Goal: Task Accomplishment & Management: Complete application form

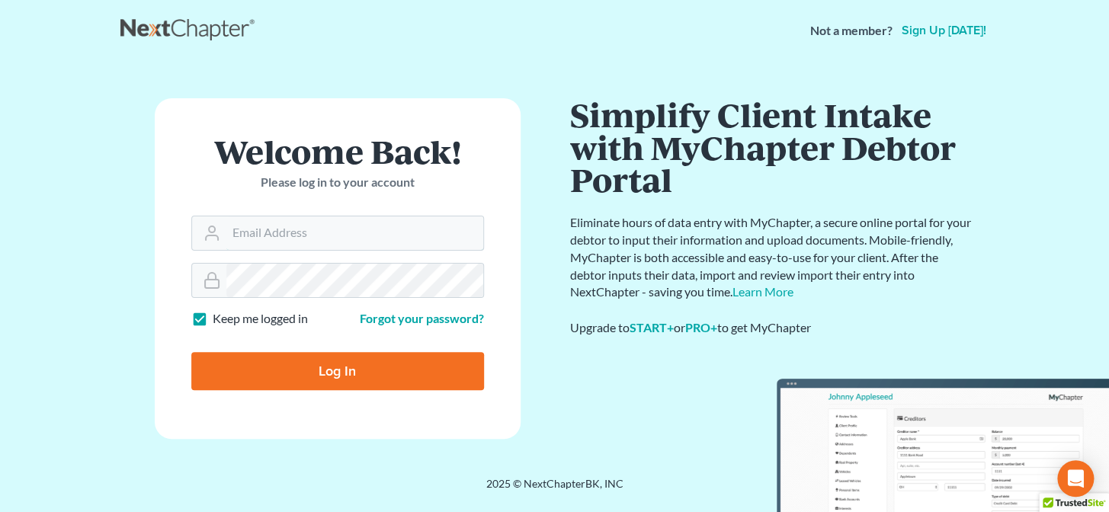
type input "[PERSON_NAME][EMAIL_ADDRESS][DOMAIN_NAME]"
click at [332, 380] on input "Log In" at bounding box center [337, 371] width 293 height 38
type input "Thinking..."
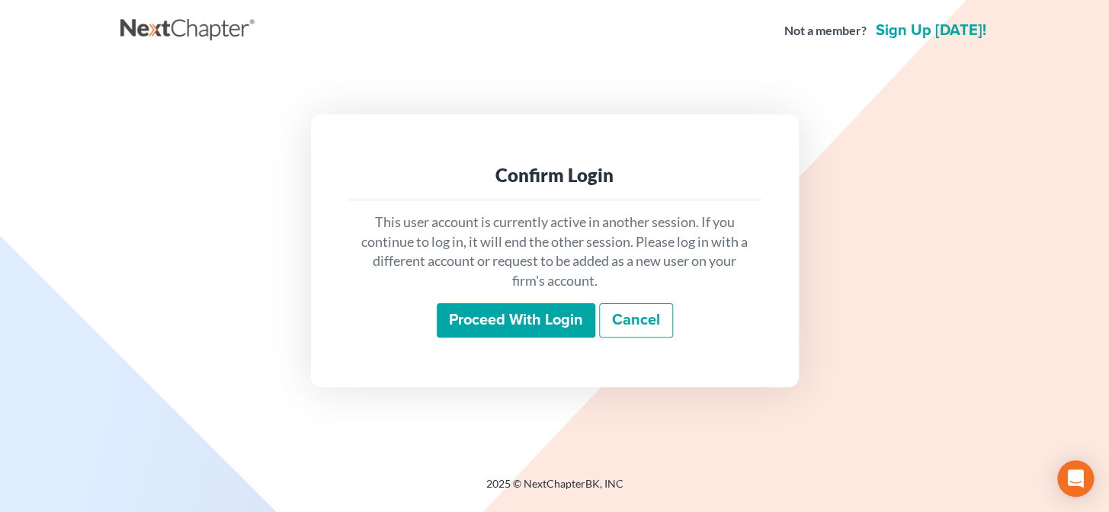
click at [498, 332] on input "Proceed with login" at bounding box center [516, 320] width 159 height 35
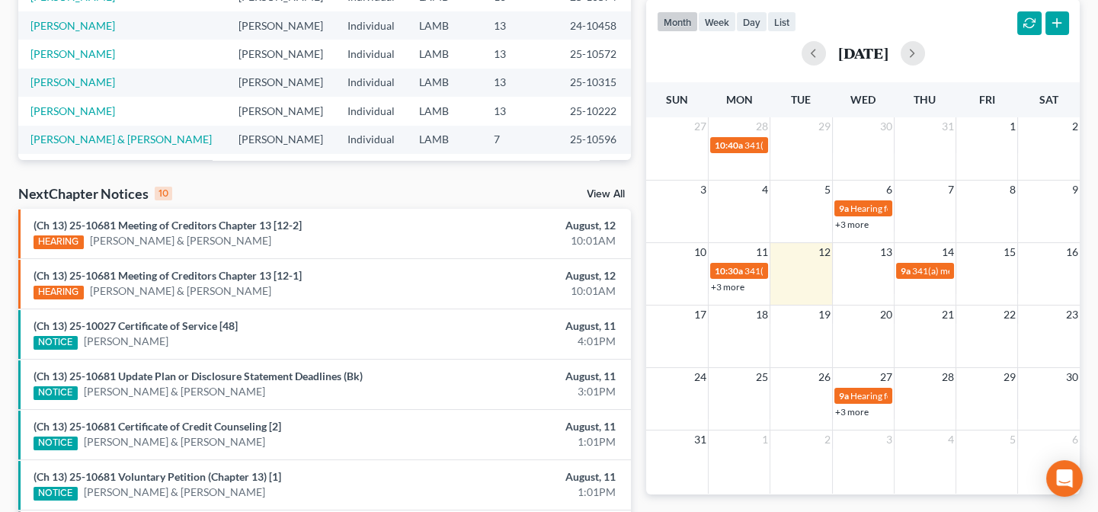
scroll to position [346, 0]
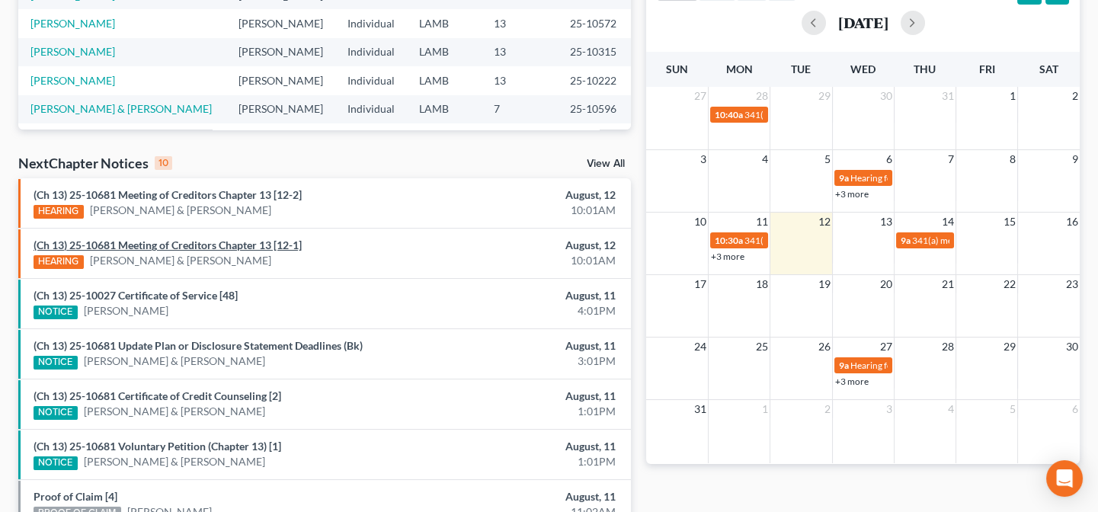
click at [203, 245] on link "(Ch 13) 25-10681 Meeting of Creditors Chapter 13 [12-1]" at bounding box center [168, 245] width 268 height 13
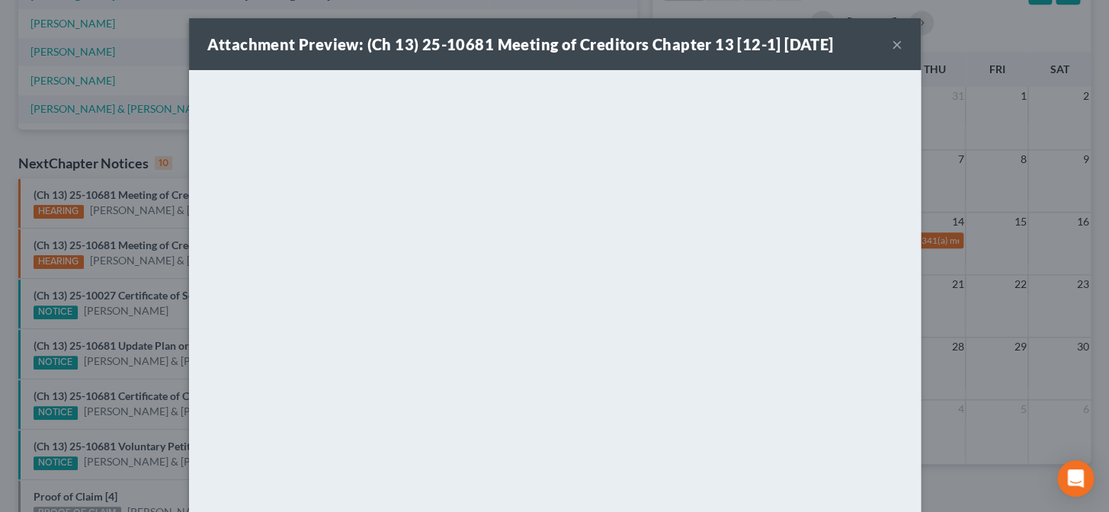
click at [148, 380] on div "Attachment Preview: (Ch 13) 25-10681 Meeting of Creditors Chapter 13 [12-1] 08/…" at bounding box center [554, 256] width 1109 height 512
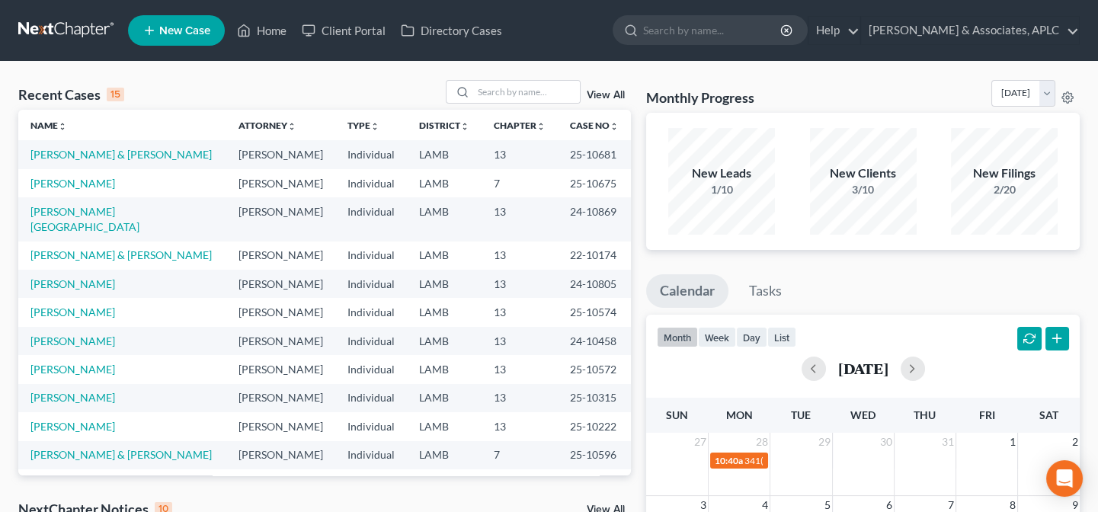
click at [182, 25] on span "New Case" at bounding box center [184, 30] width 51 height 11
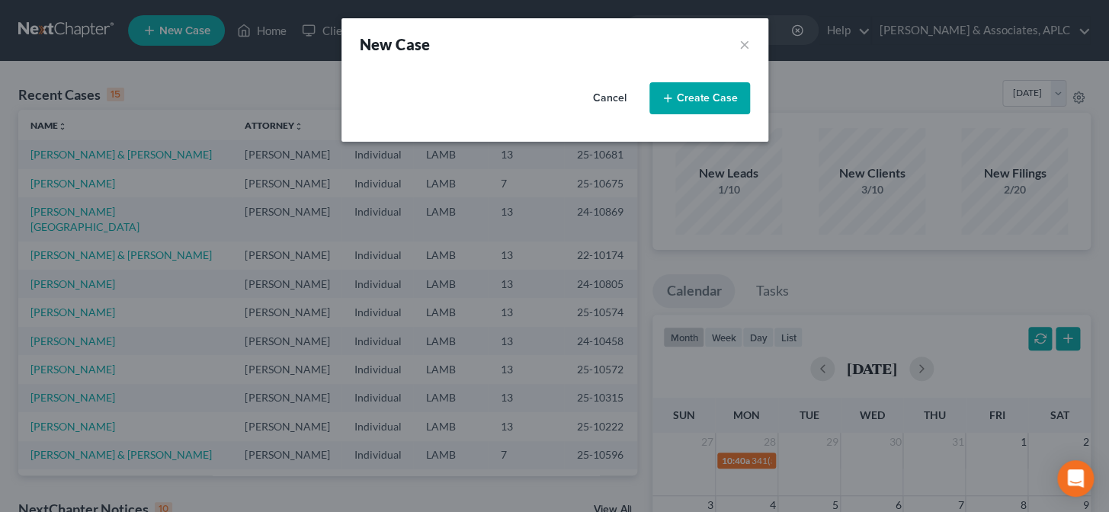
select select "35"
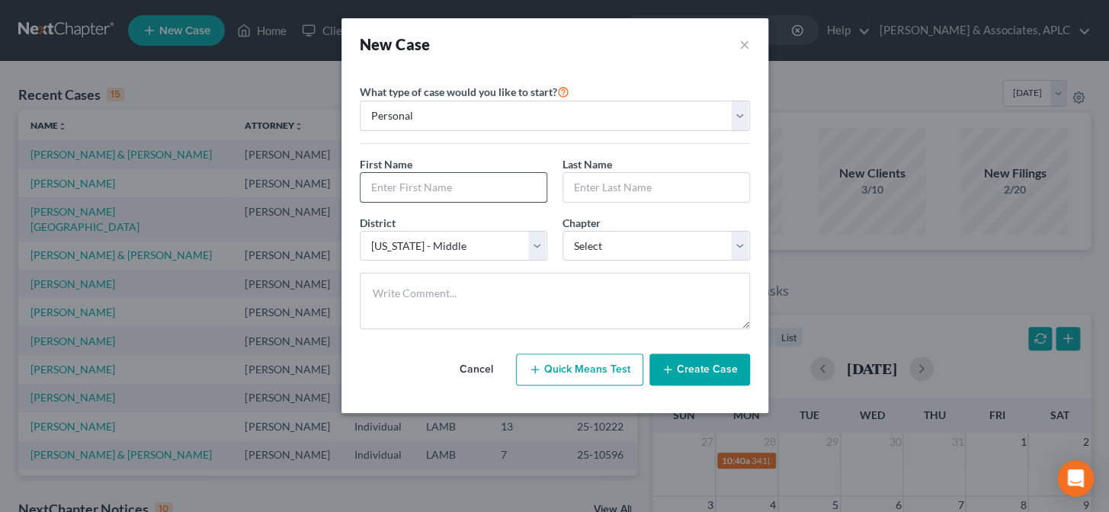
click at [420, 182] on input "text" at bounding box center [453, 187] width 186 height 29
click at [450, 196] on input "text" at bounding box center [453, 187] width 186 height 29
type input "Semiaj"
type input "Cotton"
click at [602, 247] on select "Select 7 11 12 13" at bounding box center [655, 246] width 187 height 30
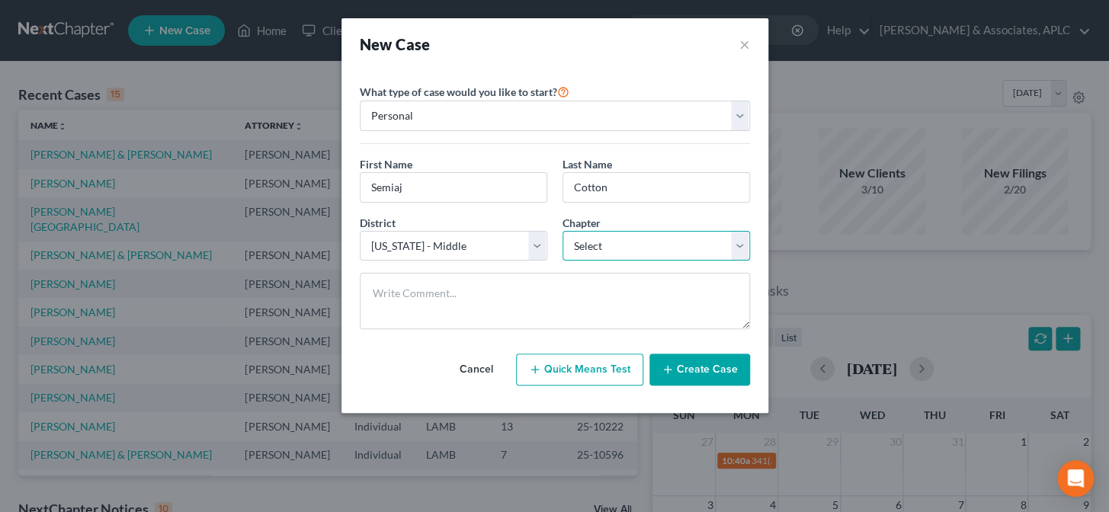
select select "3"
click at [562, 231] on select "Select 7 11 12 13" at bounding box center [655, 246] width 187 height 30
click at [672, 361] on button "Create Case" at bounding box center [699, 370] width 101 height 32
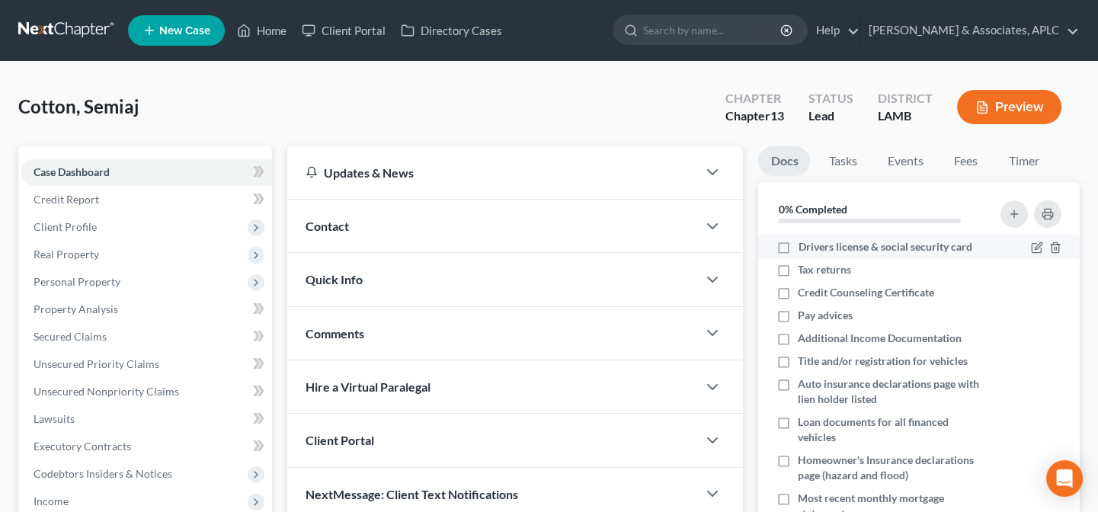
click at [798, 246] on label "Drivers license & social security card" at bounding box center [885, 246] width 174 height 15
click at [804, 246] on input "Drivers license & social security card" at bounding box center [809, 244] width 10 height 10
checkbox input "true"
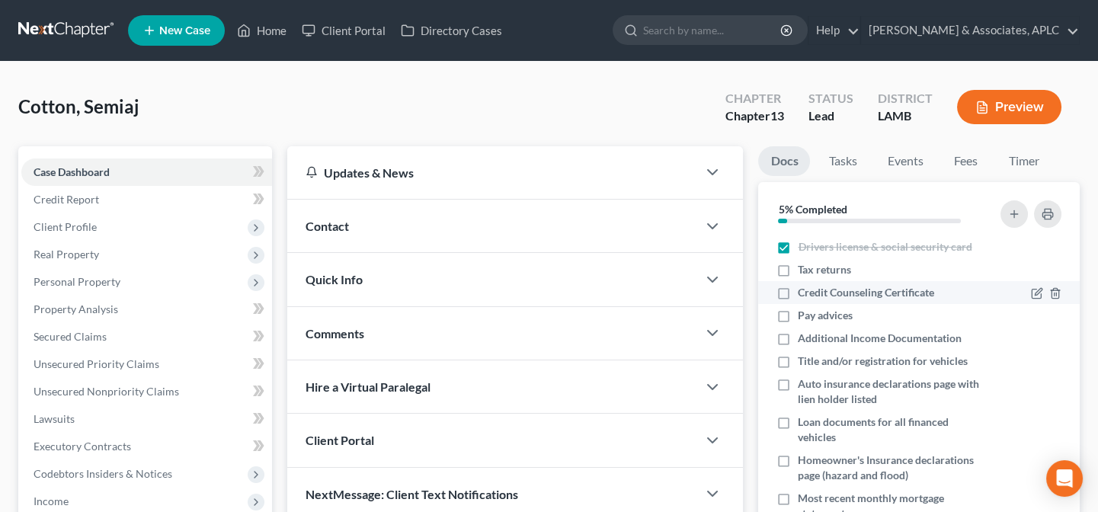
click at [798, 290] on label "Credit Counseling Certificate" at bounding box center [866, 292] width 136 height 15
click at [804, 290] on input "Credit Counseling Certificate" at bounding box center [809, 290] width 10 height 10
checkbox input "true"
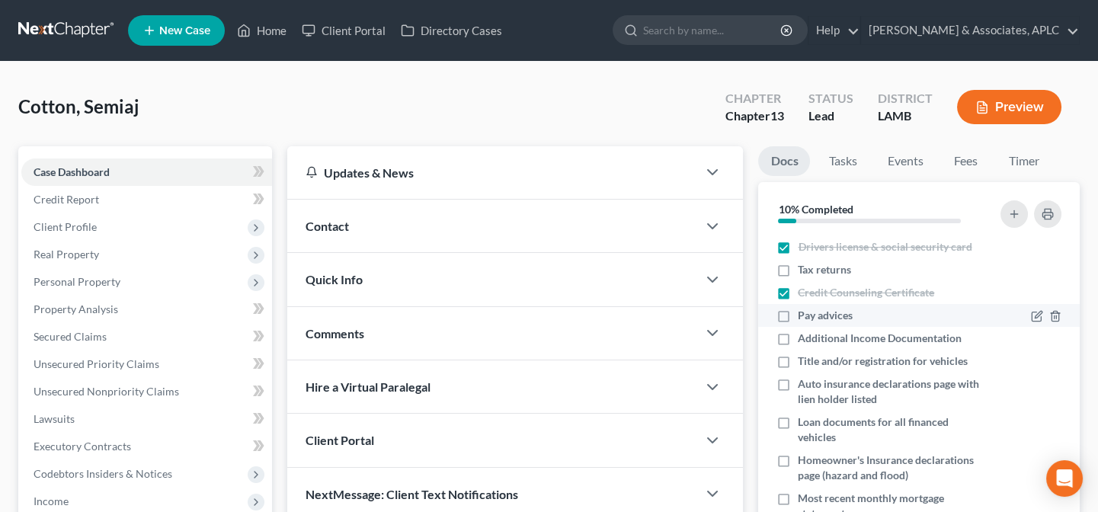
click at [819, 318] on span "Pay advices" at bounding box center [825, 315] width 55 height 15
click at [814, 318] on input "Pay advices" at bounding box center [809, 313] width 10 height 10
checkbox input "true"
click at [1049, 338] on icon "button" at bounding box center [1055, 339] width 12 height 12
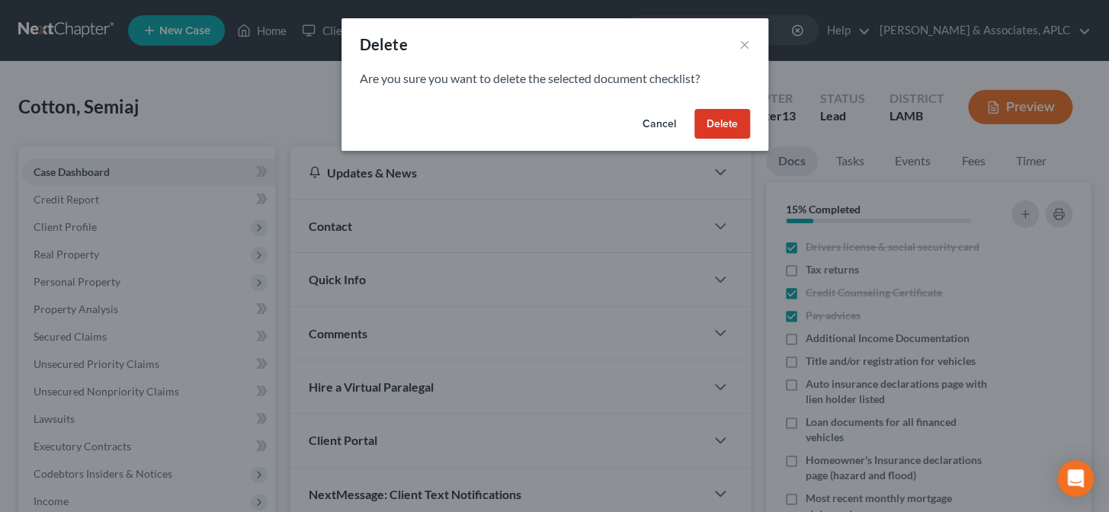
click at [732, 124] on button "Delete" at bounding box center [722, 124] width 56 height 30
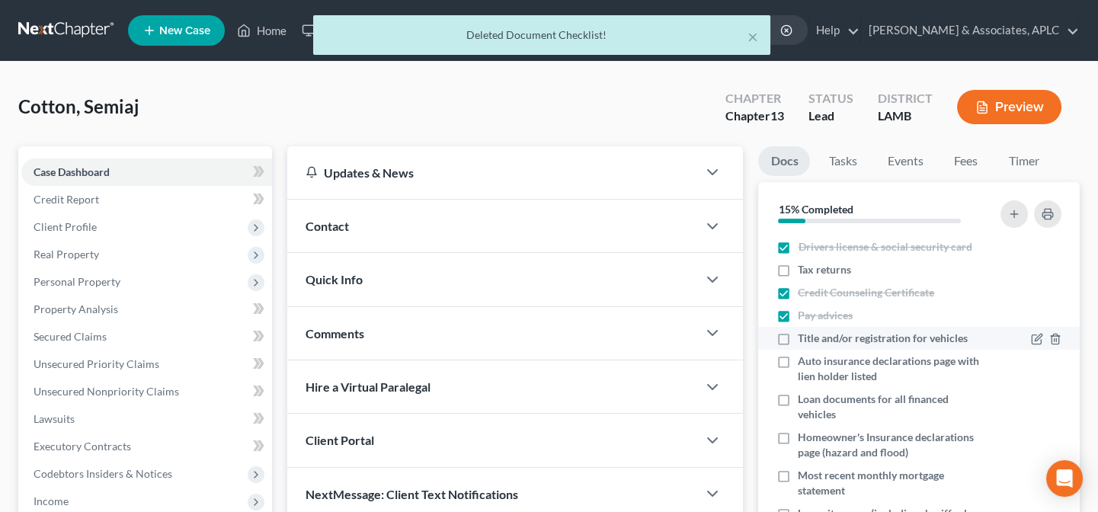
click at [798, 337] on label "Title and/or registration for vehicles" at bounding box center [883, 338] width 170 height 15
click at [804, 337] on input "Title and/or registration for vehicles" at bounding box center [809, 336] width 10 height 10
checkbox input "true"
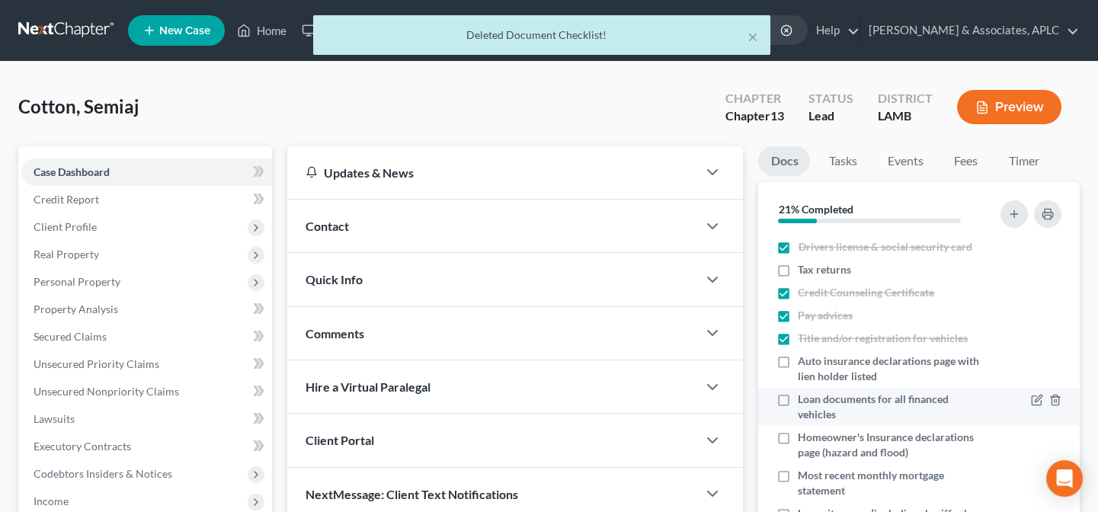
scroll to position [69, 0]
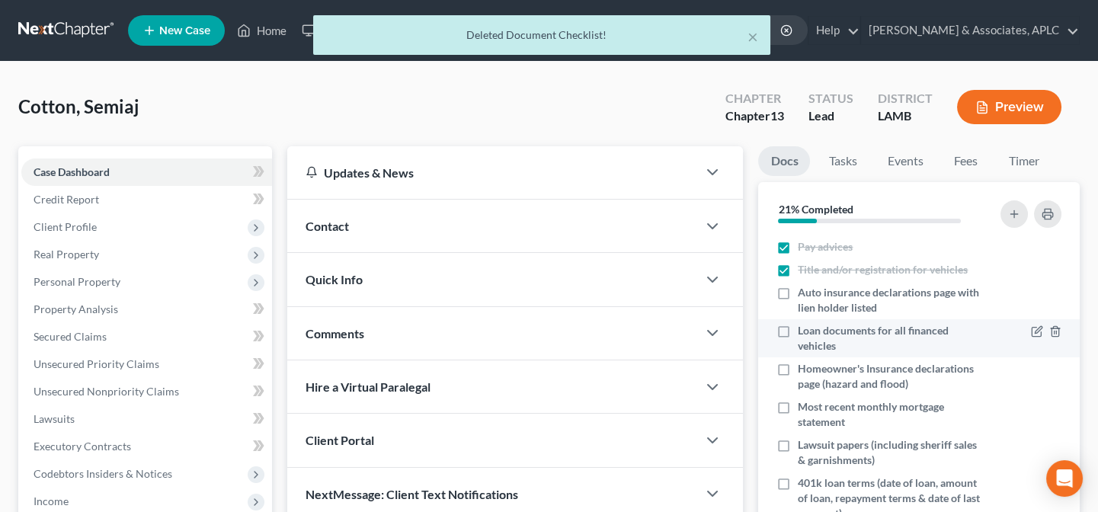
click at [798, 329] on label "Loan documents for all financed vehicles" at bounding box center [892, 338] width 188 height 30
click at [804, 329] on input "Loan documents for all financed vehicles" at bounding box center [809, 328] width 10 height 10
checkbox input "true"
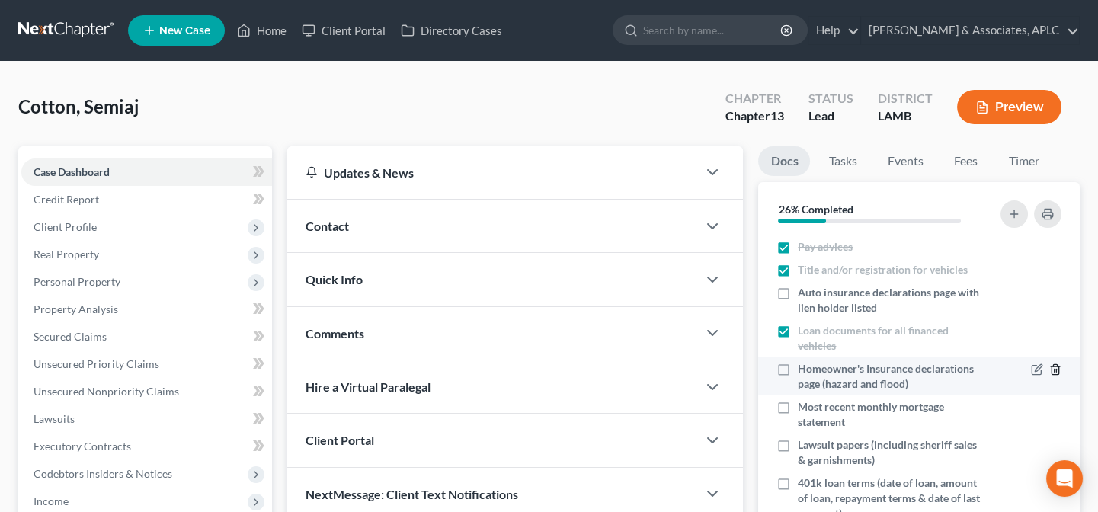
click at [1052, 370] on icon "button" at bounding box center [1055, 370] width 7 height 10
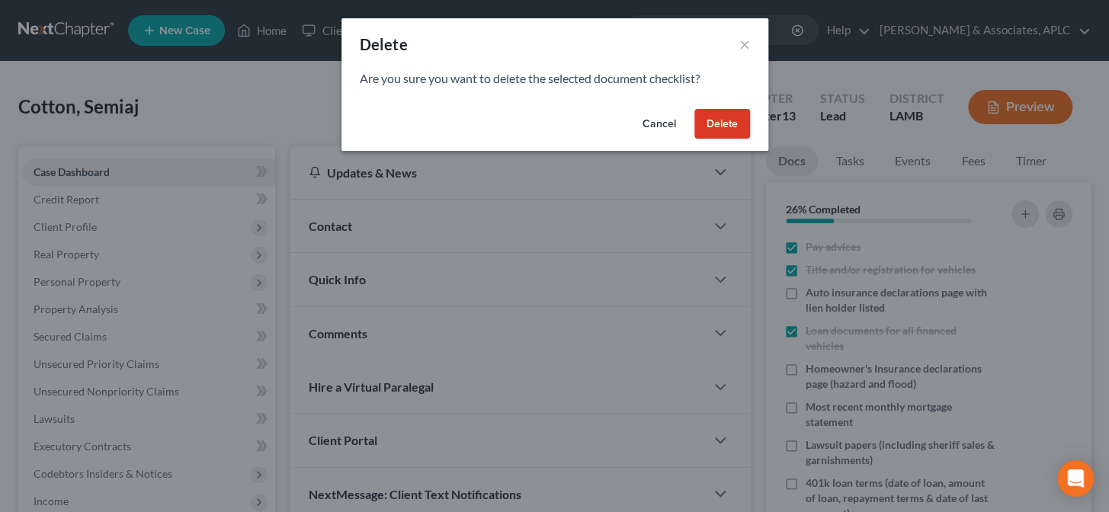
click at [729, 127] on button "Delete" at bounding box center [722, 124] width 56 height 30
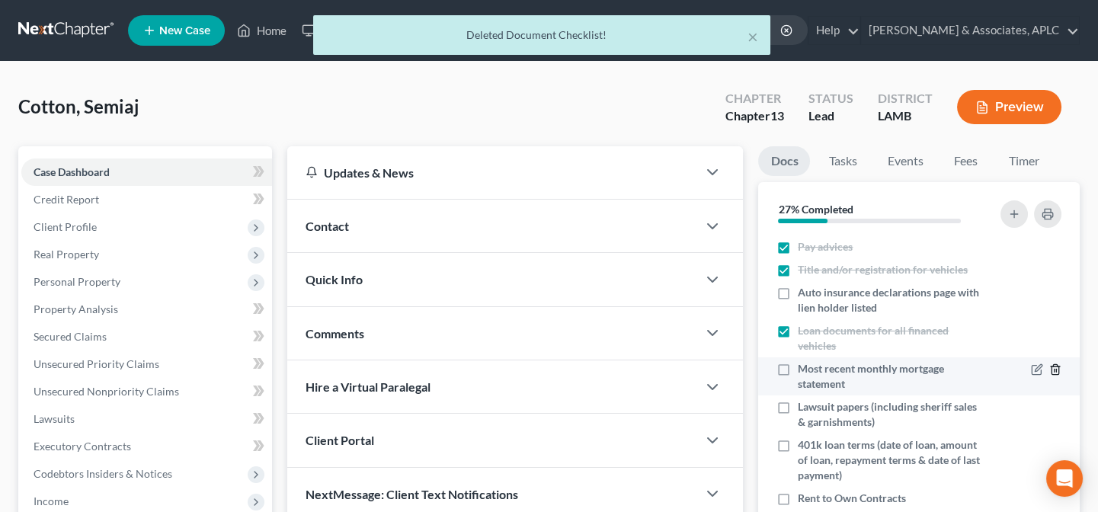
click at [1049, 366] on icon "button" at bounding box center [1055, 370] width 12 height 12
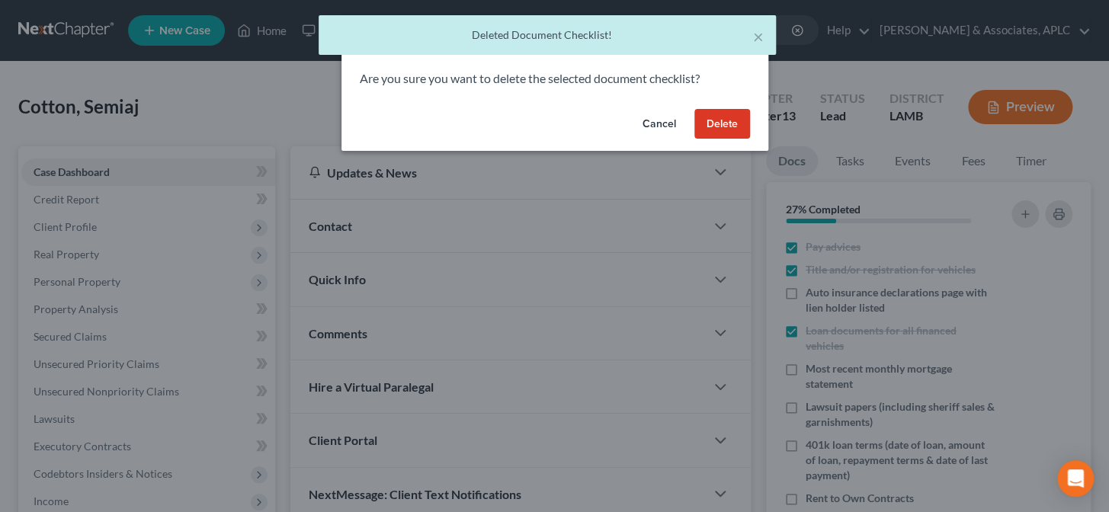
click at [741, 129] on button "Delete" at bounding box center [722, 124] width 56 height 30
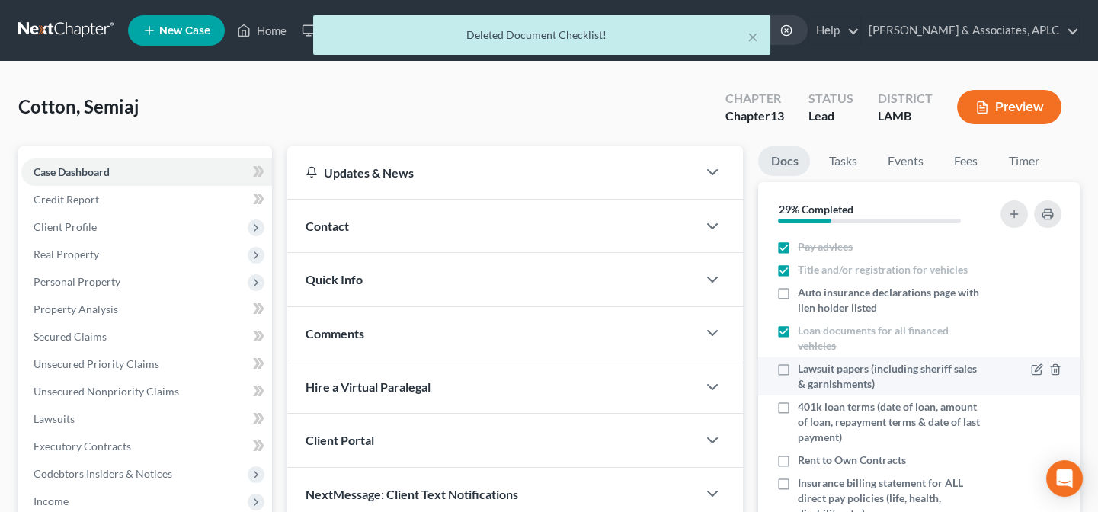
click at [798, 367] on label "Lawsuit papers (including sheriff sales & garnishments)" at bounding box center [892, 376] width 188 height 30
click at [804, 367] on input "Lawsuit papers (including sheriff sales & garnishments)" at bounding box center [809, 366] width 10 height 10
checkbox input "true"
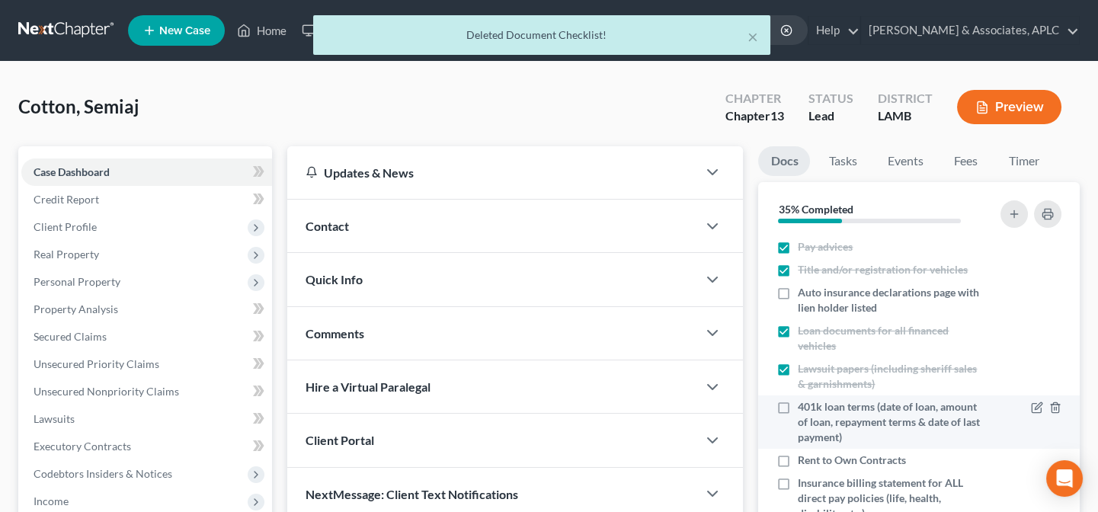
click at [798, 408] on label "401k loan terms (date of loan, amount of loan, repayment terms & date of last p…" at bounding box center [892, 422] width 188 height 46
click at [804, 408] on input "401k loan terms (date of loan, amount of loan, repayment terms & date of last p…" at bounding box center [809, 404] width 10 height 10
checkbox input "true"
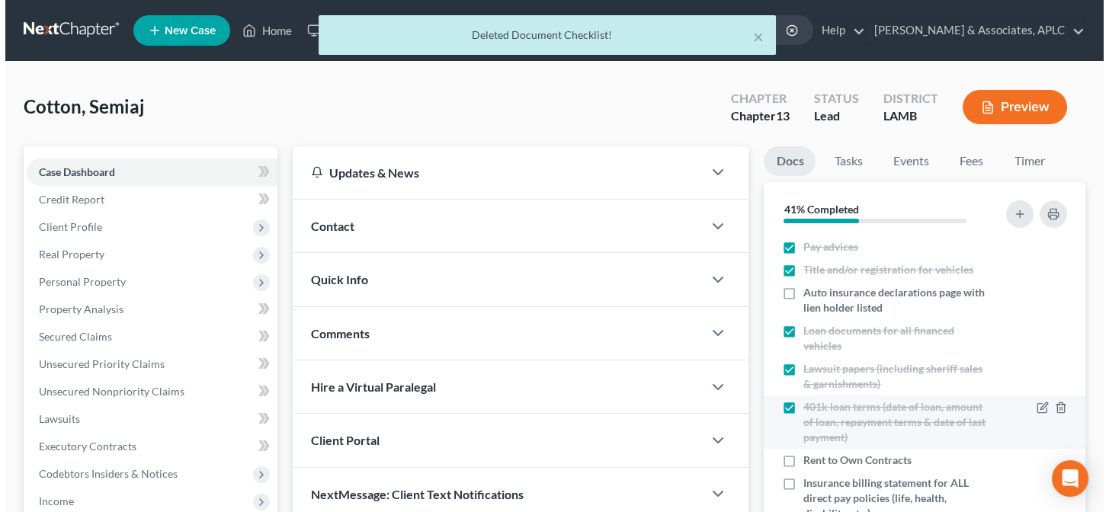
scroll to position [138, 0]
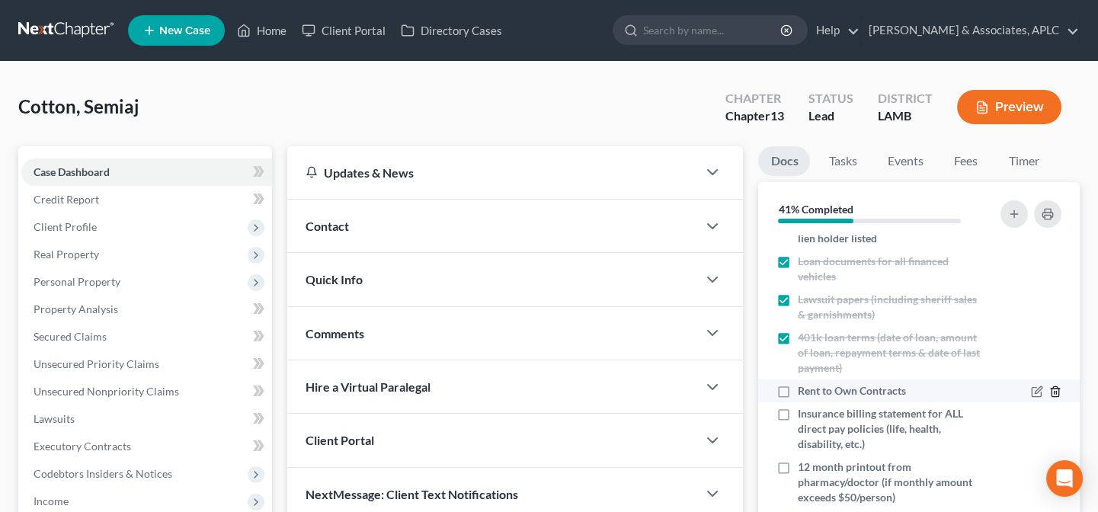
click at [1056, 392] on line "button" at bounding box center [1056, 393] width 0 height 3
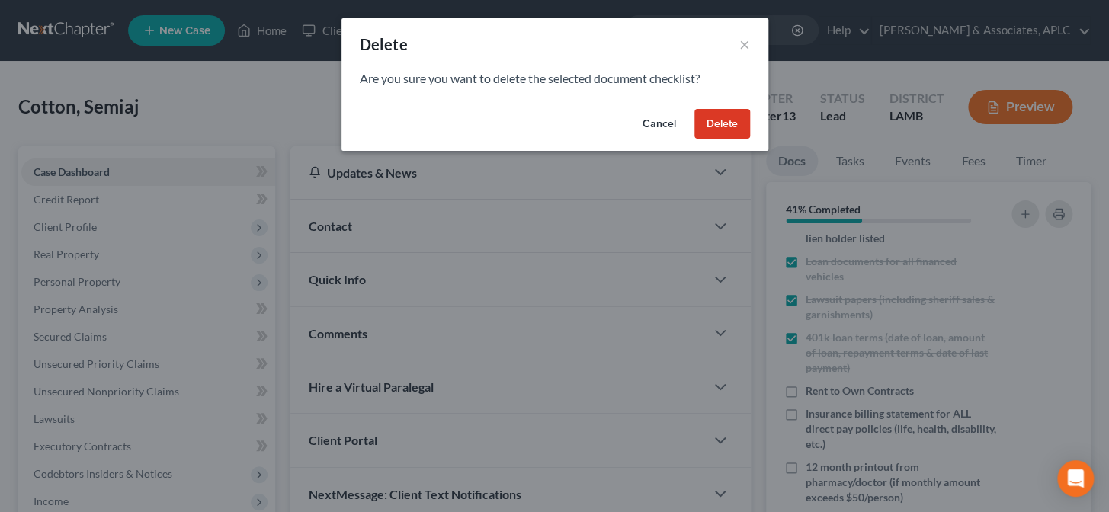
click at [737, 119] on button "Delete" at bounding box center [722, 124] width 56 height 30
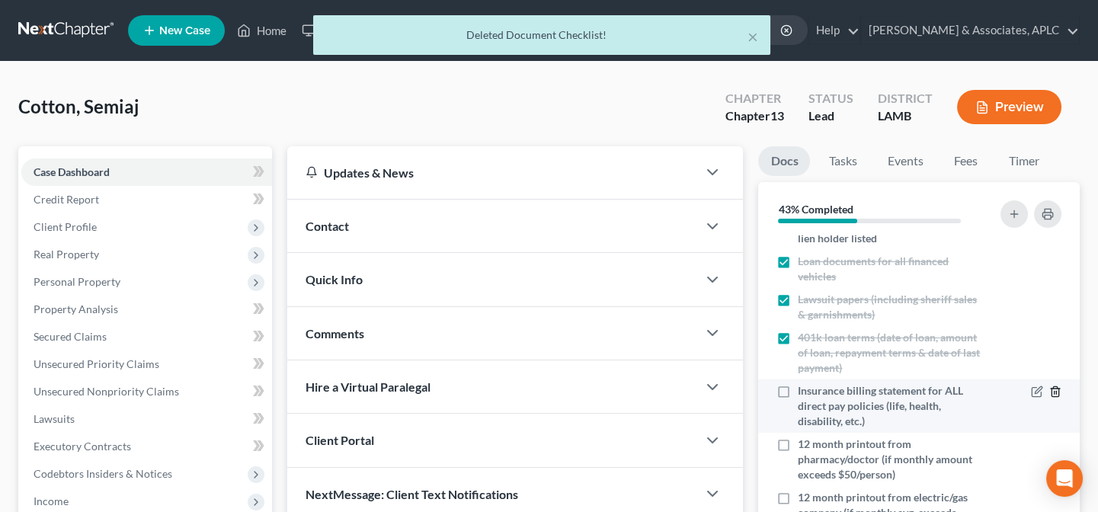
click at [1052, 393] on icon "button" at bounding box center [1055, 392] width 7 height 10
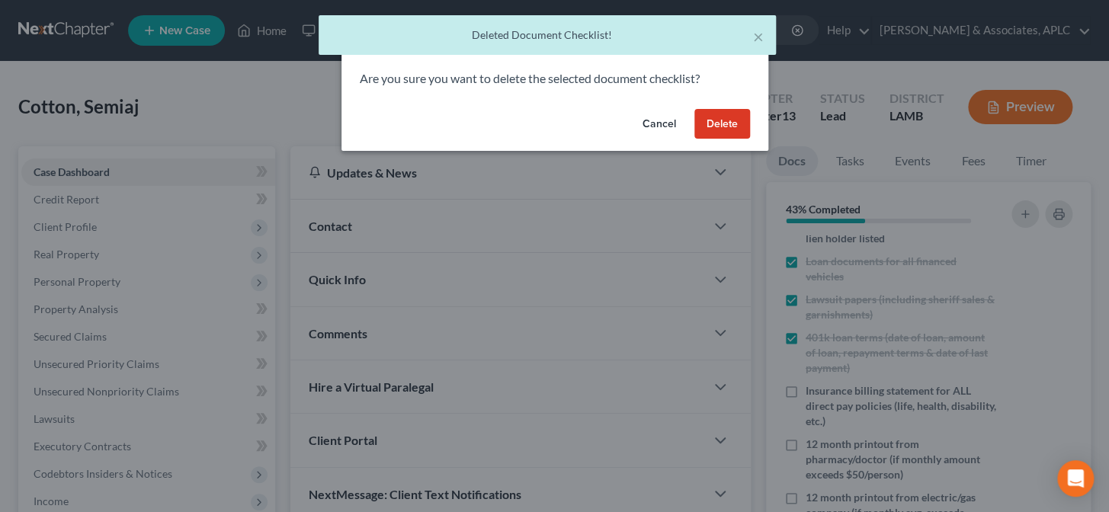
click at [723, 127] on button "Delete" at bounding box center [722, 124] width 56 height 30
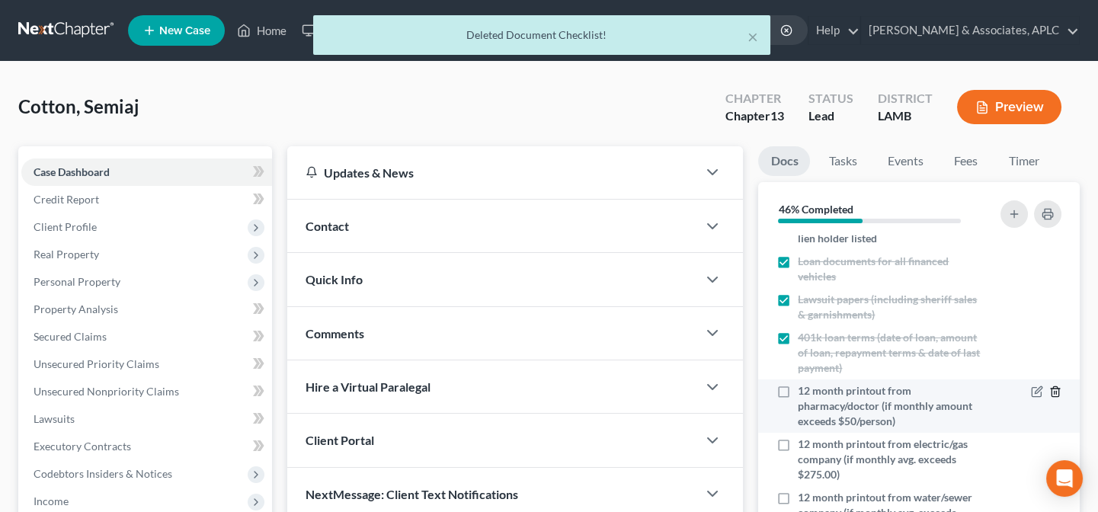
click at [1052, 387] on icon "button" at bounding box center [1055, 392] width 7 height 10
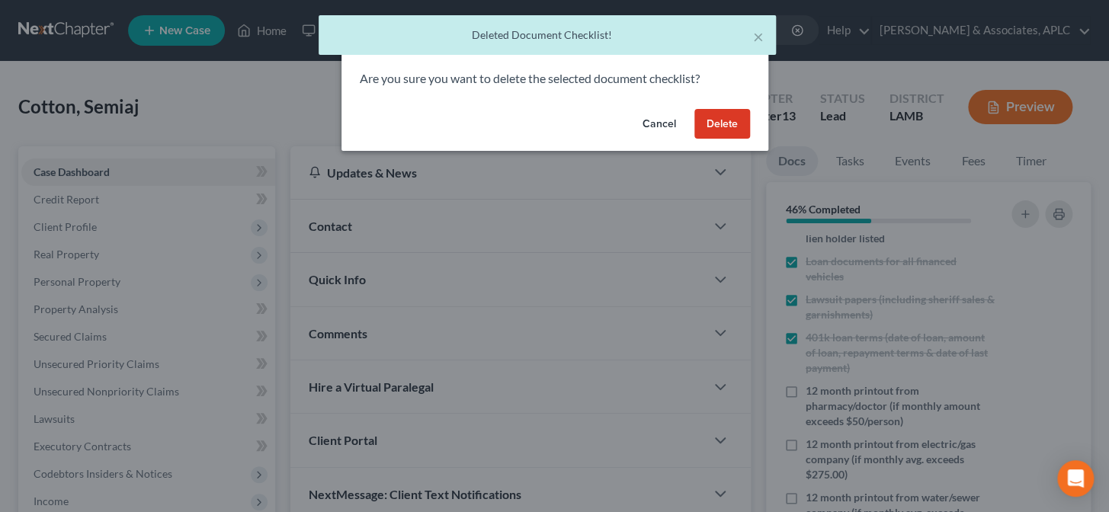
click at [707, 123] on button "Delete" at bounding box center [722, 124] width 56 height 30
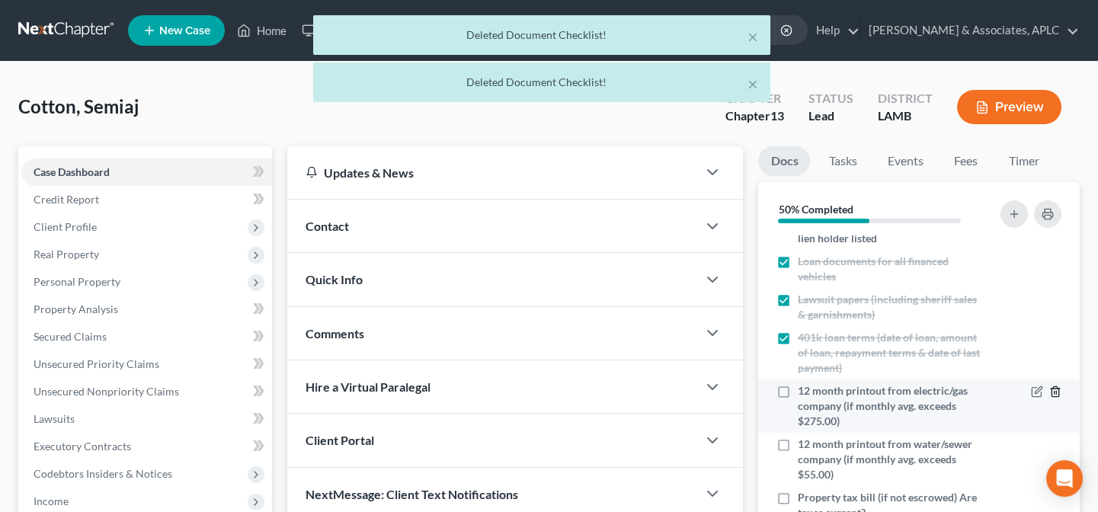
click at [1052, 392] on icon "button" at bounding box center [1055, 392] width 7 height 10
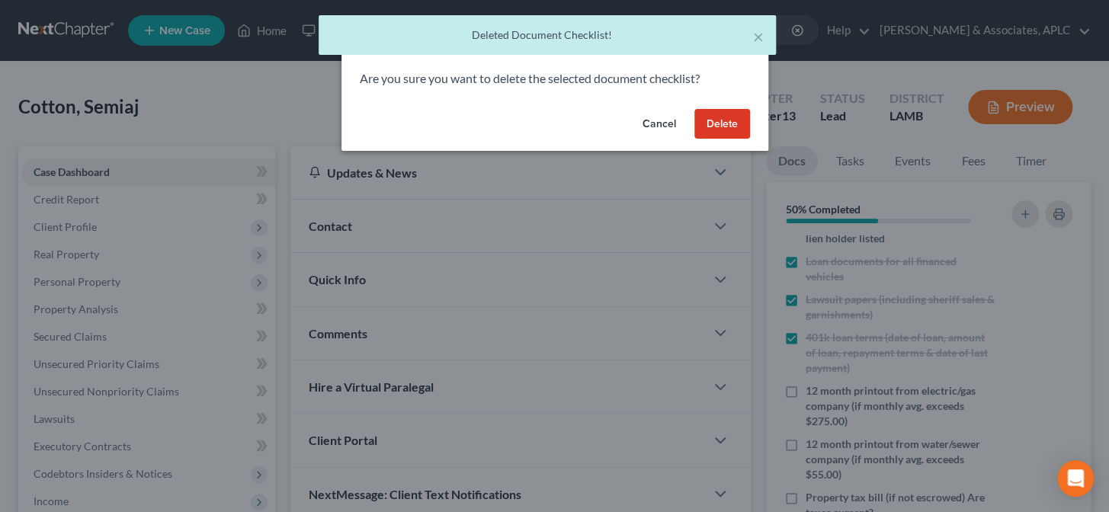
click at [720, 131] on button "Delete" at bounding box center [722, 124] width 56 height 30
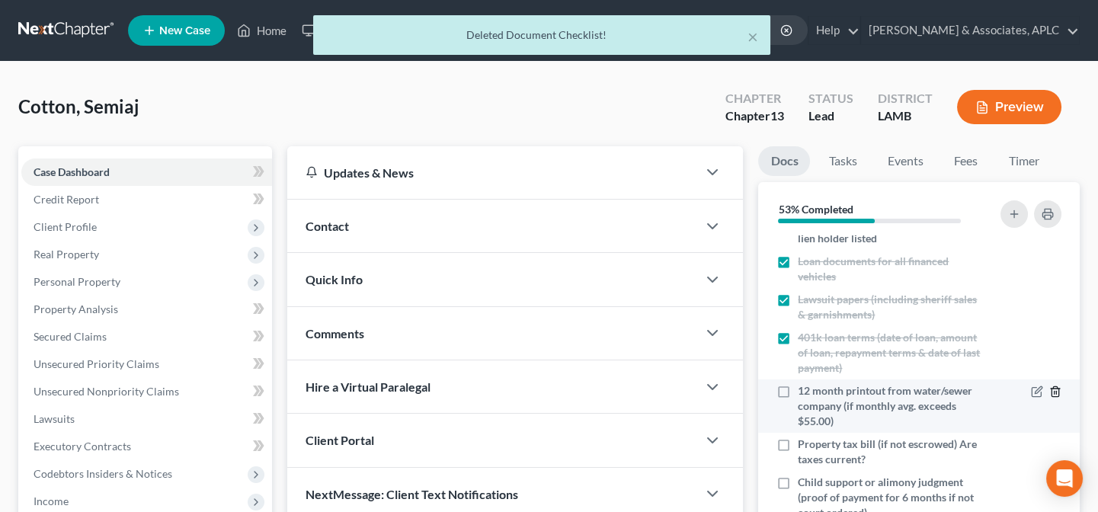
click at [1049, 391] on icon "button" at bounding box center [1055, 392] width 12 height 12
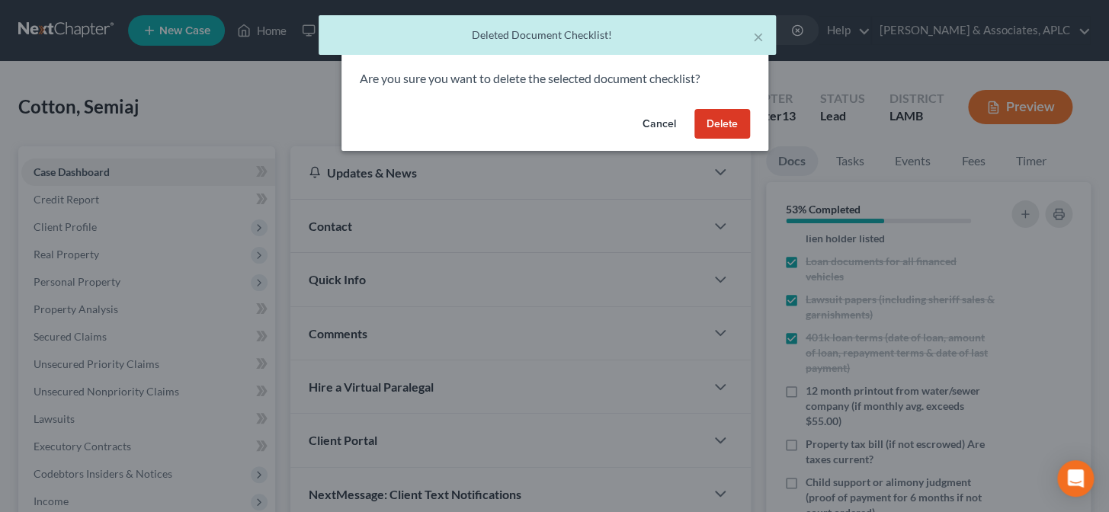
click at [732, 125] on button "Delete" at bounding box center [722, 124] width 56 height 30
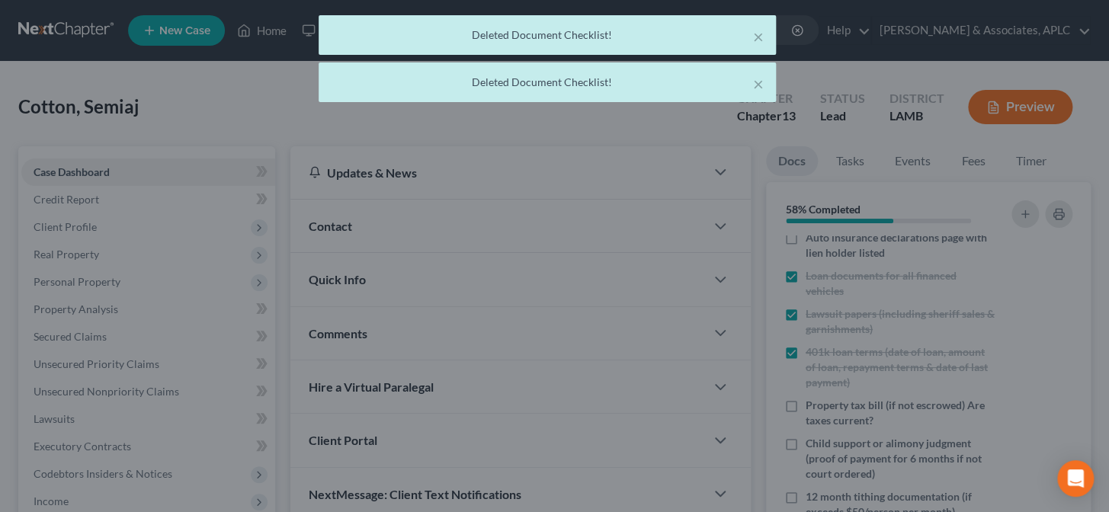
scroll to position [123, 0]
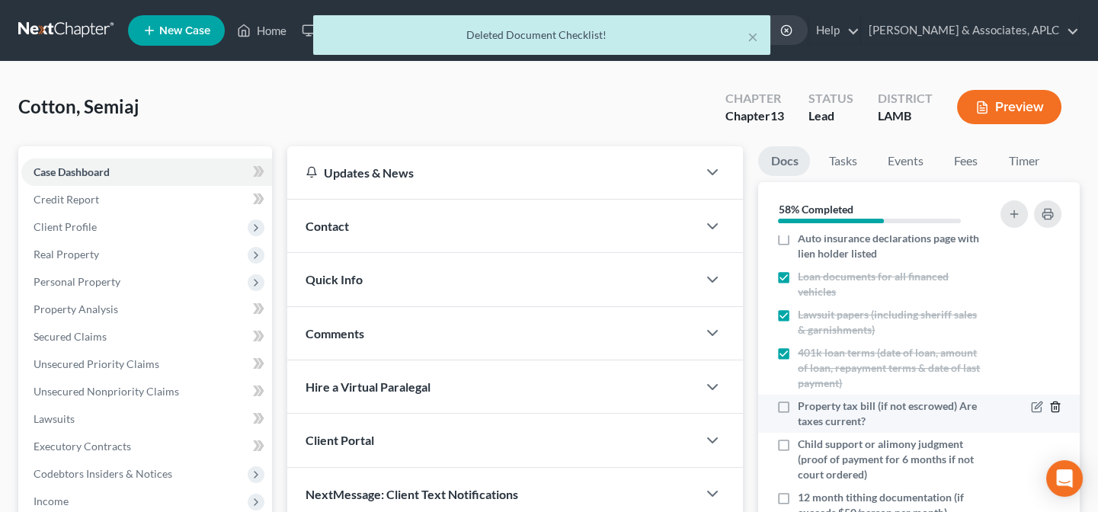
click at [1049, 408] on icon "button" at bounding box center [1055, 407] width 12 height 12
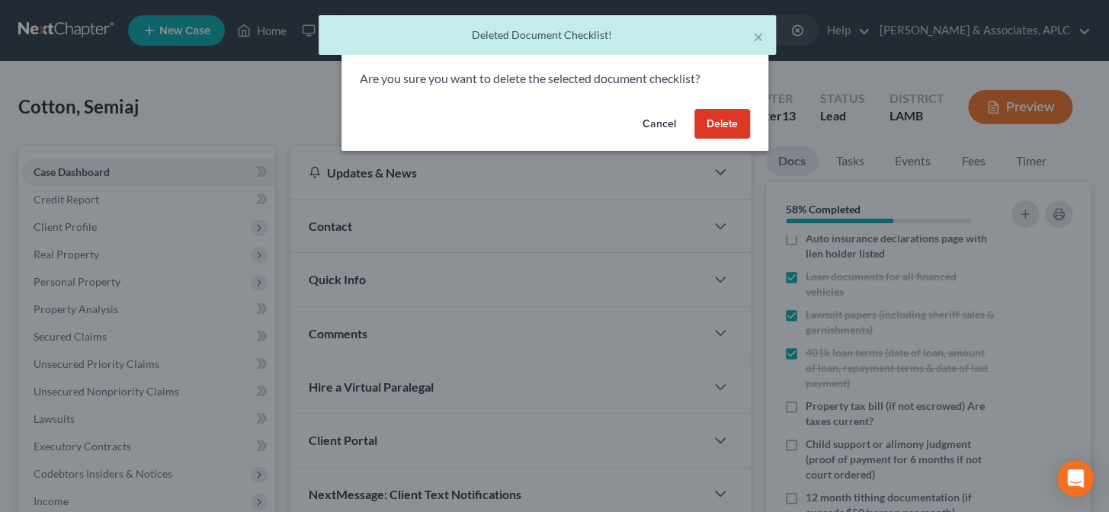
click at [728, 130] on button "Delete" at bounding box center [722, 124] width 56 height 30
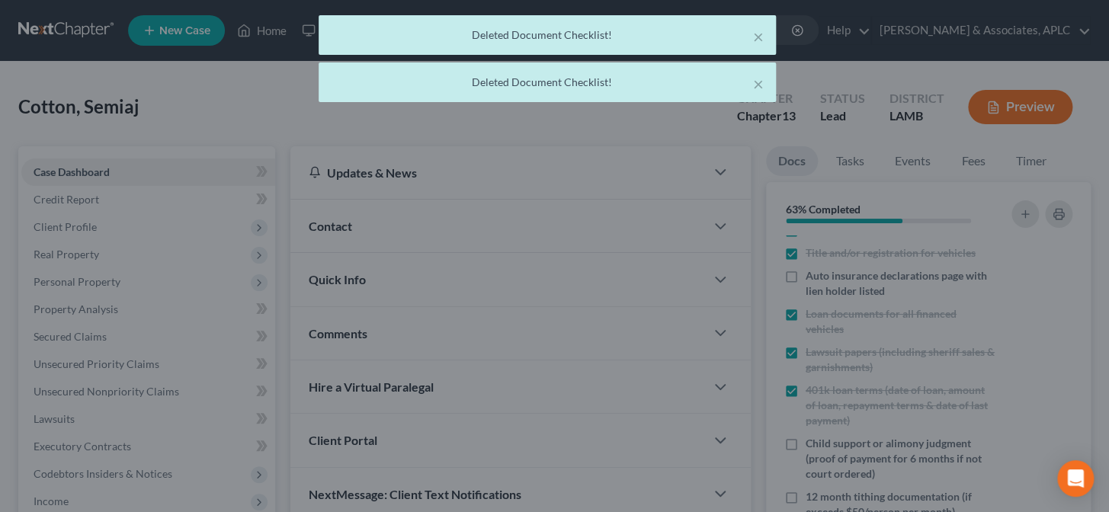
scroll to position [85, 0]
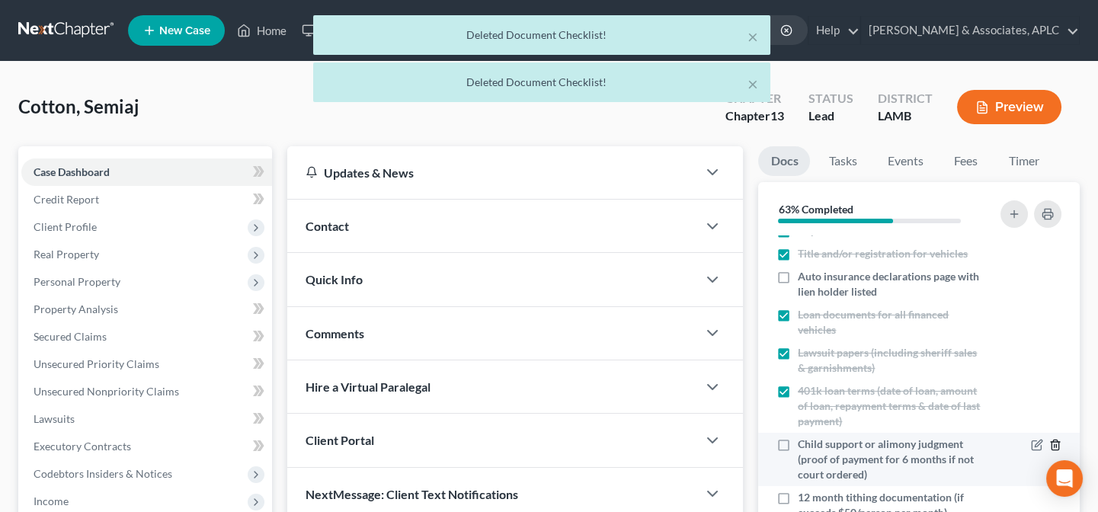
click at [1056, 445] on line "button" at bounding box center [1056, 446] width 0 height 3
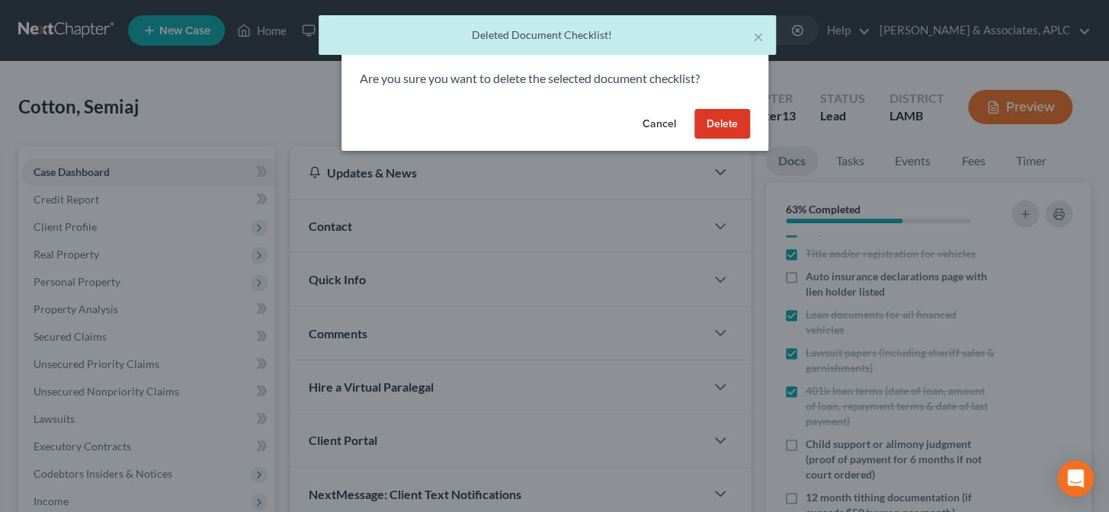
click at [727, 127] on button "Delete" at bounding box center [722, 124] width 56 height 30
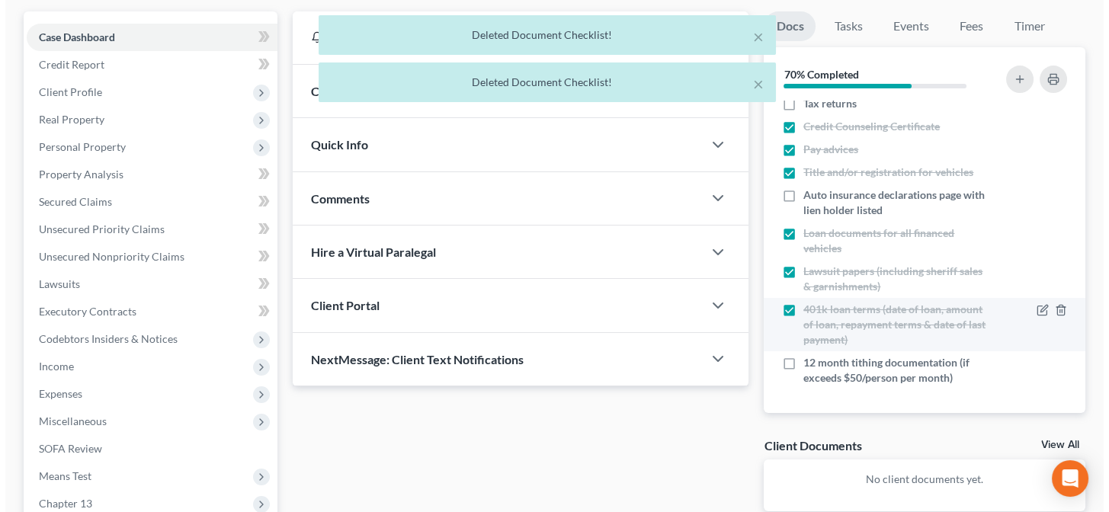
scroll to position [138, 0]
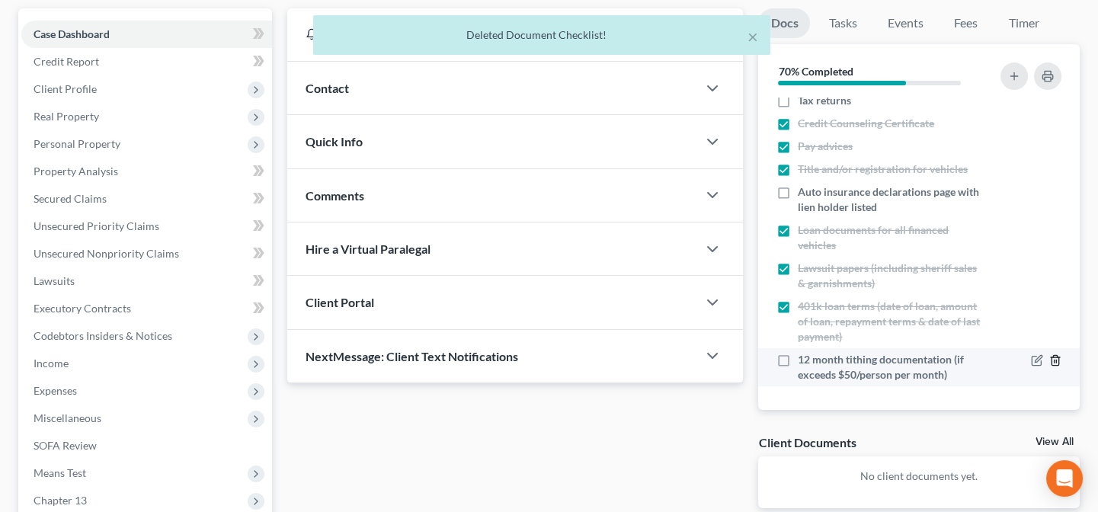
click at [1049, 354] on icon "button" at bounding box center [1055, 360] width 12 height 12
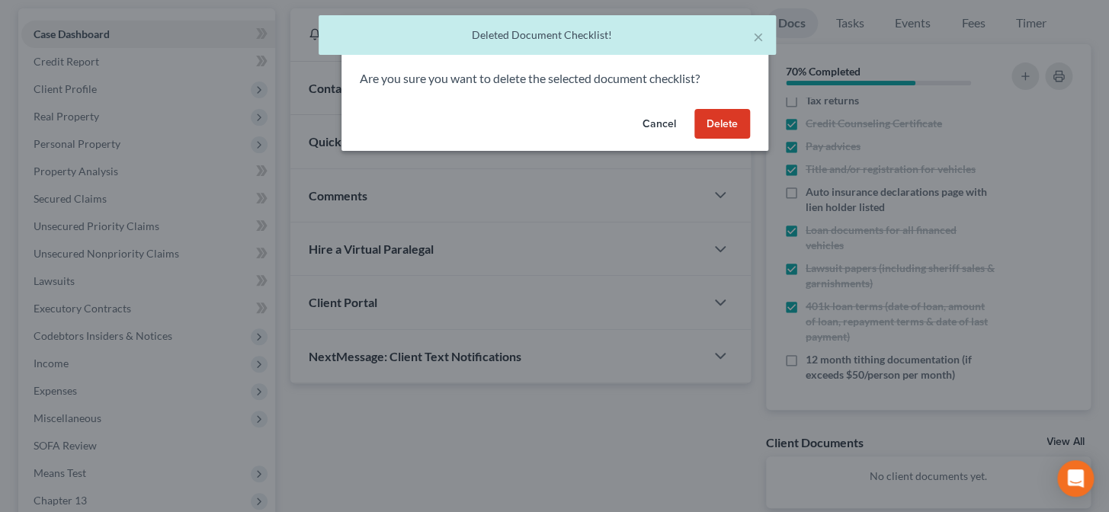
click at [713, 121] on button "Delete" at bounding box center [722, 124] width 56 height 30
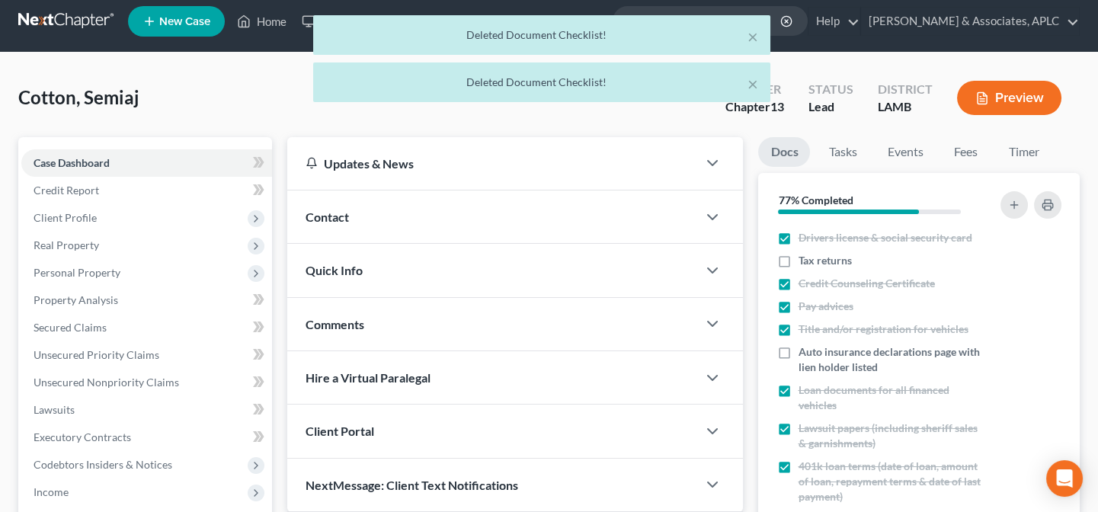
scroll to position [0, 0]
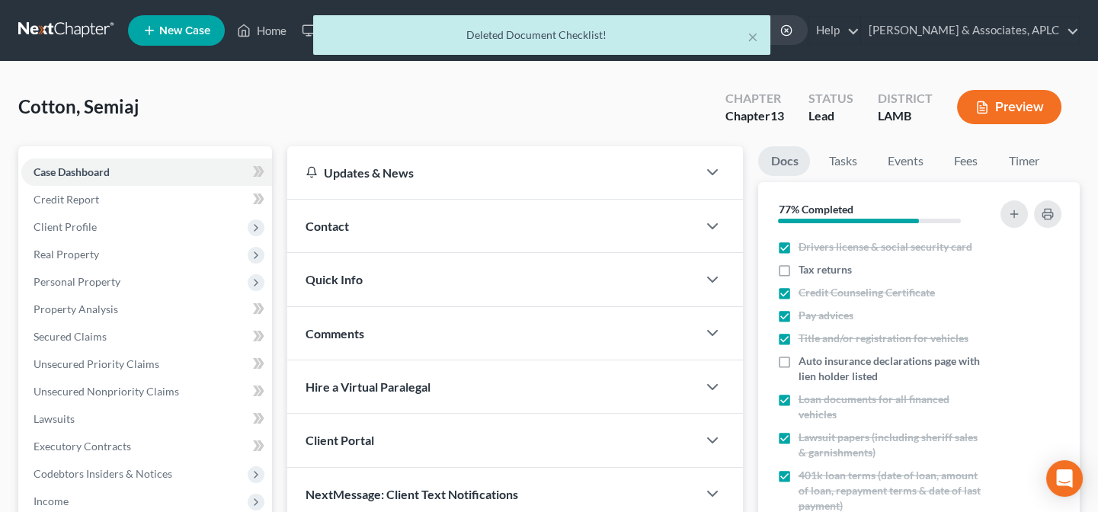
click at [405, 227] on div "Contact" at bounding box center [492, 226] width 410 height 53
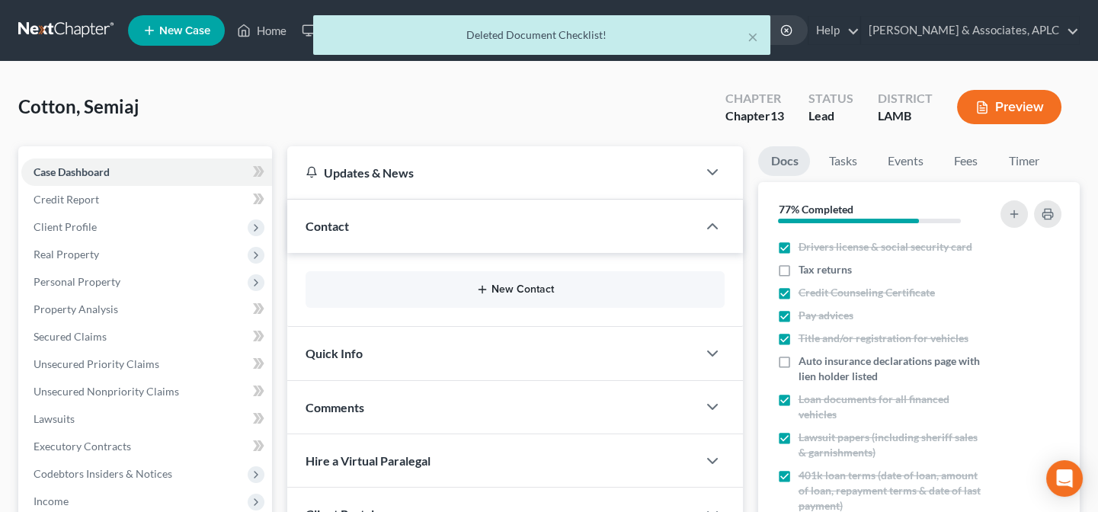
click at [508, 287] on button "New Contact" at bounding box center [515, 289] width 395 height 12
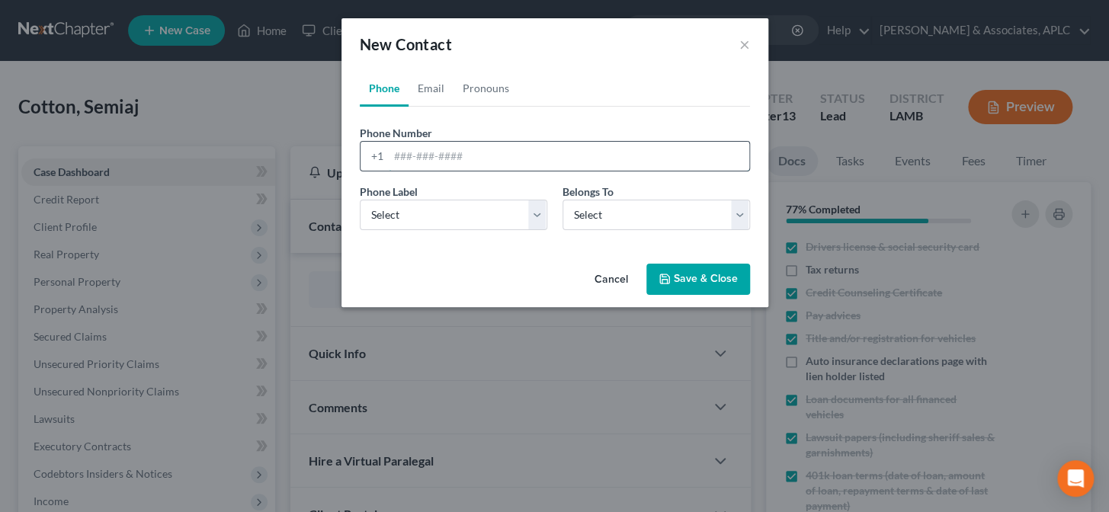
click at [472, 159] on input "tel" at bounding box center [569, 156] width 360 height 29
type input "(225) 316-9694"
click at [448, 219] on select "Select Mobile Home Work Other" at bounding box center [453, 215] width 187 height 30
select select "0"
click at [360, 200] on select "Select Mobile Home Work Other" at bounding box center [453, 215] width 187 height 30
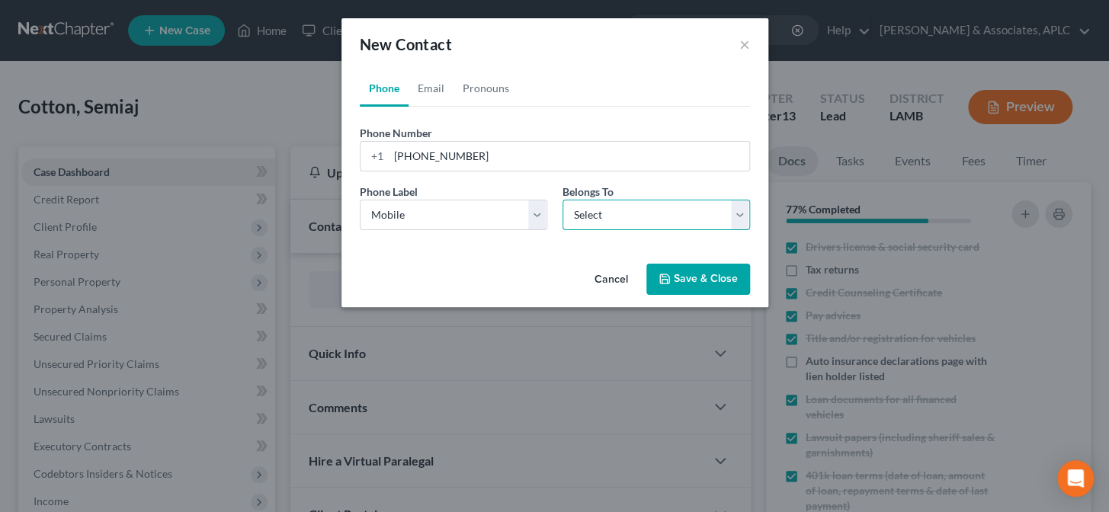
click at [589, 217] on select "Select Client Other" at bounding box center [655, 215] width 187 height 30
select select "0"
click at [562, 200] on select "Select Client Other" at bounding box center [655, 215] width 187 height 30
select select "0"
click at [435, 91] on link "Email" at bounding box center [430, 88] width 45 height 37
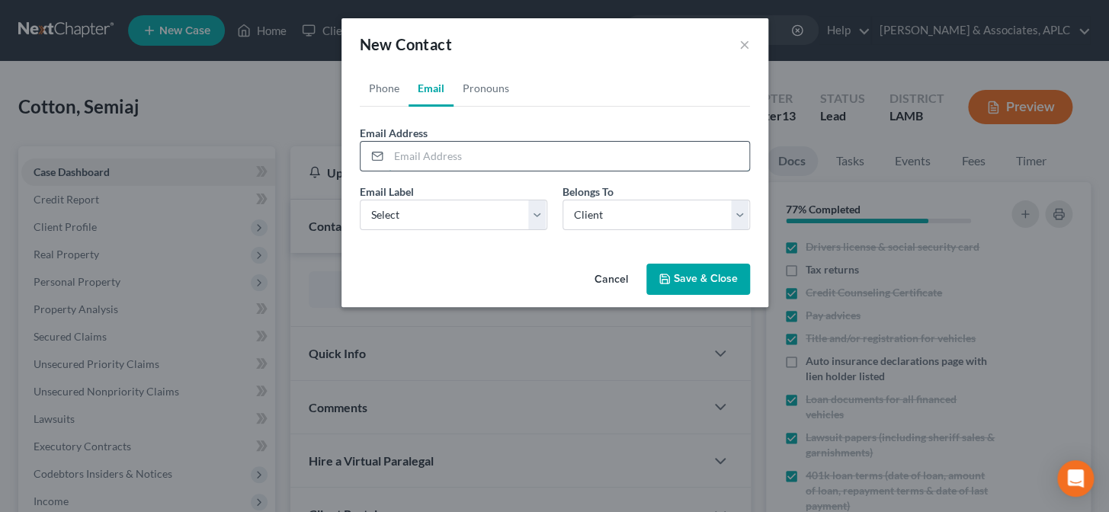
click at [461, 152] on input "email" at bounding box center [569, 156] width 360 height 29
type input "semiaj.cotton@gmail.com"
click at [433, 222] on select "Select Home Work Other" at bounding box center [453, 215] width 187 height 30
select select "0"
click at [360, 200] on select "Select Home Work Other" at bounding box center [453, 215] width 187 height 30
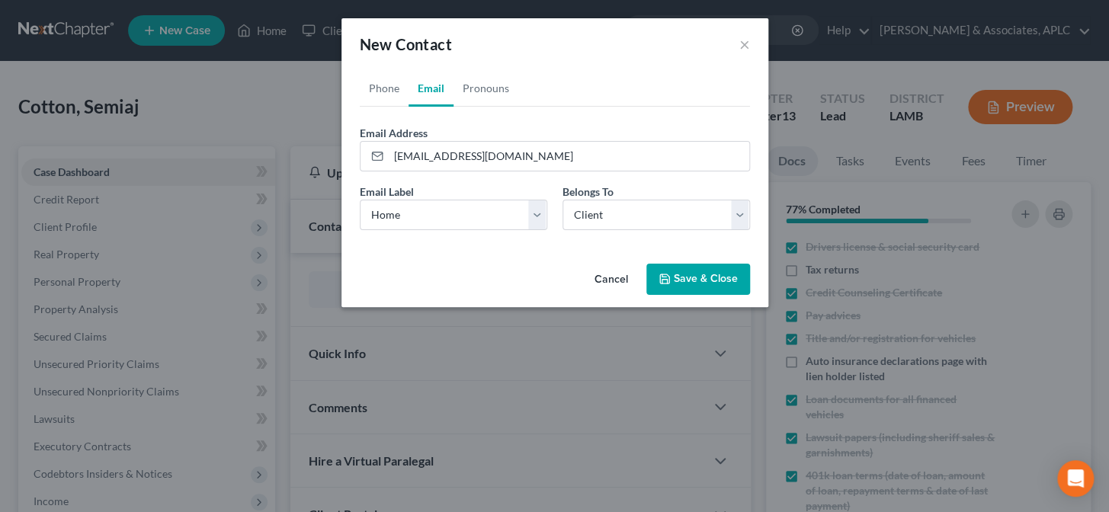
click at [695, 283] on button "Save & Close" at bounding box center [698, 280] width 104 height 32
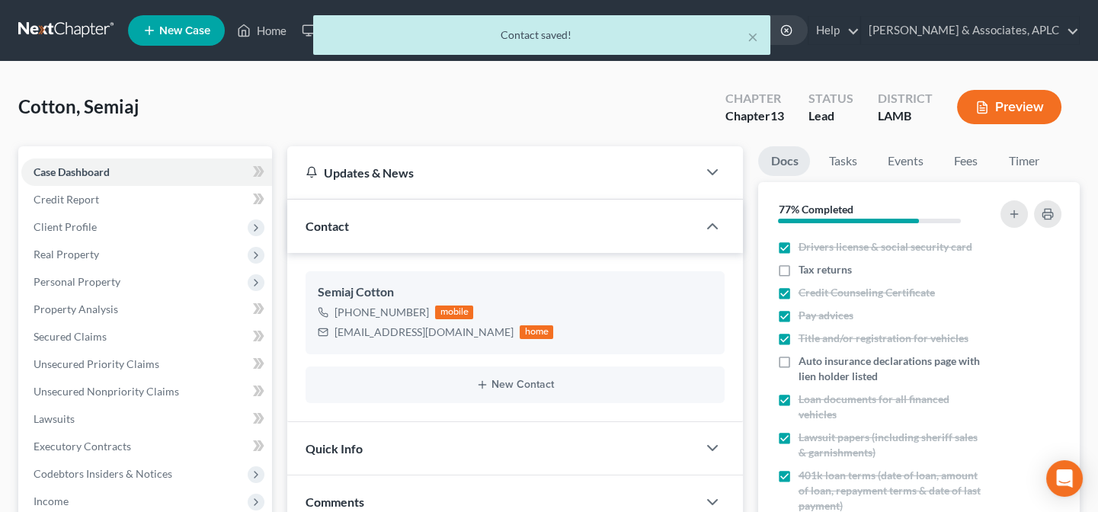
click at [475, 373] on div "New Contact" at bounding box center [515, 385] width 419 height 37
click at [518, 385] on button "New Contact" at bounding box center [515, 385] width 395 height 12
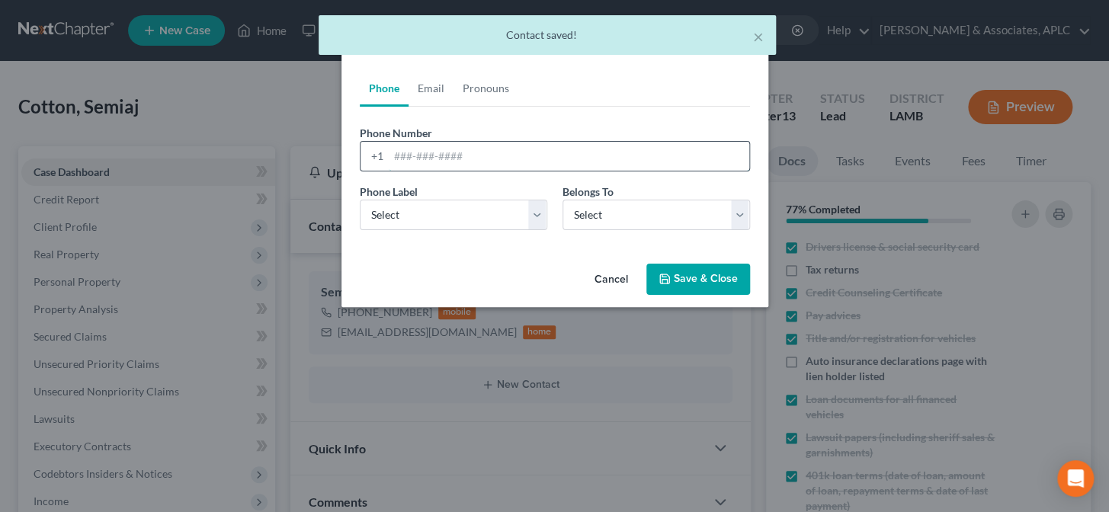
click at [404, 155] on input "tel" at bounding box center [569, 156] width 360 height 29
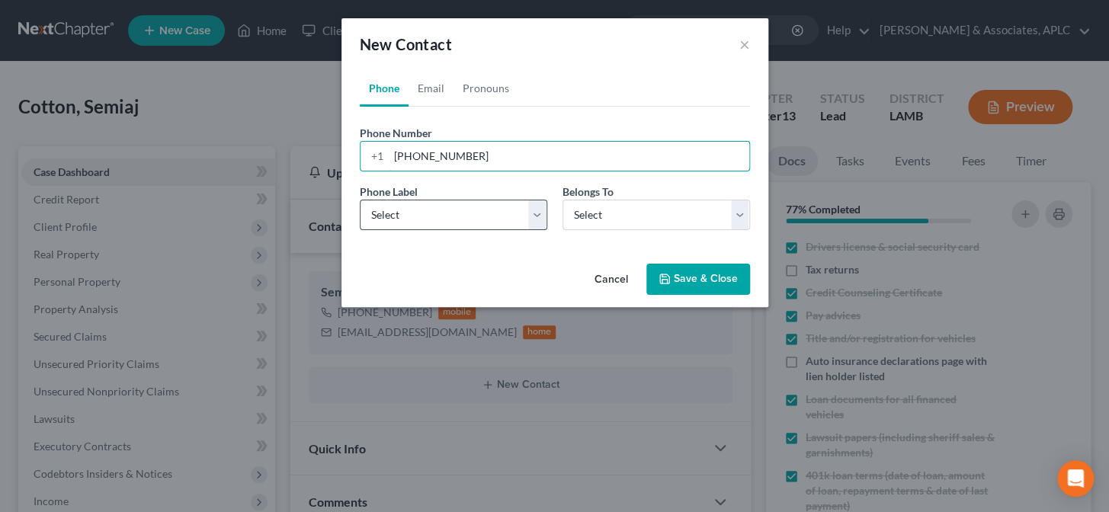
type input "(225) 421-6647"
click at [415, 225] on select "Select Mobile Home Work Other" at bounding box center [453, 215] width 187 height 30
select select "2"
click at [360, 200] on select "Select Mobile Home Work Other" at bounding box center [453, 215] width 187 height 30
click at [587, 223] on select "Select Client Other" at bounding box center [655, 215] width 187 height 30
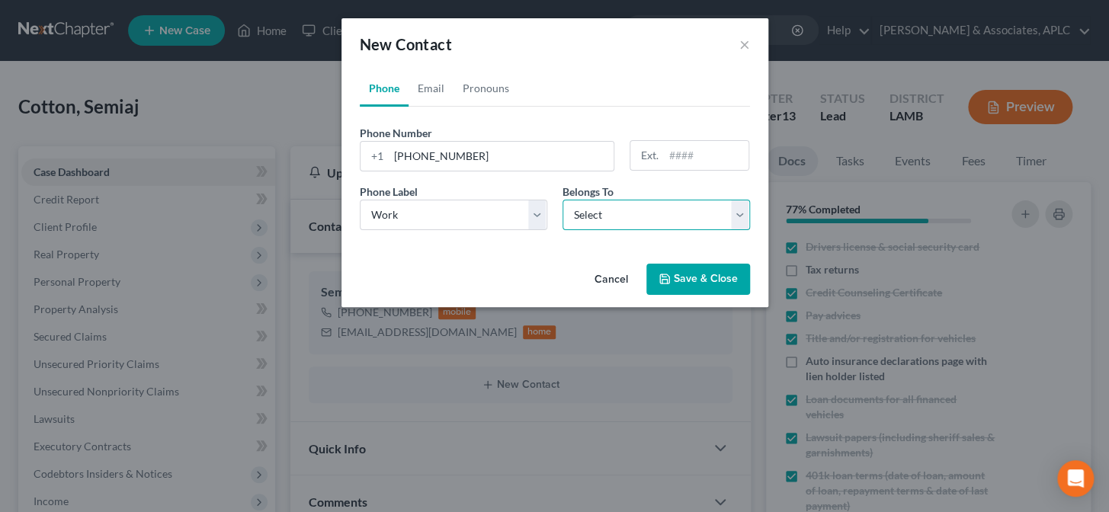
select select "0"
click at [562, 200] on select "Select Client Other" at bounding box center [655, 215] width 187 height 30
click at [683, 285] on button "Save & Close" at bounding box center [698, 280] width 104 height 32
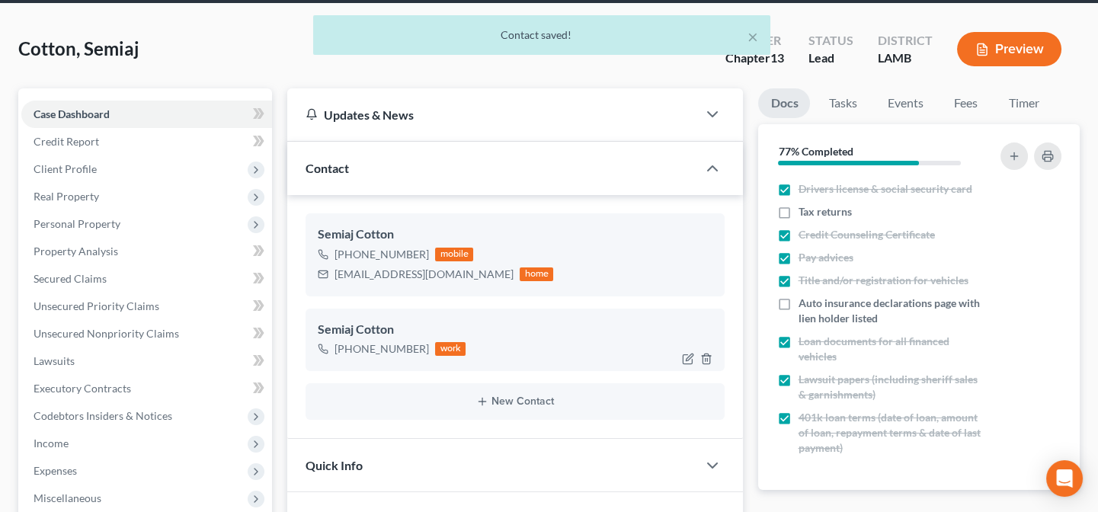
scroll to position [138, 0]
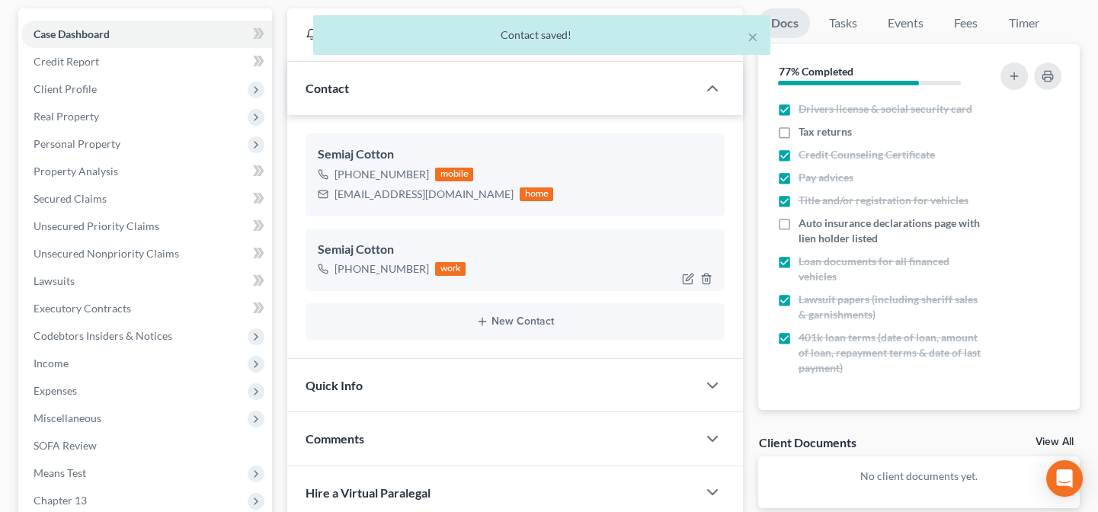
click at [511, 396] on div "Quick Info" at bounding box center [492, 385] width 410 height 53
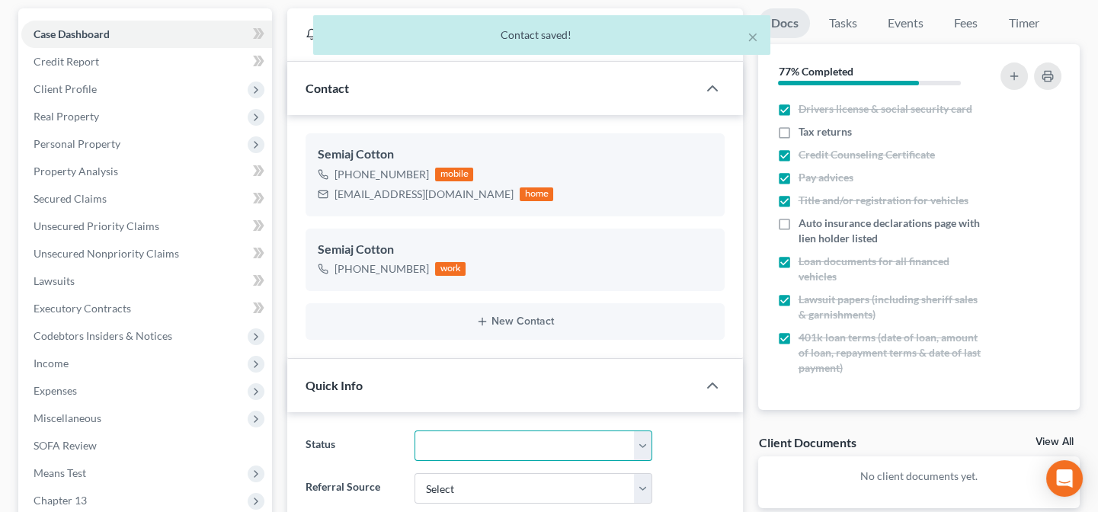
click at [497, 435] on select "Closed Confirmed Confirmed - 30 Day Default Discharged Discharged & Reported Di…" at bounding box center [534, 446] width 239 height 30
select select "14"
click at [415, 431] on select "Closed Confirmed Confirmed - 30 Day Default Discharged Discharged & Reported Di…" at bounding box center [534, 446] width 239 height 30
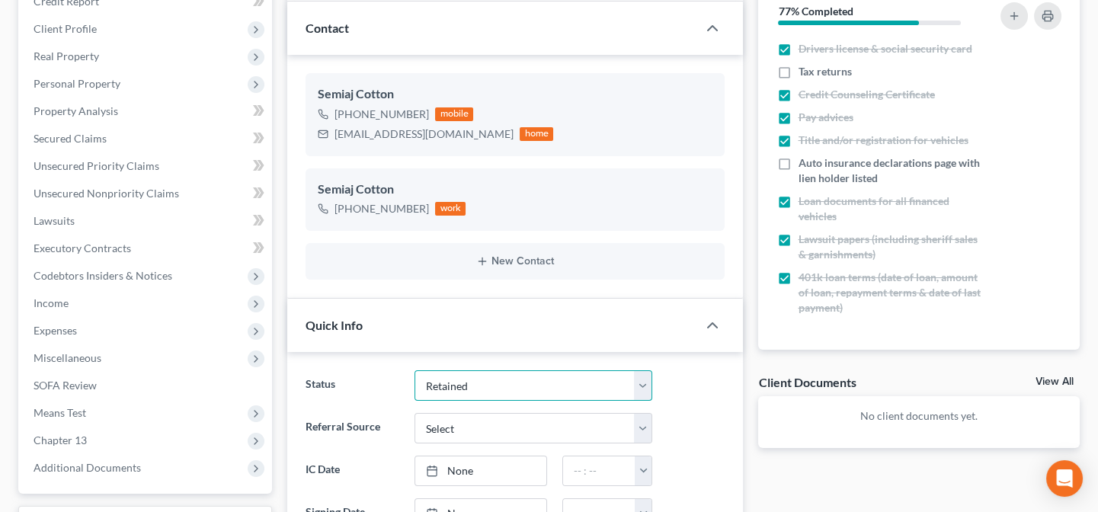
scroll to position [277, 0]
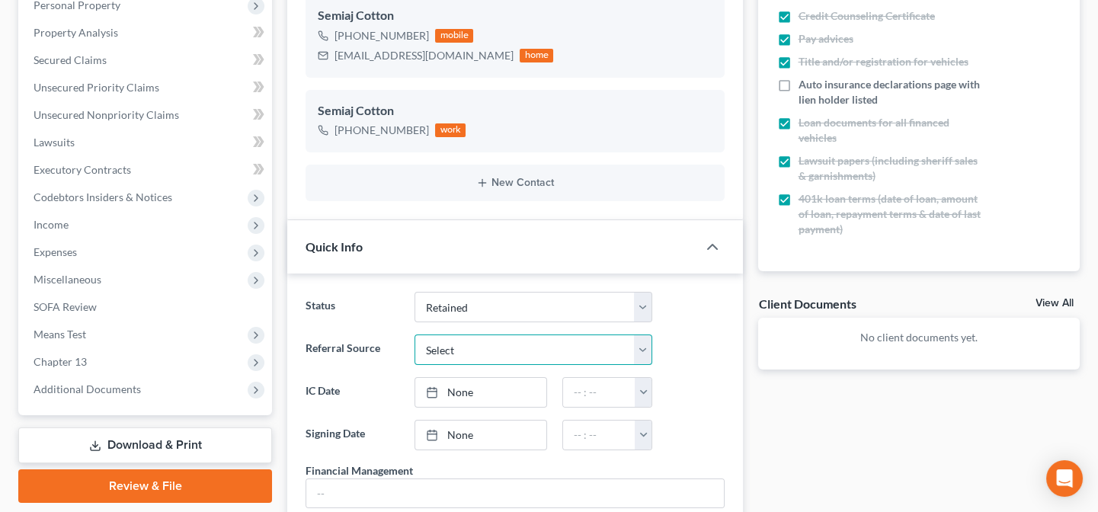
click at [480, 354] on select "Select Word Of Mouth Previous Clients Direct Mail Website Google Search Modern …" at bounding box center [534, 350] width 239 height 30
select select "0"
click at [415, 335] on select "Select Word Of Mouth Previous Clients Direct Mail Website Google Search Modern …" at bounding box center [534, 350] width 239 height 30
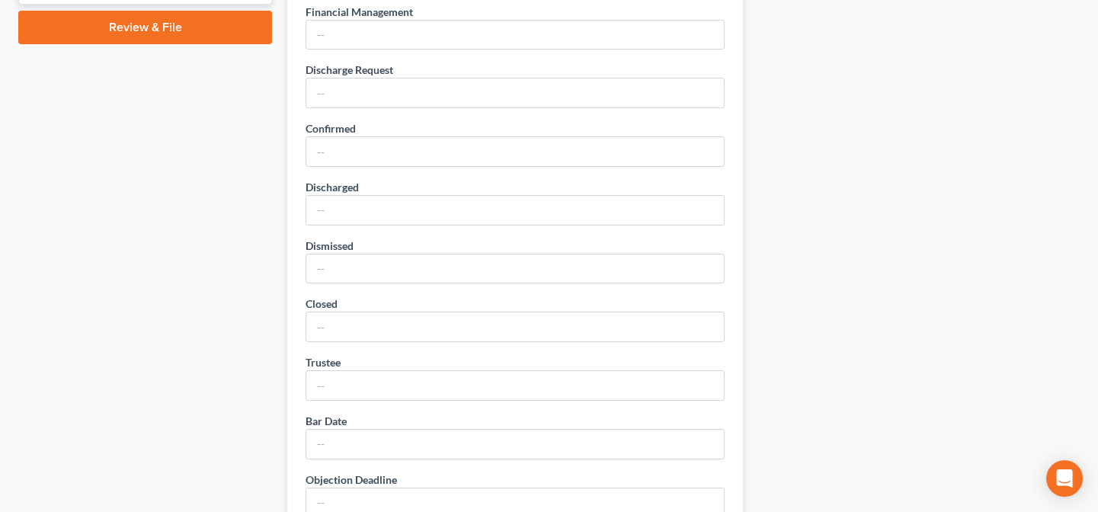
scroll to position [762, 0]
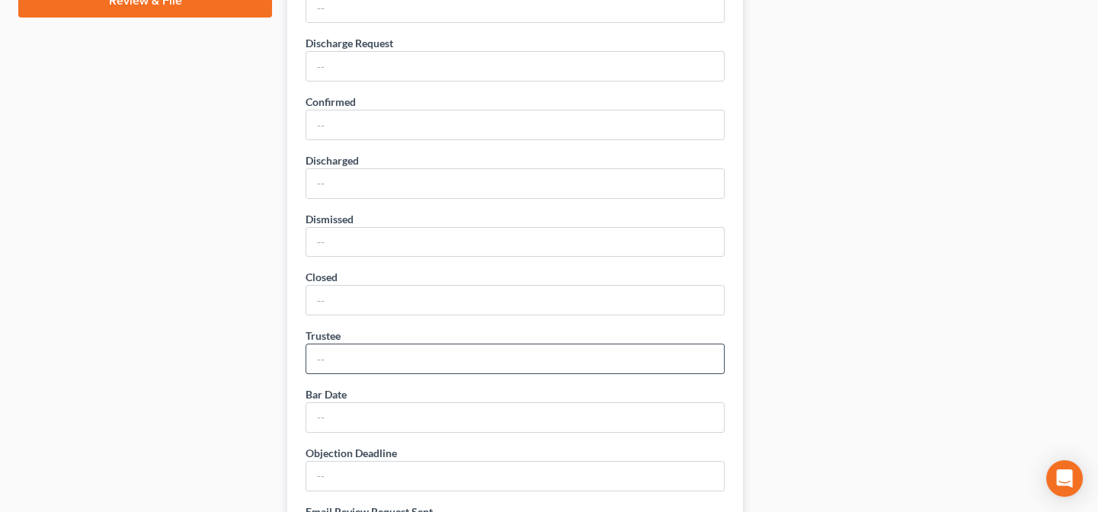
click at [402, 357] on input "text" at bounding box center [515, 358] width 418 height 29
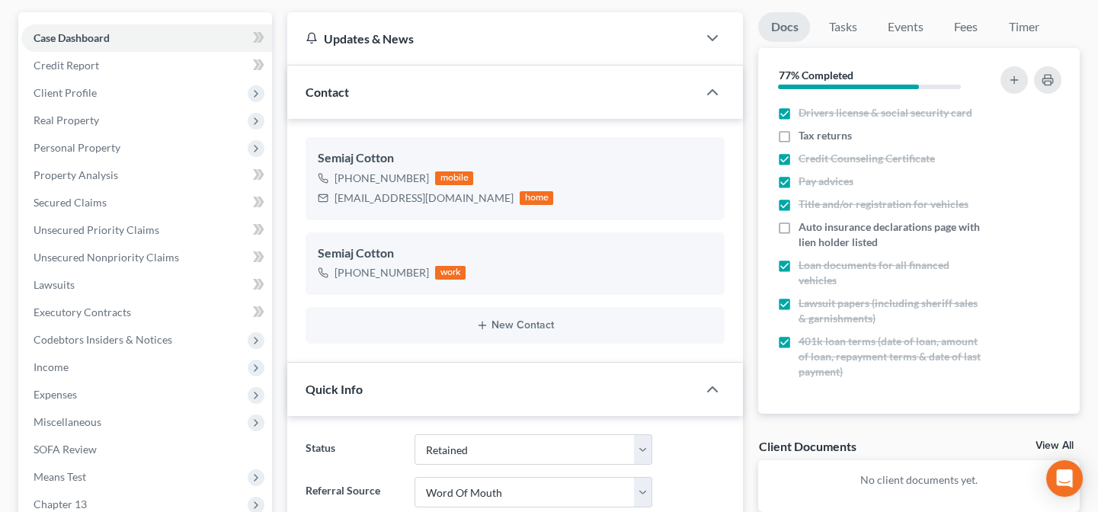
scroll to position [0, 0]
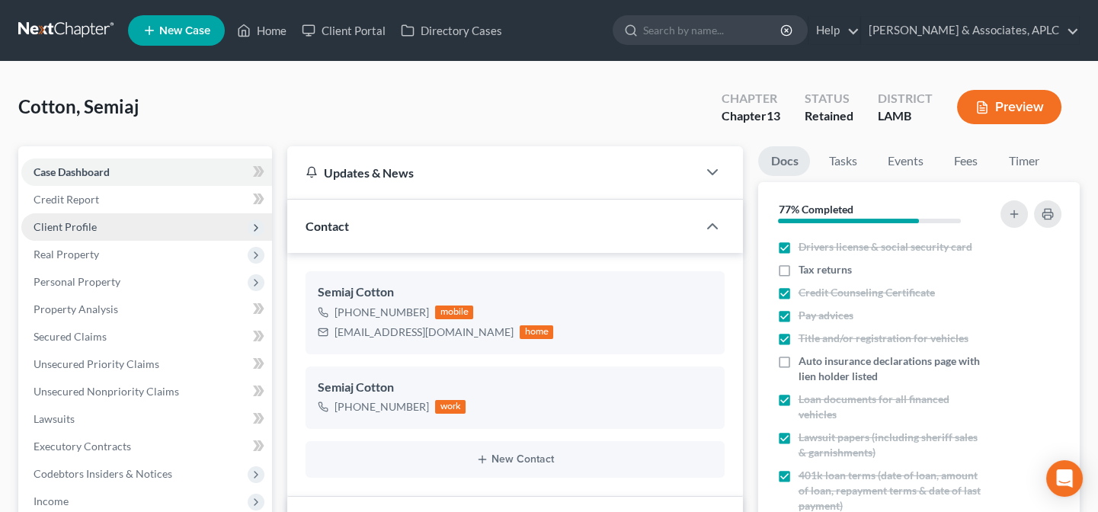
type input "Annette Crawford"
click at [92, 229] on span "Client Profile" at bounding box center [65, 226] width 63 height 13
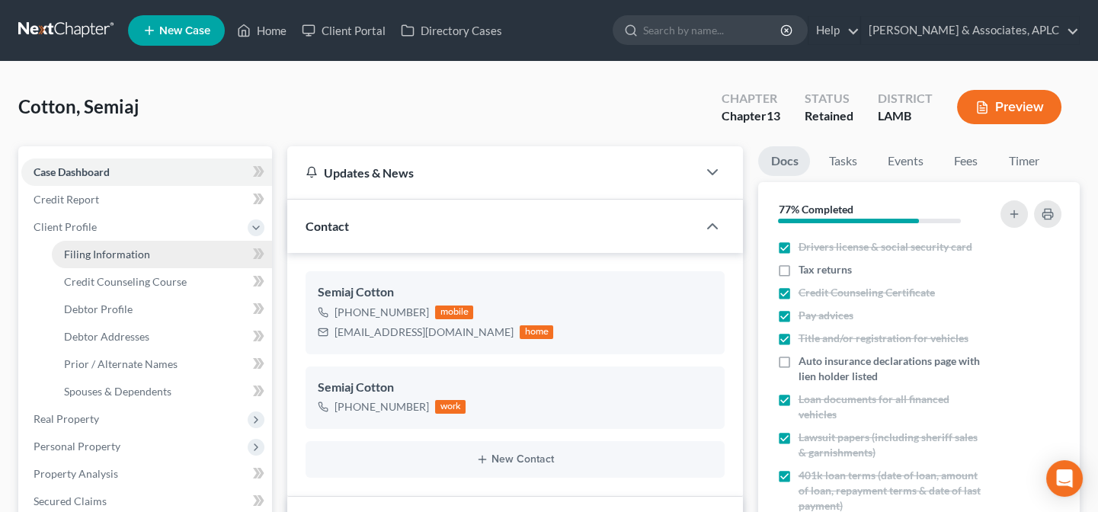
click at [97, 251] on span "Filing Information" at bounding box center [107, 254] width 86 height 13
select select "1"
select select "0"
select select "3"
select select "35"
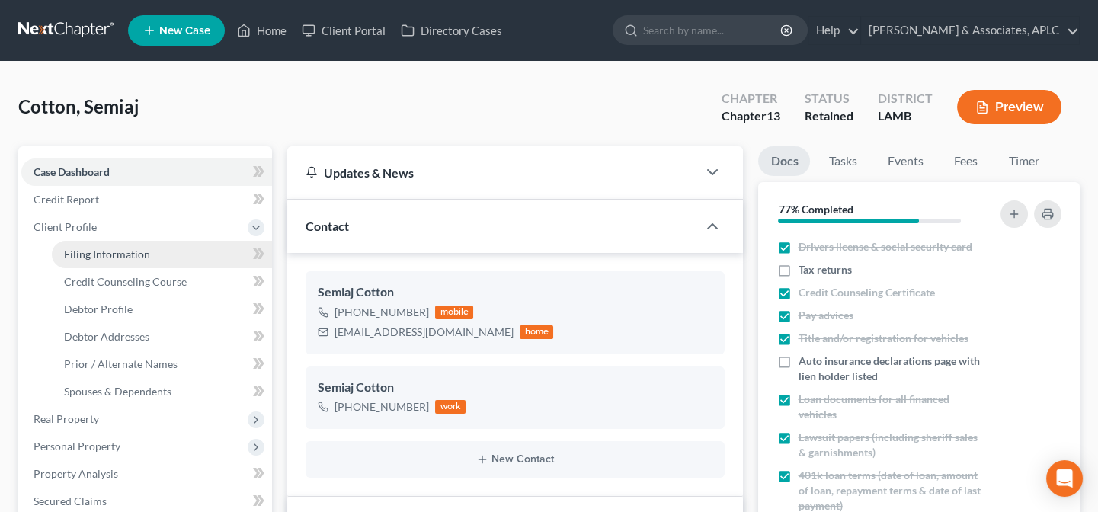
select select "0"
select select "19"
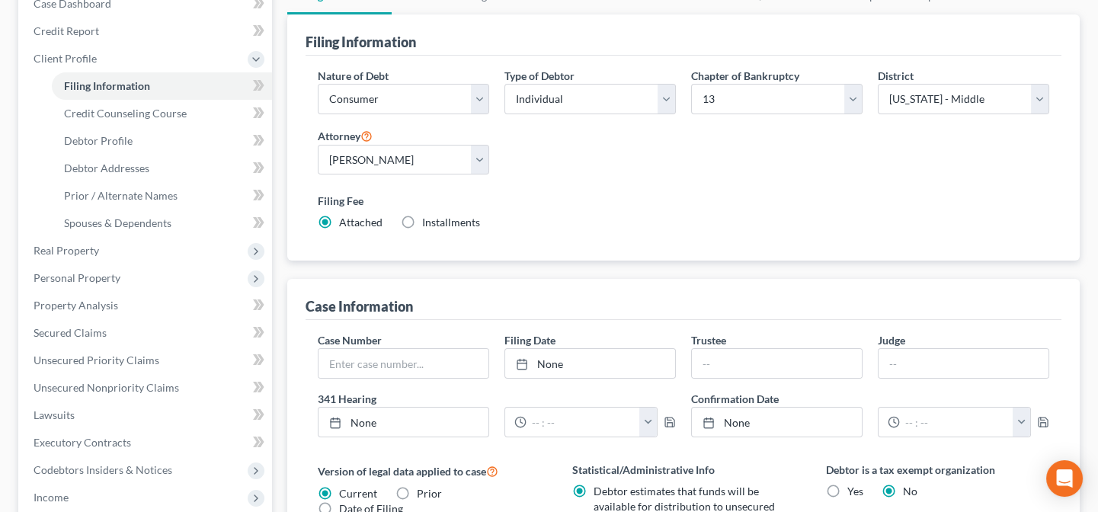
scroll to position [207, 0]
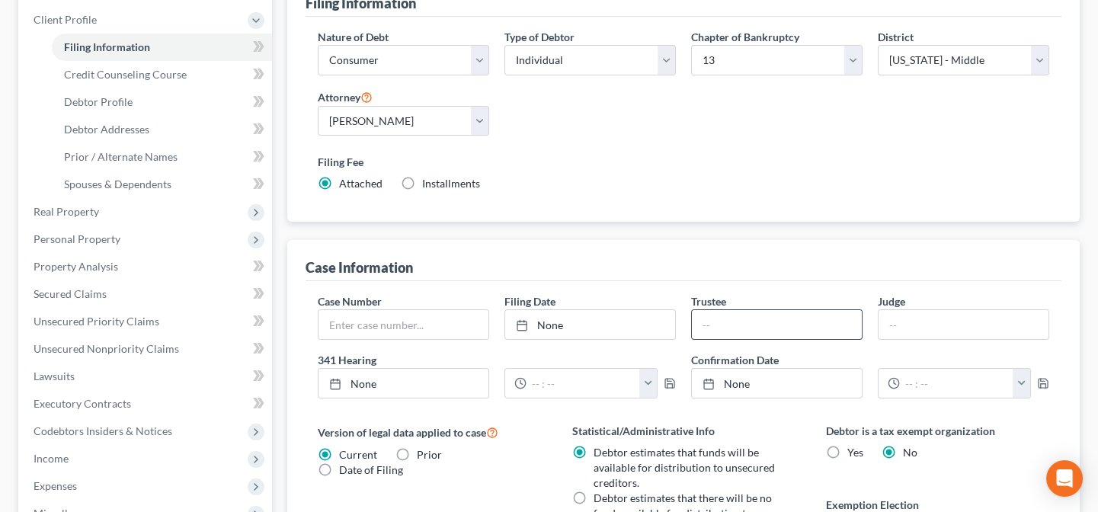
click at [735, 315] on input "text" at bounding box center [777, 324] width 170 height 29
type input "Annette Crawford"
click at [909, 331] on input "text" at bounding box center [964, 324] width 170 height 29
type input "Michael Crawford"
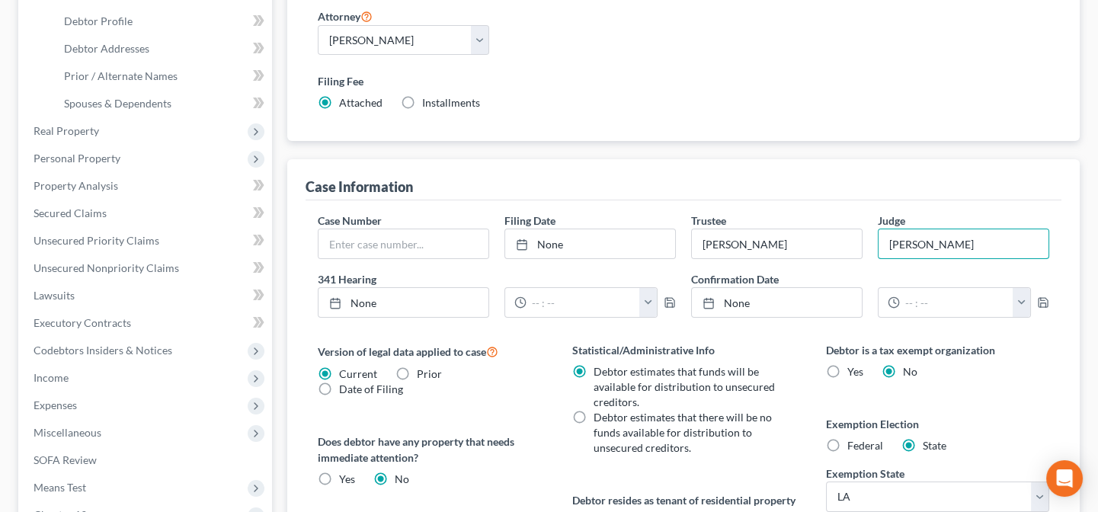
scroll to position [415, 0]
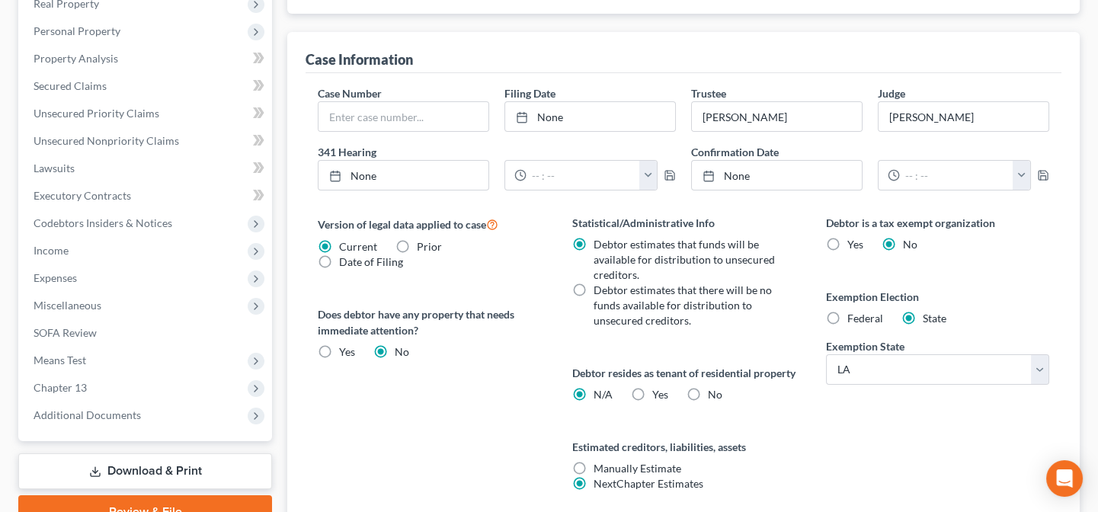
click at [708, 402] on label "No" at bounding box center [715, 394] width 14 height 15
click at [714, 397] on input "No" at bounding box center [719, 392] width 10 height 10
radio input "true"
radio input "false"
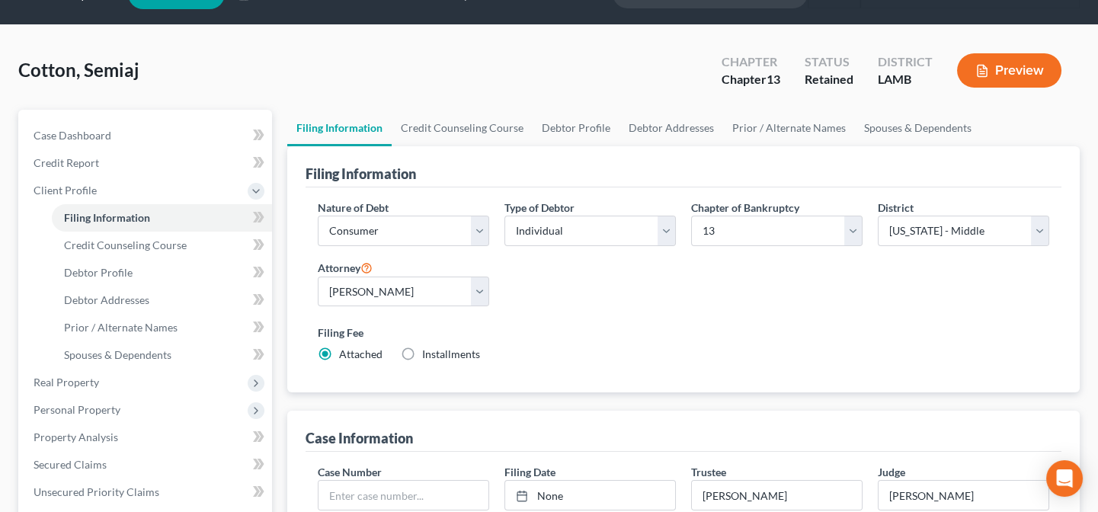
scroll to position [0, 0]
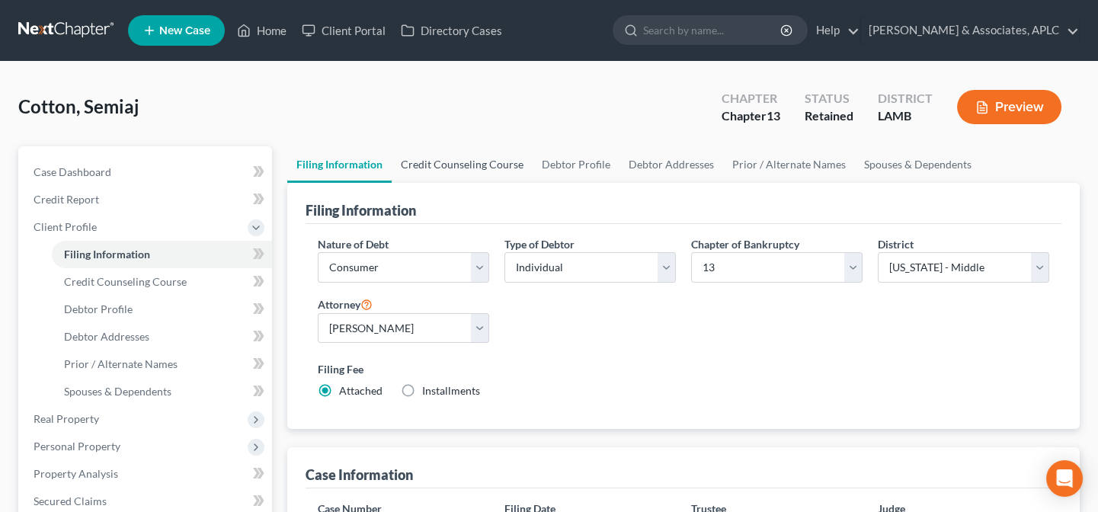
click at [465, 160] on link "Credit Counseling Course" at bounding box center [462, 164] width 141 height 37
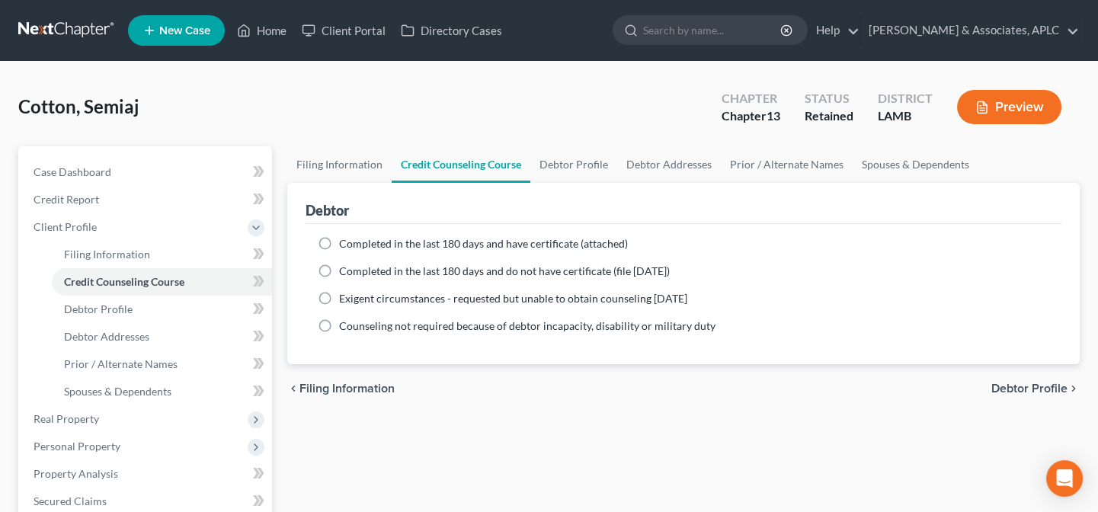
click at [449, 268] on span "Completed in the last 180 days and do not have certificate (file within 14 days)" at bounding box center [504, 270] width 331 height 13
click at [355, 268] on input "Completed in the last 180 days and do not have certificate (file within 14 days)" at bounding box center [350, 269] width 10 height 10
radio input "true"
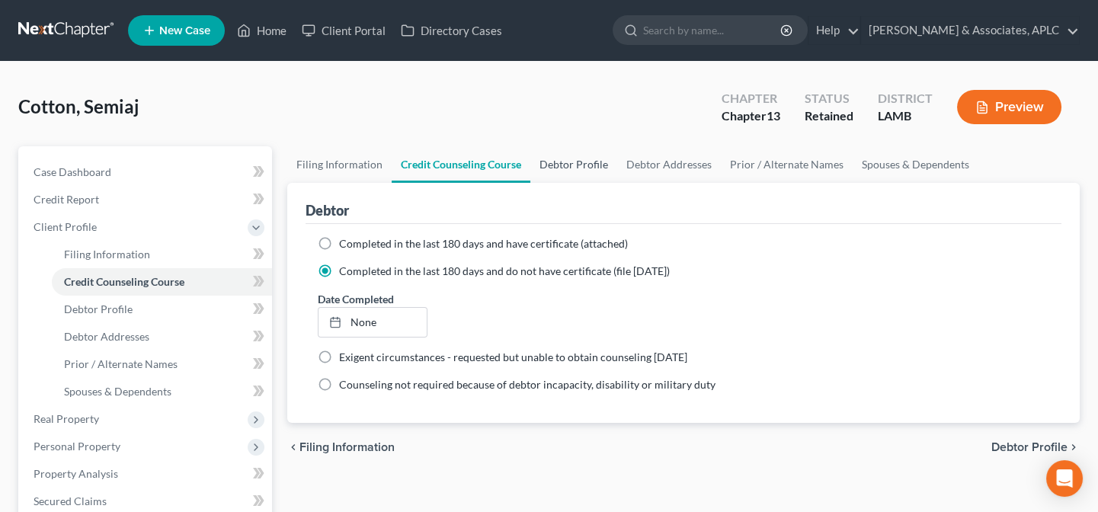
click at [564, 167] on link "Debtor Profile" at bounding box center [573, 164] width 87 height 37
select select "0"
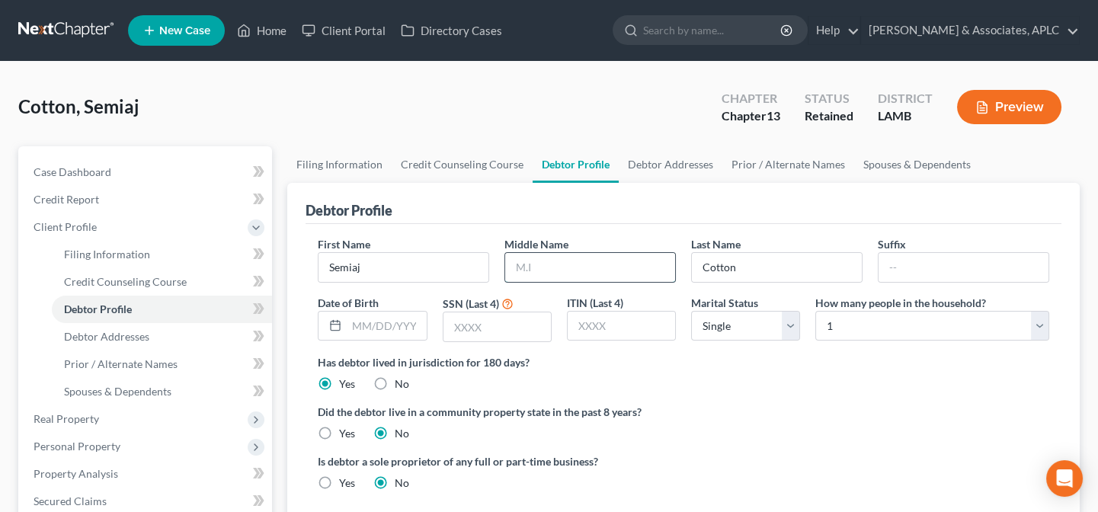
click at [532, 268] on input "text" at bounding box center [590, 267] width 170 height 29
type input "Nekeia"
click at [395, 320] on input "text" at bounding box center [386, 326] width 79 height 29
type input "05/26/1978"
type input "6633"
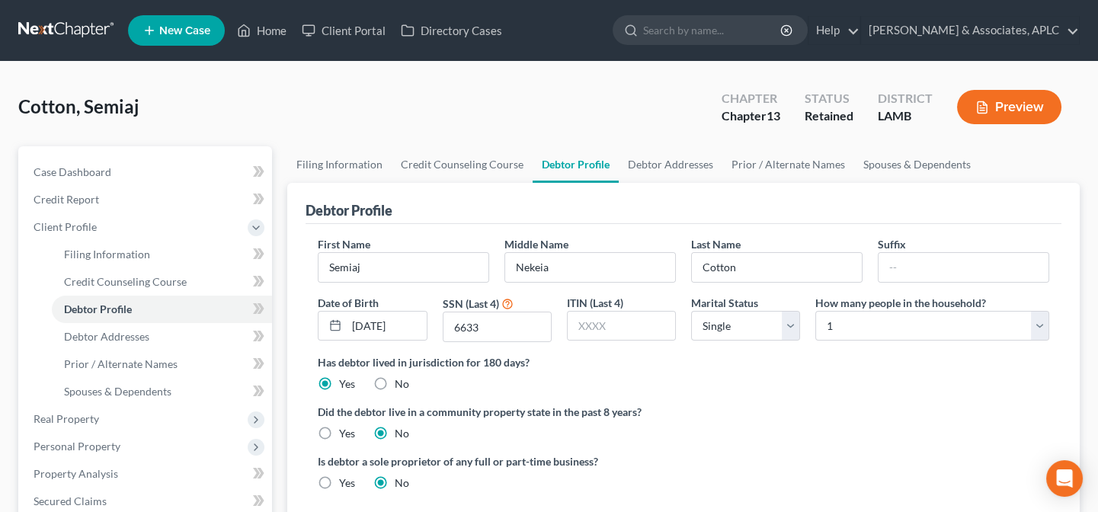
click at [339, 431] on label "Yes" at bounding box center [347, 433] width 16 height 15
click at [345, 431] on input "Yes" at bounding box center [350, 431] width 10 height 10
radio input "true"
radio input "false"
click at [639, 160] on link "Debtor Addresses" at bounding box center [671, 164] width 104 height 37
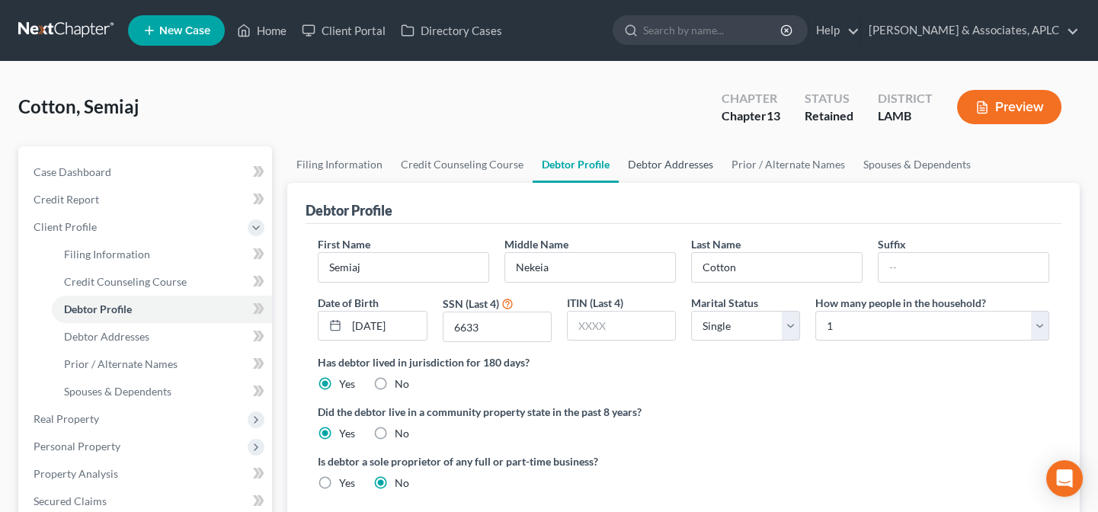
select select "0"
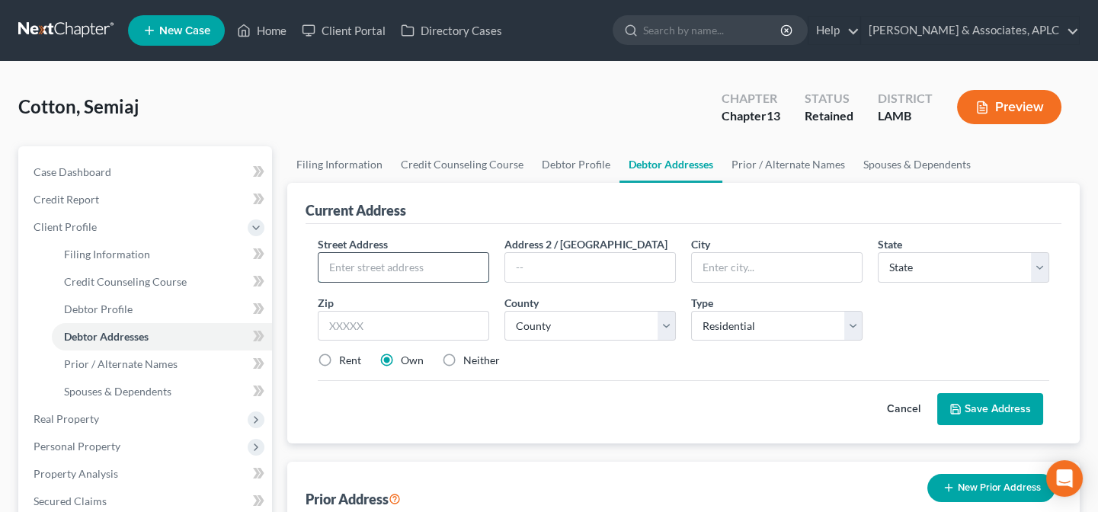
click at [469, 274] on input "text" at bounding box center [404, 267] width 170 height 29
type input "455 Springfield Road"
type input "Baton Rouge"
select select "19"
type input "70807"
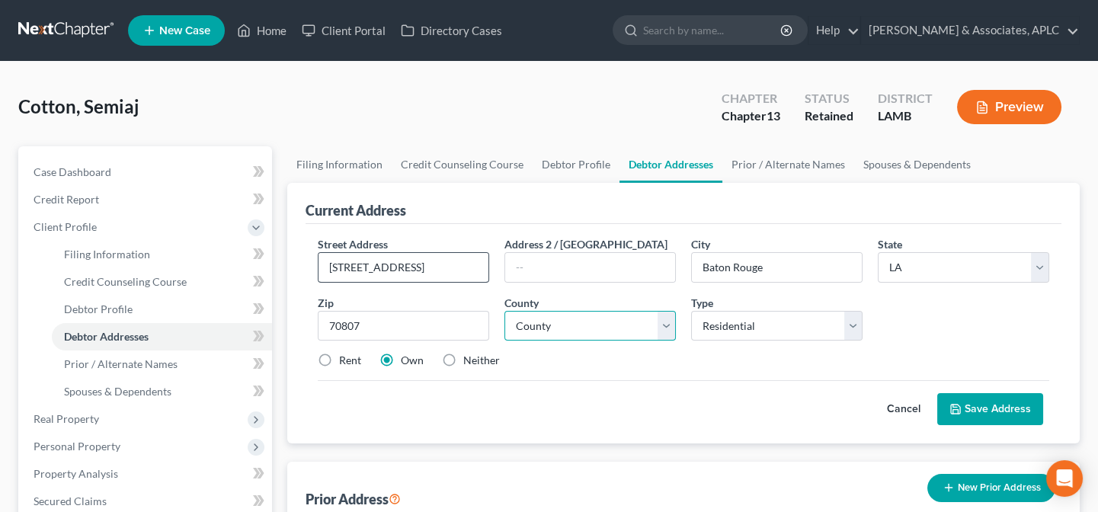
select select "16"
click at [463, 357] on label "Neither" at bounding box center [481, 360] width 37 height 15
click at [469, 357] on input "Neither" at bounding box center [474, 358] width 10 height 10
radio input "true"
click at [339, 358] on label "Rent" at bounding box center [350, 360] width 22 height 15
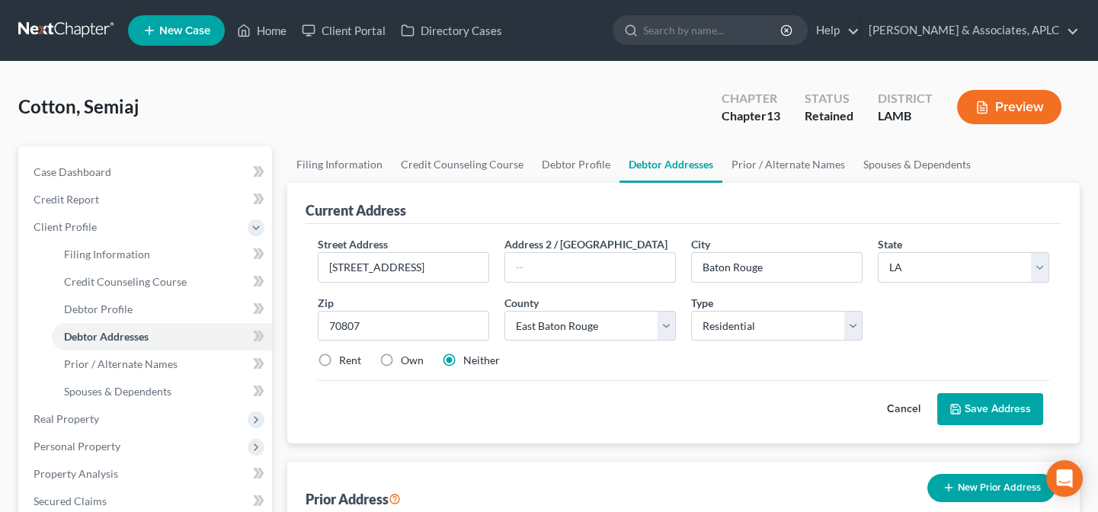
click at [345, 358] on input "Rent" at bounding box center [350, 358] width 10 height 10
radio input "true"
click at [1021, 410] on button "Save Address" at bounding box center [990, 409] width 106 height 32
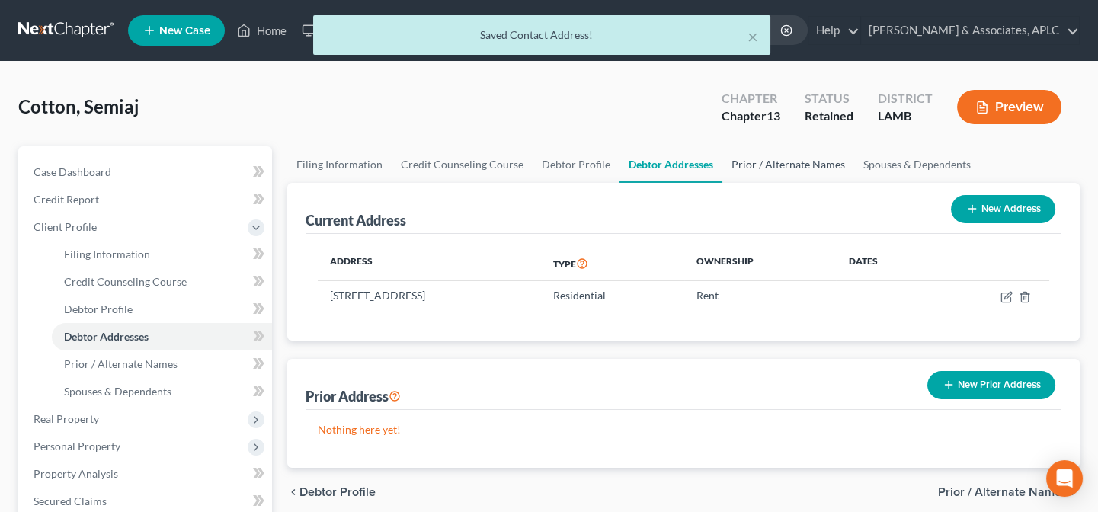
click at [758, 167] on link "Prior / Alternate Names" at bounding box center [788, 164] width 132 height 37
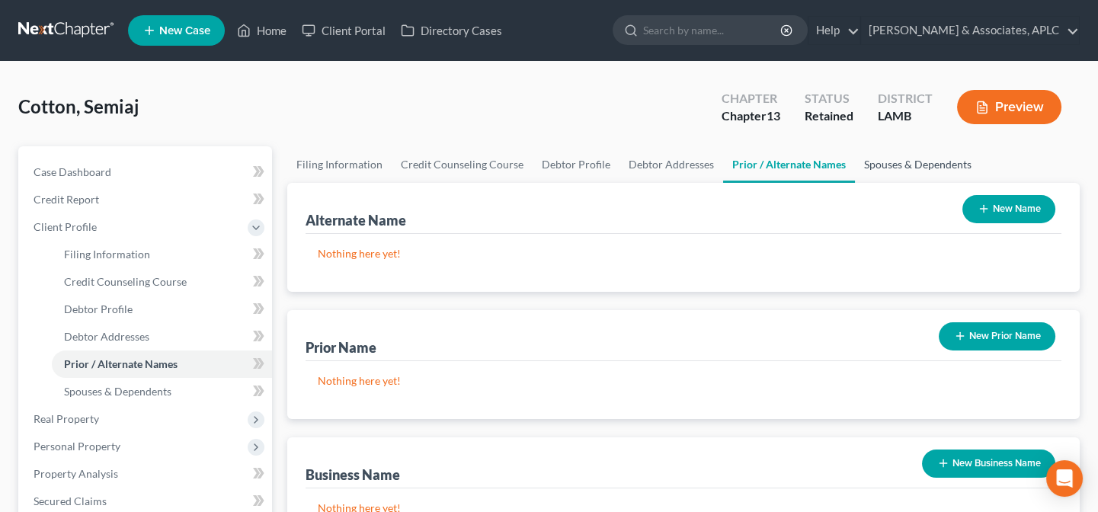
click at [882, 162] on link "Spouses & Dependents" at bounding box center [918, 164] width 126 height 37
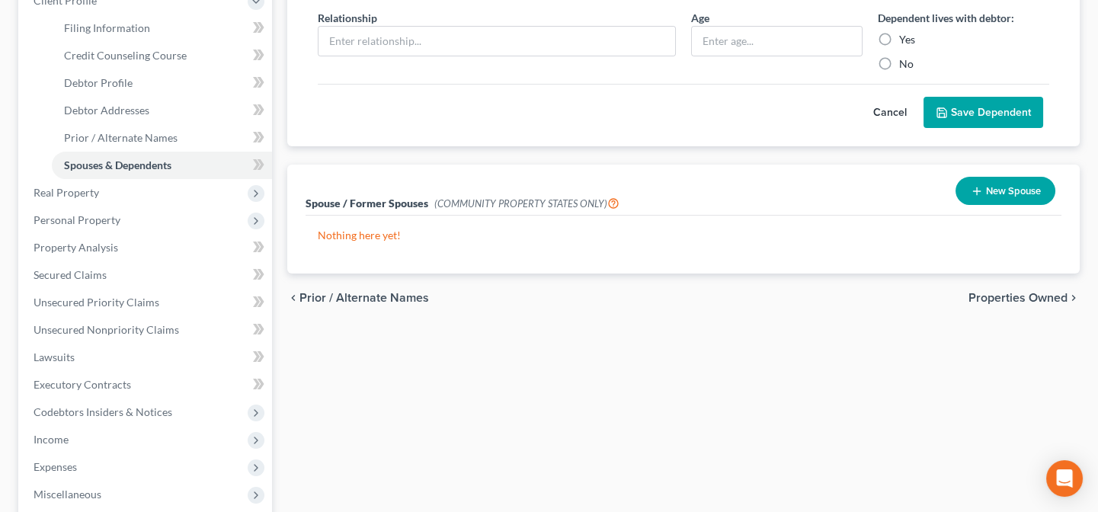
scroll to position [277, 0]
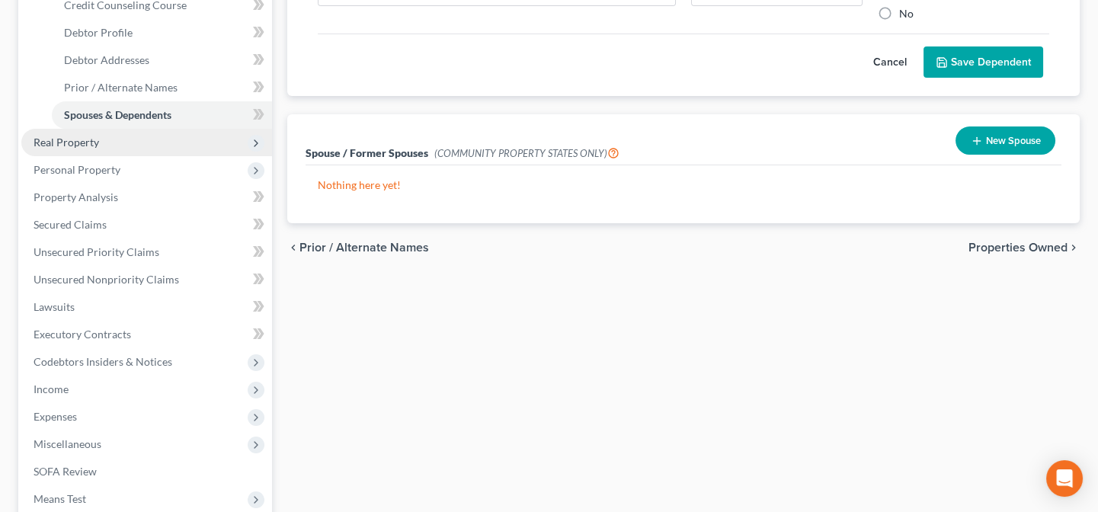
click at [44, 137] on span "Real Property" at bounding box center [67, 142] width 66 height 13
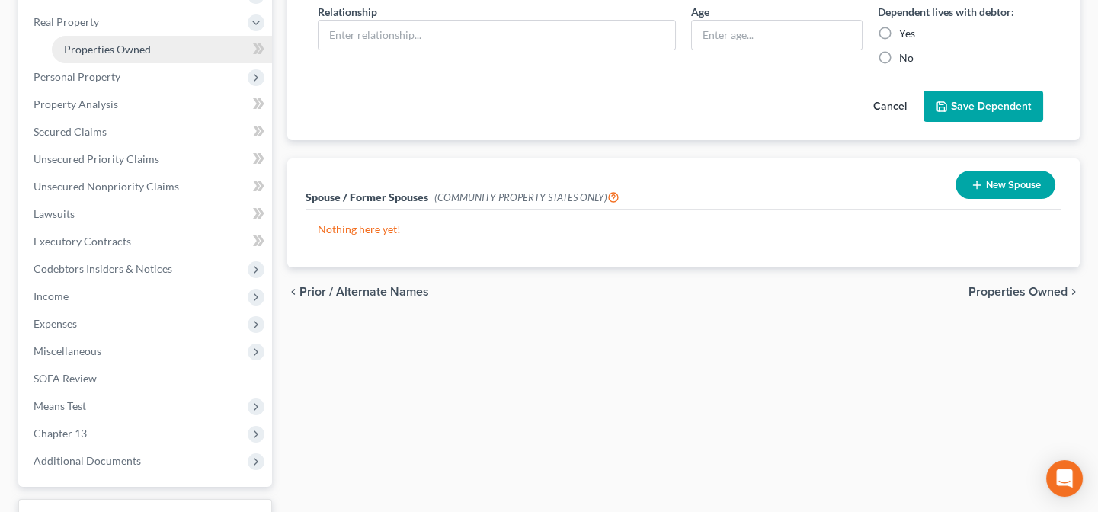
scroll to position [207, 0]
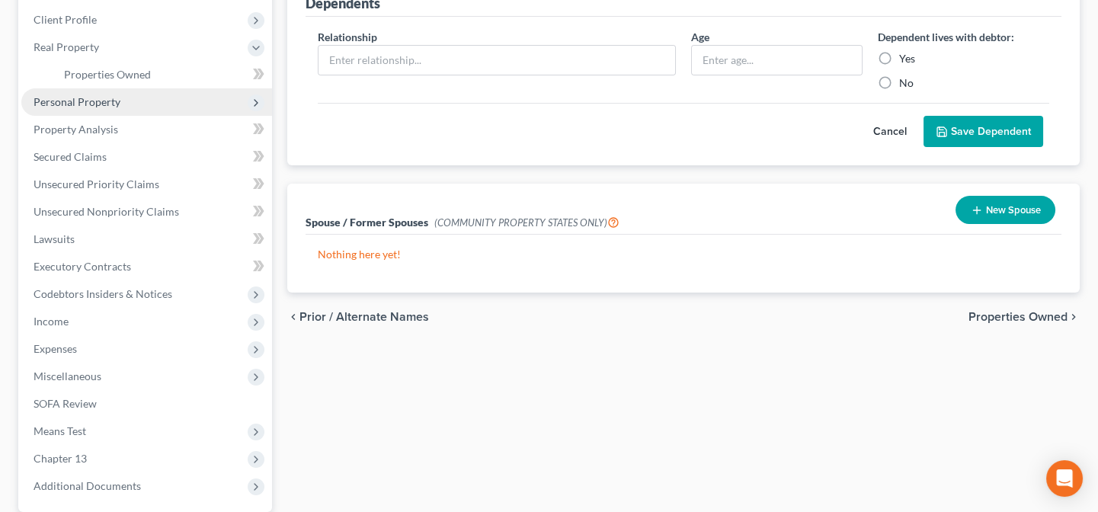
click at [91, 104] on span "Personal Property" at bounding box center [77, 101] width 87 height 13
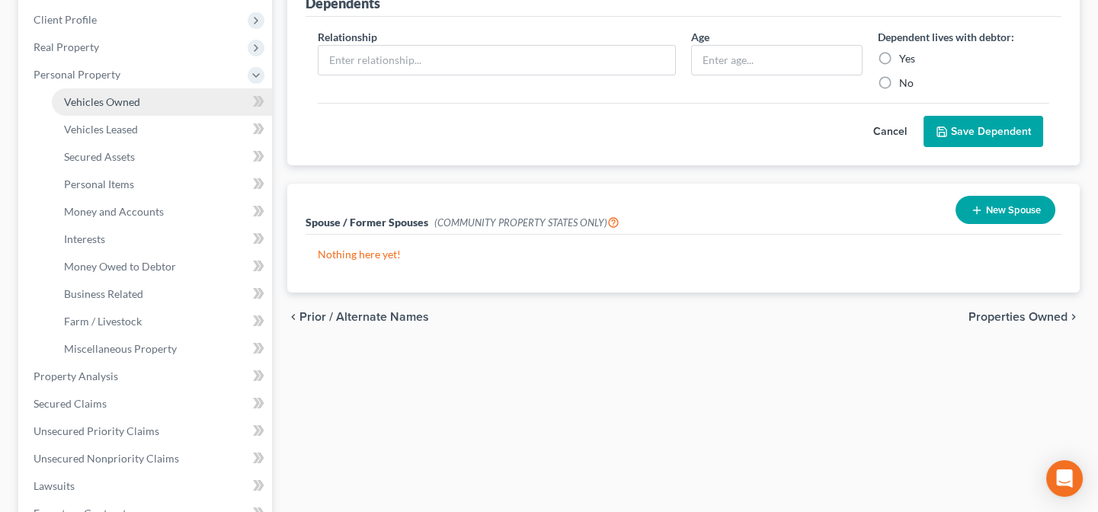
click at [94, 104] on span "Vehicles Owned" at bounding box center [102, 101] width 76 height 13
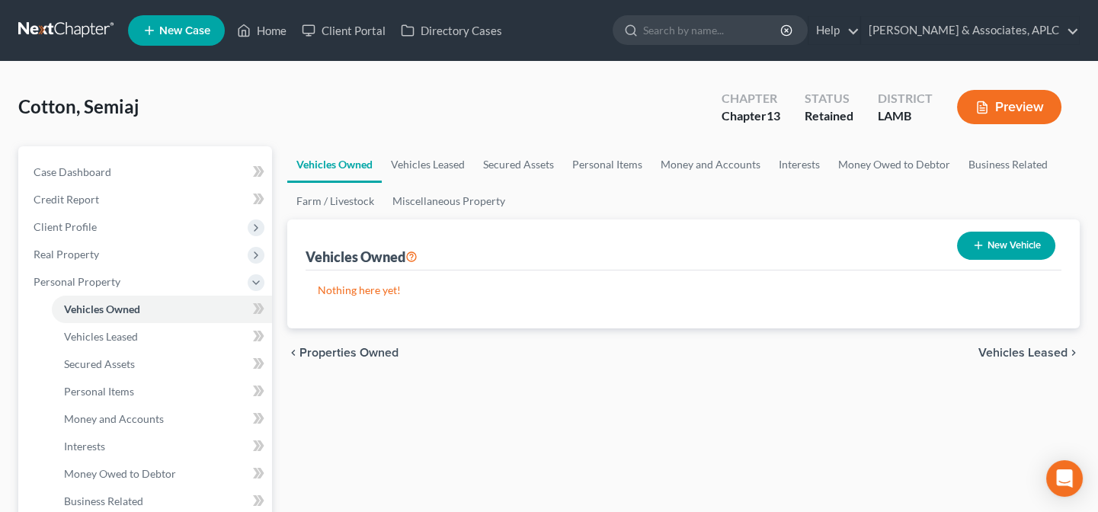
click at [996, 248] on button "New Vehicle" at bounding box center [1006, 246] width 98 height 28
select select "0"
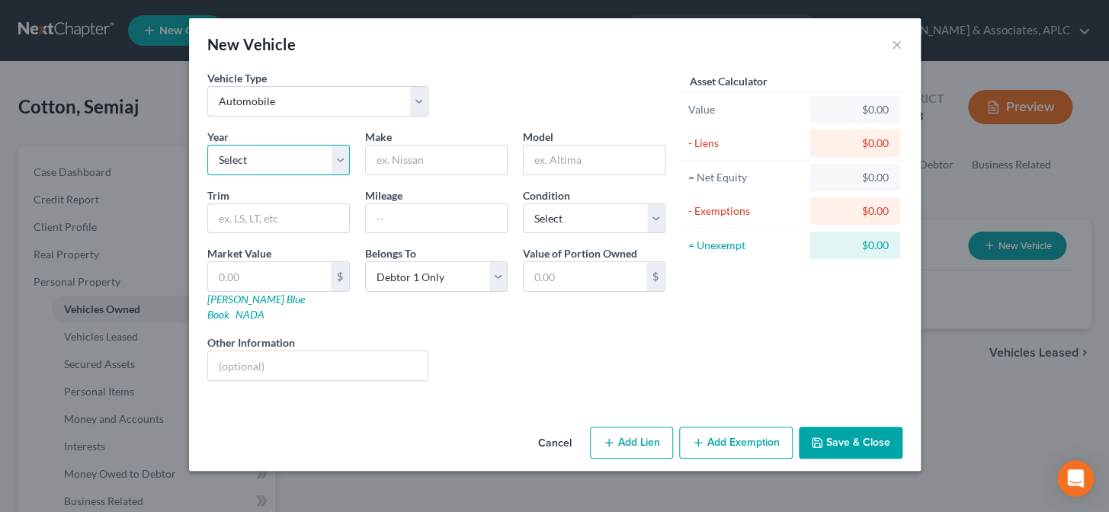
click at [287, 162] on select "Select 2026 2025 2024 2023 2022 2021 2020 2019 2018 2017 2016 2015 2014 2013 20…" at bounding box center [278, 160] width 143 height 30
select select "10"
click at [207, 145] on select "Select 2026 2025 2024 2023 2022 2021 2020 2019 2018 2017 2016 2015 2014 2013 20…" at bounding box center [278, 160] width 143 height 30
click at [428, 167] on input "text" at bounding box center [436, 160] width 141 height 29
type input "Toyota"
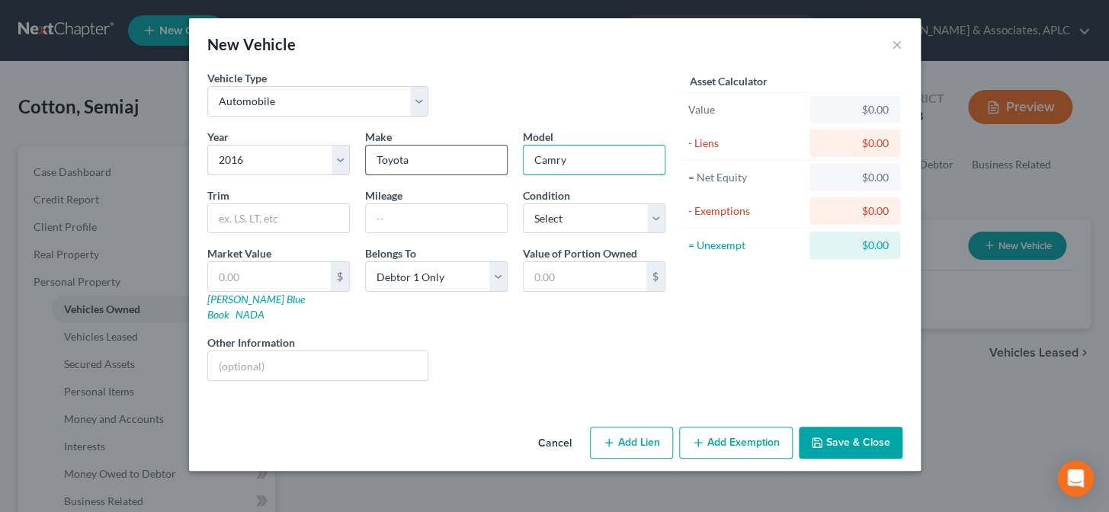
type input "Camry"
type input "SE"
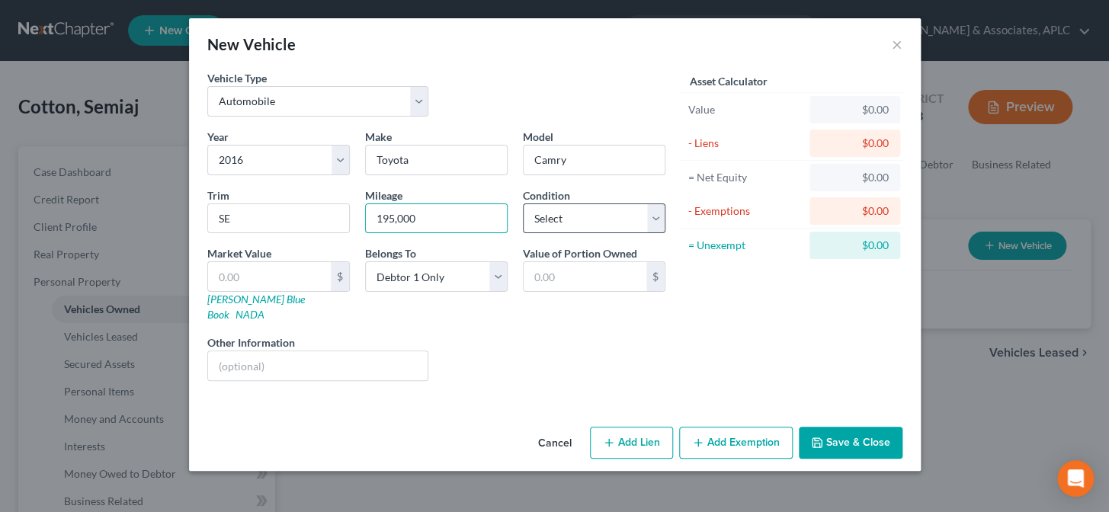
type input "195,000"
click at [567, 221] on select "Select Excellent Very Good Good Fair Poor" at bounding box center [594, 218] width 143 height 30
select select "2"
click at [523, 203] on select "Select Excellent Very Good Good Fair Poor" at bounding box center [594, 218] width 143 height 30
click at [264, 308] on link "NADA" at bounding box center [249, 314] width 29 height 13
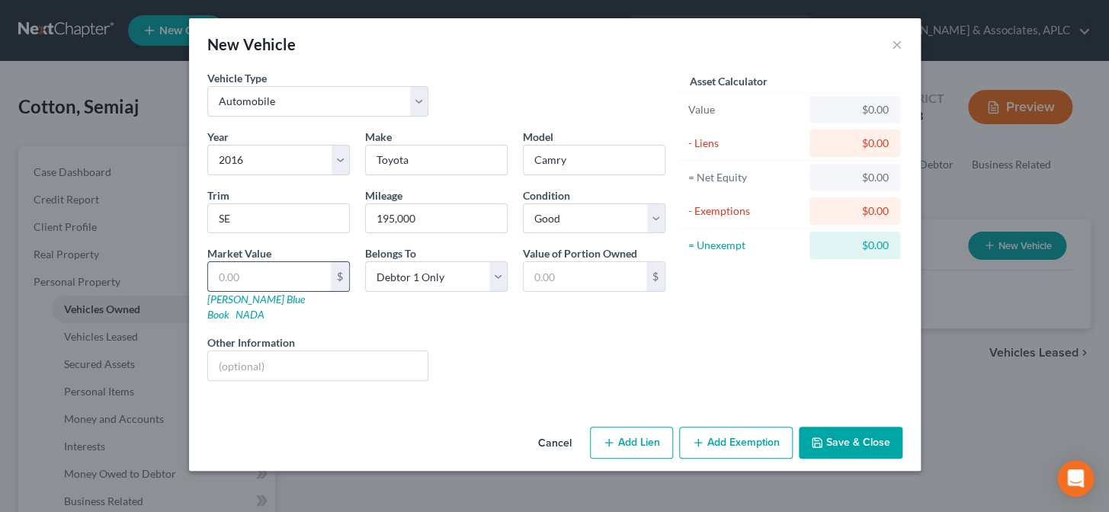
click at [298, 273] on input "text" at bounding box center [269, 276] width 123 height 29
type input "3"
type input "3.00"
type input "38"
type input "38.00"
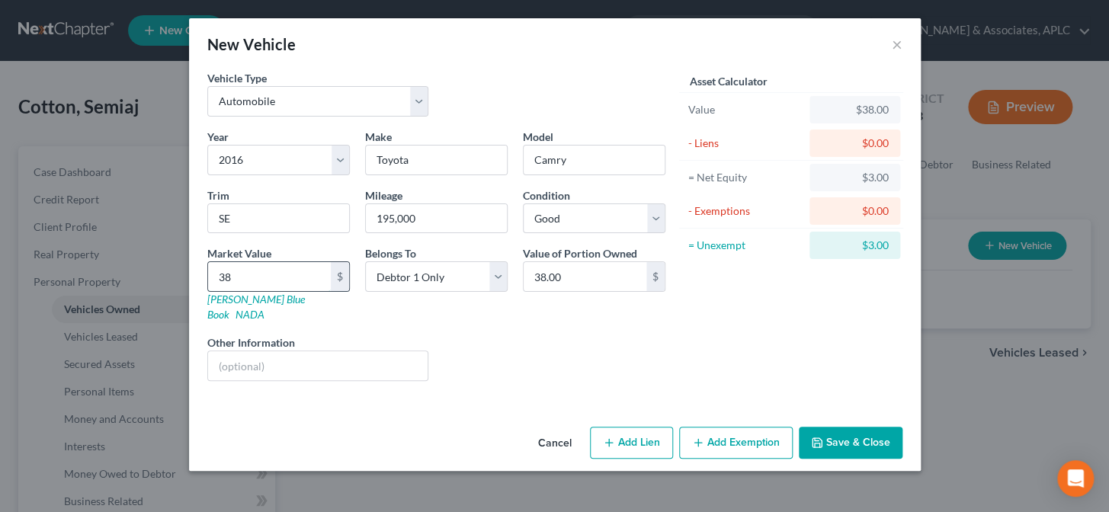
type input "387"
type input "387.00"
type input "3875"
type input "3,875.00"
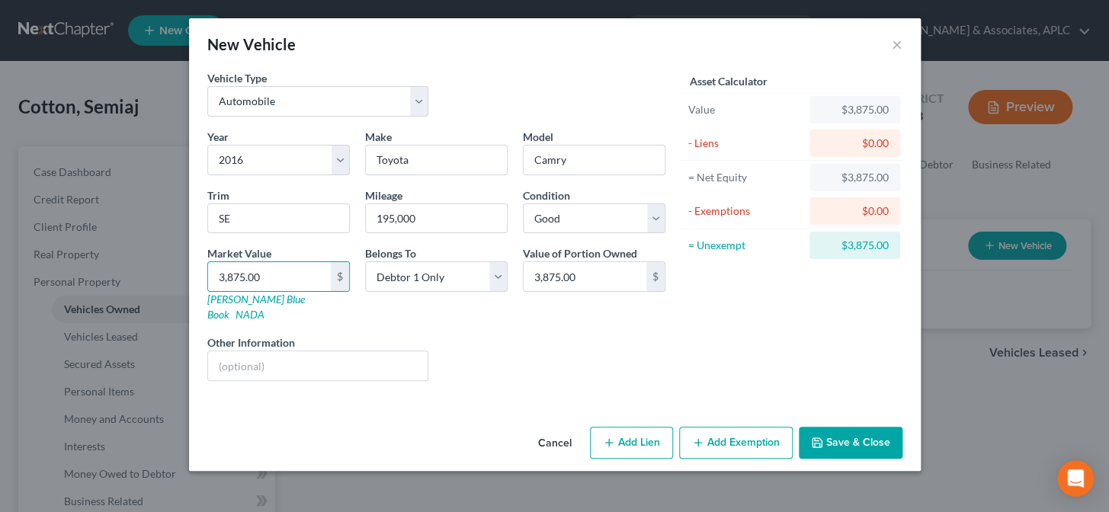
click at [456, 335] on div "Liens Select" at bounding box center [554, 358] width 237 height 46
click at [639, 428] on button "Add Lien" at bounding box center [631, 443] width 83 height 32
select select "0"
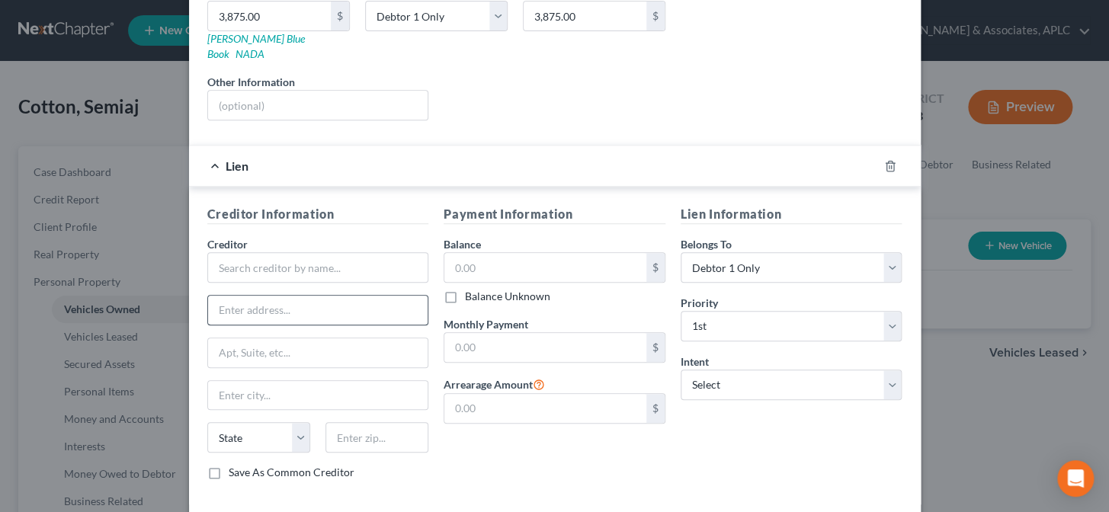
scroll to position [277, 0]
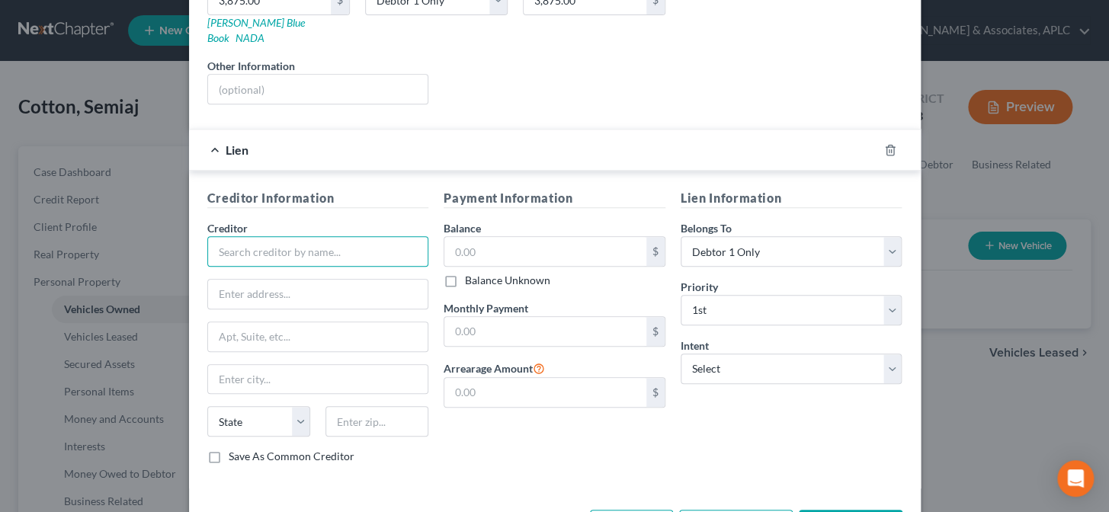
click at [326, 242] on input "text" at bounding box center [318, 251] width 222 height 30
type input "One Main Financial"
type input "238 Main Street"
type input "70714"
type input "Baker"
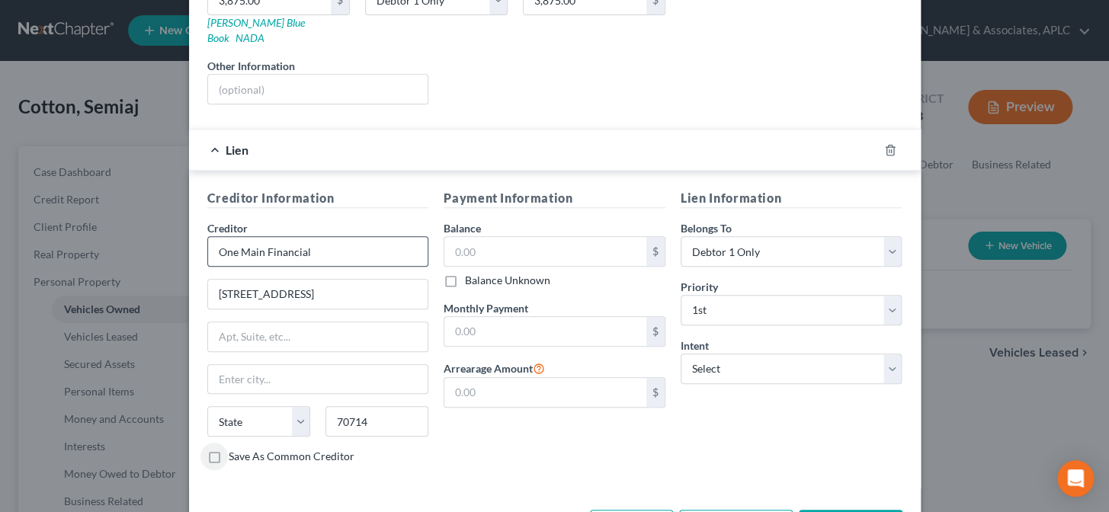
select select "19"
click at [463, 239] on input "text" at bounding box center [545, 251] width 202 height 29
type input "9,871.90"
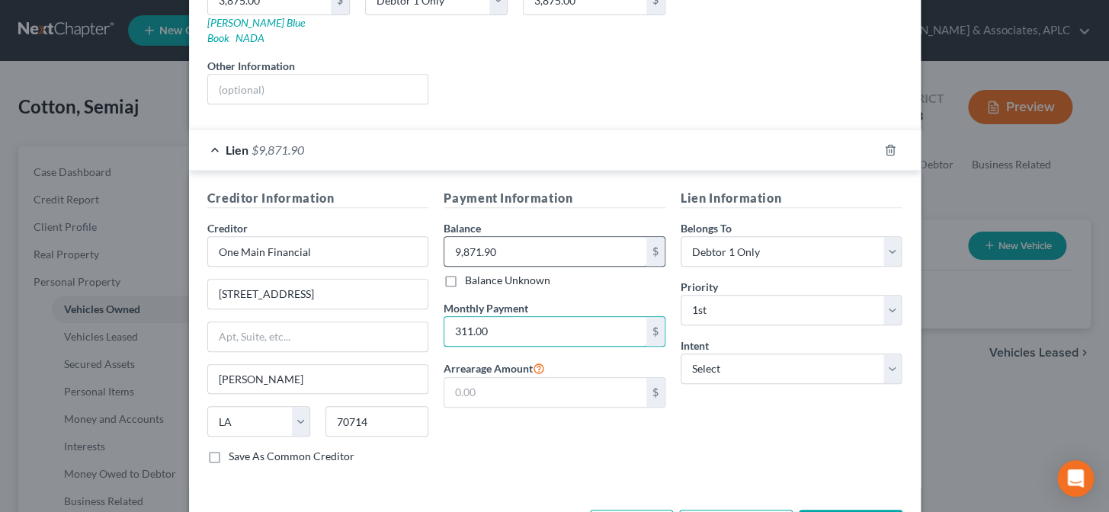
type input "311.00"
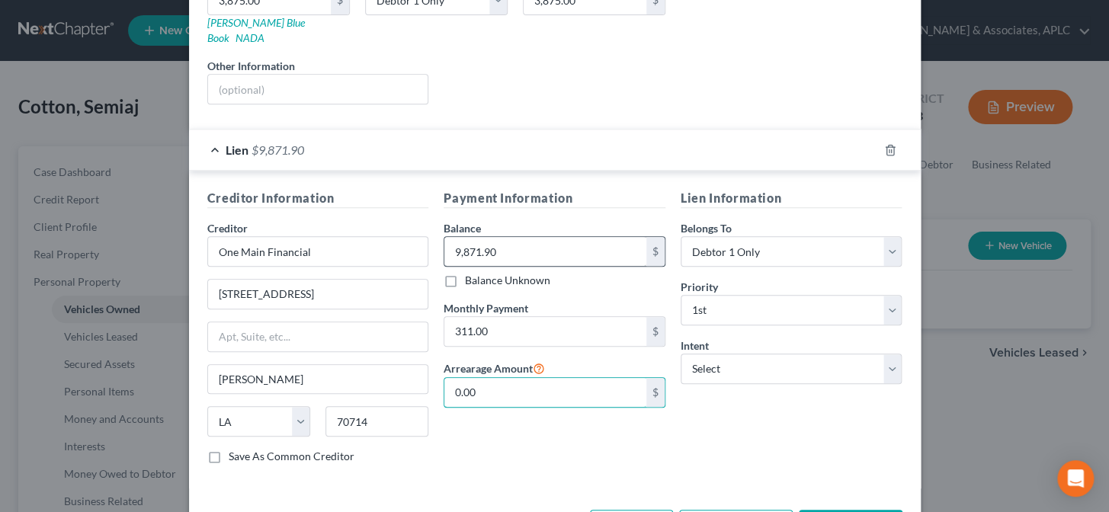
type input "0.00"
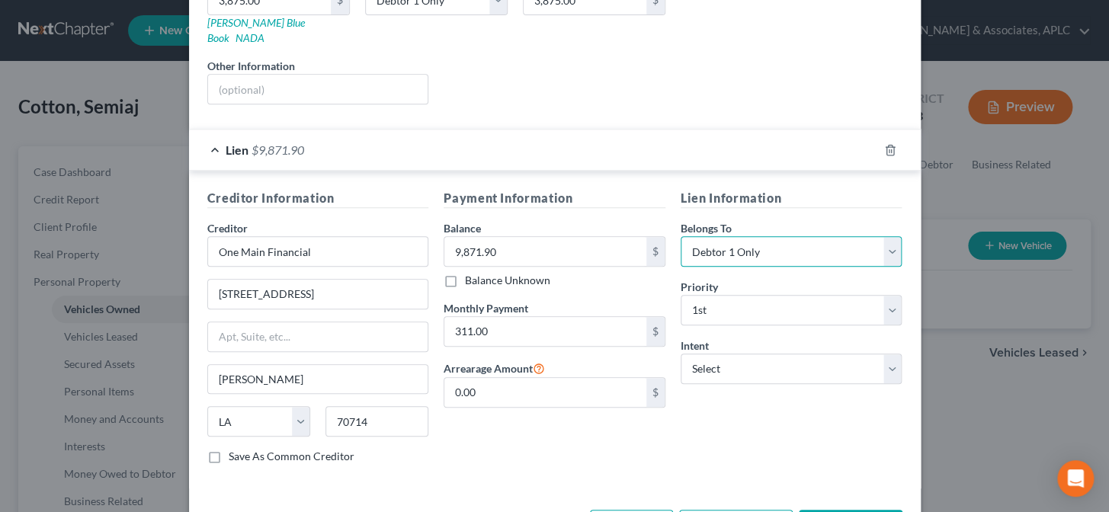
scroll to position [320, 0]
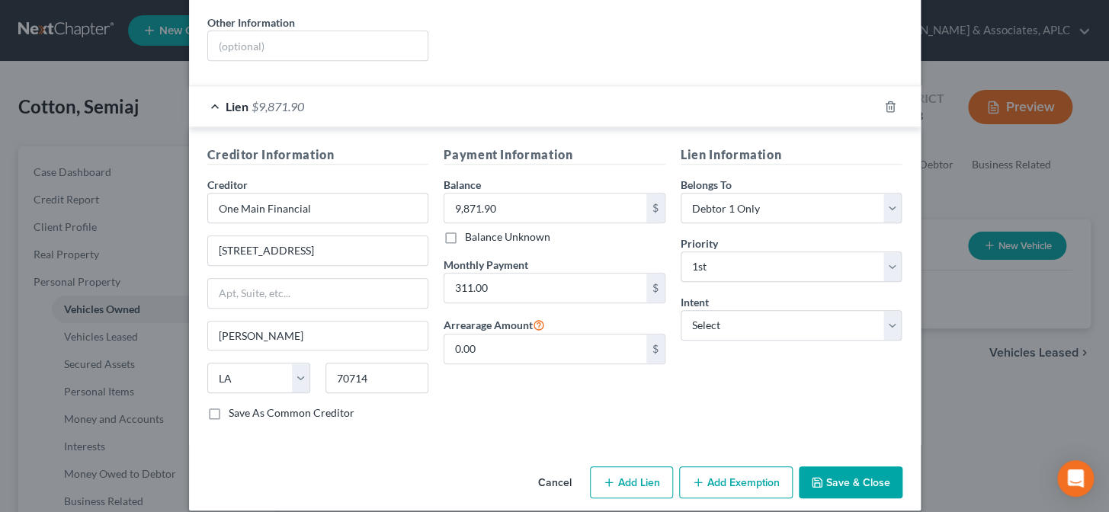
click at [736, 466] on button "Add Exemption" at bounding box center [736, 482] width 114 height 32
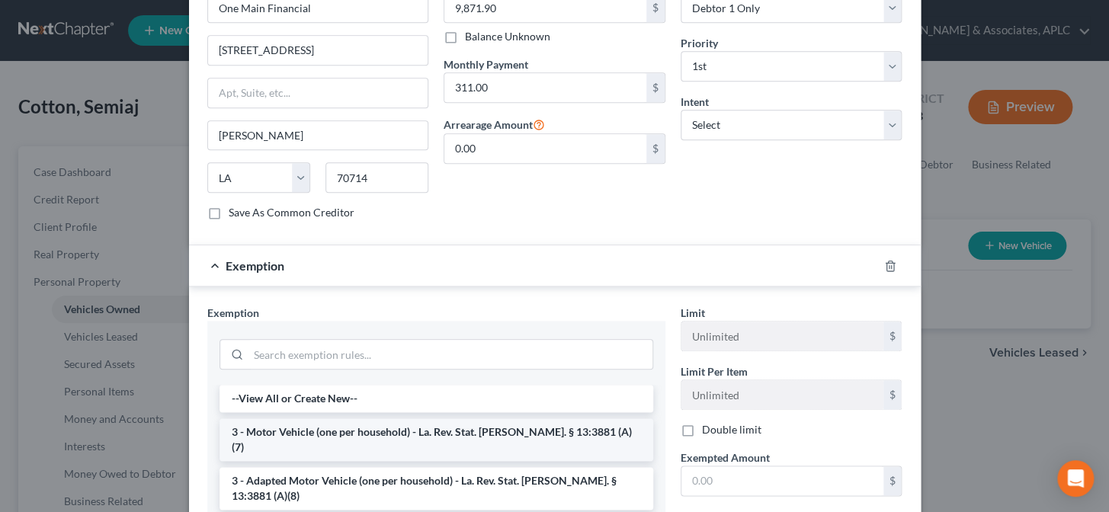
scroll to position [527, 0]
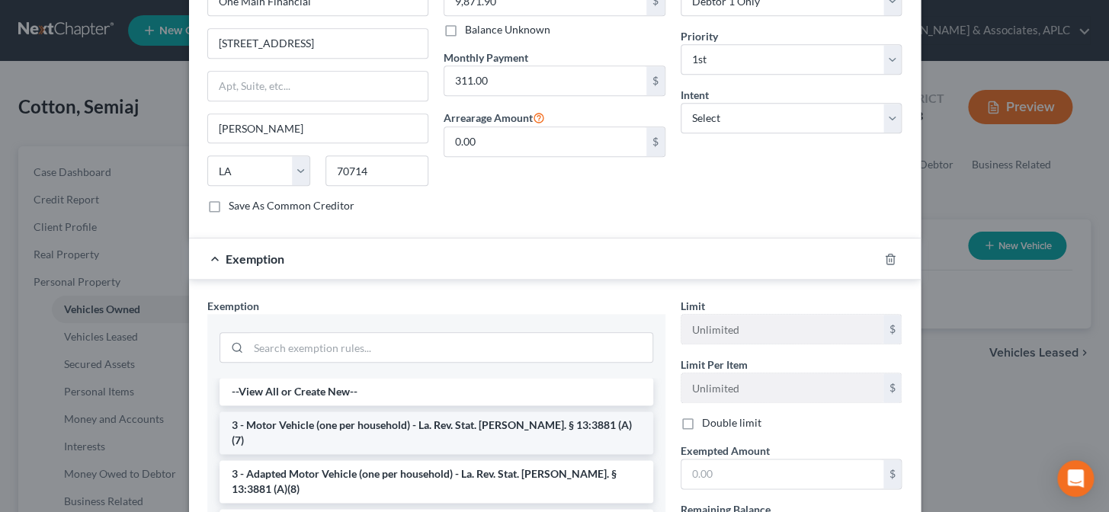
click at [373, 412] on li "3 - Motor Vehicle (one per household) - La. Rev. Stat. Ann. § 13:3881 (A)(7)" at bounding box center [436, 433] width 434 height 43
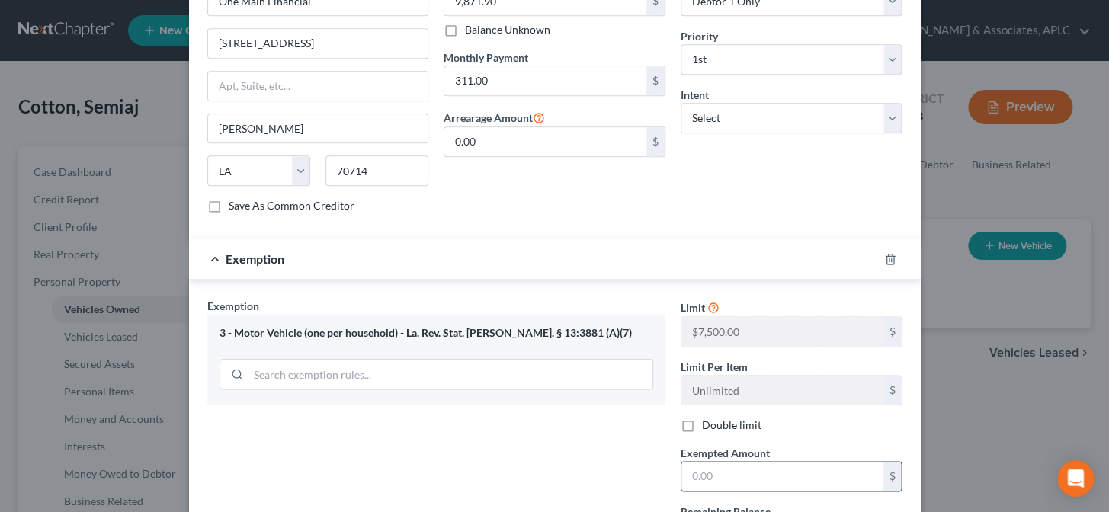
click at [716, 472] on input "text" at bounding box center [782, 476] width 202 height 29
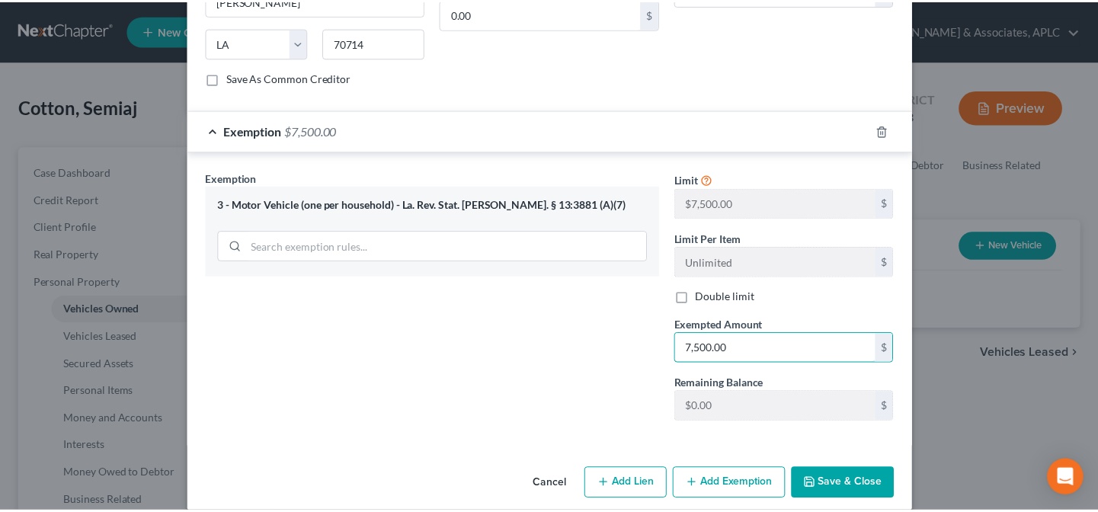
scroll to position [655, 0]
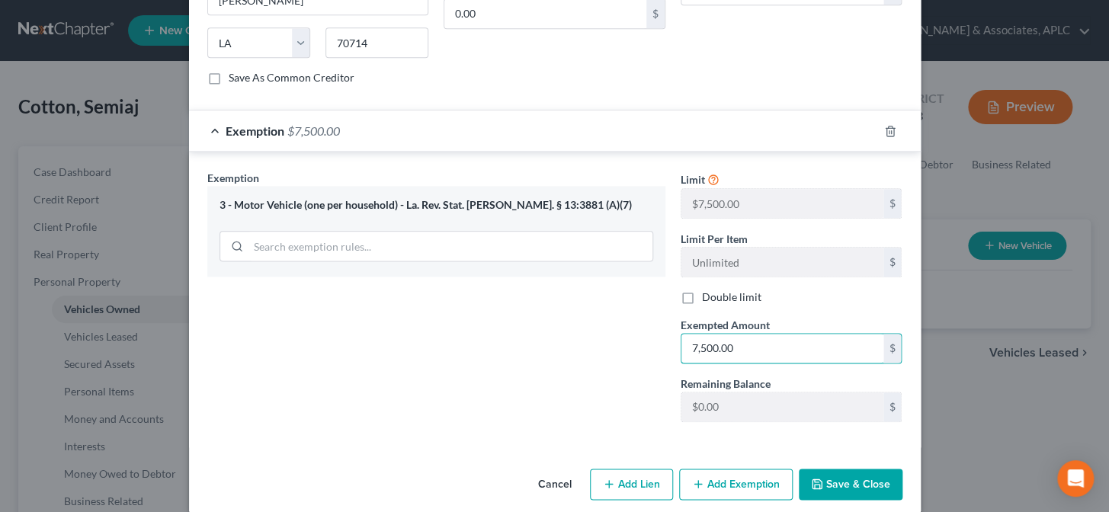
type input "7,500.00"
click at [866, 472] on button "Save & Close" at bounding box center [851, 485] width 104 height 32
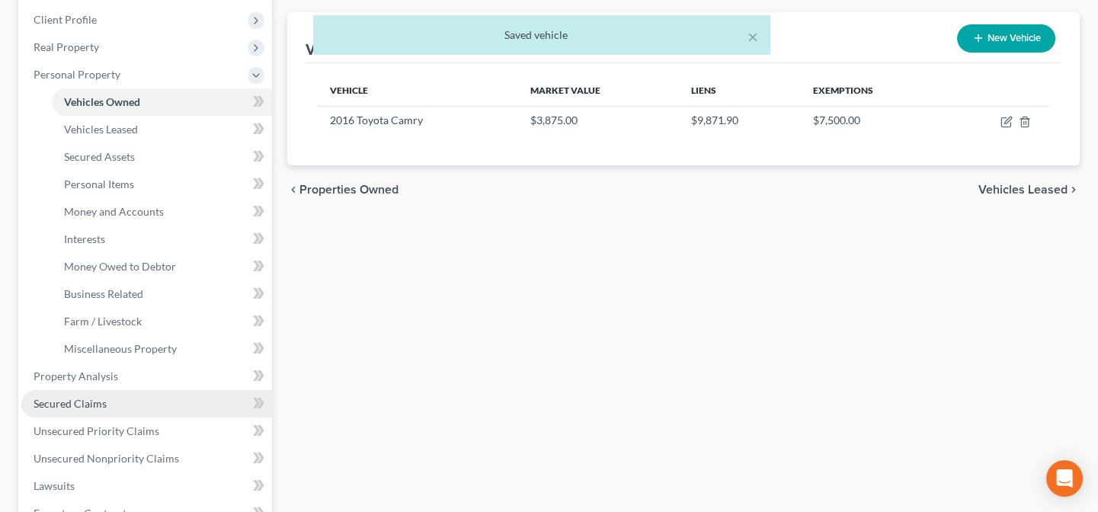
click at [127, 406] on link "Secured Claims" at bounding box center [146, 403] width 251 height 27
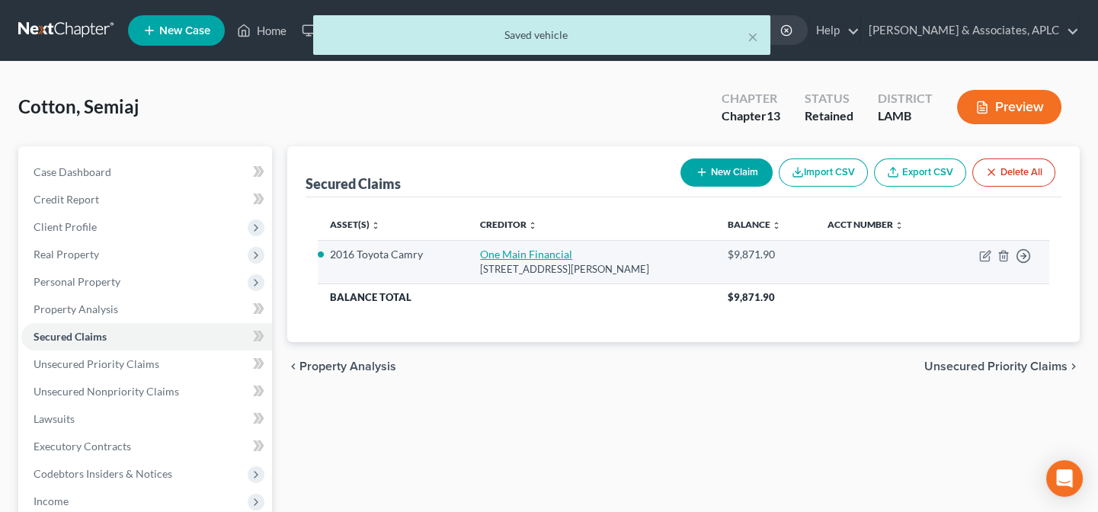
click at [522, 252] on link "One Main Financial" at bounding box center [526, 254] width 92 height 13
select select "19"
select select "2"
select select "0"
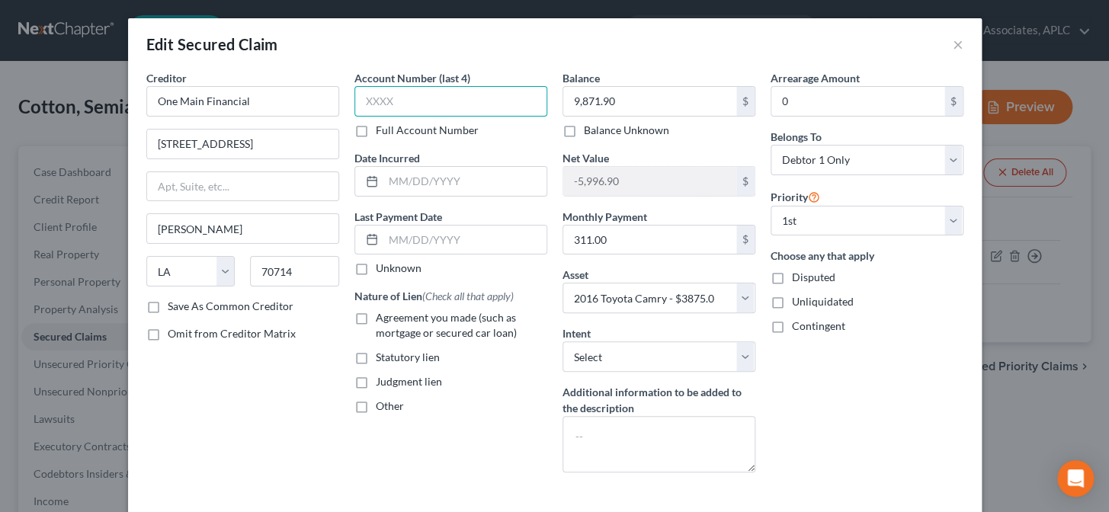
click at [386, 104] on input "text" at bounding box center [450, 101] width 193 height 30
type input "4260"
click at [421, 189] on input "text" at bounding box center [464, 181] width 163 height 29
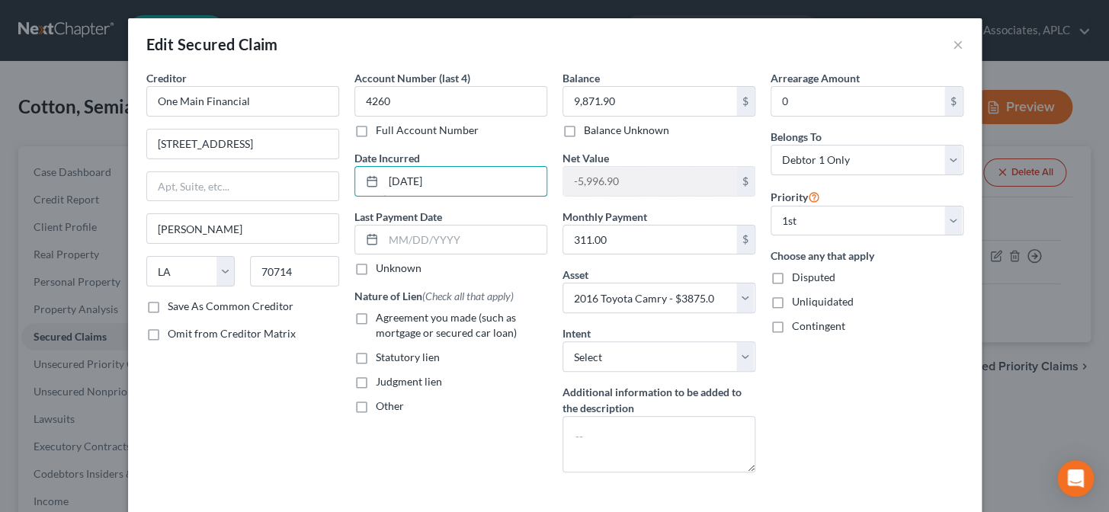
type input "01/10/2025"
click at [376, 271] on label "Unknown" at bounding box center [399, 268] width 46 height 15
click at [382, 271] on input "Unknown" at bounding box center [387, 266] width 10 height 10
checkbox input "true"
click at [376, 319] on label "Agreement you made (such as mortgage or secured car loan)" at bounding box center [461, 325] width 171 height 30
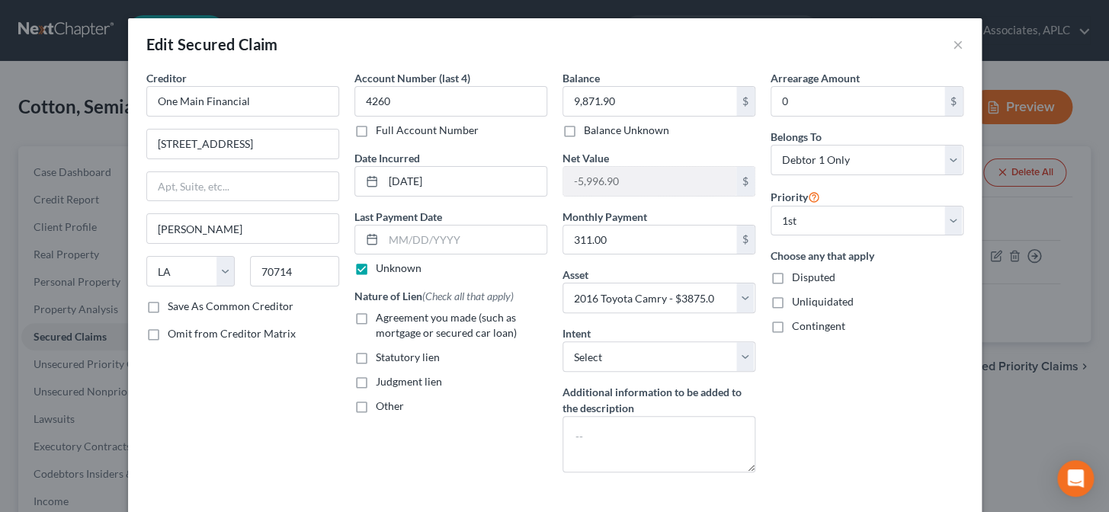
click at [382, 319] on input "Agreement you made (such as mortgage or secured car loan)" at bounding box center [387, 315] width 10 height 10
checkbox input "true"
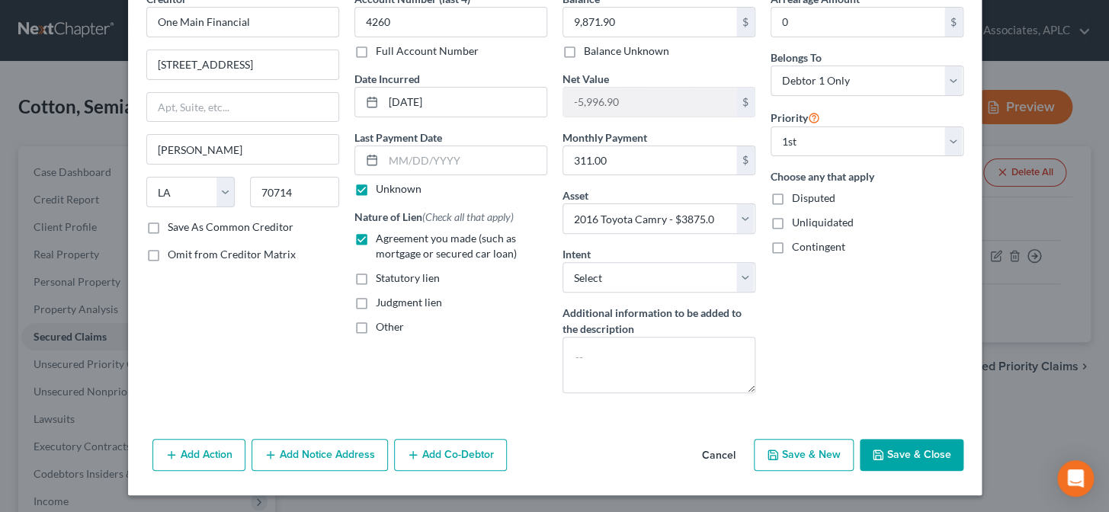
click at [937, 463] on button "Save & Close" at bounding box center [912, 455] width 104 height 32
select select
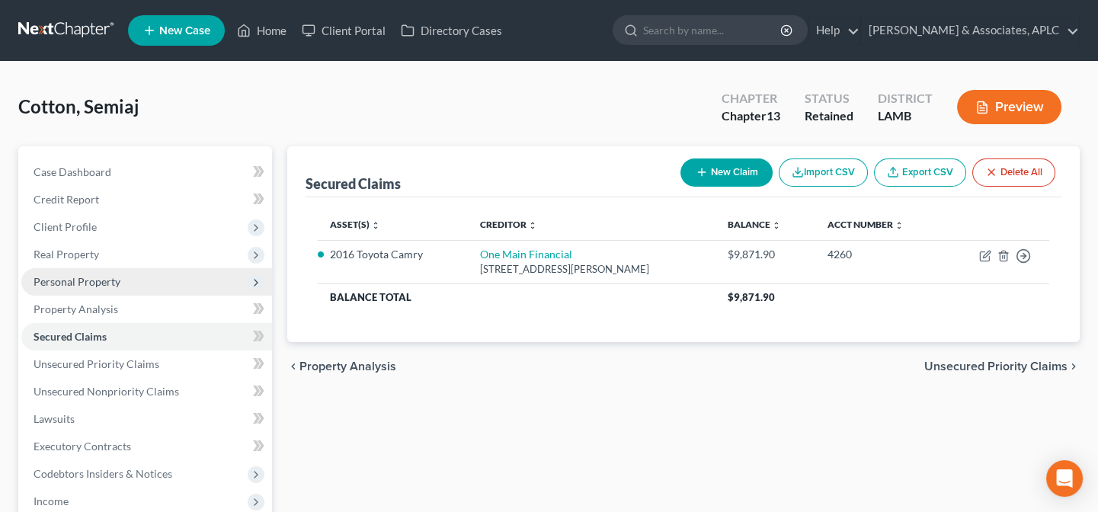
click at [59, 278] on span "Personal Property" at bounding box center [77, 281] width 87 height 13
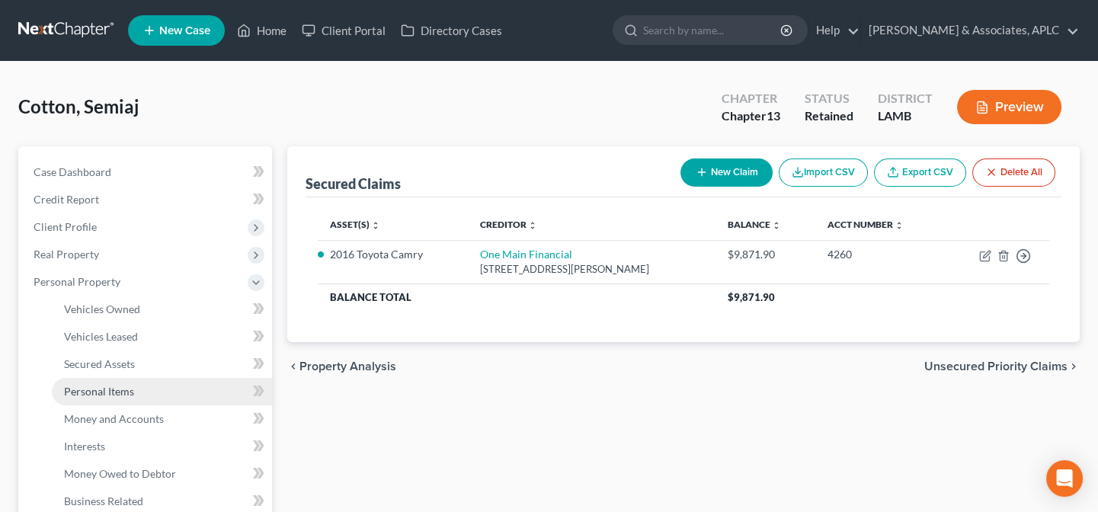
click at [83, 387] on span "Personal Items" at bounding box center [99, 391] width 70 height 13
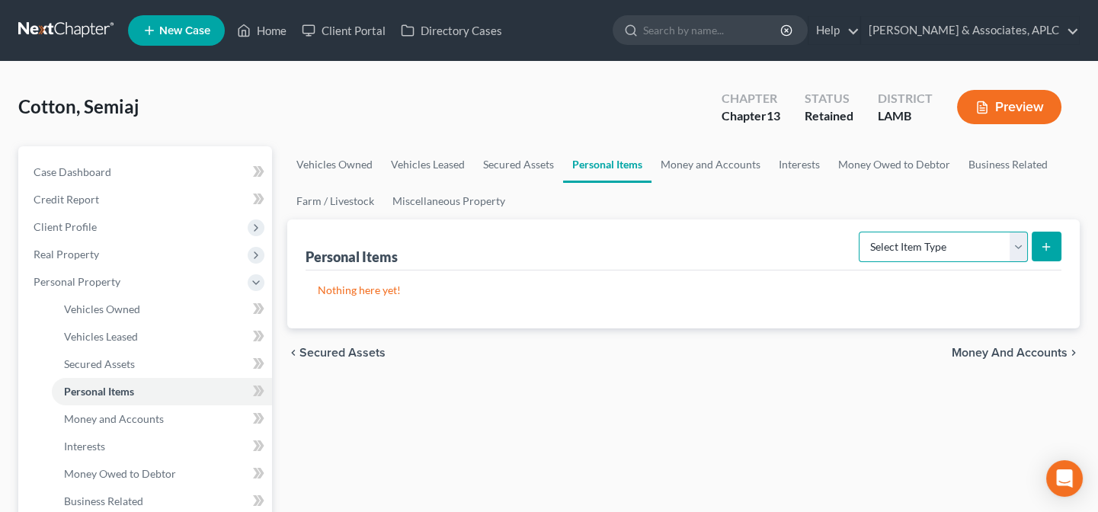
click at [943, 245] on select "Select Item Type Clothing Collectibles Of Value Electronics Firearms Household …" at bounding box center [943, 247] width 169 height 30
click at [437, 197] on link "Miscellaneous Property" at bounding box center [448, 201] width 131 height 37
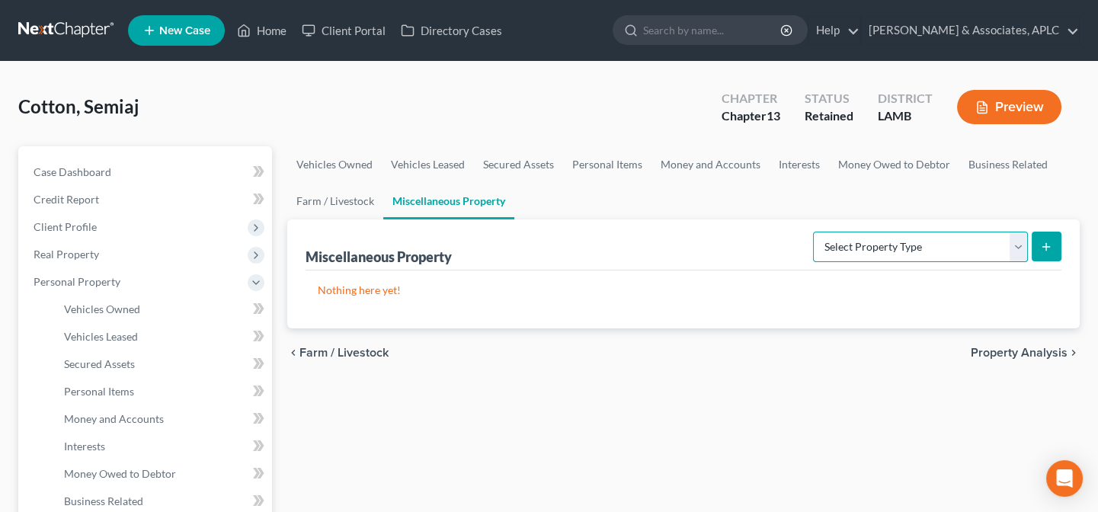
click at [941, 244] on select "Select Property Type Assigned for Creditor Benefit Within 1 Year Holding for An…" at bounding box center [920, 247] width 215 height 30
select select "holding_for_another"
click at [813, 232] on select "Select Property Type Assigned for Creditor Benefit Within 1 Year Holding for An…" at bounding box center [920, 247] width 215 height 30
click at [1062, 234] on div "Miscellaneous Property Select Property Type Assigned for Creditor Benefit Withi…" at bounding box center [683, 273] width 793 height 109
click at [1052, 241] on icon "submit" at bounding box center [1046, 247] width 12 height 12
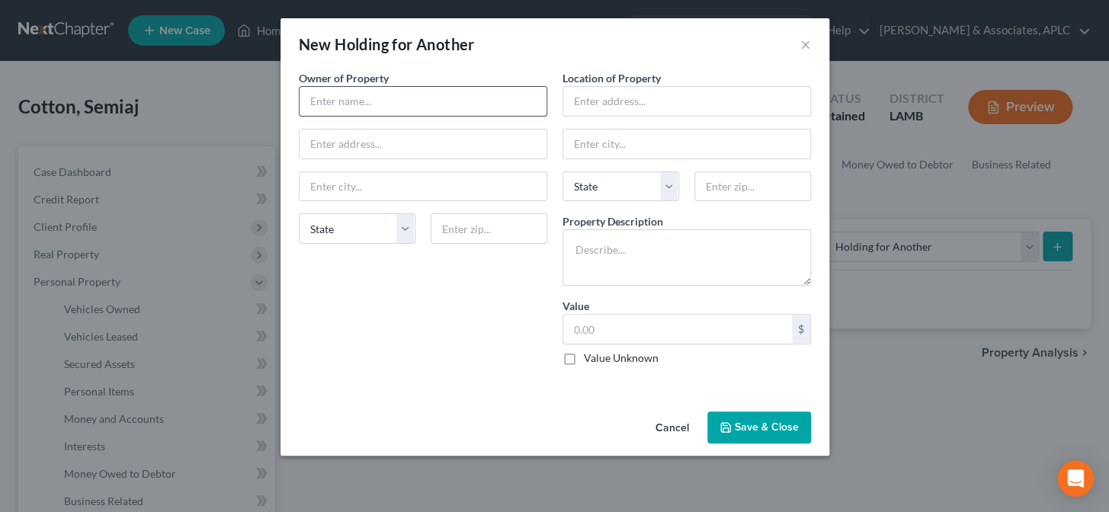
click at [376, 111] on input "text" at bounding box center [422, 101] width 247 height 29
type input "Cedric Brent"
type input "455 Springfield Road"
type input "70807"
type input "Baton Rouge"
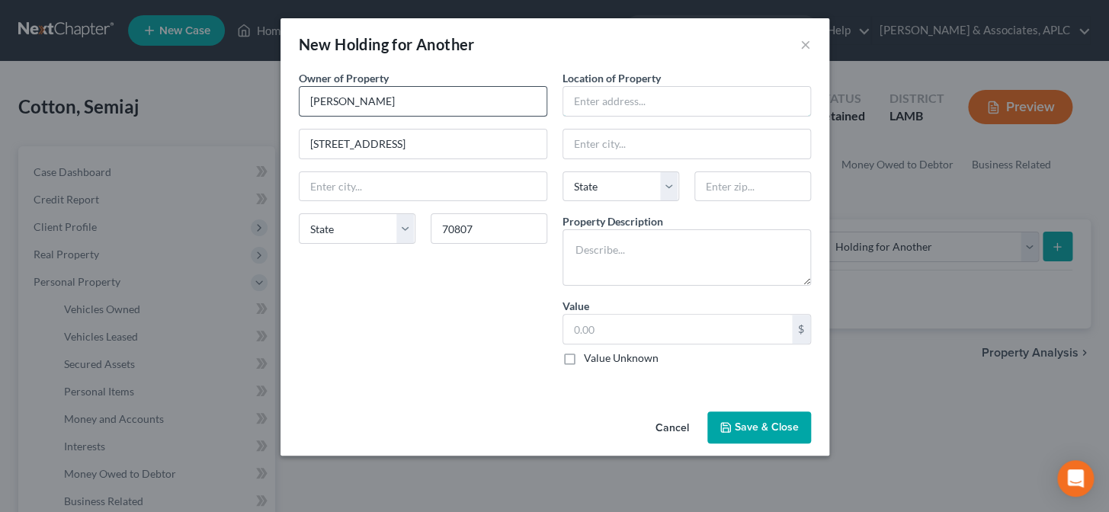
select select "19"
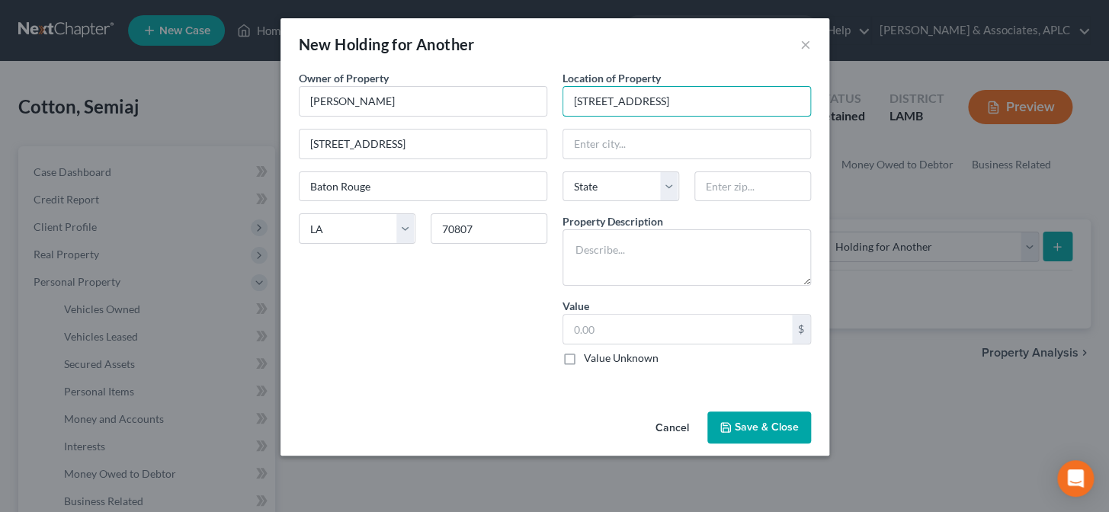
type input "455 Springfield Road"
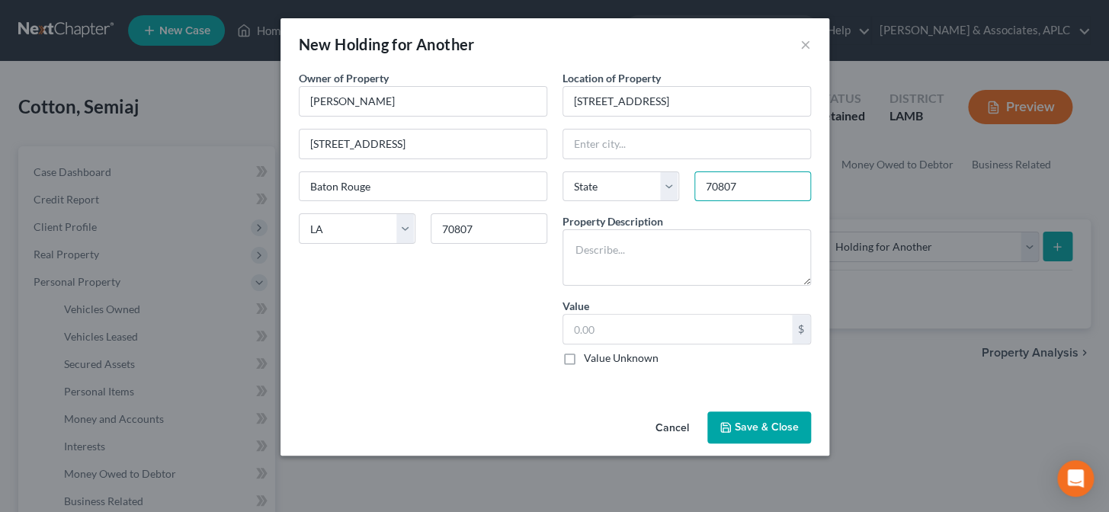
type input "70807"
type input "Baton Rouge"
select select "19"
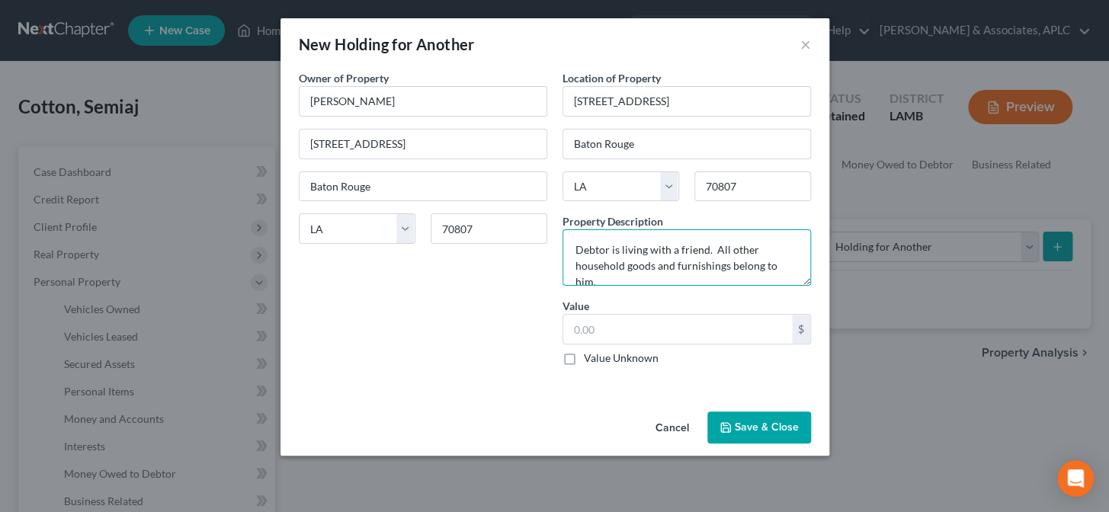
type textarea "Debtor is living with a friend. All other household goods and furnishings belon…"
click at [584, 358] on label "Value Unknown" at bounding box center [621, 358] width 75 height 15
click at [590, 358] on input "Value Unknown" at bounding box center [595, 356] width 10 height 10
checkbox input "true"
type input "0.00"
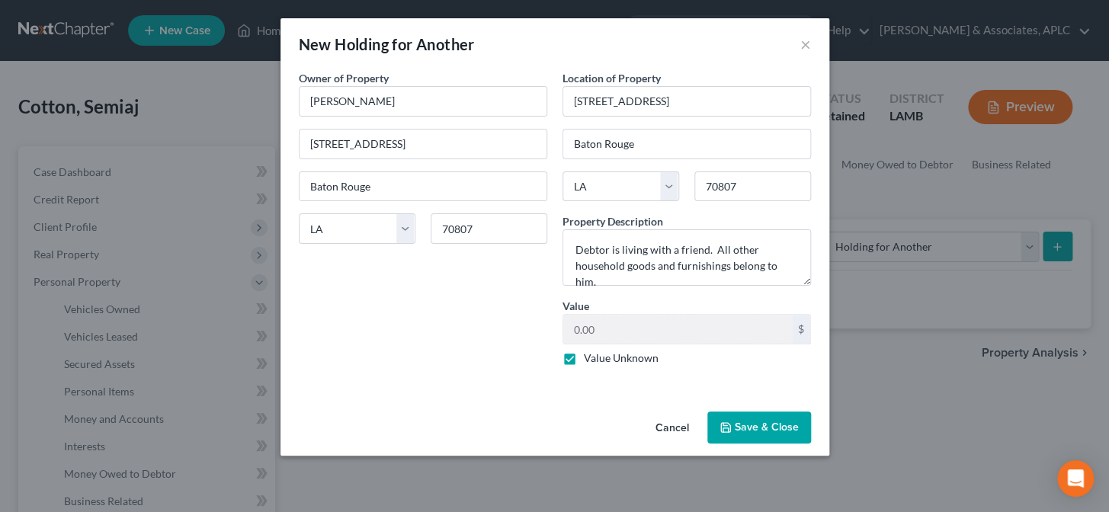
click at [767, 422] on button "Save & Close" at bounding box center [759, 428] width 104 height 32
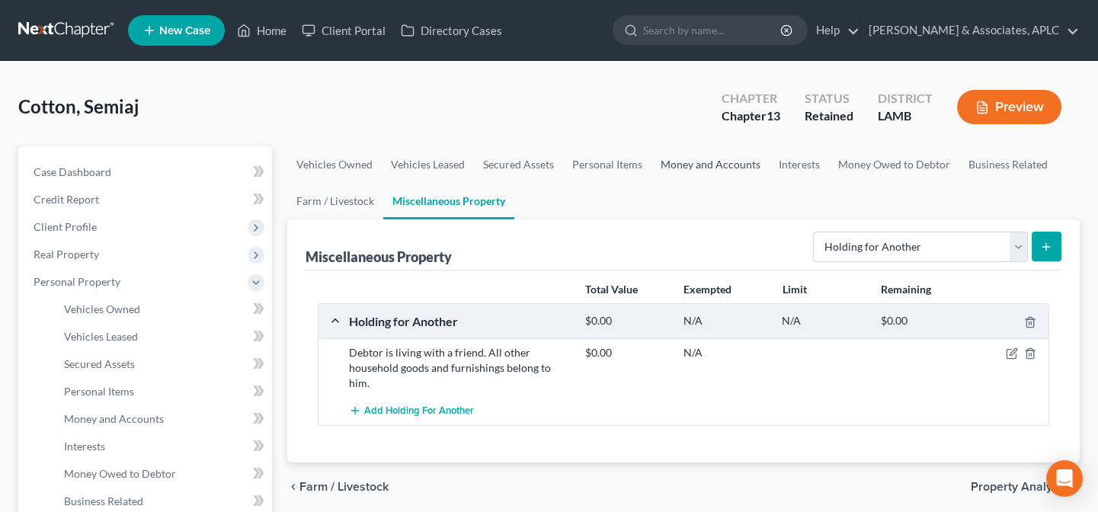
click at [700, 161] on link "Money and Accounts" at bounding box center [711, 164] width 118 height 37
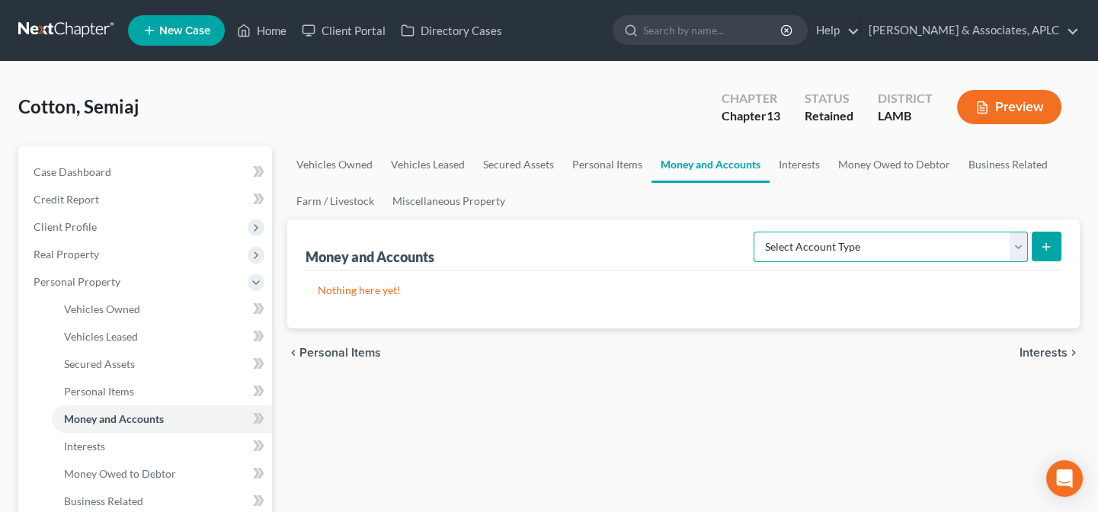
click at [810, 244] on select "Select Account Type Brokerage Cash on Hand Certificates of Deposit Checking Acc…" at bounding box center [891, 247] width 274 height 30
select select "checking"
click at [757, 232] on select "Select Account Type Brokerage Cash on Hand Certificates of Deposit Checking Acc…" at bounding box center [891, 247] width 274 height 30
click at [1050, 238] on button "submit" at bounding box center [1047, 247] width 30 height 30
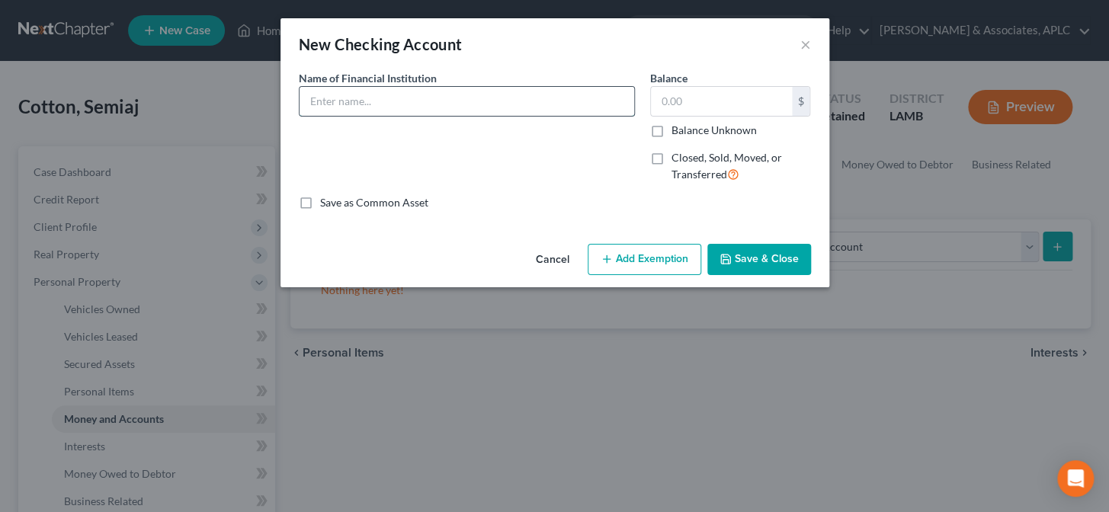
click at [401, 111] on input "text" at bounding box center [466, 101] width 335 height 29
type input "Capital One"
click at [748, 262] on button "Save & Close" at bounding box center [759, 260] width 104 height 32
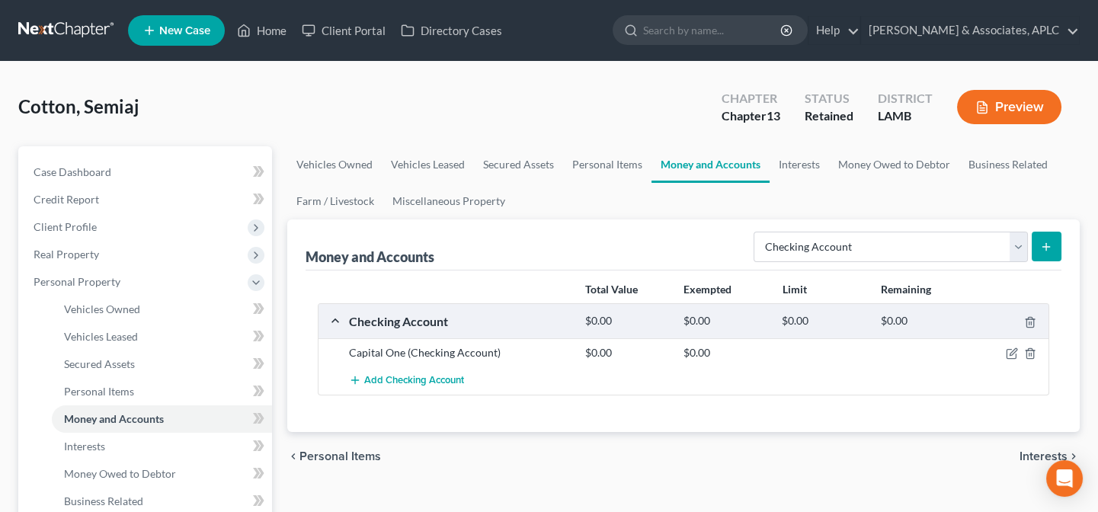
click at [1046, 247] on line "submit" at bounding box center [1046, 247] width 7 height 0
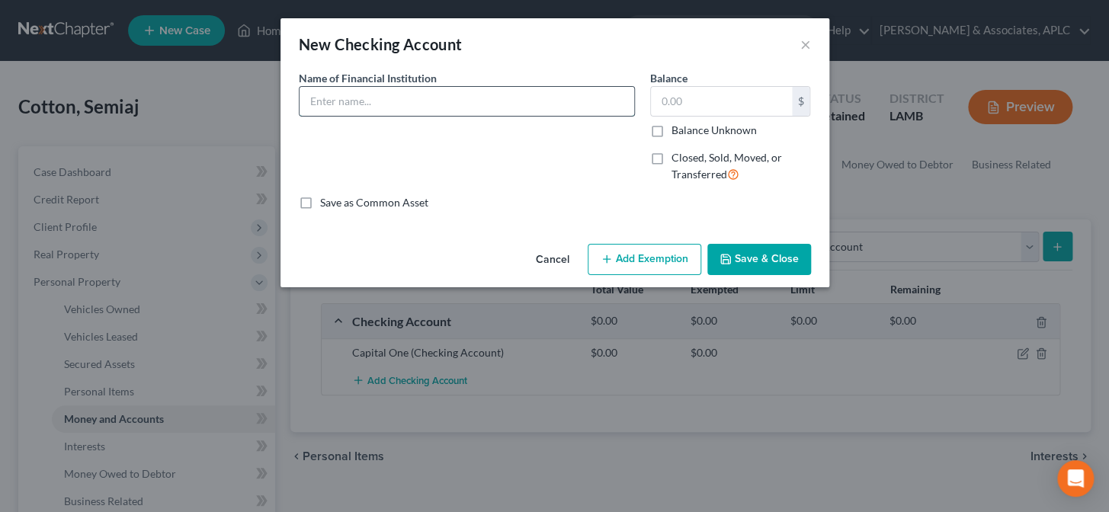
click at [383, 107] on input "text" at bounding box center [466, 101] width 335 height 29
type input "Capital One"
click at [757, 261] on button "Save & Close" at bounding box center [759, 260] width 104 height 32
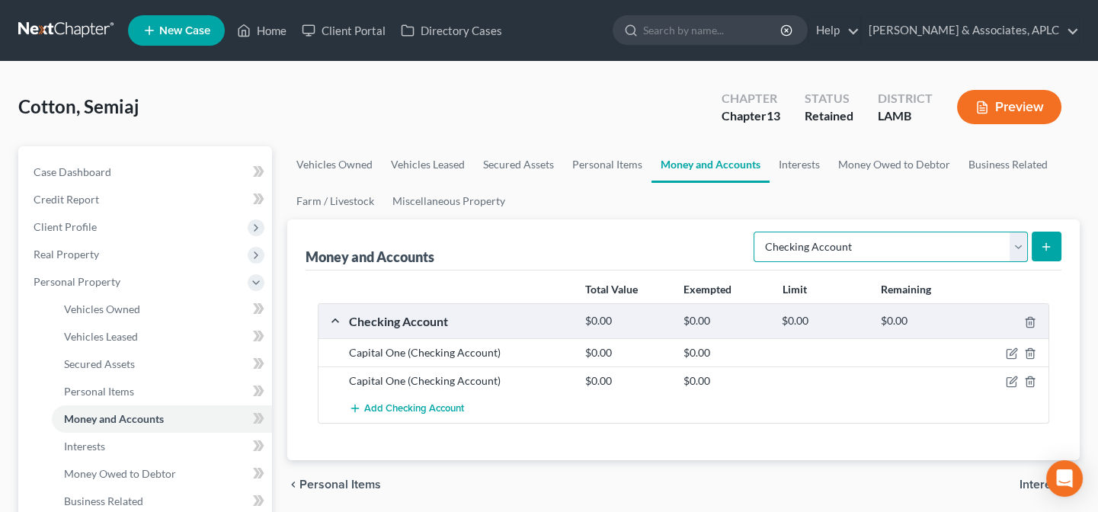
click at [786, 244] on select "Select Account Type Brokerage Cash on Hand Certificates of Deposit Checking Acc…" at bounding box center [891, 247] width 274 height 30
select select "other"
click at [757, 232] on select "Select Account Type Brokerage Cash on Hand Certificates of Deposit Checking Acc…" at bounding box center [891, 247] width 274 height 30
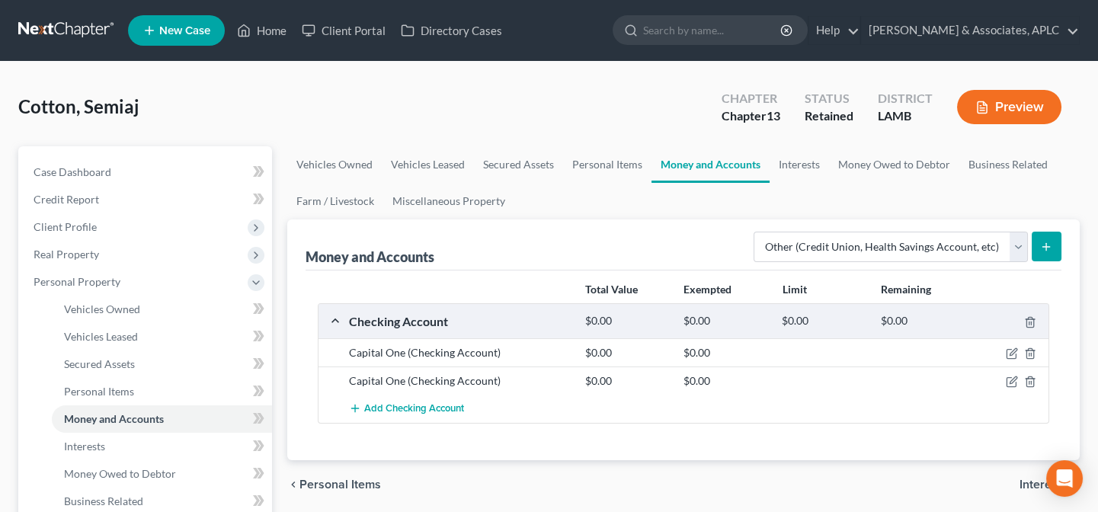
click at [1041, 241] on icon "submit" at bounding box center [1046, 247] width 12 height 12
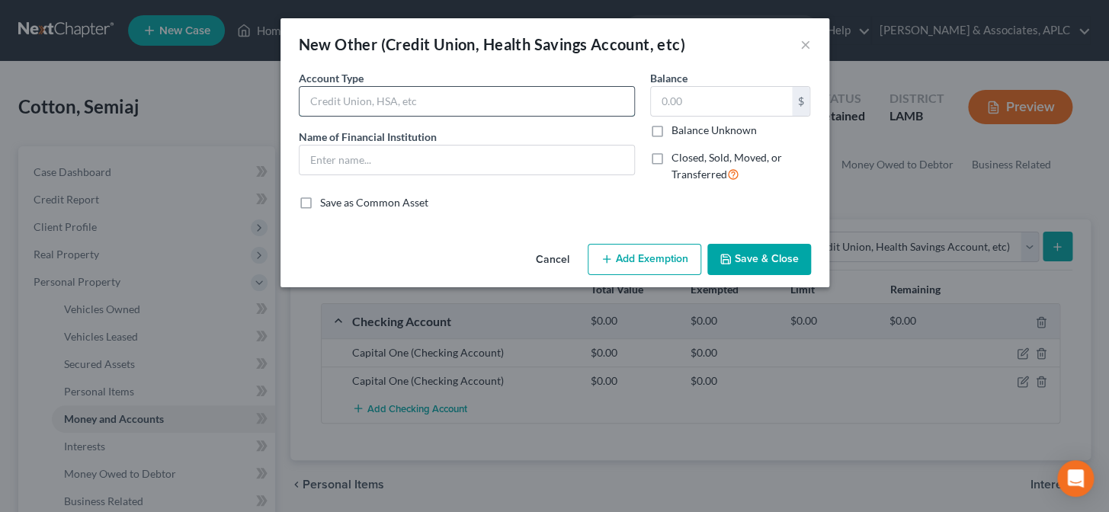
click at [448, 104] on input "text" at bounding box center [466, 101] width 335 height 29
type input "Pre Paid Debit Card"
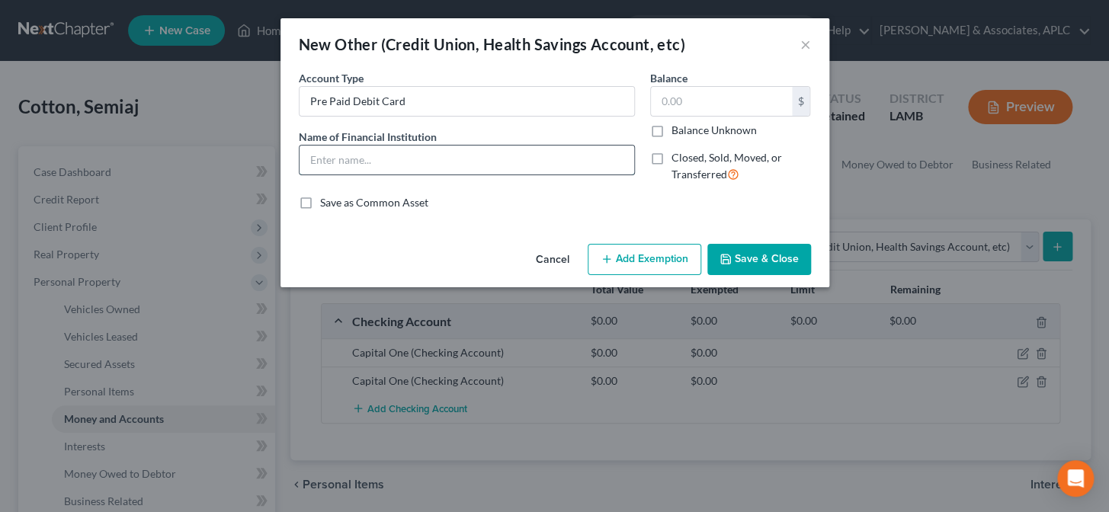
click at [427, 171] on input "text" at bounding box center [466, 160] width 335 height 29
type input "Money Lion"
click at [744, 268] on button "Save & Close" at bounding box center [759, 260] width 104 height 32
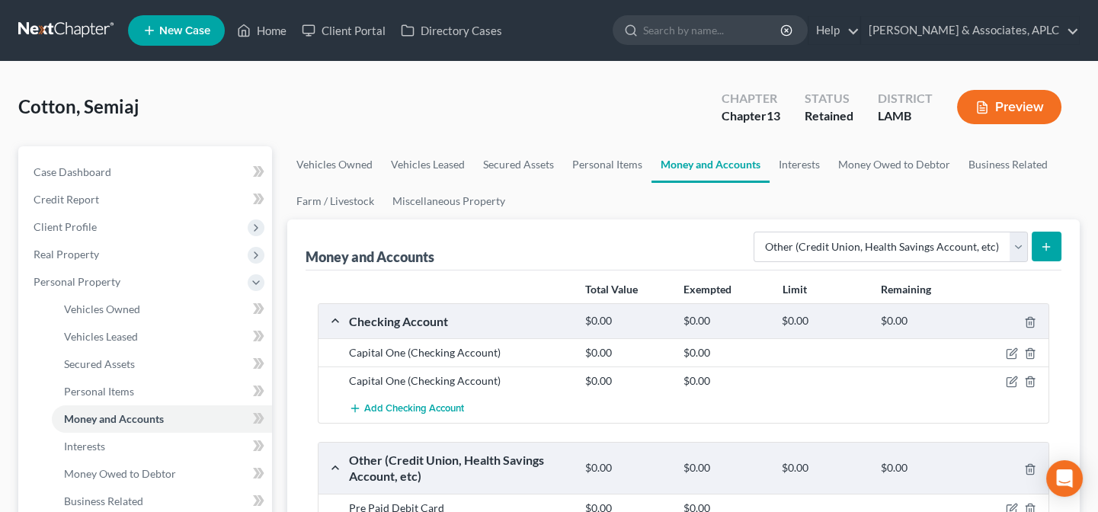
click at [1047, 248] on icon "submit" at bounding box center [1046, 247] width 12 height 12
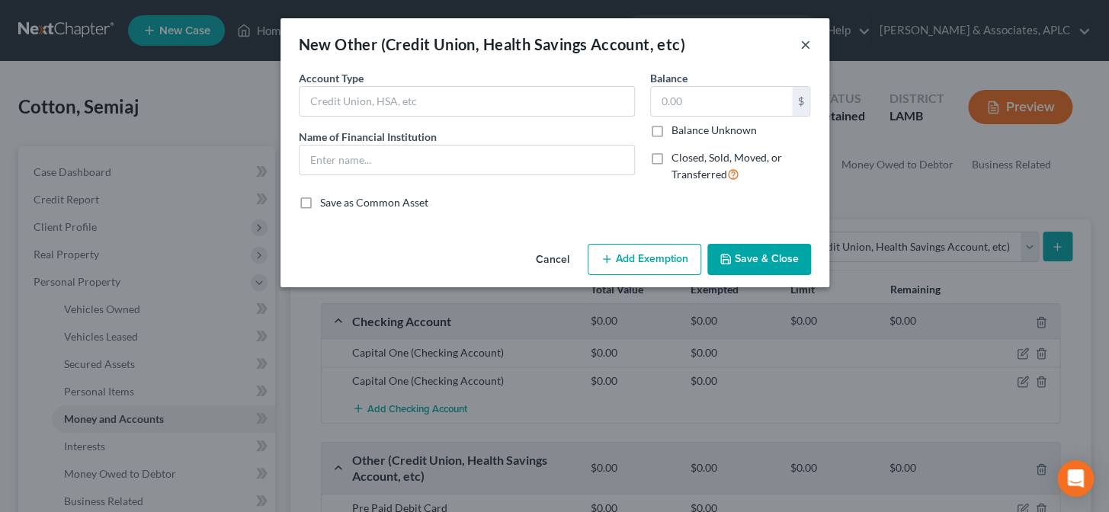
click at [805, 40] on button "×" at bounding box center [805, 44] width 11 height 18
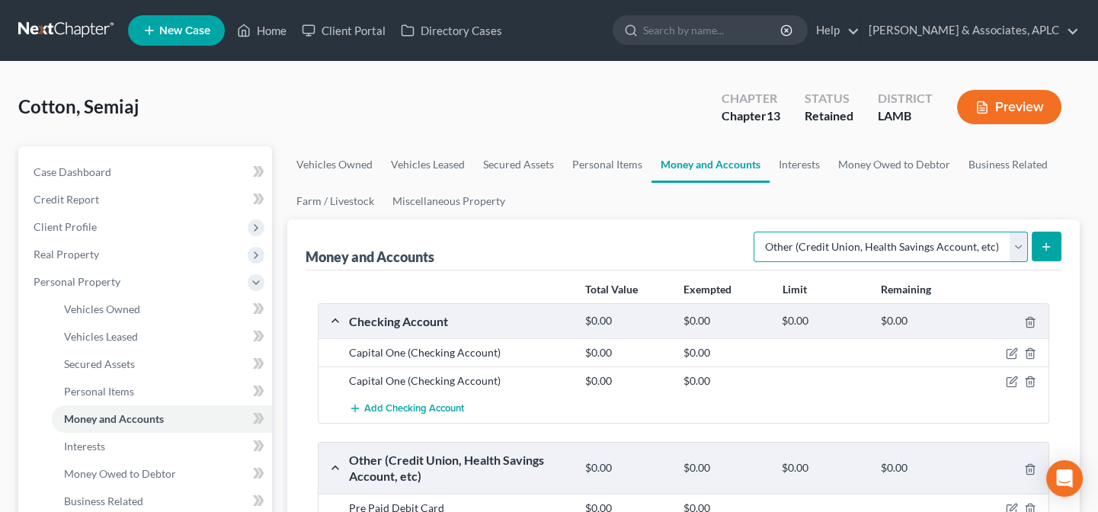
click at [887, 248] on select "Select Account Type Brokerage Cash on Hand Certificates of Deposit Checking Acc…" at bounding box center [891, 247] width 274 height 30
select select "checking"
click at [757, 232] on select "Select Account Type Brokerage Cash on Hand Certificates of Deposit Checking Acc…" at bounding box center [891, 247] width 274 height 30
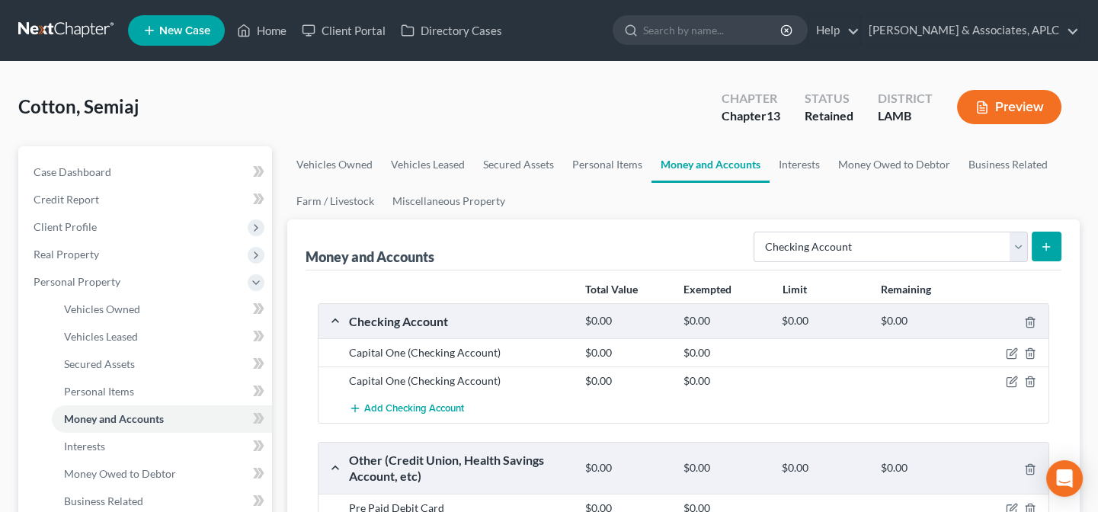
click at [1043, 248] on icon "submit" at bounding box center [1046, 247] width 12 height 12
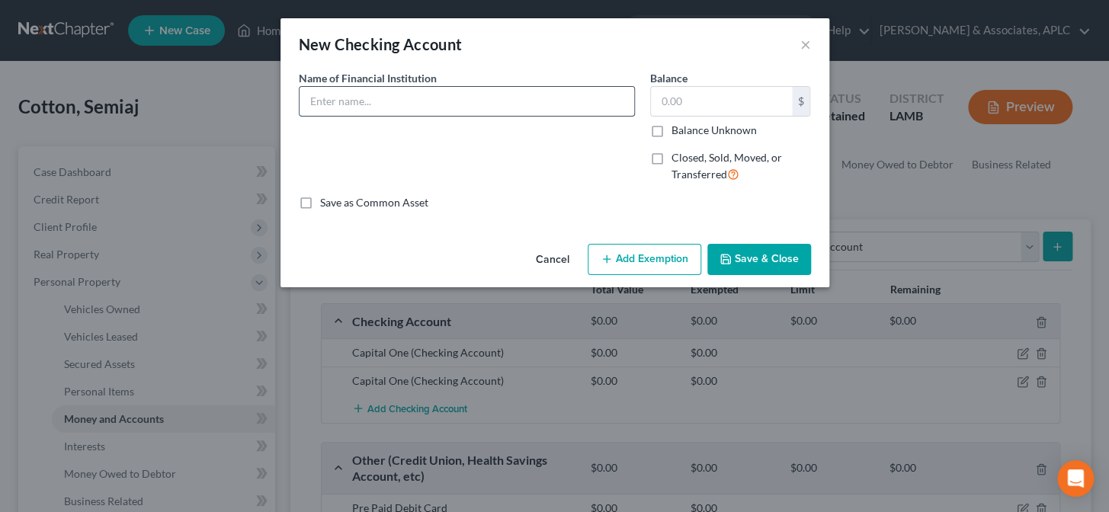
click at [344, 101] on input "text" at bounding box center [466, 101] width 335 height 29
type input "New Bank Account ???"
click at [764, 260] on button "Save & Close" at bounding box center [759, 260] width 104 height 32
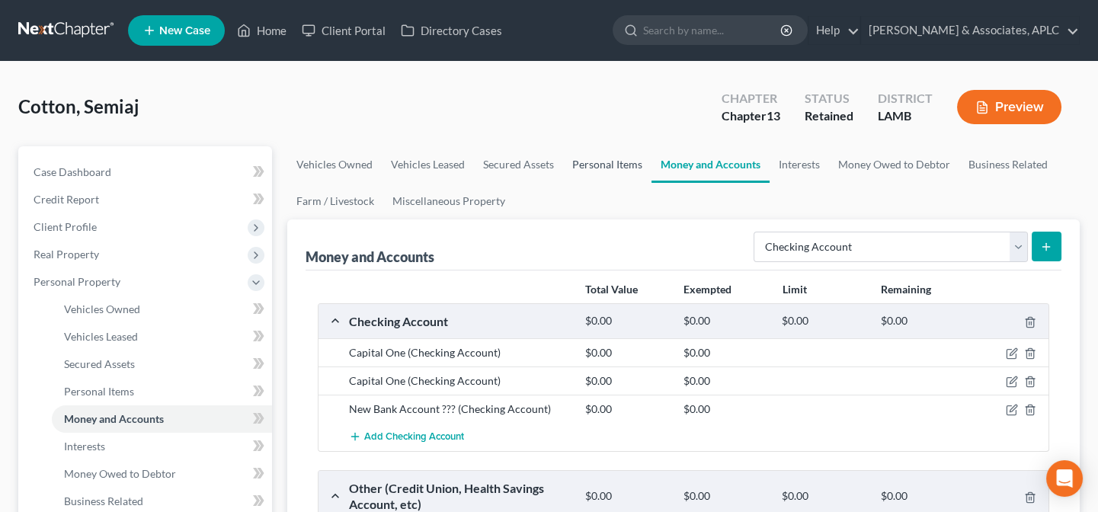
click at [623, 169] on link "Personal Items" at bounding box center [607, 164] width 88 height 37
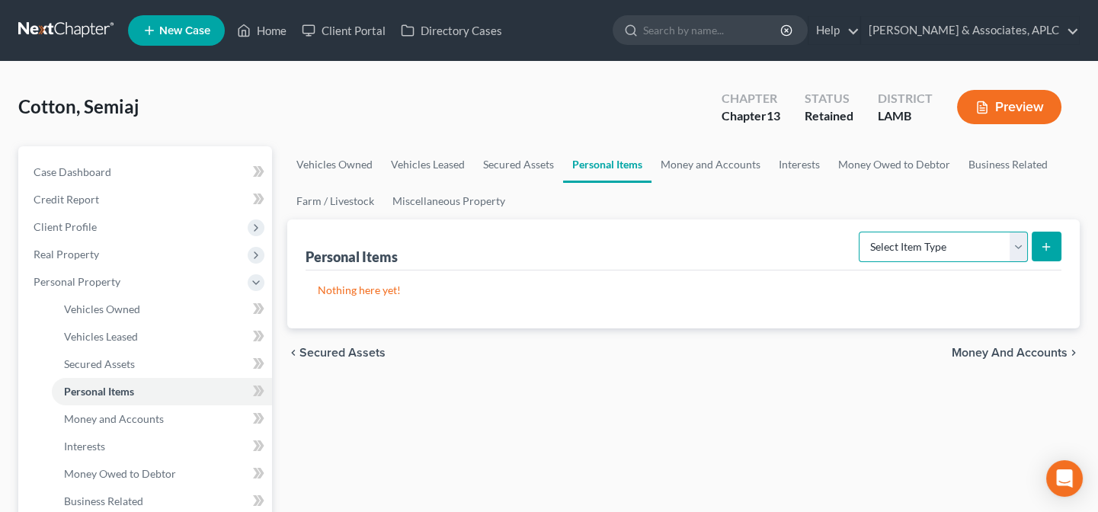
click at [911, 240] on select "Select Item Type Clothing Collectibles Of Value Electronics Firearms Household …" at bounding box center [943, 247] width 169 height 30
select select "clothing"
click at [860, 232] on select "Select Item Type Clothing Collectibles Of Value Electronics Firearms Household …" at bounding box center [943, 247] width 169 height 30
click at [1041, 248] on icon "submit" at bounding box center [1046, 247] width 12 height 12
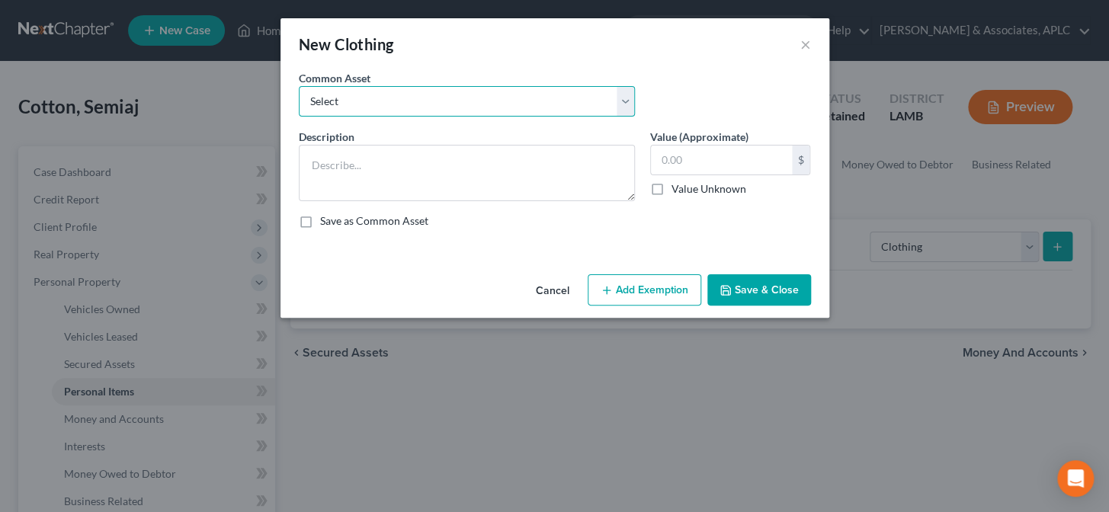
click at [427, 107] on select "Select Personal Clothing" at bounding box center [467, 101] width 336 height 30
select select "0"
click at [299, 86] on select "Select Personal Clothing" at bounding box center [467, 101] width 336 height 30
type textarea "Personal Clothing"
type input "200.00"
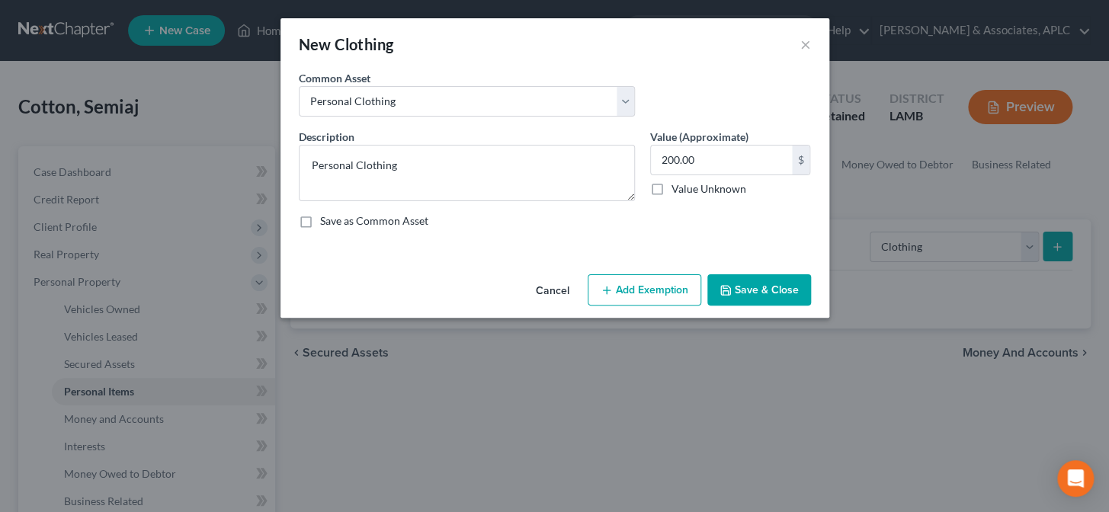
click at [624, 287] on button "Add Exemption" at bounding box center [645, 290] width 114 height 32
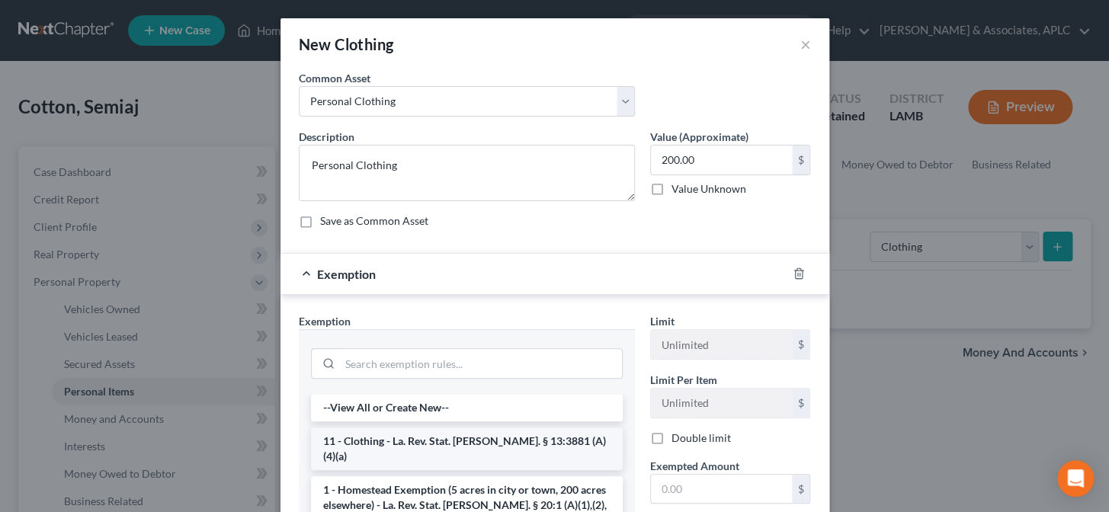
click at [423, 444] on li "11 - Clothing - La. Rev. Stat. Ann. § 13:3881 (A)(4)(a)" at bounding box center [467, 449] width 312 height 43
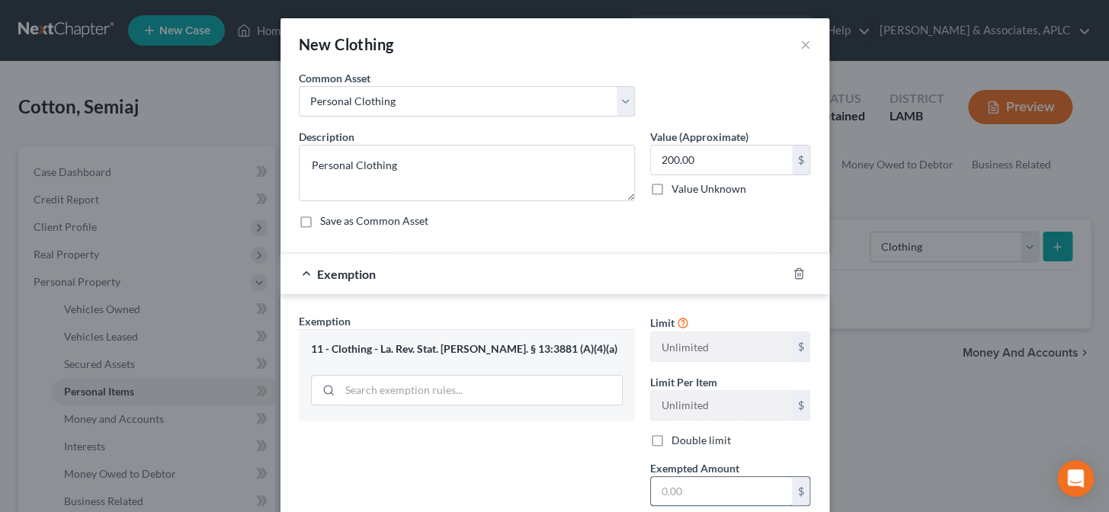
click at [697, 485] on input "text" at bounding box center [721, 491] width 141 height 29
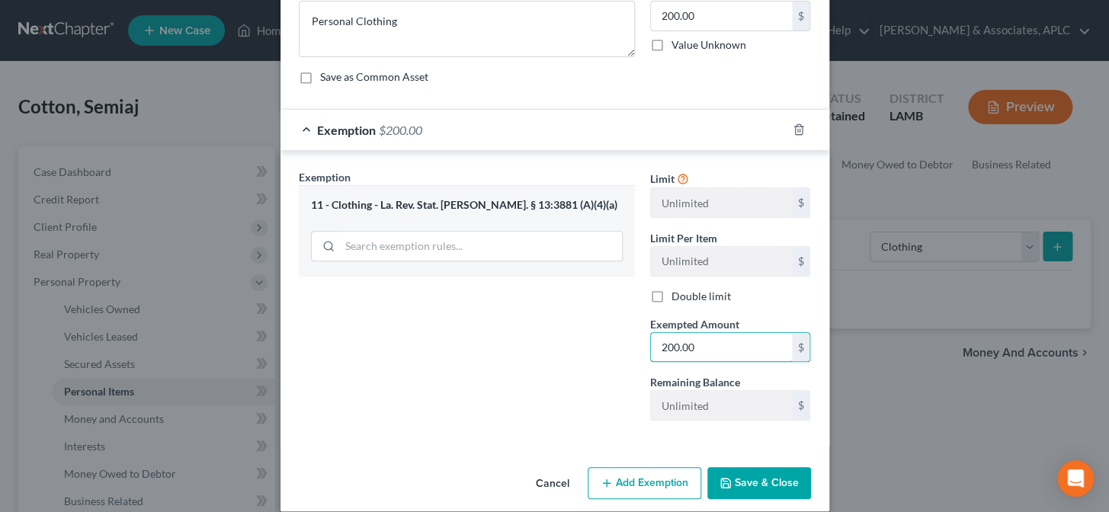
scroll to position [160, 0]
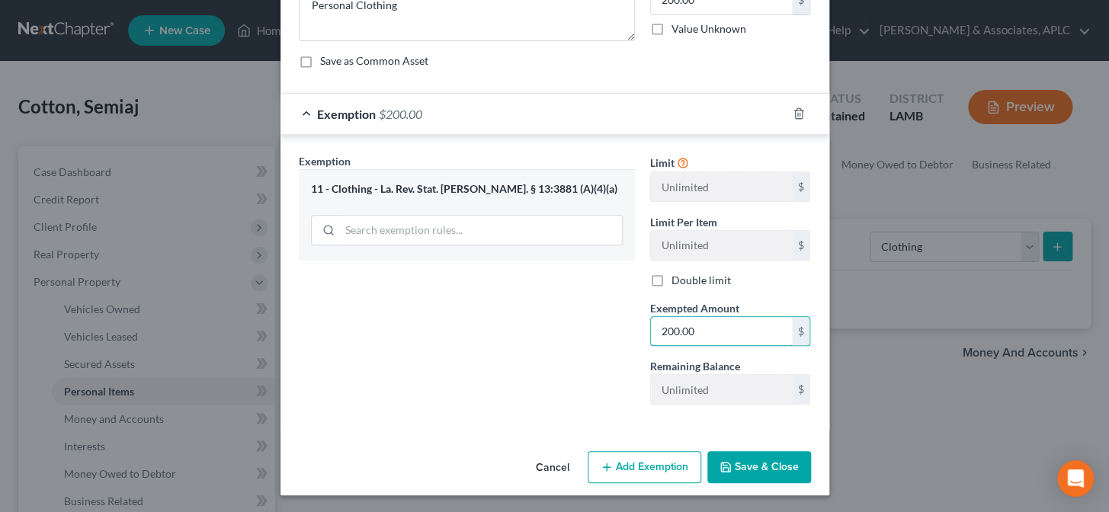
type input "200.00"
click at [738, 465] on button "Save & Close" at bounding box center [759, 467] width 104 height 32
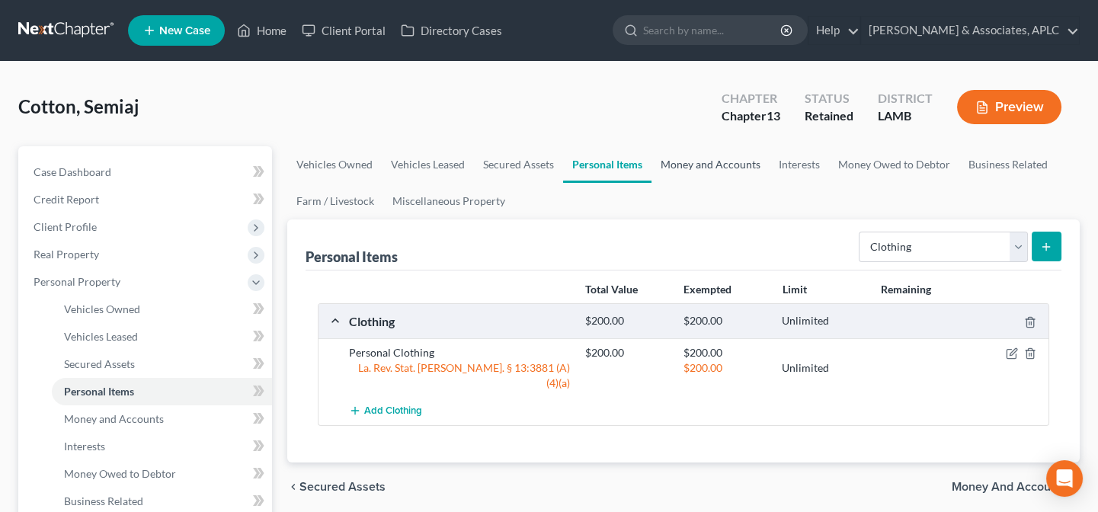
click at [726, 165] on link "Money and Accounts" at bounding box center [711, 164] width 118 height 37
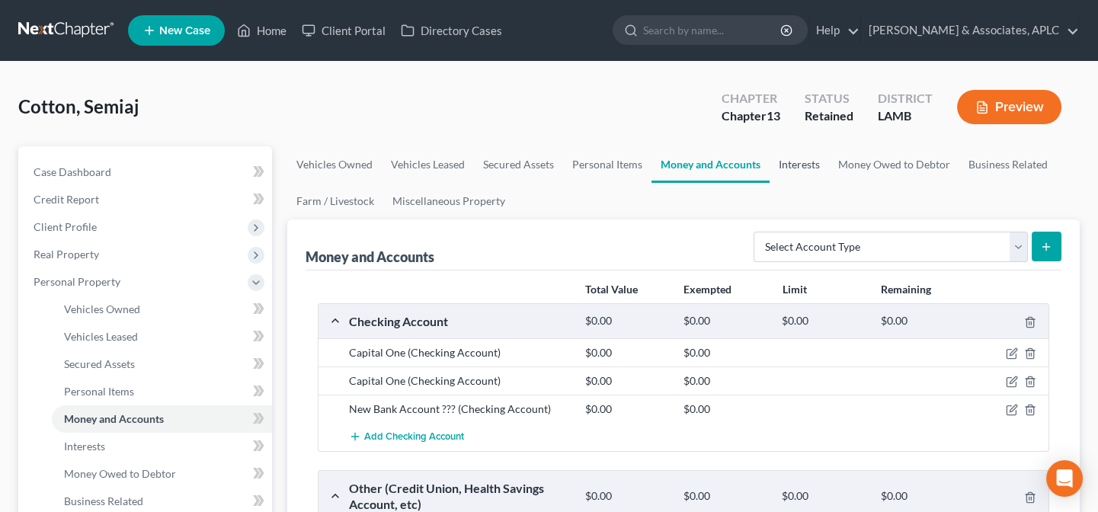
click at [795, 164] on link "Interests" at bounding box center [799, 164] width 59 height 37
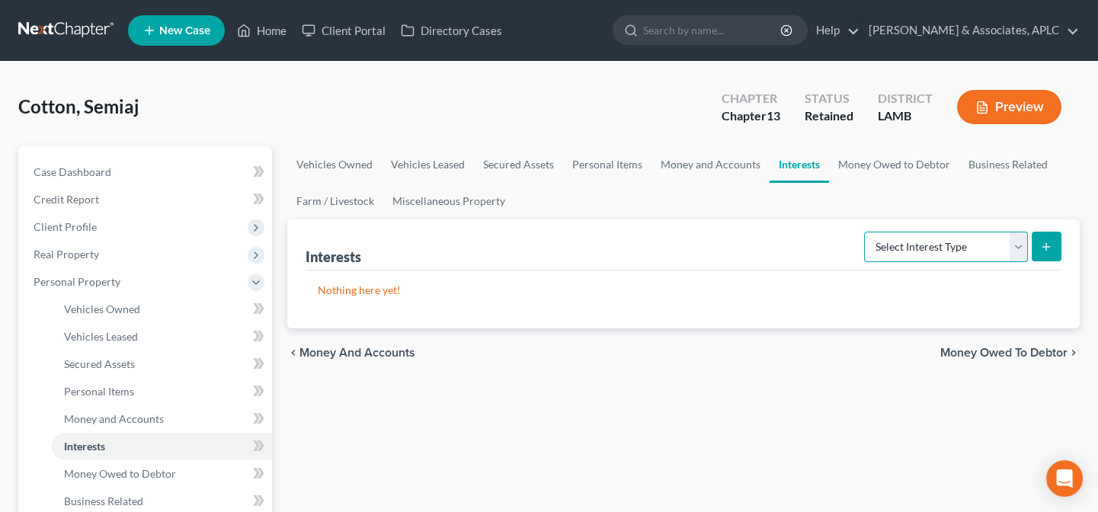
click at [922, 248] on select "Select Interest Type 401K Annuity Bond Education IRA Government Bond Government…" at bounding box center [946, 247] width 164 height 30
select select "401k"
click at [866, 232] on select "Select Interest Type 401K Annuity Bond Education IRA Government Bond Government…" at bounding box center [946, 247] width 164 height 30
click at [1049, 247] on line "submit" at bounding box center [1046, 247] width 7 height 0
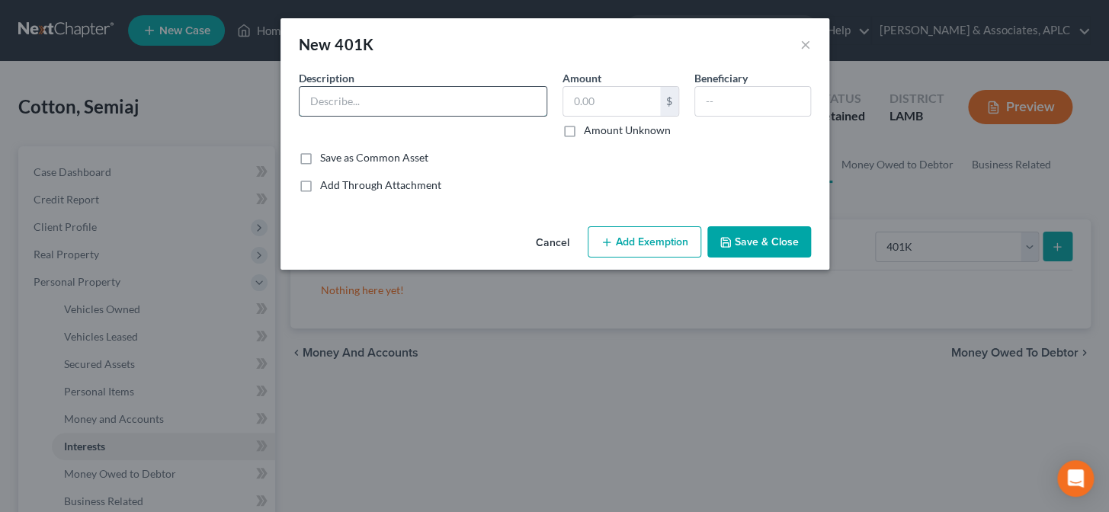
click at [473, 101] on input "text" at bounding box center [422, 101] width 247 height 29
type input "401(k) with Employer"
click at [584, 129] on label "Amount Unknown" at bounding box center [627, 130] width 87 height 15
click at [590, 129] on input "Amount Unknown" at bounding box center [595, 128] width 10 height 10
checkbox input "true"
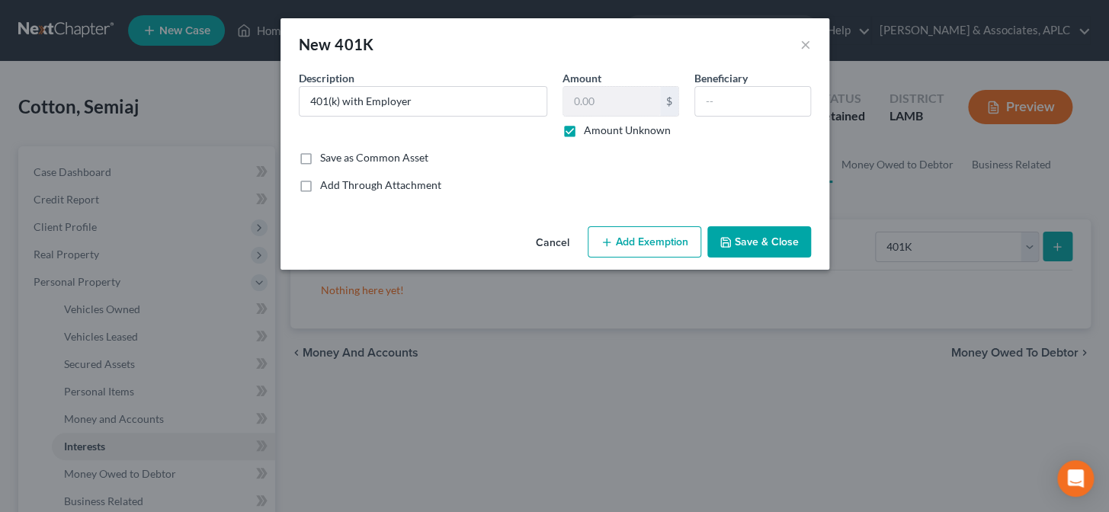
click at [646, 246] on button "Add Exemption" at bounding box center [645, 242] width 114 height 32
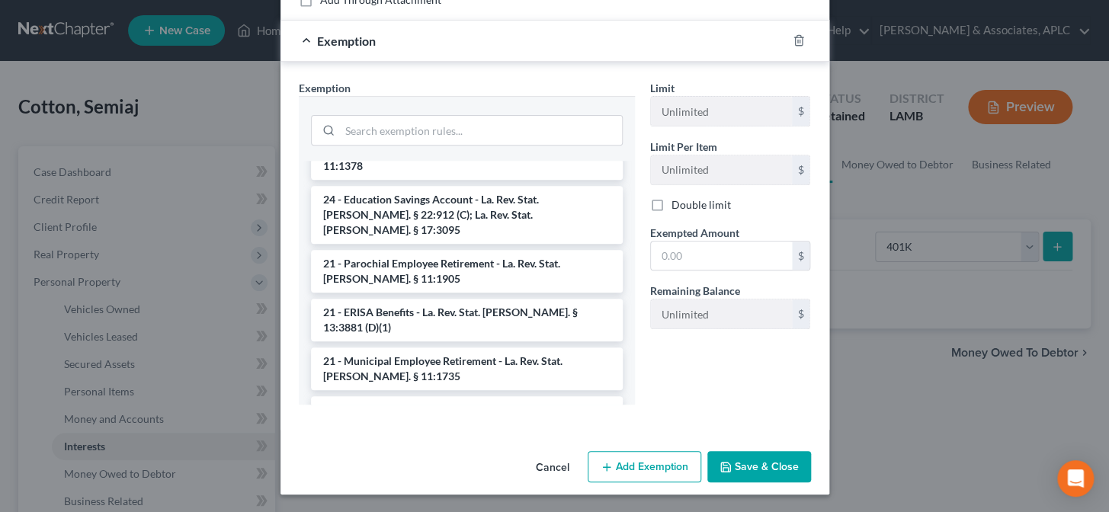
scroll to position [1039, 0]
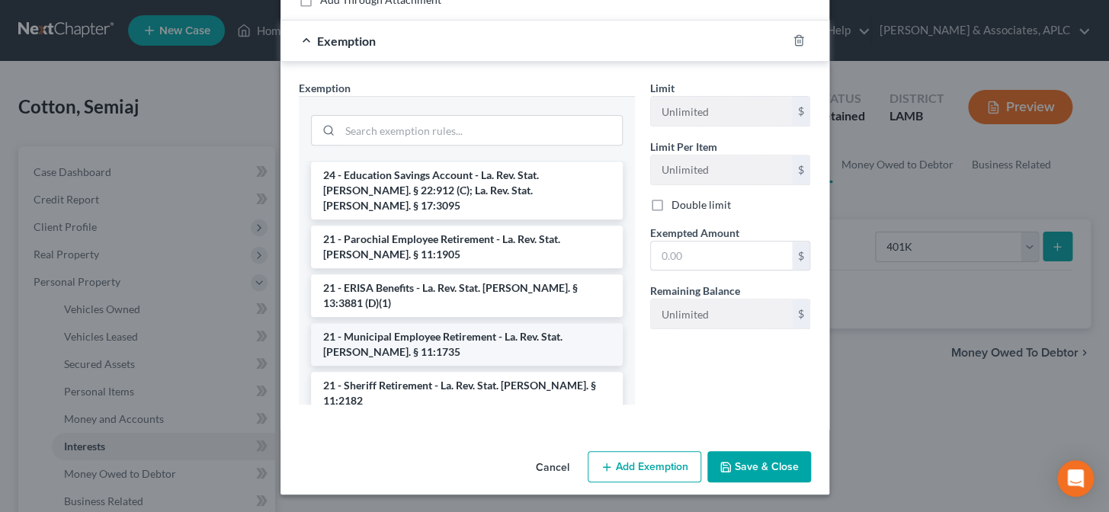
click at [459, 323] on li "21 - Municipal Employee Retirement - La. Rev. Stat. Ann. § 11:1735" at bounding box center [467, 344] width 312 height 43
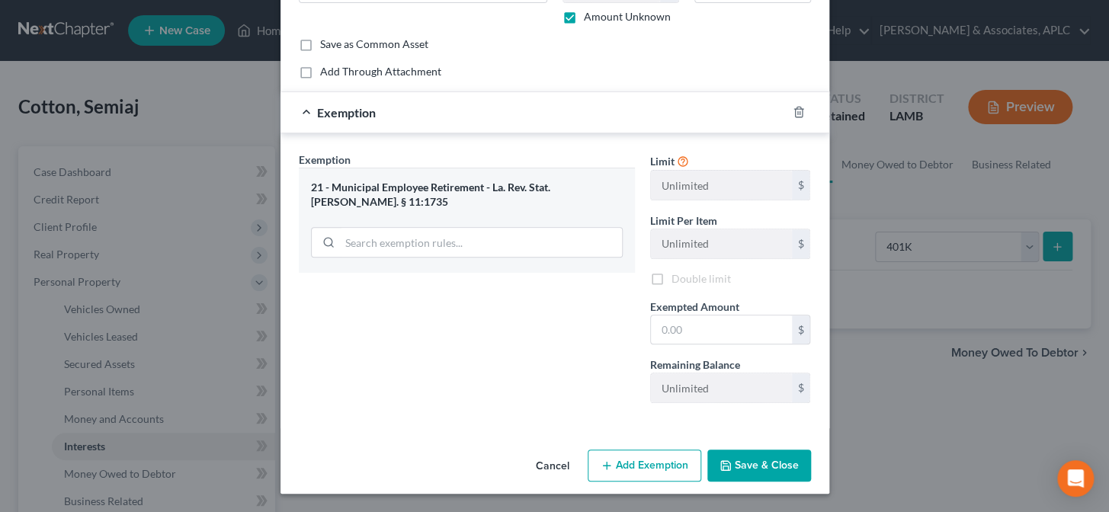
scroll to position [113, 0]
click at [712, 327] on input "text" at bounding box center [721, 330] width 141 height 29
type input "0.00"
click at [743, 463] on button "Save & Close" at bounding box center [759, 466] width 104 height 32
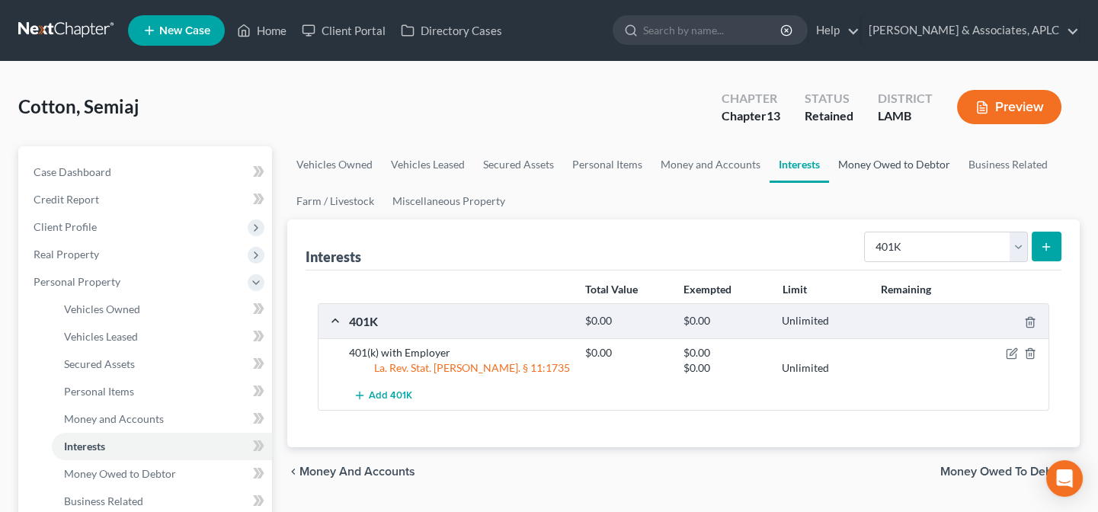
drag, startPoint x: 895, startPoint y: 166, endPoint x: 899, endPoint y: 198, distance: 32.3
click at [895, 165] on link "Money Owed to Debtor" at bounding box center [894, 164] width 130 height 37
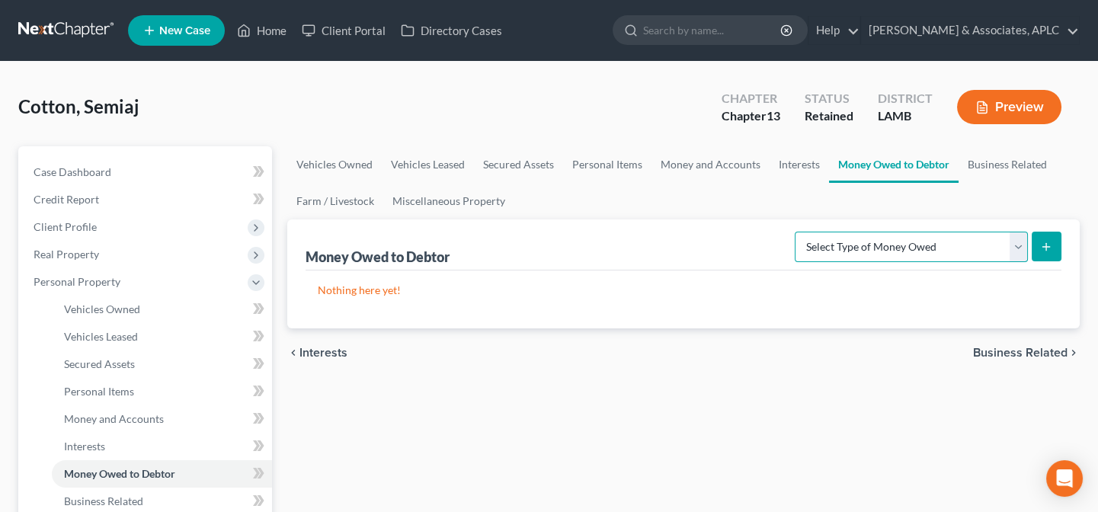
click at [917, 246] on select "Select Type of Money Owed Accounts Receivable Alimony Child Support Claims Agai…" at bounding box center [911, 247] width 233 height 30
select select "expected_tax_refund"
click at [798, 232] on select "Select Type of Money Owed Accounts Receivable Alimony Child Support Claims Agai…" at bounding box center [911, 247] width 233 height 30
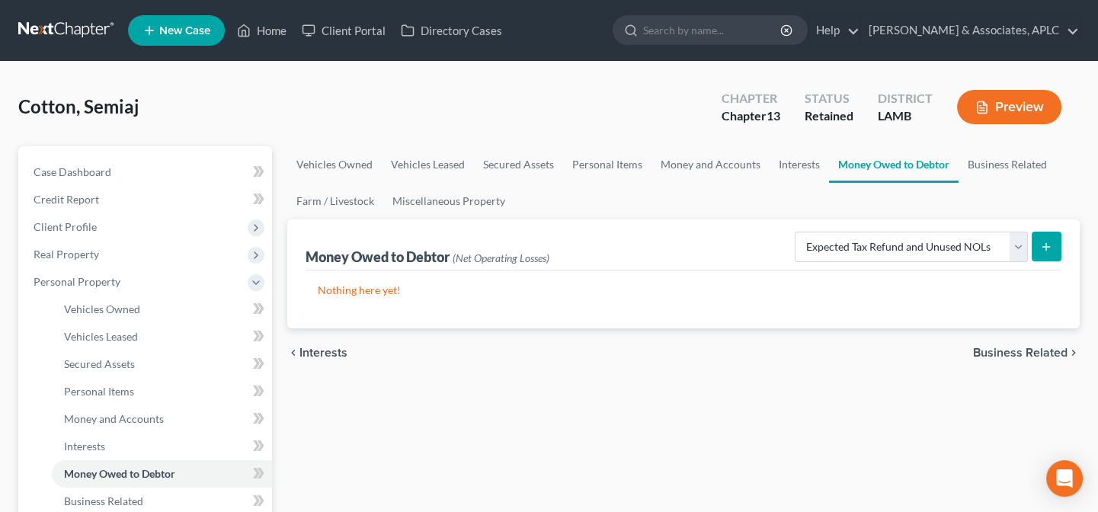
click at [1038, 248] on button "submit" at bounding box center [1047, 247] width 30 height 30
select select "0"
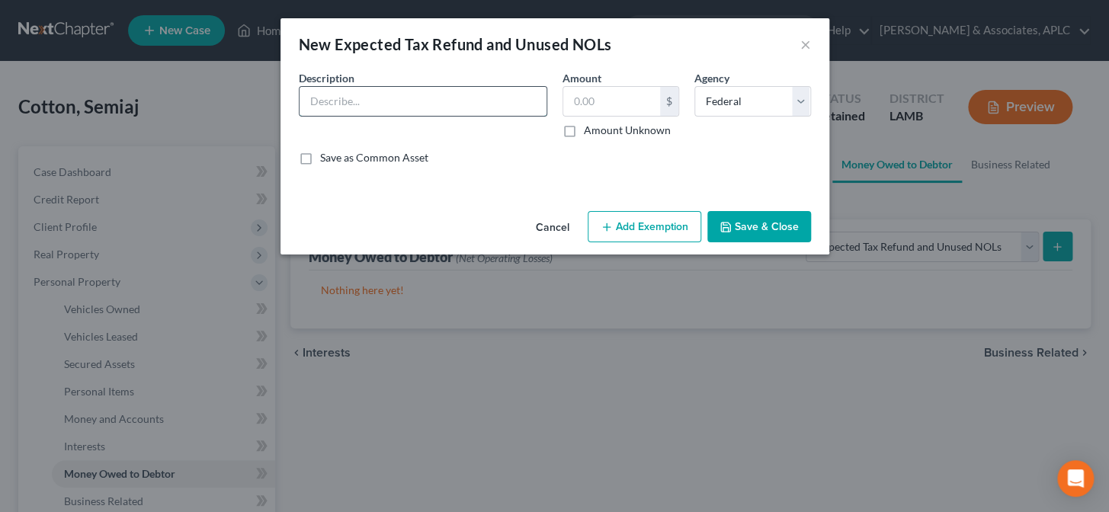
click at [351, 102] on input "text" at bounding box center [422, 101] width 247 height 29
type input "Federal Tax Refund (EIC)"
click at [584, 136] on label "Amount Unknown" at bounding box center [627, 130] width 87 height 15
click at [590, 133] on input "Amount Unknown" at bounding box center [595, 128] width 10 height 10
checkbox input "true"
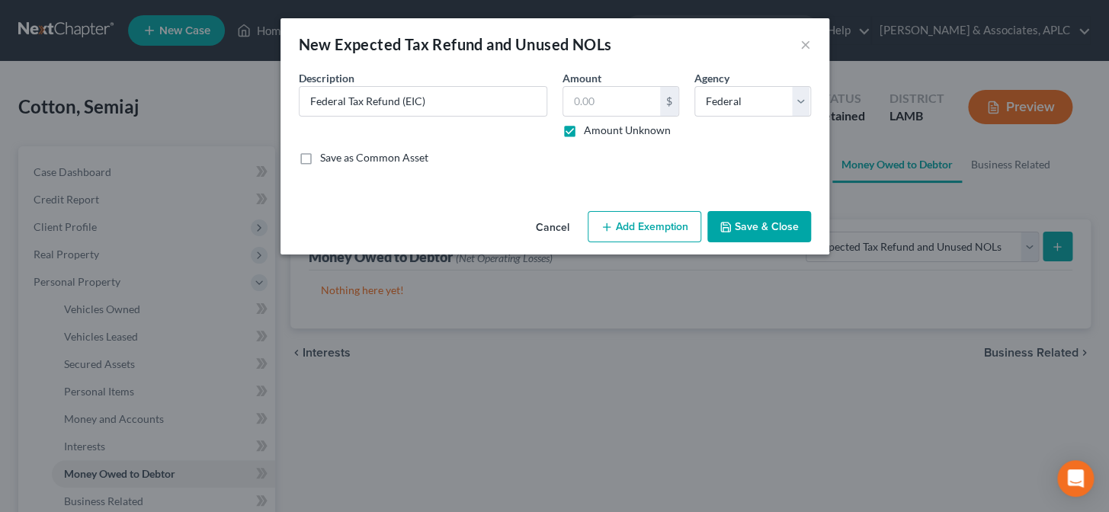
type input "0.00"
click at [655, 236] on button "Add Exemption" at bounding box center [645, 227] width 114 height 32
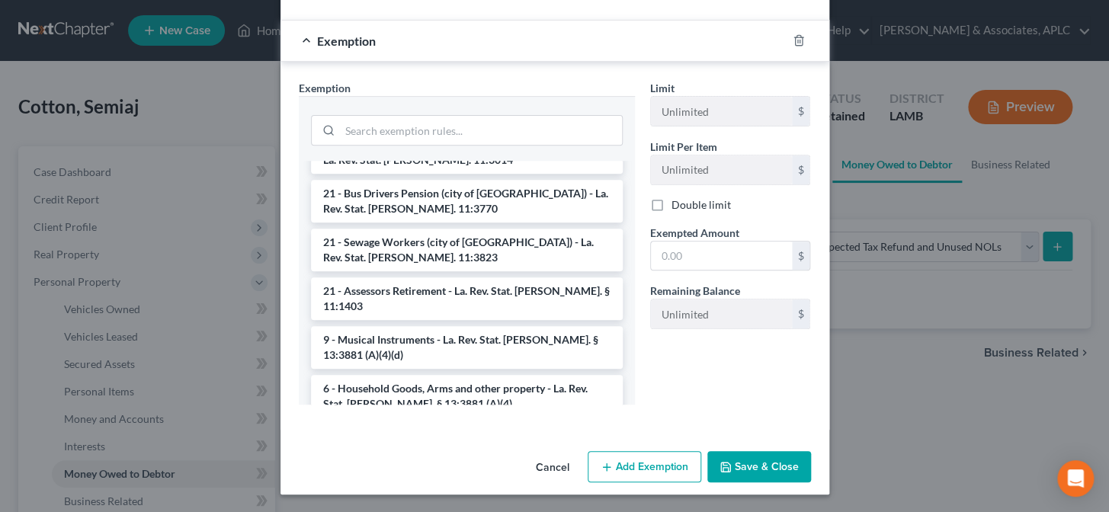
scroll to position [1801, 0]
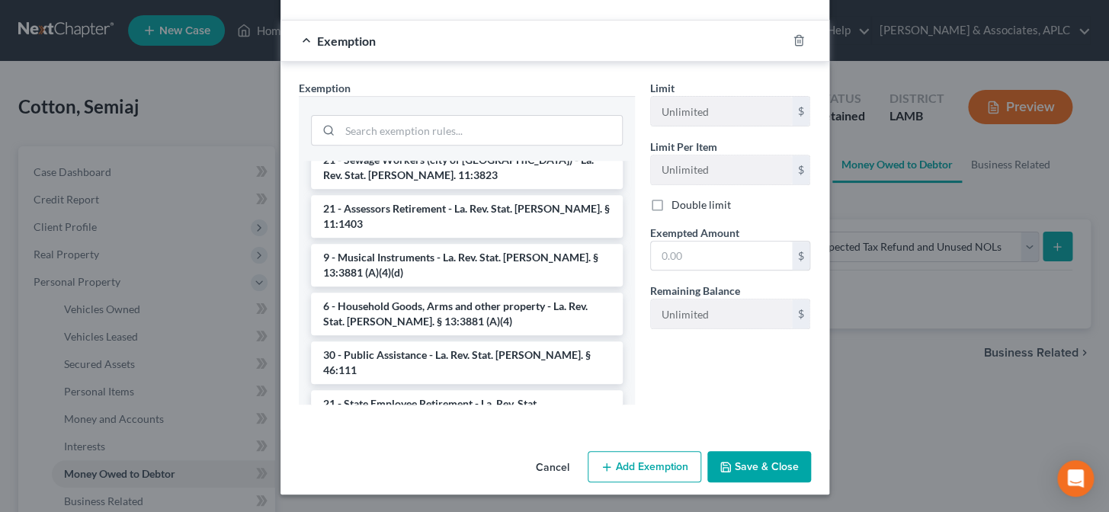
drag, startPoint x: 482, startPoint y: 291, endPoint x: 594, endPoint y: 283, distance: 112.3
click at [482, 488] on li "30 - Earned Income Tax Credit (Amendment effective 6/11/19) - La. Rev. Stat. An…" at bounding box center [467, 509] width 312 height 43
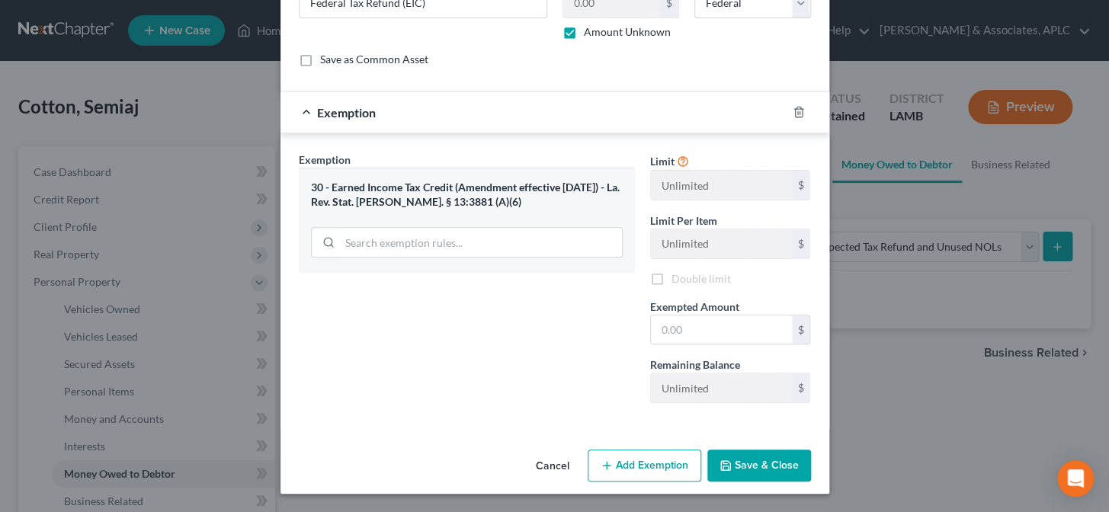
scroll to position [98, 0]
click at [706, 333] on input "text" at bounding box center [721, 330] width 141 height 29
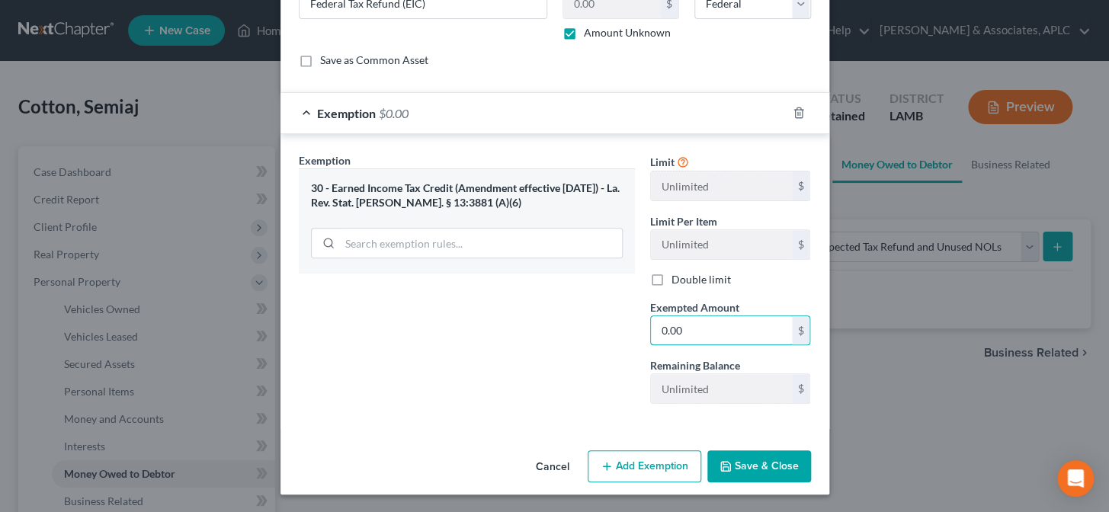
type input "0.00"
click at [741, 465] on button "Save & Close" at bounding box center [759, 466] width 104 height 32
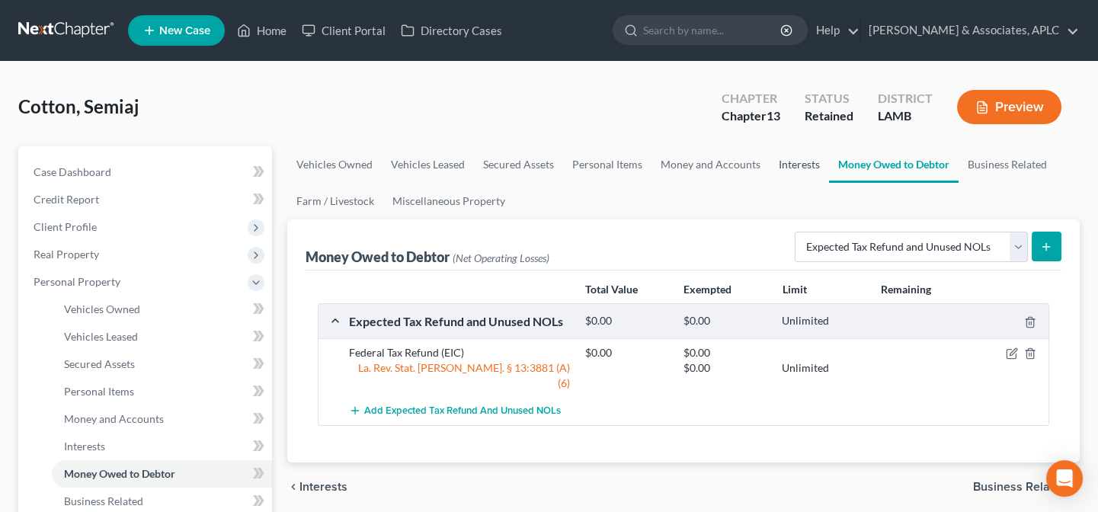
click at [796, 156] on link "Interests" at bounding box center [799, 164] width 59 height 37
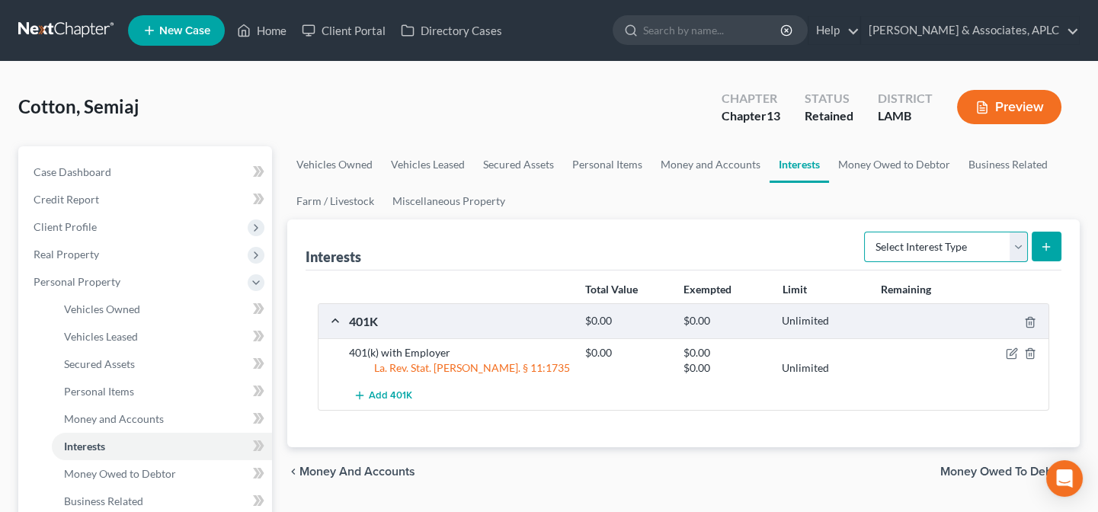
click at [904, 252] on select "Select Interest Type 401K Annuity Bond Education IRA Government Bond Government…" at bounding box center [946, 247] width 164 height 30
select select "whole_life_insurance"
click at [866, 232] on select "Select Interest Type 401K Annuity Bond Education IRA Government Bond Government…" at bounding box center [946, 247] width 164 height 30
click at [1036, 248] on button "submit" at bounding box center [1047, 247] width 30 height 30
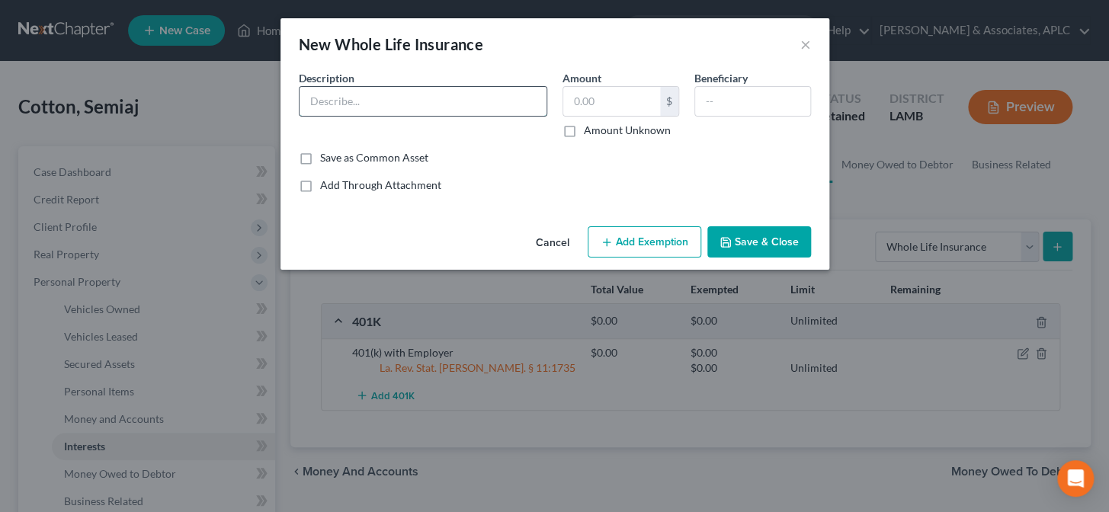
click at [382, 99] on input "text" at bounding box center [422, 101] width 247 height 29
type input "Whole Life Insurance Policy through Employer"
click at [584, 136] on label "Amount Unknown" at bounding box center [627, 130] width 87 height 15
click at [590, 133] on input "Amount Unknown" at bounding box center [595, 128] width 10 height 10
checkbox input "true"
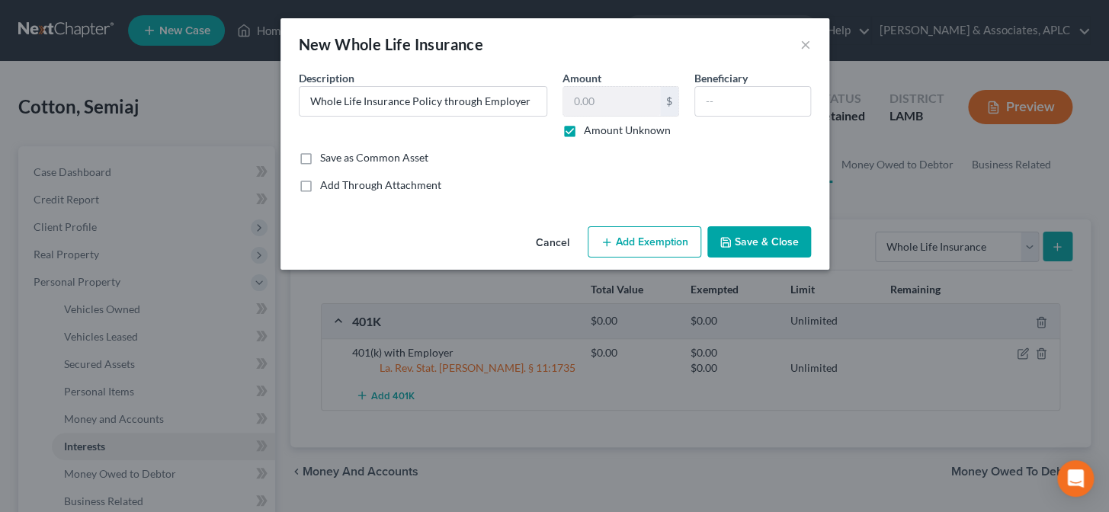
click at [623, 241] on button "Add Exemption" at bounding box center [645, 242] width 114 height 32
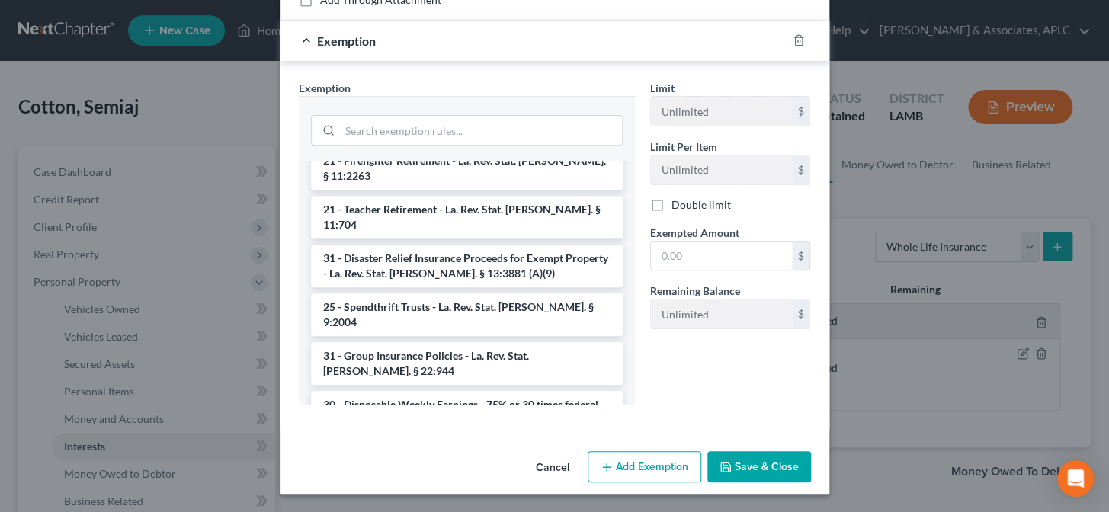
scroll to position [346, 0]
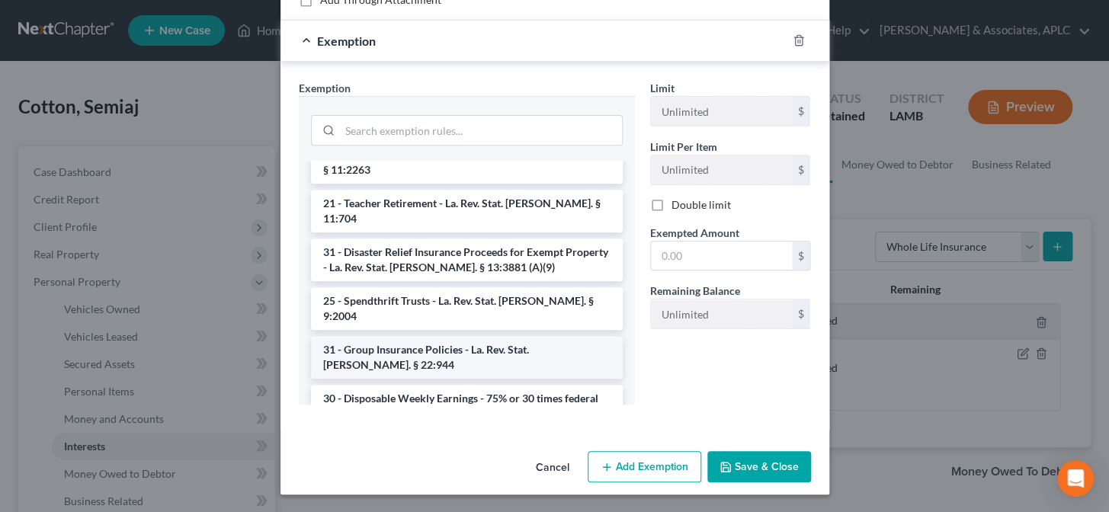
click at [525, 336] on li "31 - Group Insurance Policies - La. Rev. Stat. Ann. § 22:944" at bounding box center [467, 357] width 312 height 43
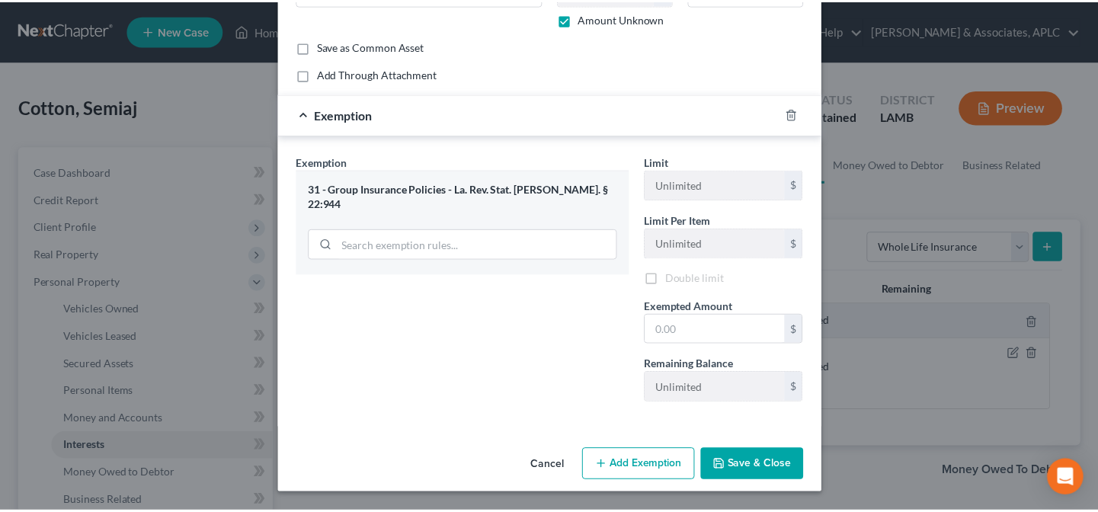
scroll to position [113, 0]
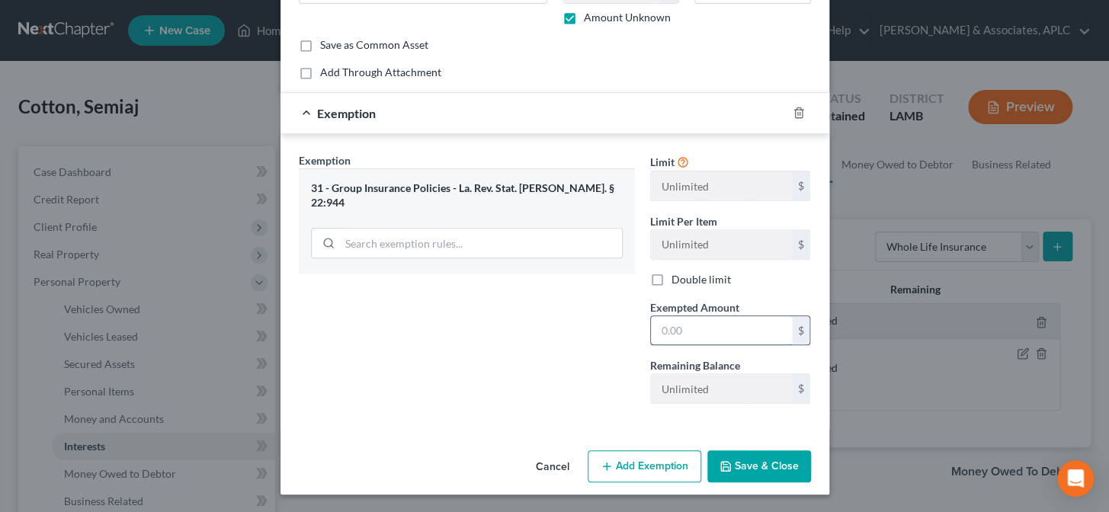
click at [709, 331] on input "text" at bounding box center [721, 330] width 141 height 29
type input "0.00"
click at [767, 481] on div "Cancel Add Exemption Save & Close" at bounding box center [554, 469] width 549 height 50
click at [764, 466] on button "Save & Close" at bounding box center [759, 466] width 104 height 32
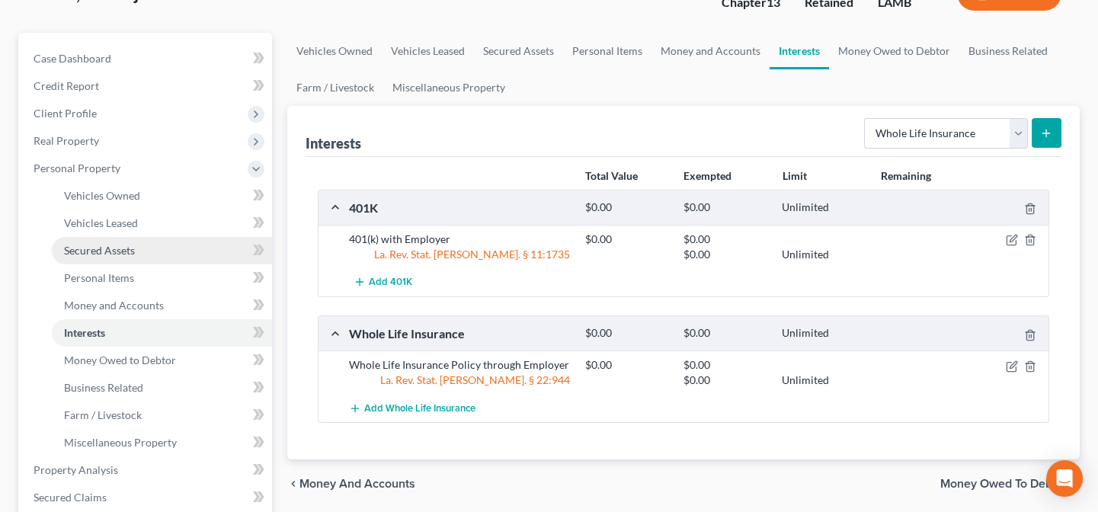
scroll to position [138, 0]
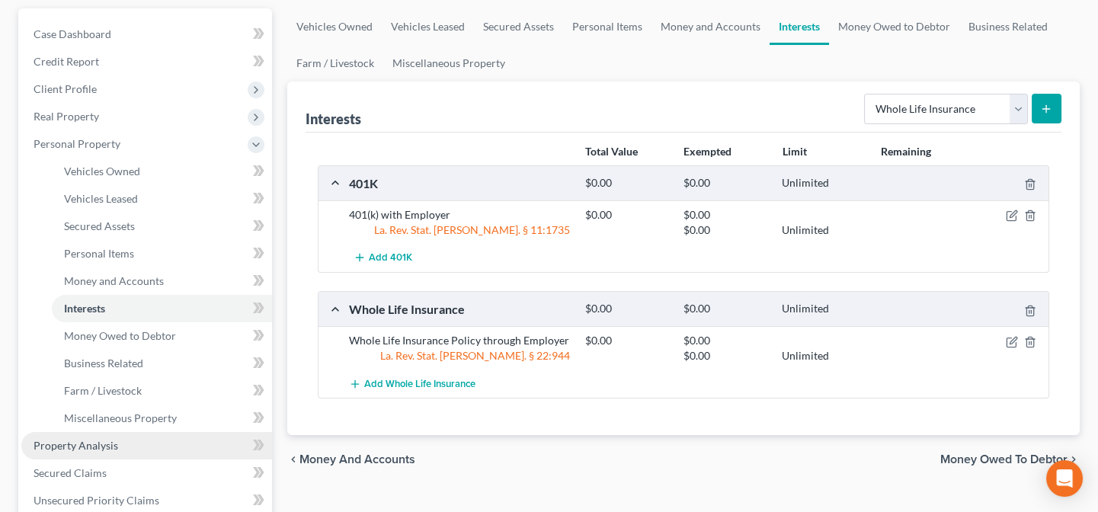
click at [133, 447] on link "Property Analysis" at bounding box center [146, 445] width 251 height 27
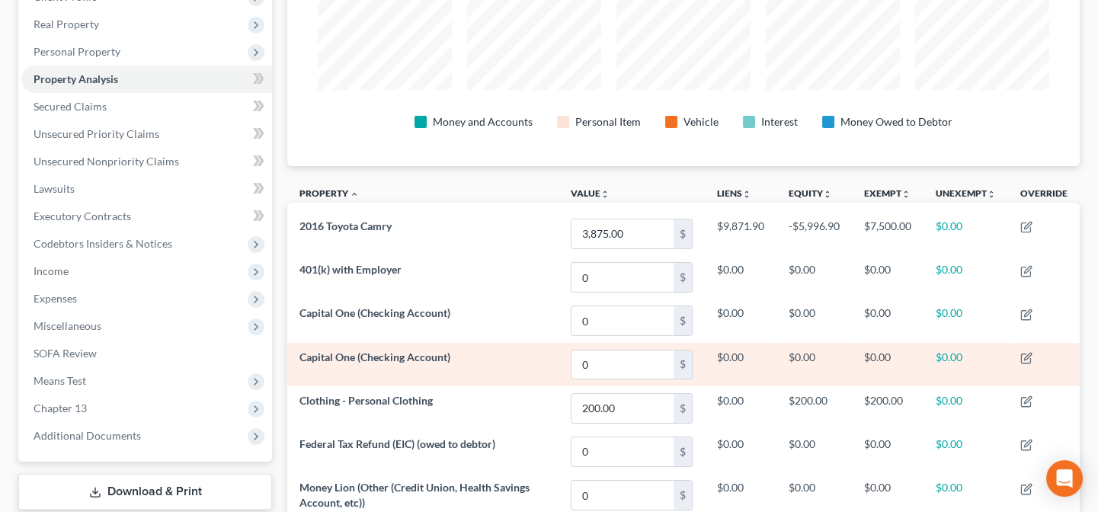
scroll to position [192, 0]
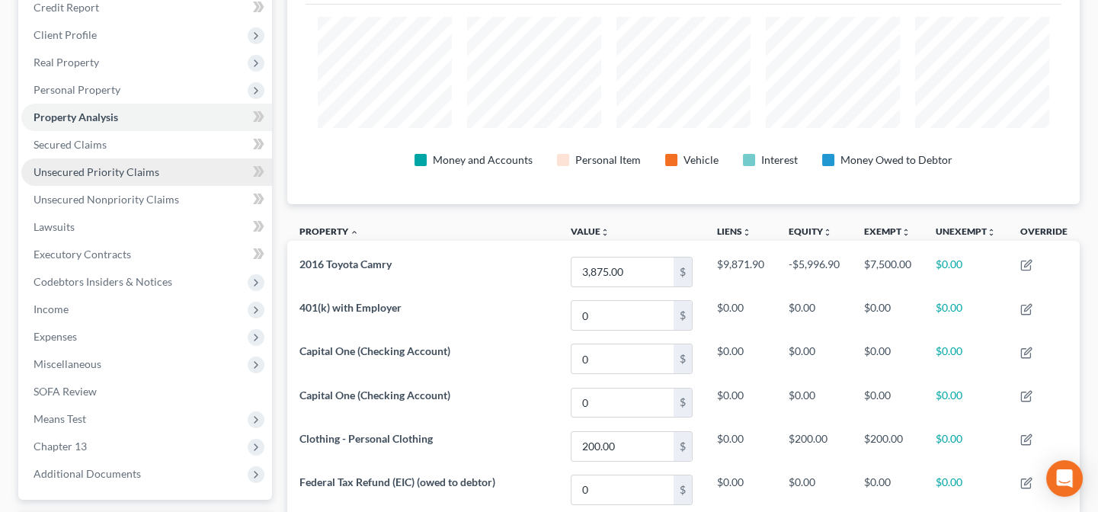
click at [122, 167] on span "Unsecured Priority Claims" at bounding box center [97, 171] width 126 height 13
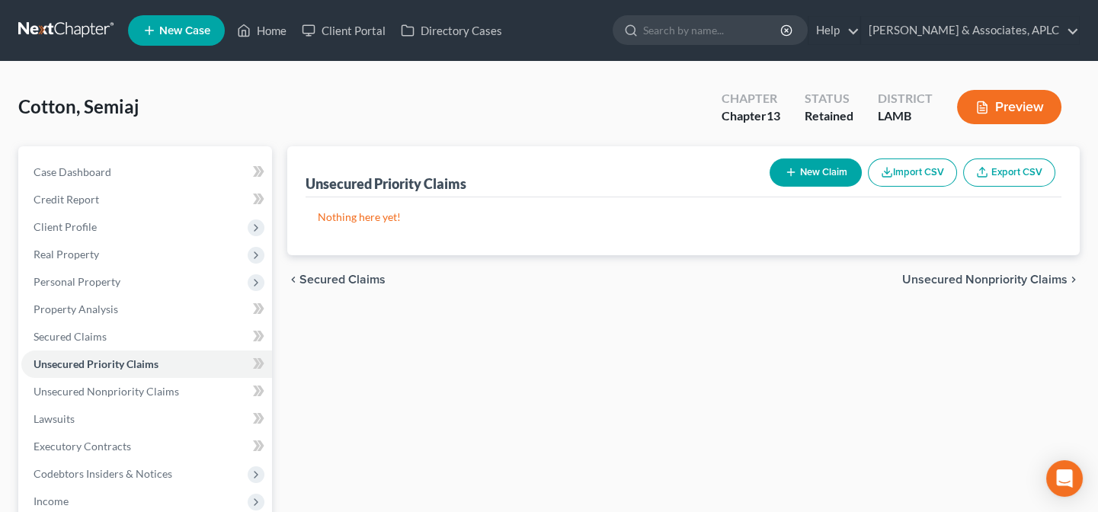
click at [809, 170] on button "New Claim" at bounding box center [816, 173] width 92 height 28
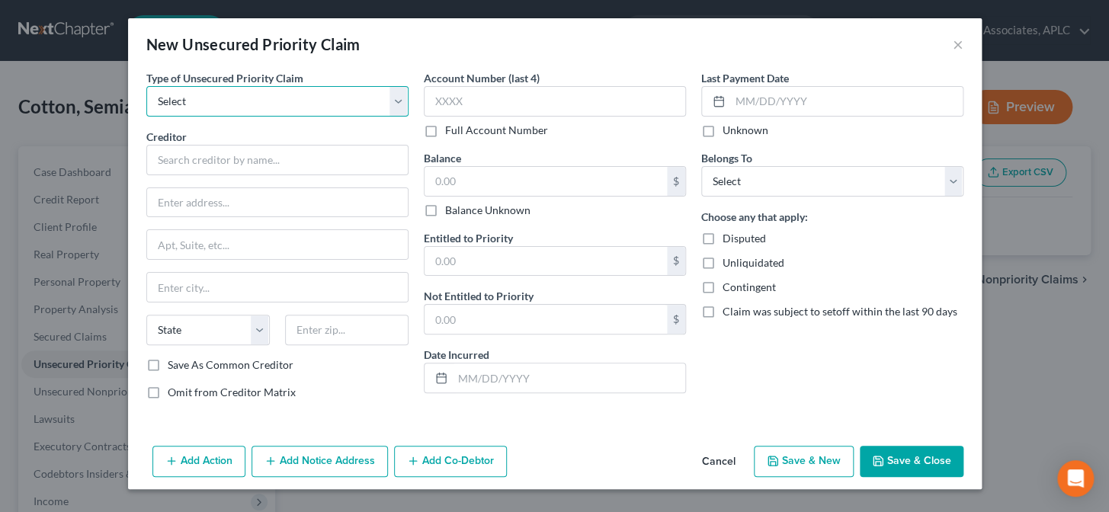
click at [302, 105] on select "Select Taxes & Other Government Units Domestic Support Obligations Extensions o…" at bounding box center [277, 101] width 262 height 30
select select "0"
click at [146, 86] on select "Select Taxes & Other Government Units Domestic Support Obligations Extensions o…" at bounding box center [277, 101] width 262 height 30
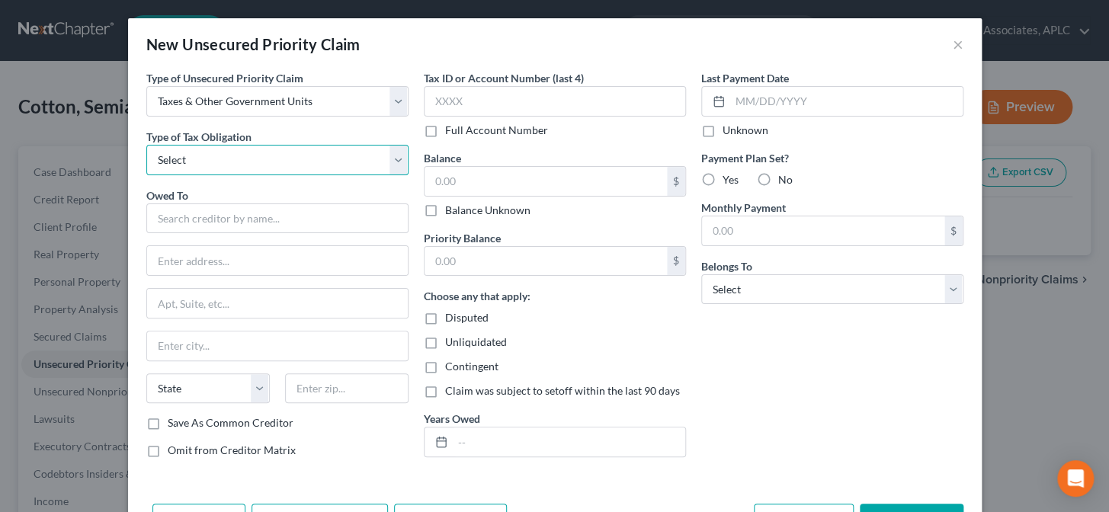
click at [231, 148] on select "Select Federal City State Franchise Tax Board Other" at bounding box center [277, 160] width 262 height 30
select select "0"
click at [146, 145] on select "Select Federal City State Franchise Tax Board Other" at bounding box center [277, 160] width 262 height 30
click at [213, 216] on input "text" at bounding box center [277, 218] width 262 height 30
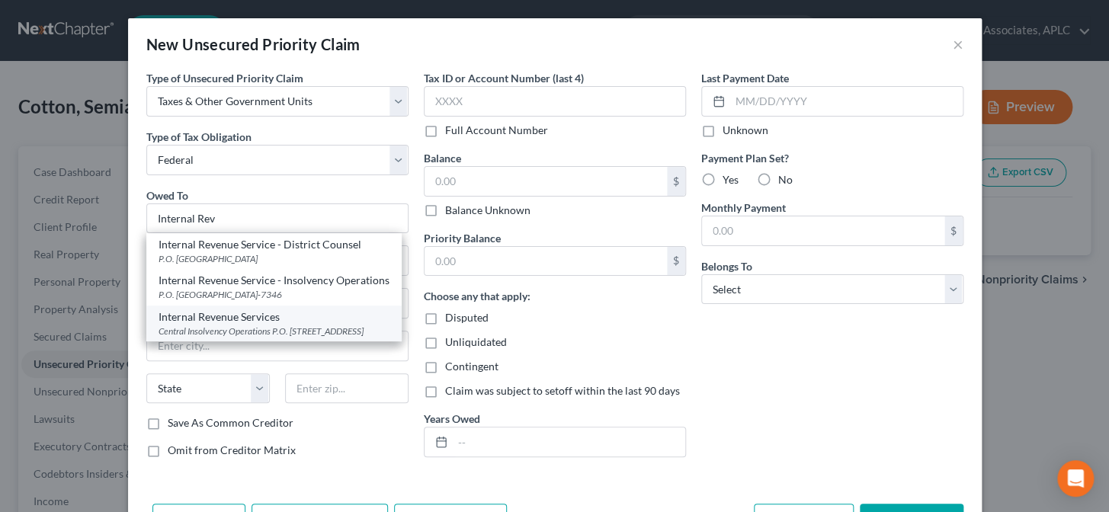
click at [213, 328] on div "Central Insolvency Operations P.O. Box 7346, Philadelphia, PA 19101" at bounding box center [274, 331] width 231 height 13
type input "Internal Revenue Services"
type input "Central Insolvency Operations"
type input "P.O. Box 7346"
type input "Philadelphia"
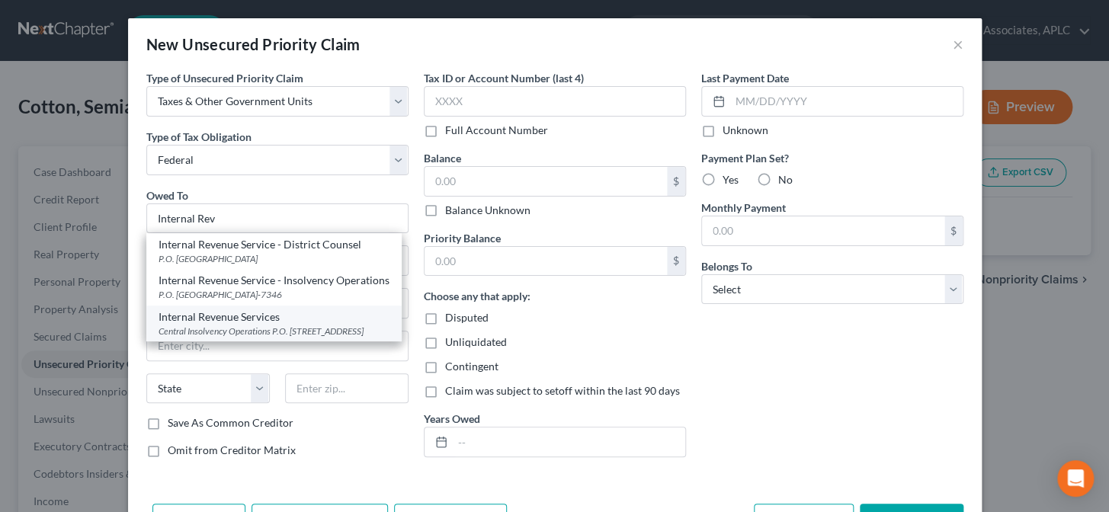
select select "39"
type input "19101"
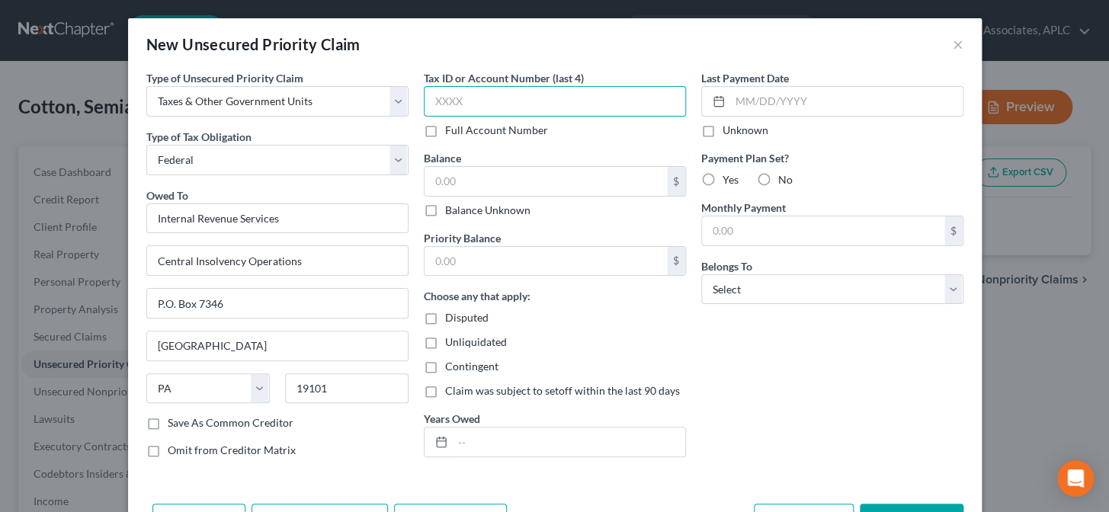
click at [456, 107] on input "text" at bounding box center [555, 101] width 262 height 30
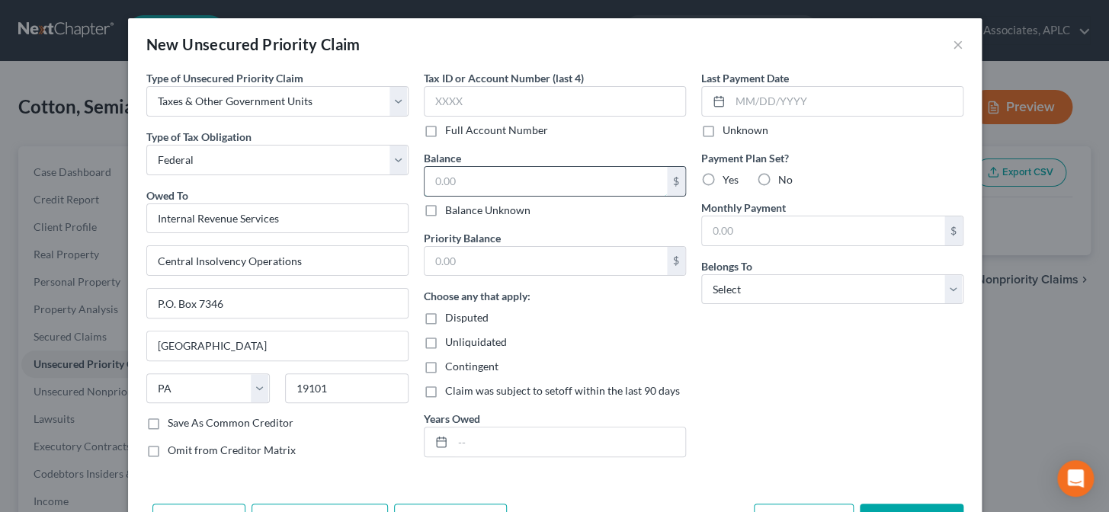
click at [470, 182] on input "text" at bounding box center [545, 181] width 242 height 29
type input "9,823.33"
click at [466, 267] on input "text" at bounding box center [545, 261] width 242 height 29
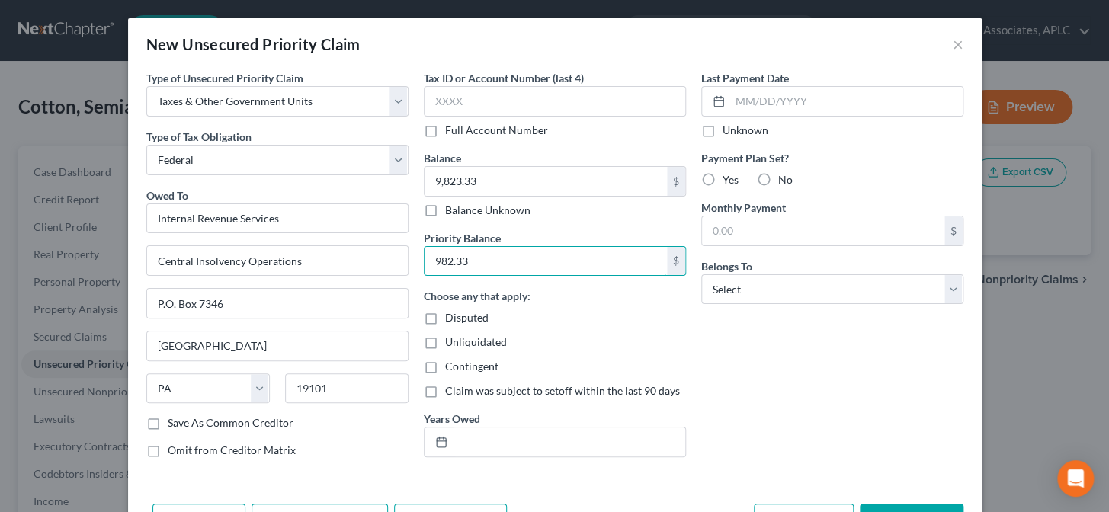
type input "982.33"
click at [538, 364] on div "Contingent" at bounding box center [555, 366] width 262 height 15
click at [499, 451] on input "text" at bounding box center [569, 442] width 232 height 29
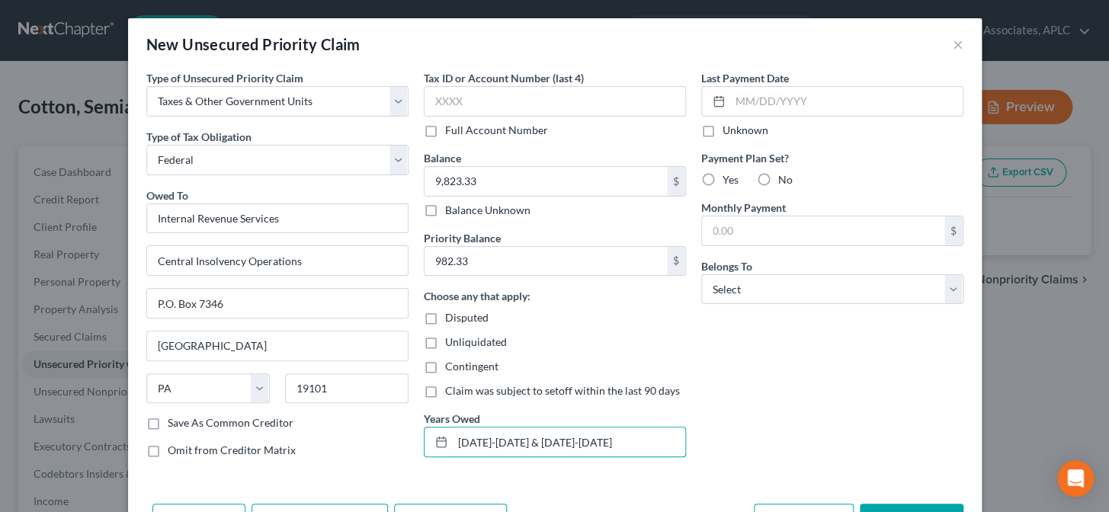
type input "2015-2016 & 2023-2024"
click at [722, 130] on label "Unknown" at bounding box center [745, 130] width 46 height 15
click at [729, 130] on input "Unknown" at bounding box center [734, 128] width 10 height 10
checkbox input "true"
click at [778, 182] on label "No" at bounding box center [785, 179] width 14 height 15
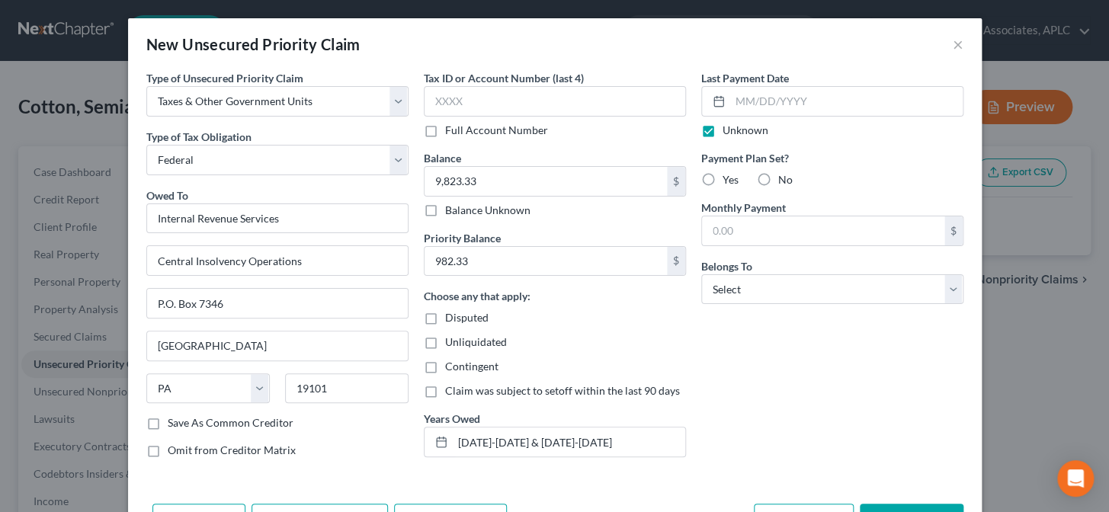
click at [784, 182] on input "No" at bounding box center [789, 177] width 10 height 10
radio input "true"
click at [766, 299] on select "Select Debtor 1 Only Debtor 2 Only Debtor 1 And Debtor 2 Only At Least One Of T…" at bounding box center [832, 289] width 262 height 30
select select "0"
click at [701, 274] on select "Select Debtor 1 Only Debtor 2 Only Debtor 1 And Debtor 2 Only At Least One Of T…" at bounding box center [832, 289] width 262 height 30
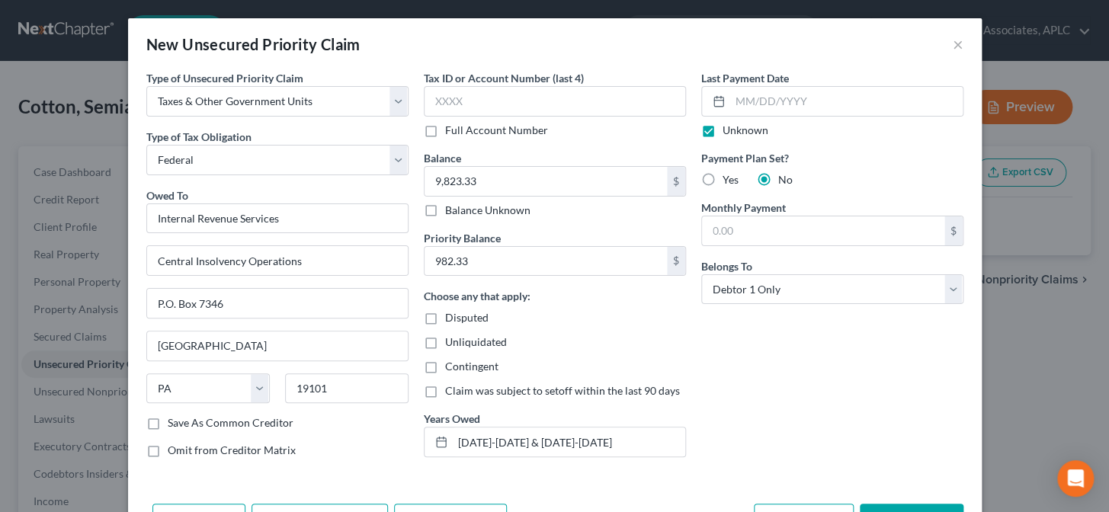
click at [775, 379] on div "Last Payment Date Unknown Payment Plan Set? Yes No Monthly Payment $ Belongs To…" at bounding box center [831, 270] width 277 height 400
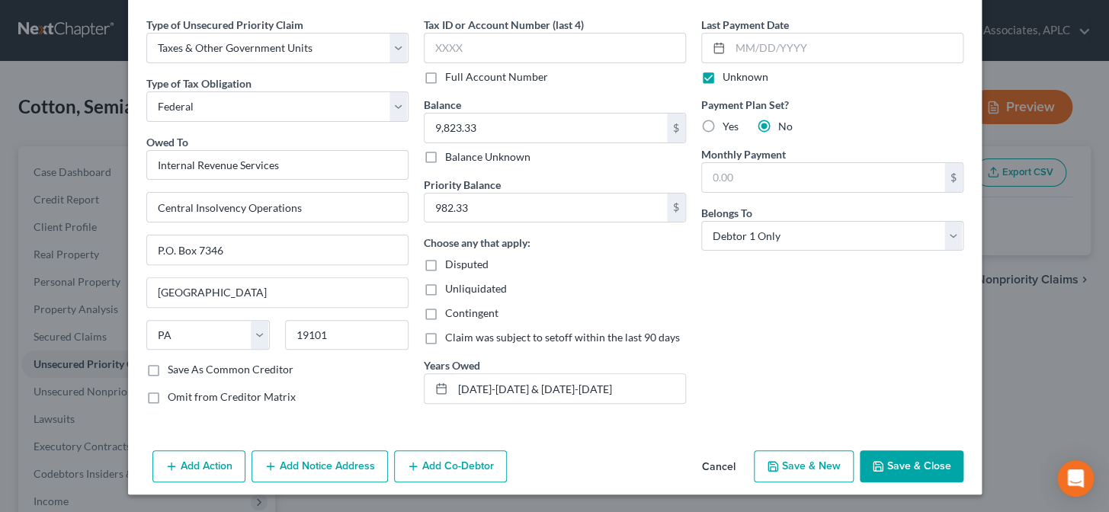
click at [882, 469] on button "Save & Close" at bounding box center [912, 466] width 104 height 32
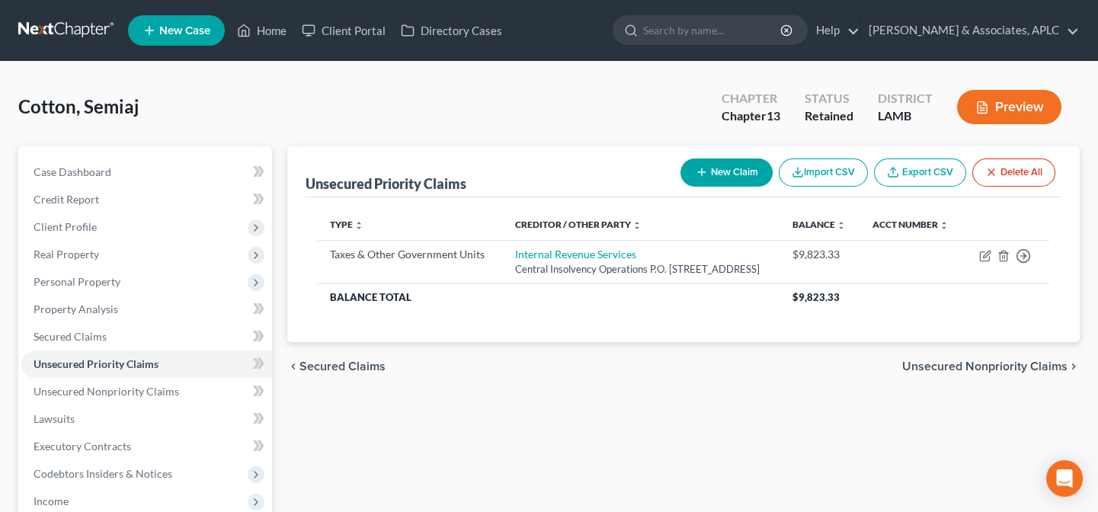
click at [729, 166] on button "New Claim" at bounding box center [727, 173] width 92 height 28
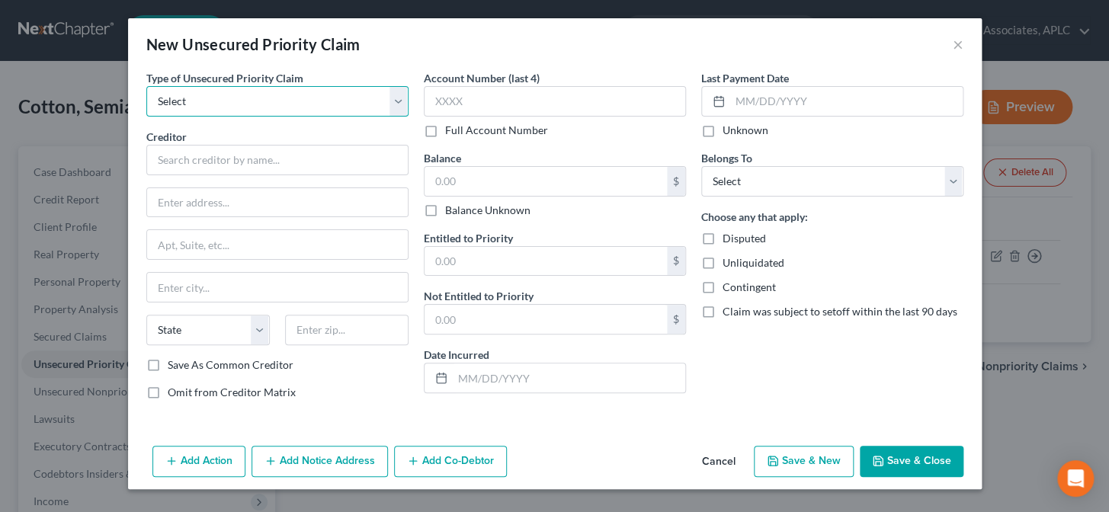
click at [242, 114] on select "Select Taxes & Other Government Units Domestic Support Obligations Extensions o…" at bounding box center [277, 101] width 262 height 30
select select "0"
click at [146, 86] on select "Select Taxes & Other Government Units Domestic Support Obligations Extensions o…" at bounding box center [277, 101] width 262 height 30
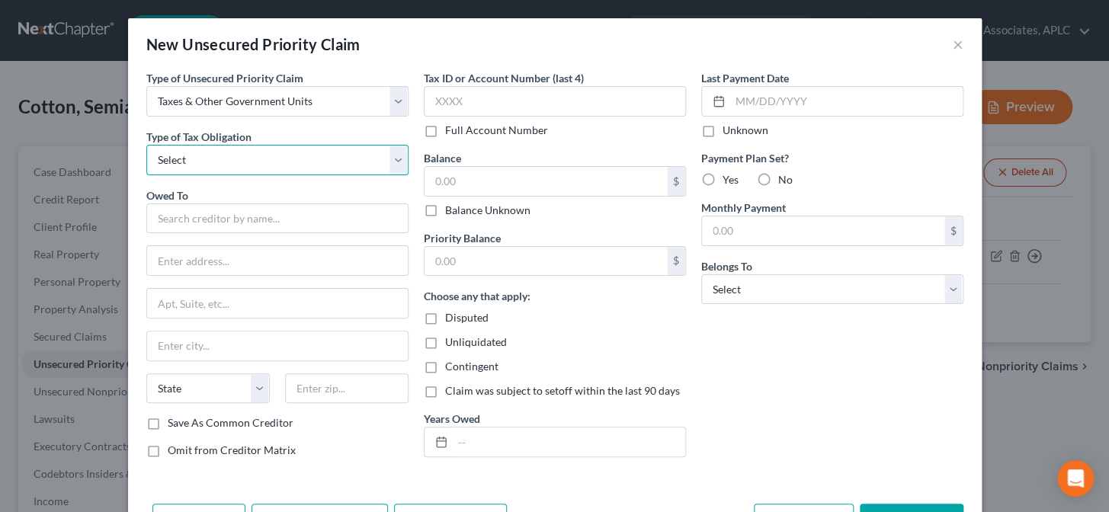
click at [204, 156] on select "Select Federal City State Franchise Tax Board Other" at bounding box center [277, 160] width 262 height 30
select select "2"
click at [146, 145] on select "Select Federal City State Franchise Tax Board Other" at bounding box center [277, 160] width 262 height 30
click at [191, 217] on input "text" at bounding box center [277, 218] width 262 height 30
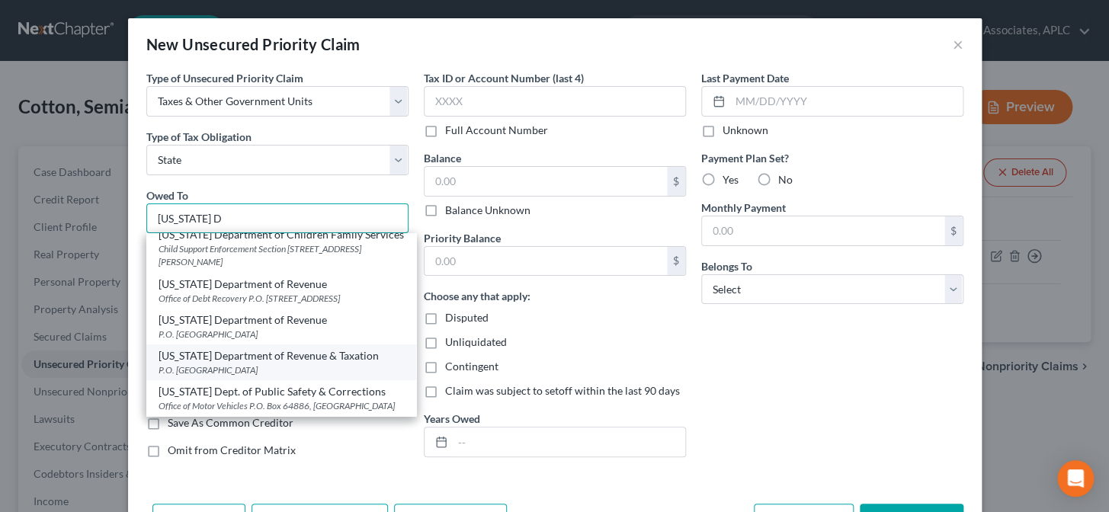
scroll to position [36, 0]
click at [260, 364] on div "P.O. Box 66658, Baton Rouge, LA 70896" at bounding box center [281, 370] width 245 height 13
type input "Louisiana Department of Revenue & Taxation"
type input "P.O. Box 66658"
type input "Baton Rouge"
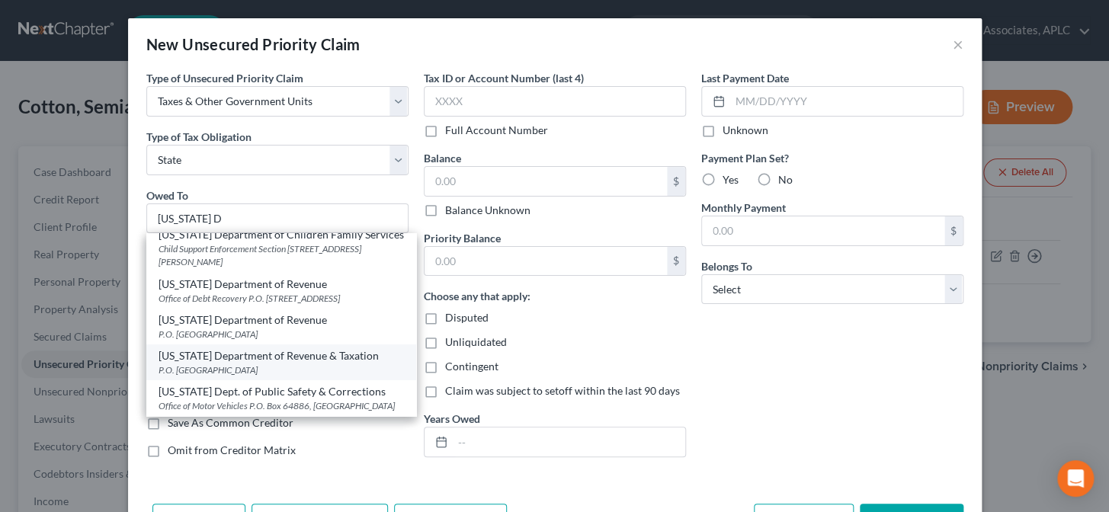
select select "19"
type input "70896"
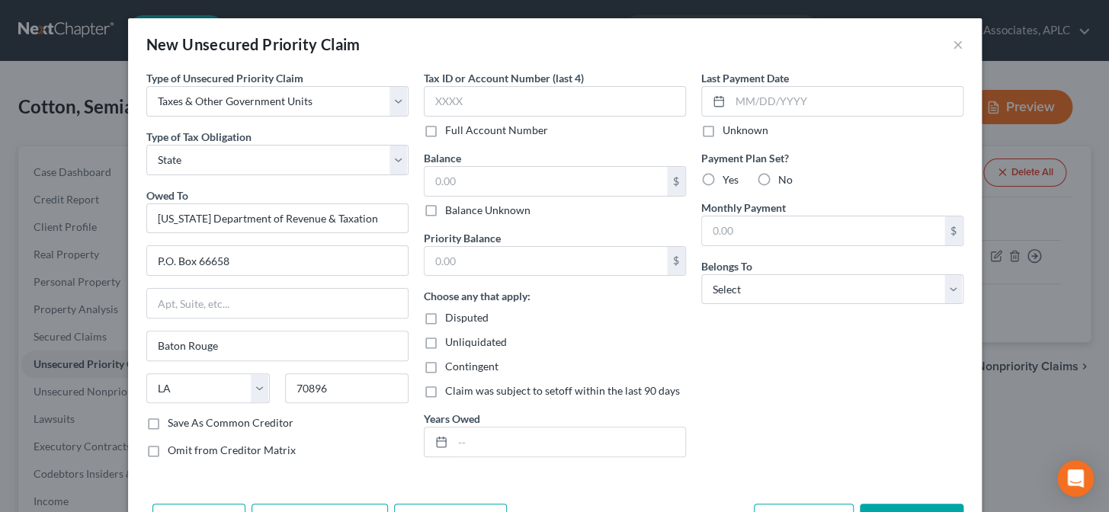
scroll to position [0, 0]
click at [479, 191] on input "text" at bounding box center [545, 181] width 242 height 29
type input "211.00"
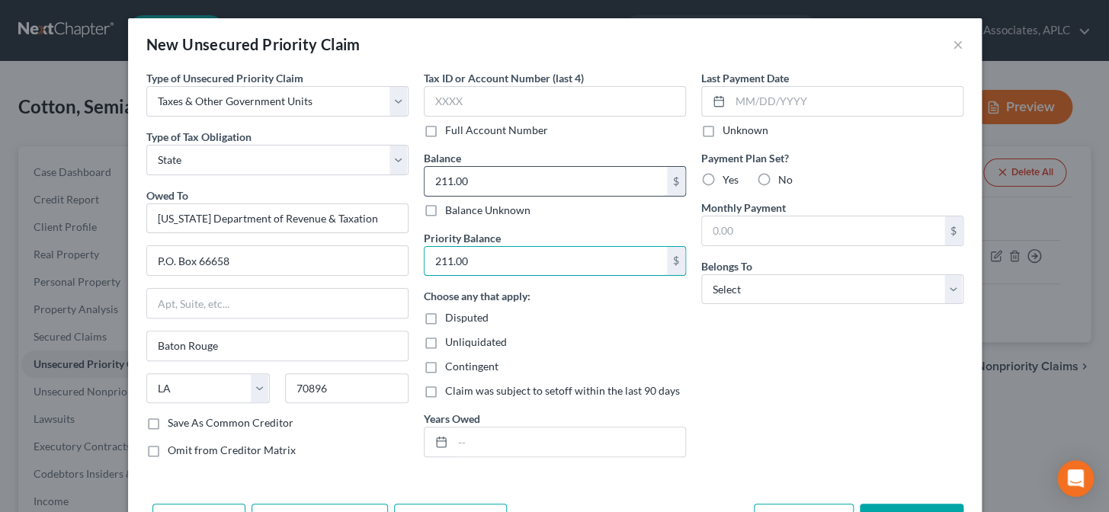
type input "211.00"
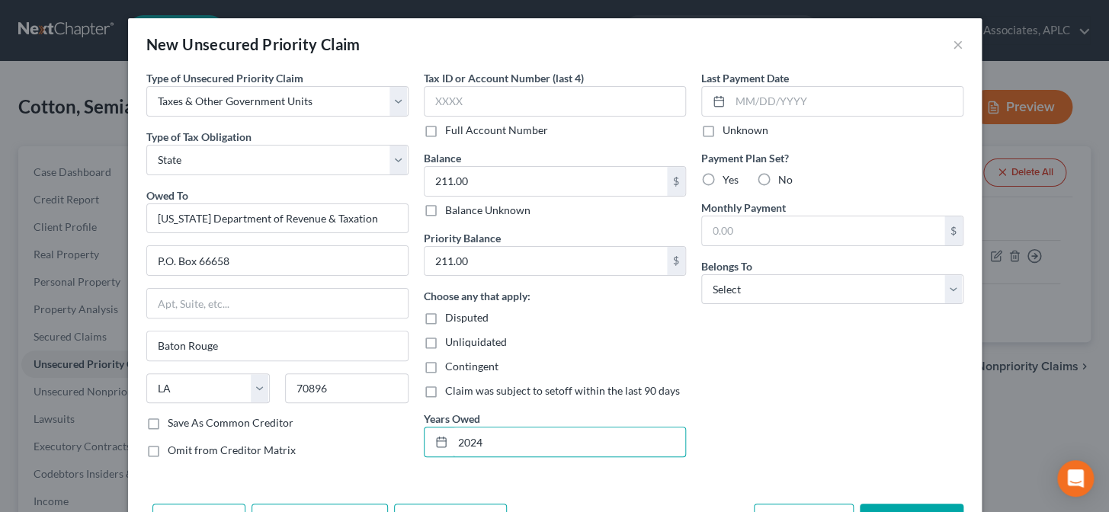
type input "2024"
drag, startPoint x: 706, startPoint y: 126, endPoint x: 755, endPoint y: 175, distance: 69.5
click at [722, 127] on label "Unknown" at bounding box center [745, 130] width 46 height 15
click at [729, 127] on input "Unknown" at bounding box center [734, 128] width 10 height 10
checkbox input "true"
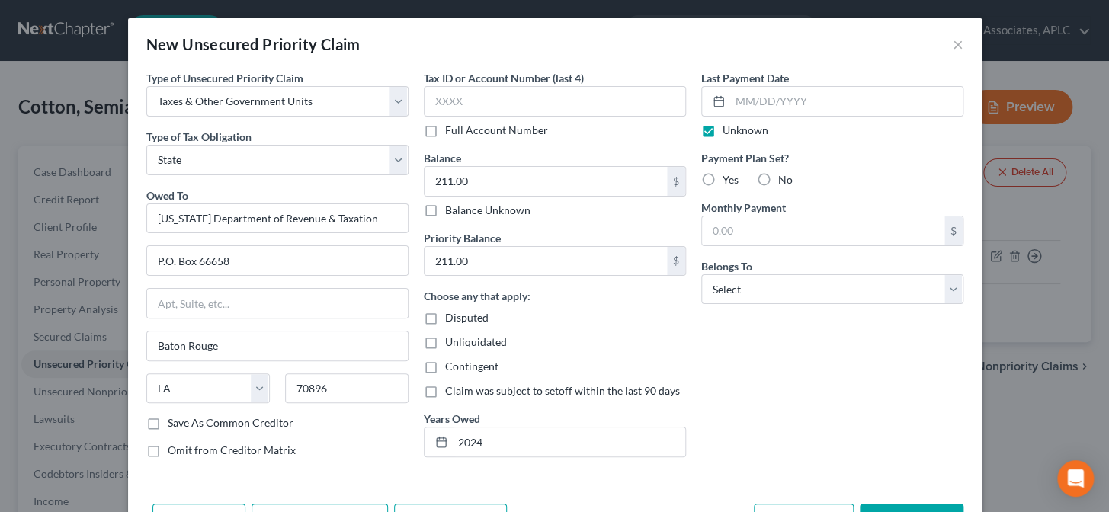
drag, startPoint x: 760, startPoint y: 180, endPoint x: 751, endPoint y: 280, distance: 100.9
click at [778, 181] on label "No" at bounding box center [785, 179] width 14 height 15
click at [784, 181] on input "No" at bounding box center [789, 177] width 10 height 10
radio input "true"
click at [751, 285] on select "Select Debtor 1 Only Debtor 2 Only Debtor 1 And Debtor 2 Only At Least One Of T…" at bounding box center [832, 289] width 262 height 30
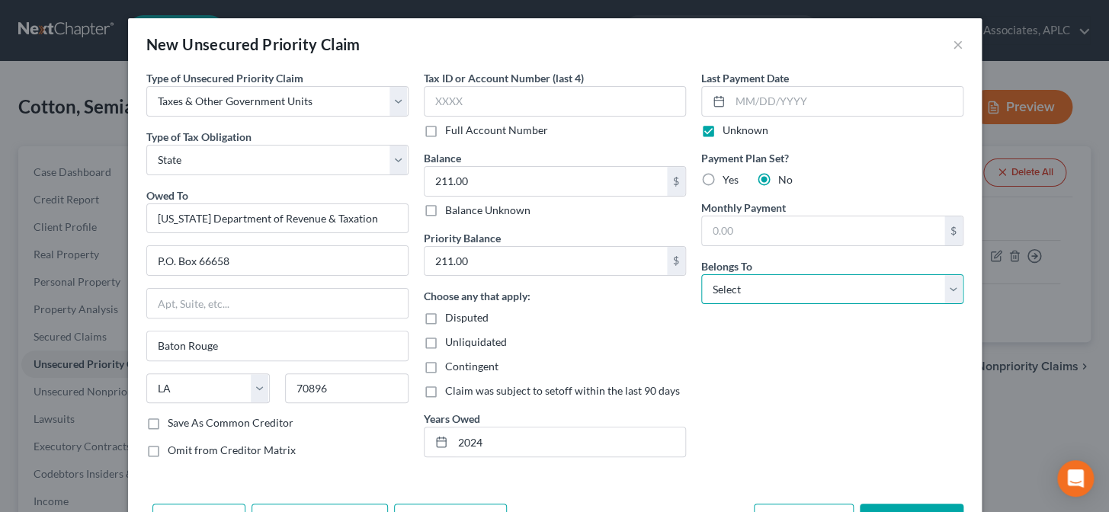
select select "0"
click at [701, 274] on select "Select Debtor 1 Only Debtor 2 Only Debtor 1 And Debtor 2 Only At Least One Of T…" at bounding box center [832, 289] width 262 height 30
click at [761, 389] on div "Last Payment Date Unknown Payment Plan Set? Yes No Monthly Payment $ Belongs To…" at bounding box center [831, 270] width 277 height 400
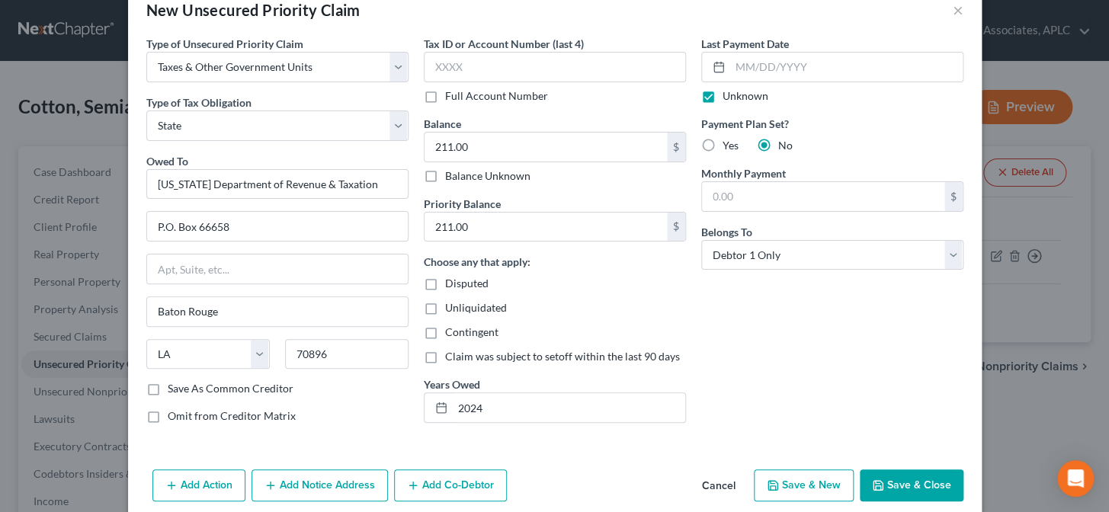
scroll to position [53, 0]
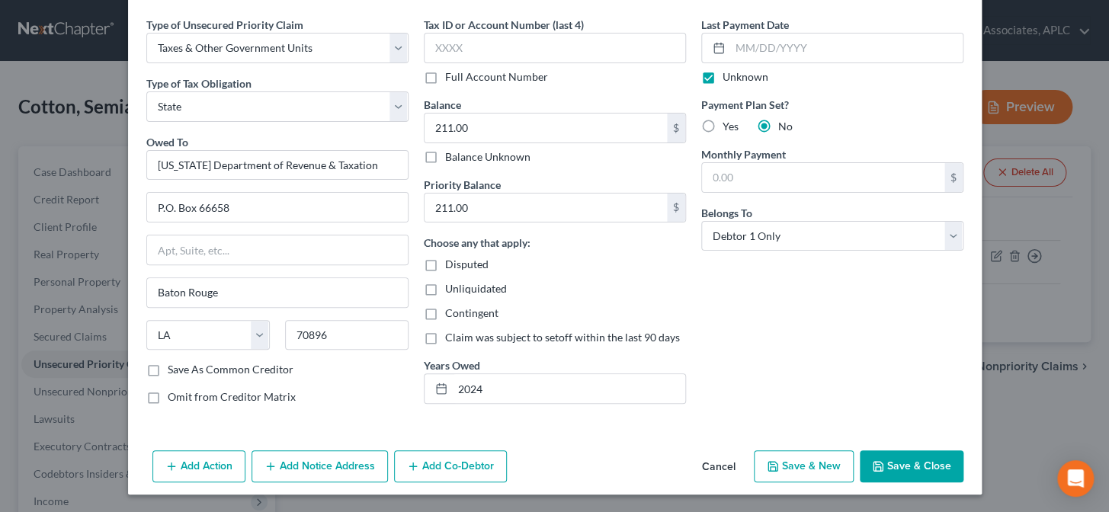
click at [898, 465] on button "Save & Close" at bounding box center [912, 466] width 104 height 32
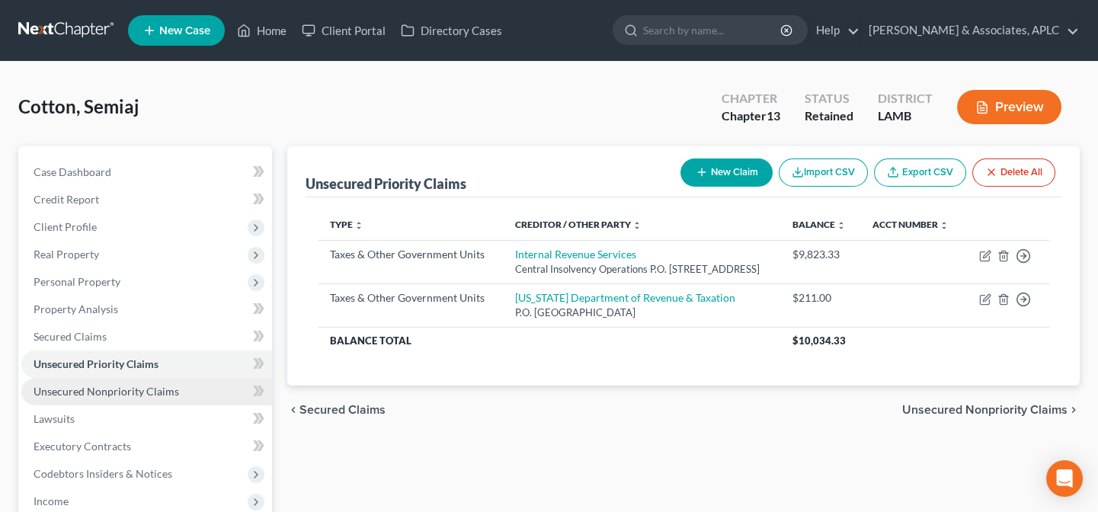
click at [170, 390] on span "Unsecured Nonpriority Claims" at bounding box center [107, 391] width 146 height 13
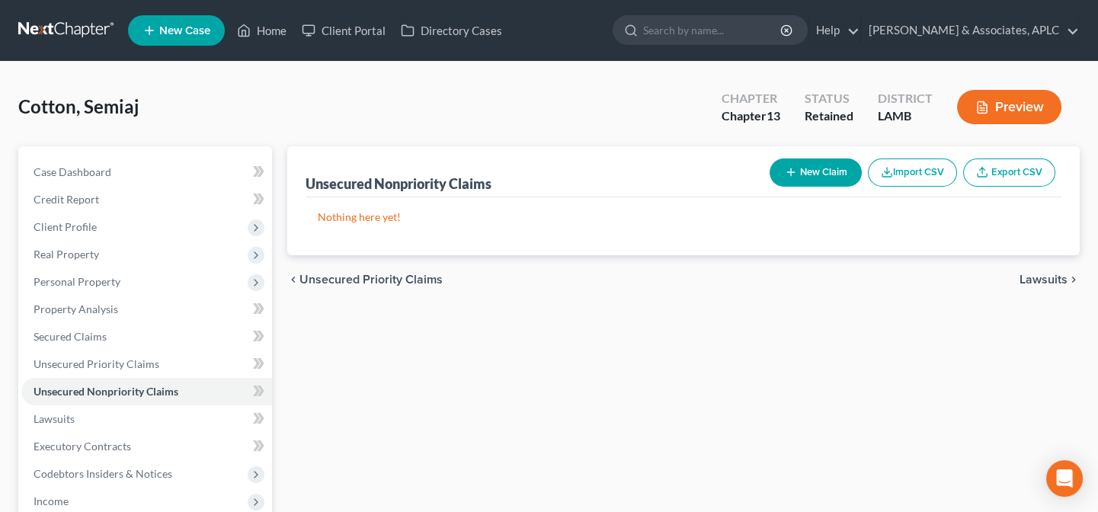
click at [817, 160] on button "New Claim" at bounding box center [816, 173] width 92 height 28
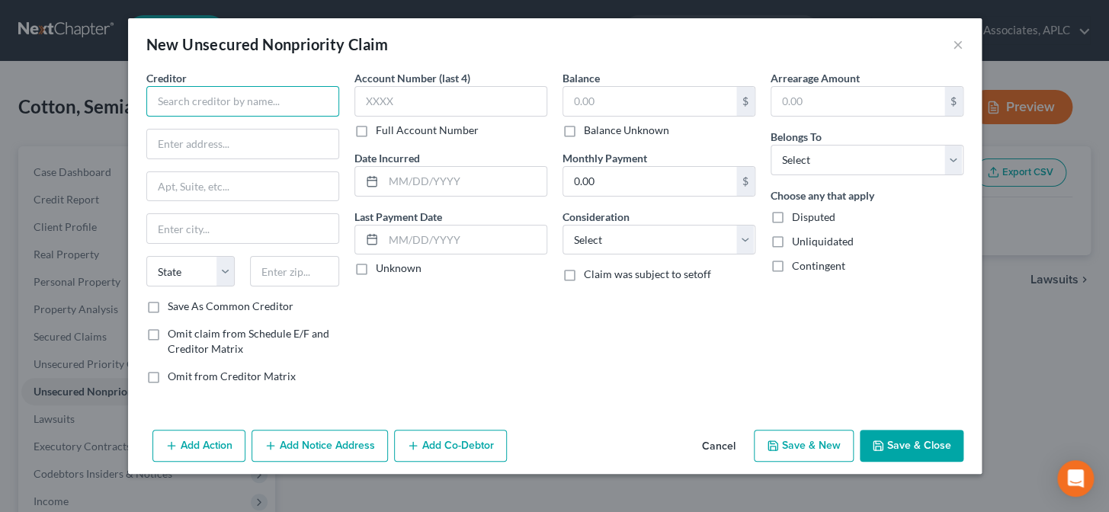
click at [333, 111] on input "text" at bounding box center [242, 101] width 193 height 30
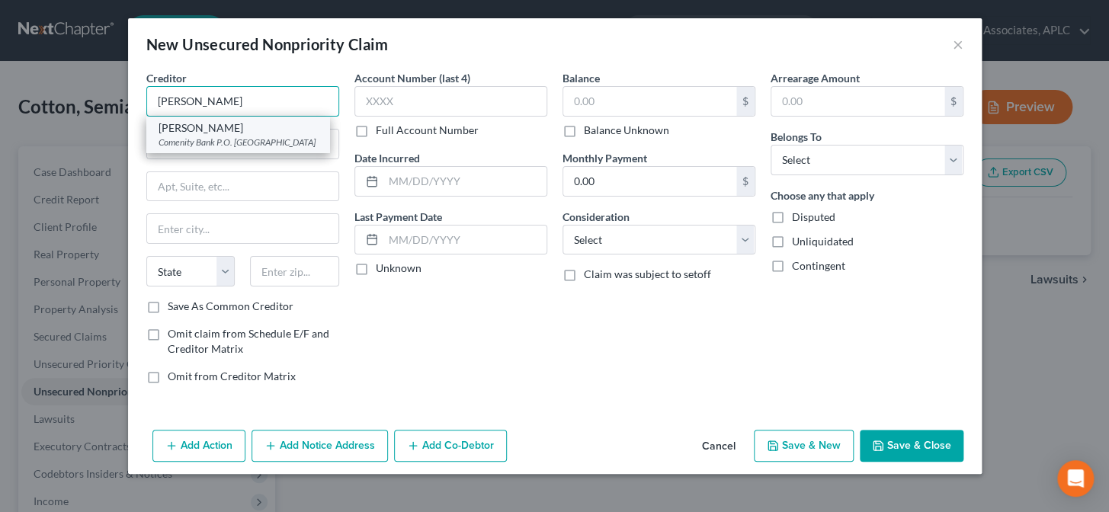
type input "Ashley Stewart"
click at [274, 149] on div "Comenity Bank P.O. Box 182789, Columbus, OH 43218" at bounding box center [238, 142] width 159 height 13
type input "Comenity Bank"
type input "P.O. Box 182789"
type input "Columbus"
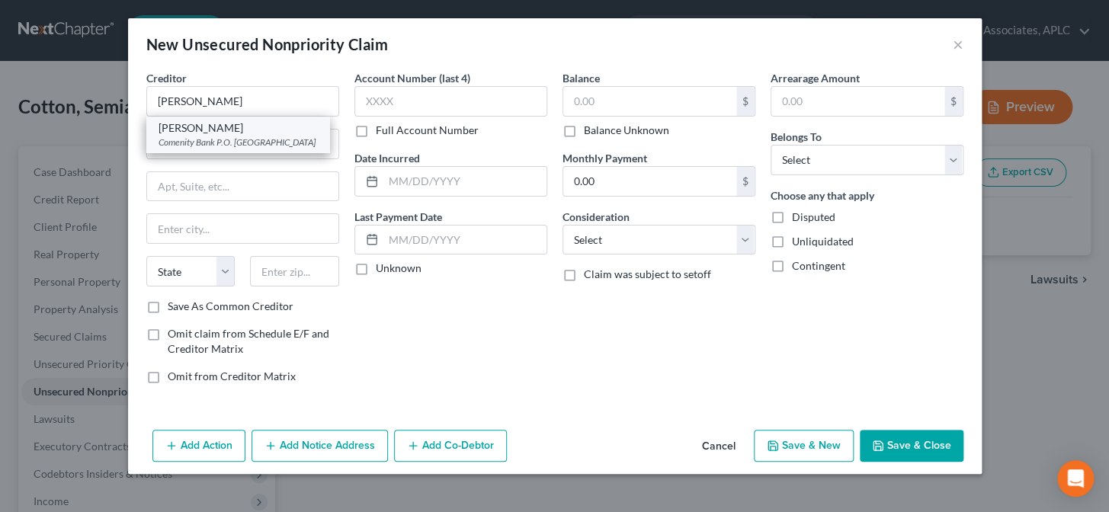
select select "36"
type input "43218"
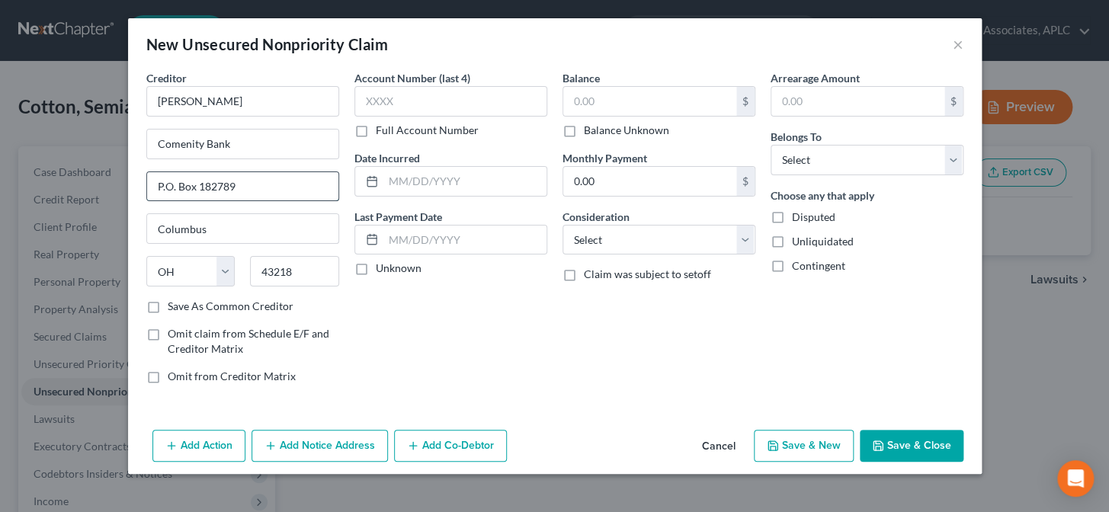
click at [259, 191] on input "P.O. Box 182789" at bounding box center [242, 186] width 191 height 29
type input "P.O. Box 182273"
click at [168, 306] on label "Save As Common Creditor" at bounding box center [231, 306] width 126 height 15
click at [174, 306] on input "Save As Common Creditor" at bounding box center [179, 304] width 10 height 10
checkbox input "true"
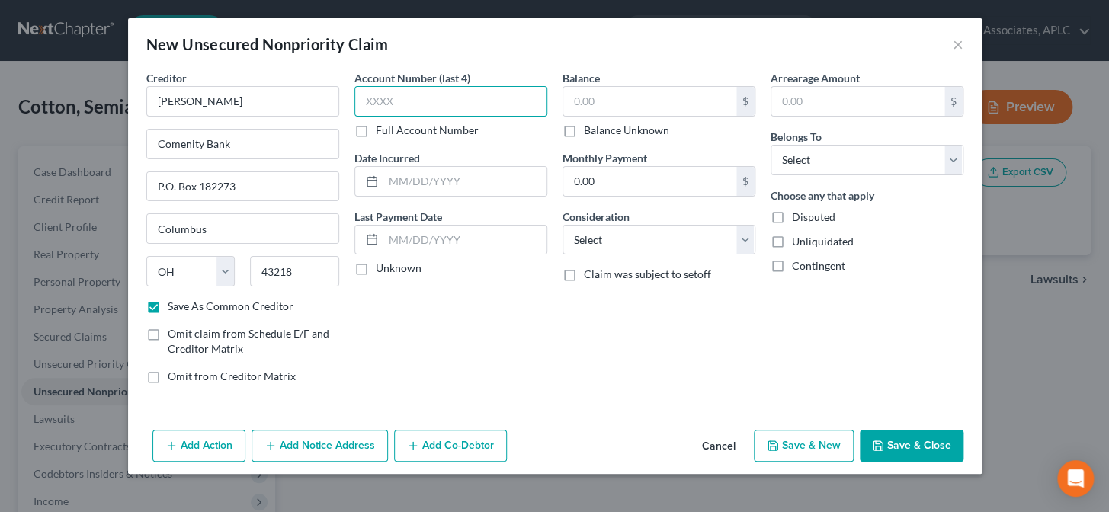
click at [397, 107] on input "text" at bounding box center [450, 101] width 193 height 30
type input "2671"
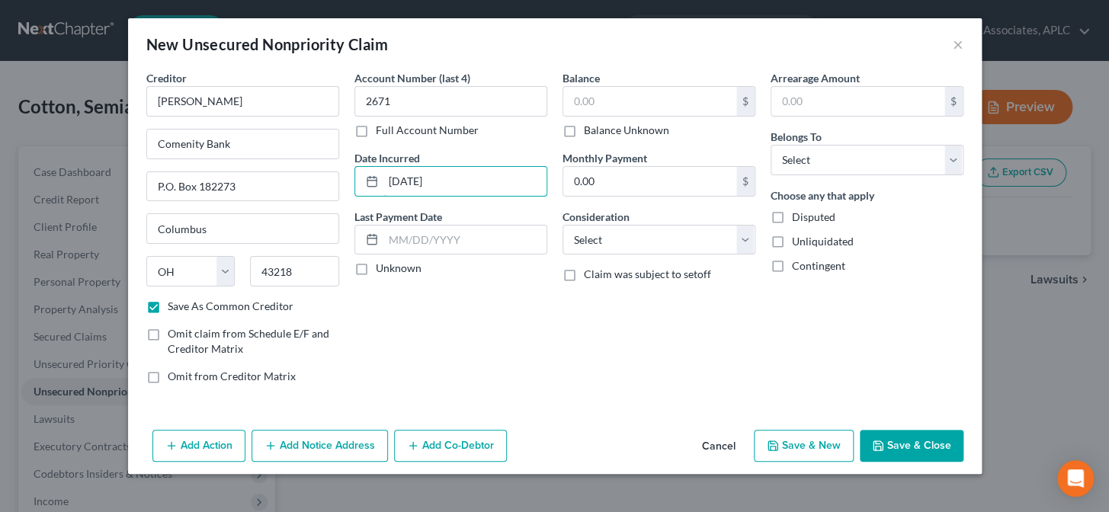
type input "03/20/22"
click at [376, 270] on label "Unknown" at bounding box center [399, 268] width 46 height 15
click at [382, 270] on input "Unknown" at bounding box center [387, 266] width 10 height 10
checkbox input "true"
click at [620, 105] on input "text" at bounding box center [649, 101] width 173 height 29
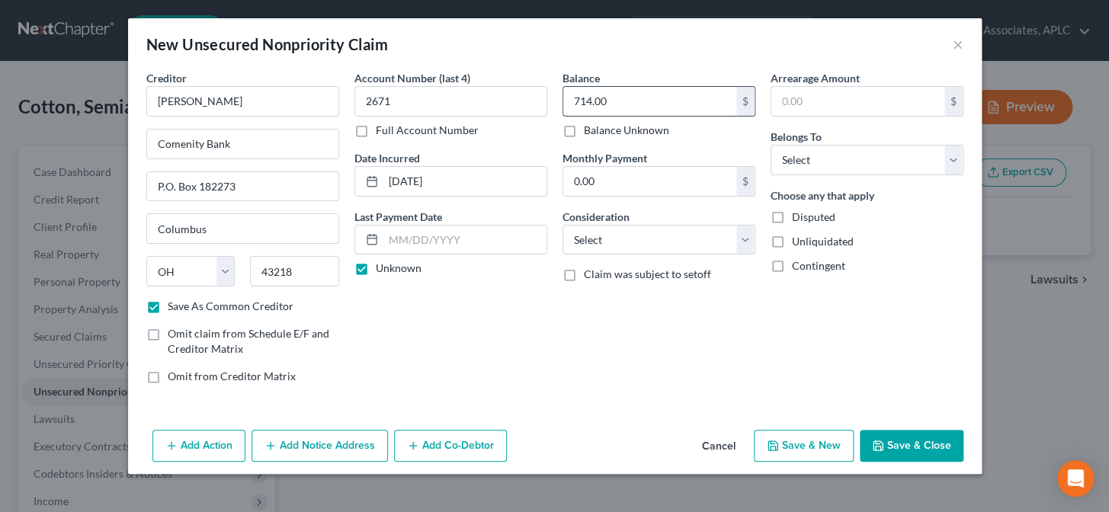
type input "714.00"
click at [623, 240] on select "Select Cable / Satellite Services Collection Agency Credit Card Debt Debt Couns…" at bounding box center [658, 240] width 193 height 30
select select "2"
click at [562, 225] on select "Select Cable / Satellite Services Collection Agency Credit Card Debt Debt Couns…" at bounding box center [658, 240] width 193 height 30
click at [812, 168] on select "Select Debtor 1 Only Debtor 2 Only Debtor 1 And Debtor 2 Only At Least One Of T…" at bounding box center [866, 160] width 193 height 30
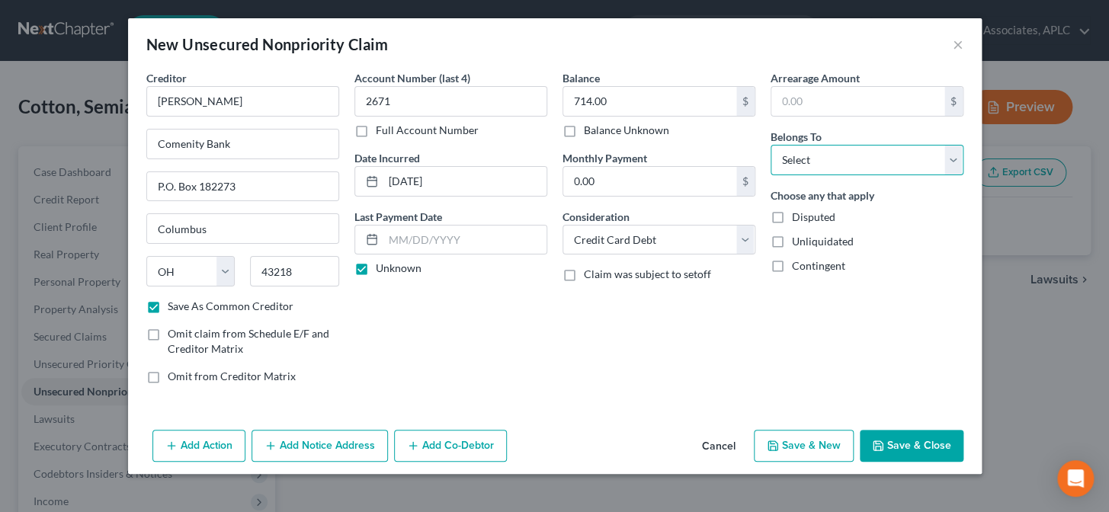
select select "0"
click at [770, 145] on select "Select Debtor 1 Only Debtor 2 Only Debtor 1 And Debtor 2 Only At Least One Of T…" at bounding box center [866, 160] width 193 height 30
click at [311, 440] on button "Add Notice Address" at bounding box center [319, 446] width 136 height 32
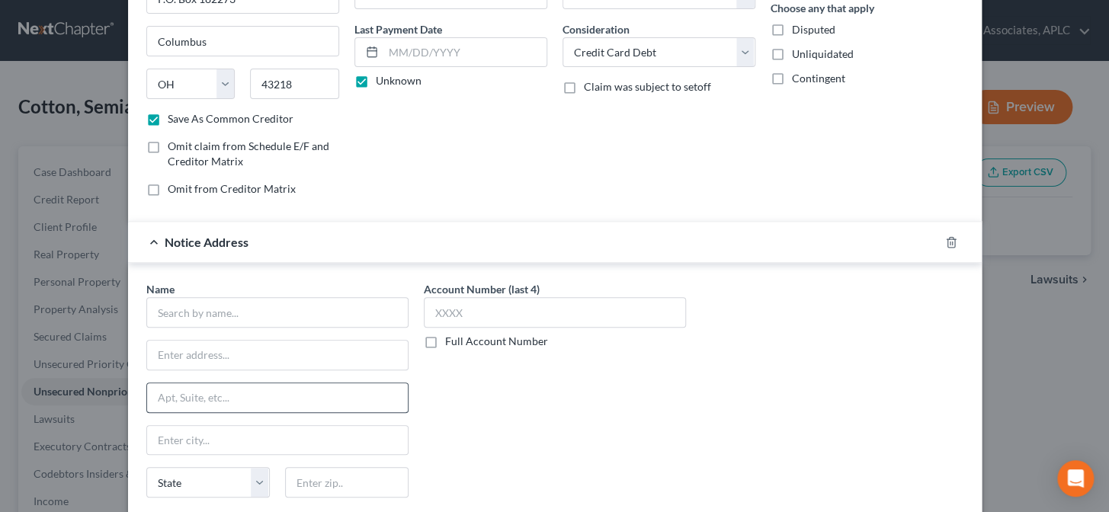
scroll to position [207, 0]
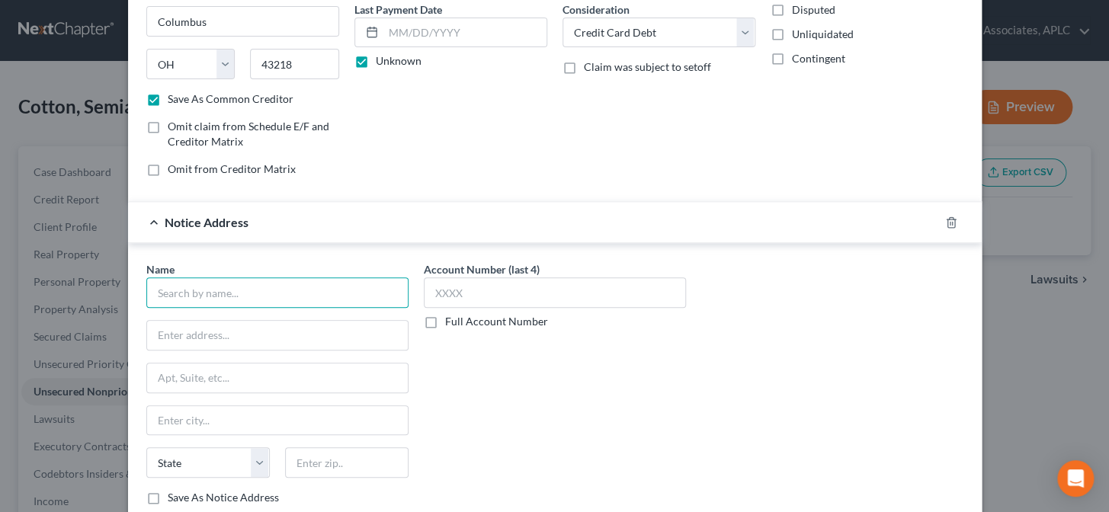
click at [322, 293] on input "text" at bounding box center [277, 292] width 262 height 30
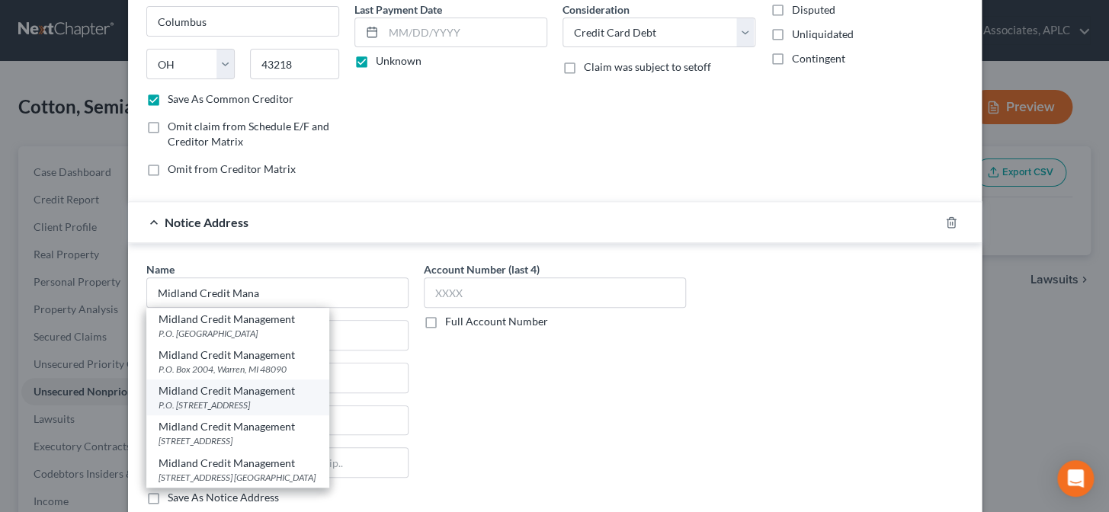
click at [210, 399] on div "P.O. Box 939069, San Diego, CA 92193" at bounding box center [238, 405] width 159 height 13
type input "Midland Credit Management"
type input "P.O. Box 939069"
type input "San Diego"
select select "4"
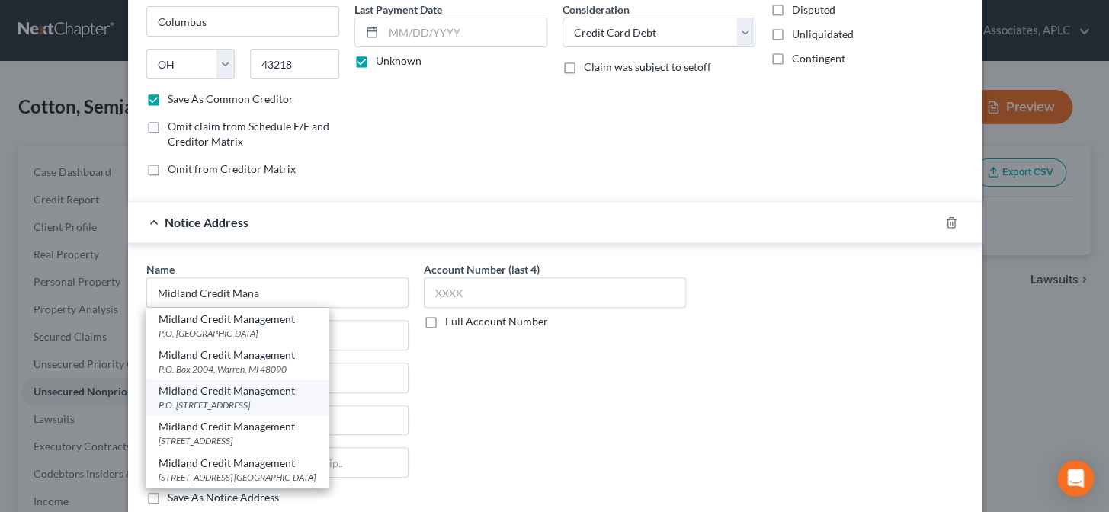
type input "92193"
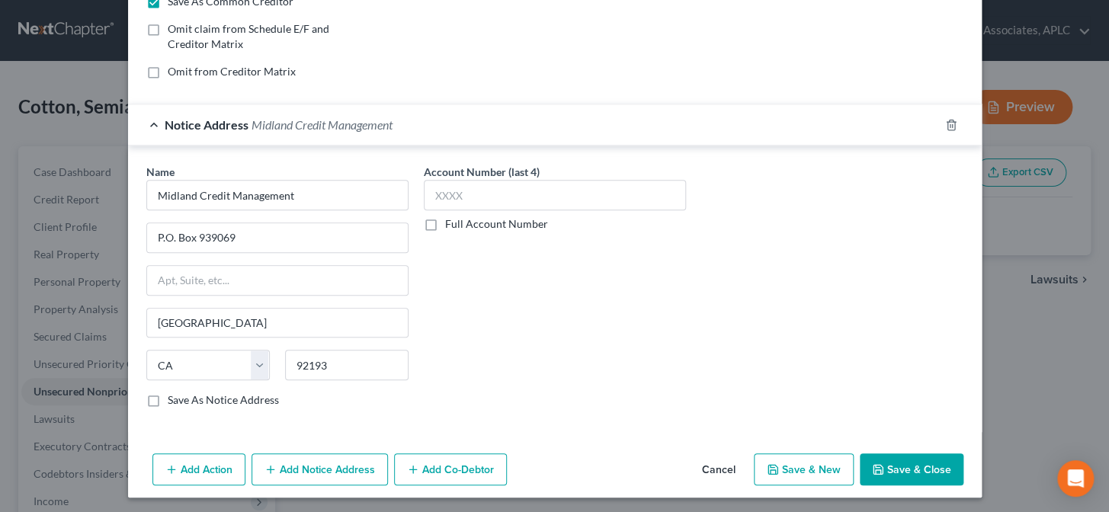
scroll to position [306, 0]
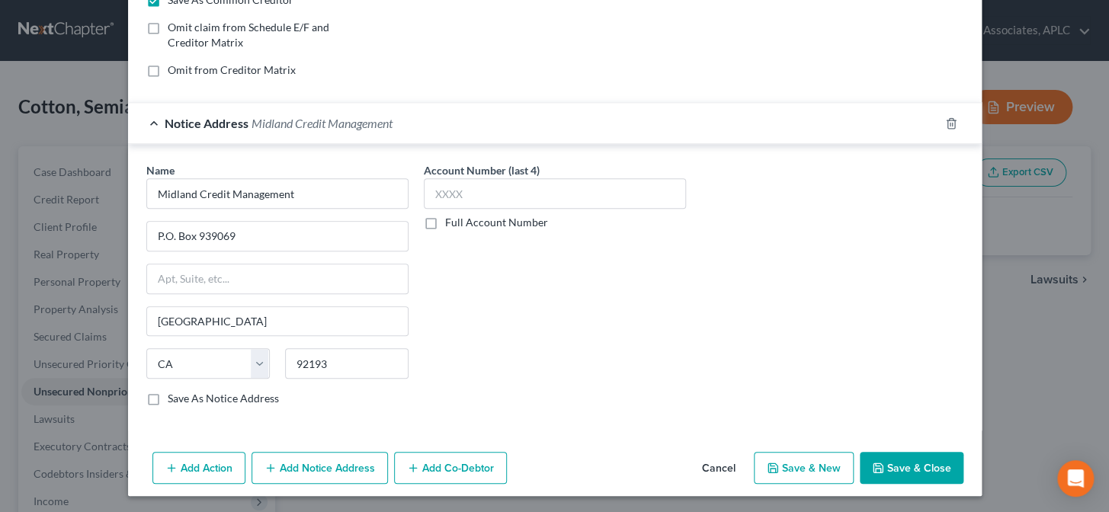
click at [820, 471] on button "Save & New" at bounding box center [804, 468] width 100 height 32
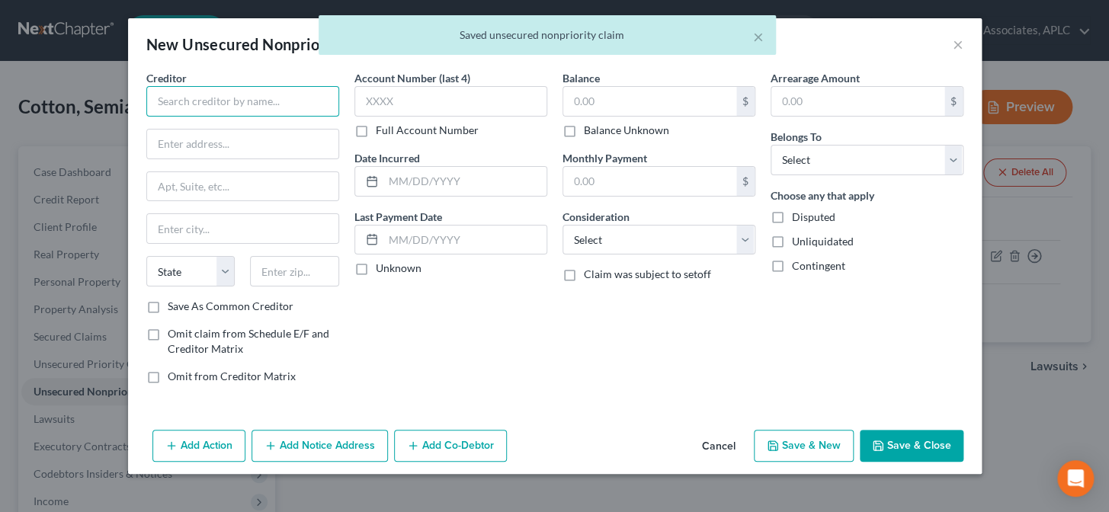
click at [283, 96] on input "text" at bounding box center [242, 101] width 193 height 30
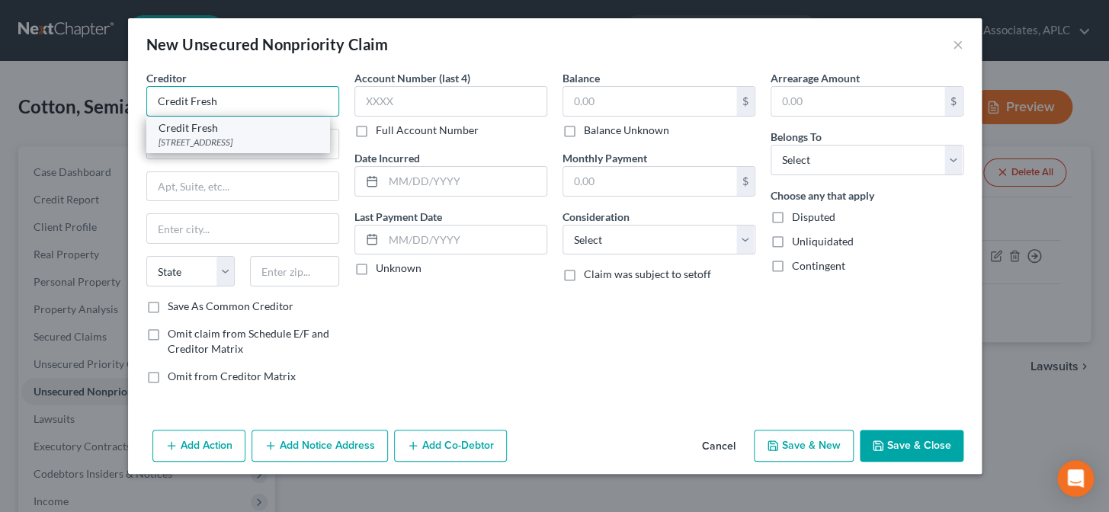
type input "Credit Fresh"
click at [266, 149] on div "200 Continental Drive Suite 401, Newark, DE 19713" at bounding box center [238, 142] width 159 height 13
type input "200 Continental Drive"
type input "Suite 401"
type input "Newark"
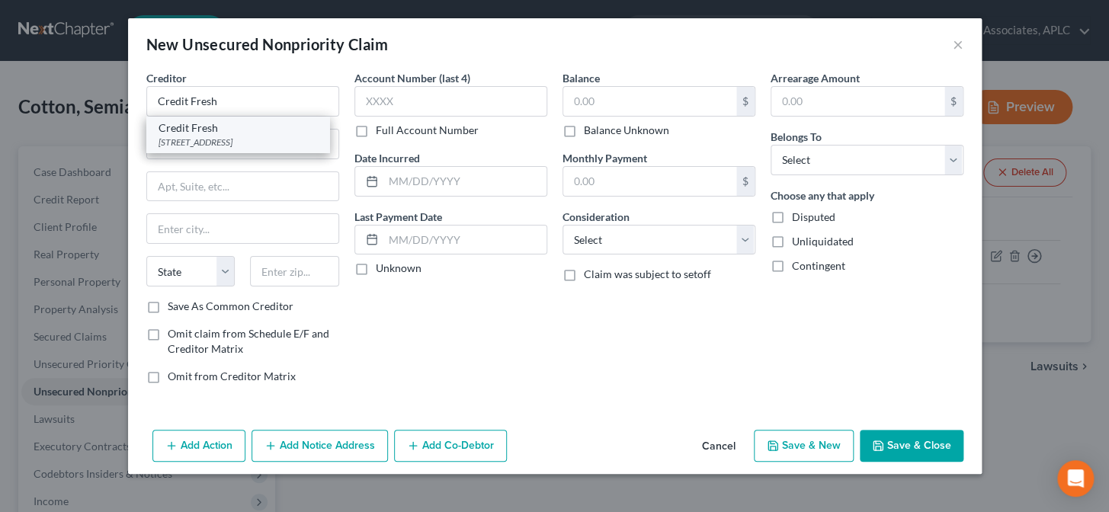
select select "7"
type input "19713"
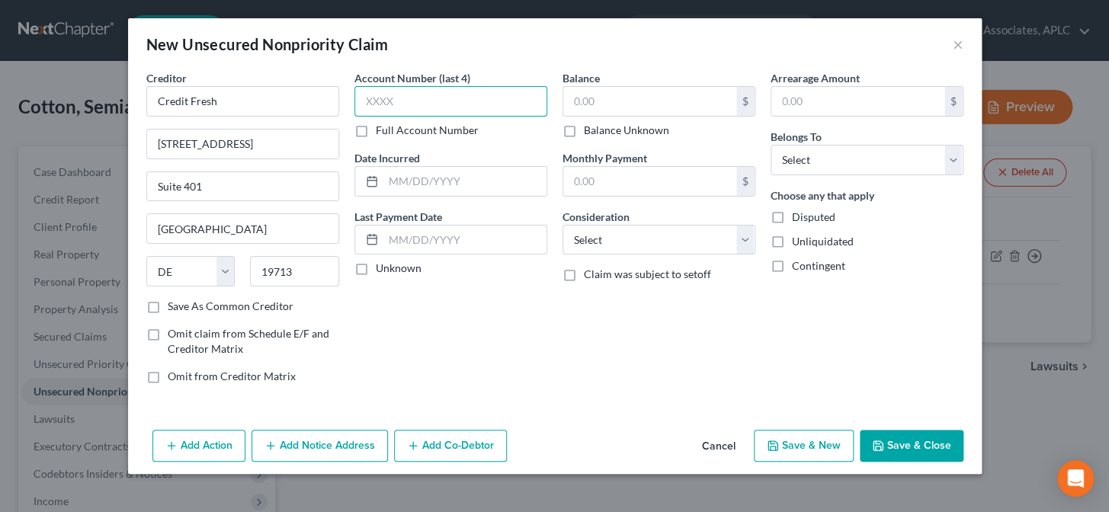
click at [391, 111] on input "text" at bounding box center [450, 101] width 193 height 30
type input "8736"
click at [376, 268] on label "Unknown" at bounding box center [399, 268] width 46 height 15
click at [382, 268] on input "Unknown" at bounding box center [387, 266] width 10 height 10
checkbox input "true"
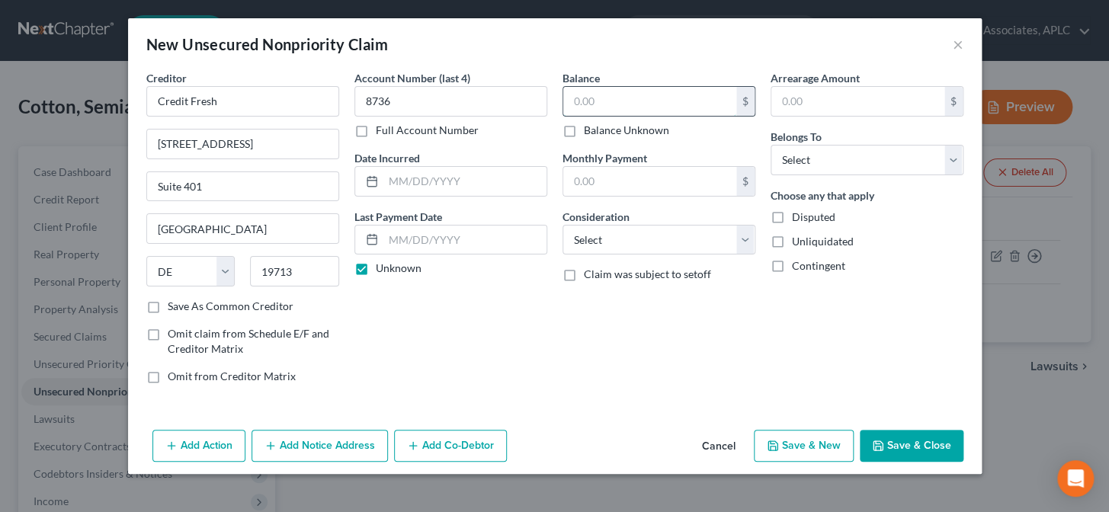
click at [594, 103] on input "text" at bounding box center [649, 101] width 173 height 29
type input "1,638.75"
click at [611, 236] on select "Select Cable / Satellite Services Collection Agency Credit Card Debt Debt Couns…" at bounding box center [658, 240] width 193 height 30
select select "10"
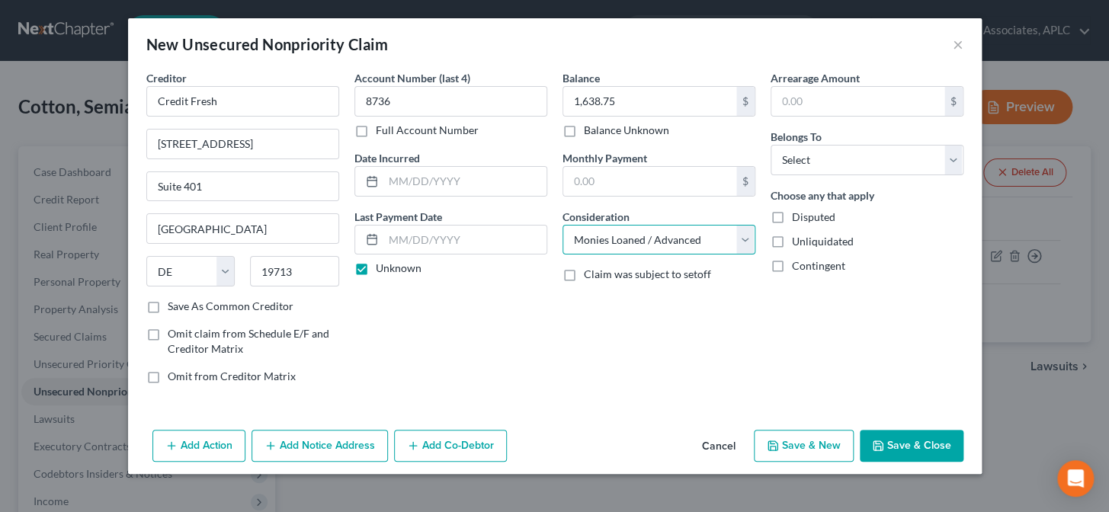
click at [562, 225] on select "Select Cable / Satellite Services Collection Agency Credit Card Debt Debt Couns…" at bounding box center [658, 240] width 193 height 30
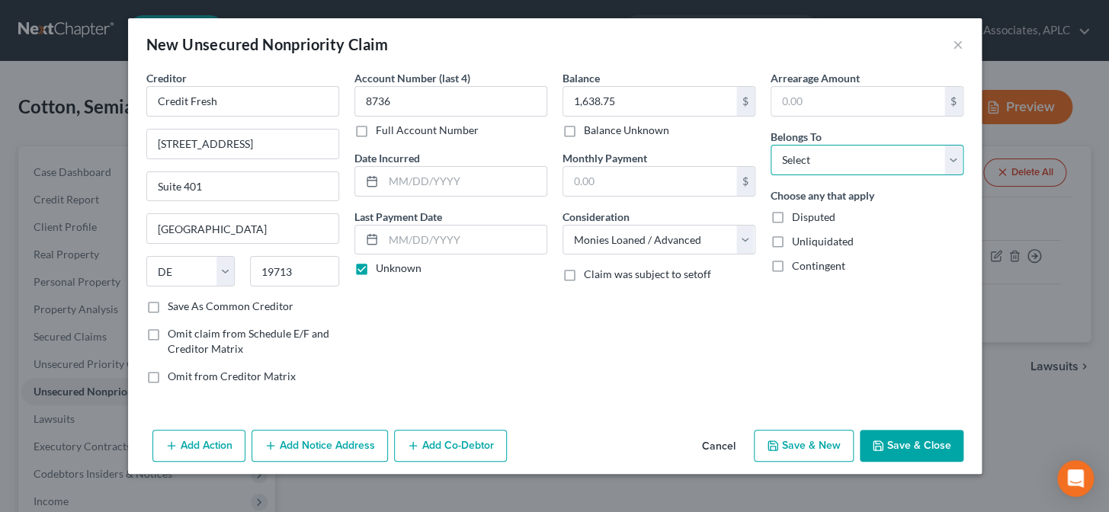
drag, startPoint x: 849, startPoint y: 162, endPoint x: 846, endPoint y: 172, distance: 10.4
click at [849, 162] on select "Select Debtor 1 Only Debtor 2 Only Debtor 1 And Debtor 2 Only At Least One Of T…" at bounding box center [866, 160] width 193 height 30
select select "0"
click at [770, 145] on select "Select Debtor 1 Only Debtor 2 Only Debtor 1 And Debtor 2 Only At Least One Of T…" at bounding box center [866, 160] width 193 height 30
click at [346, 456] on button "Add Notice Address" at bounding box center [319, 446] width 136 height 32
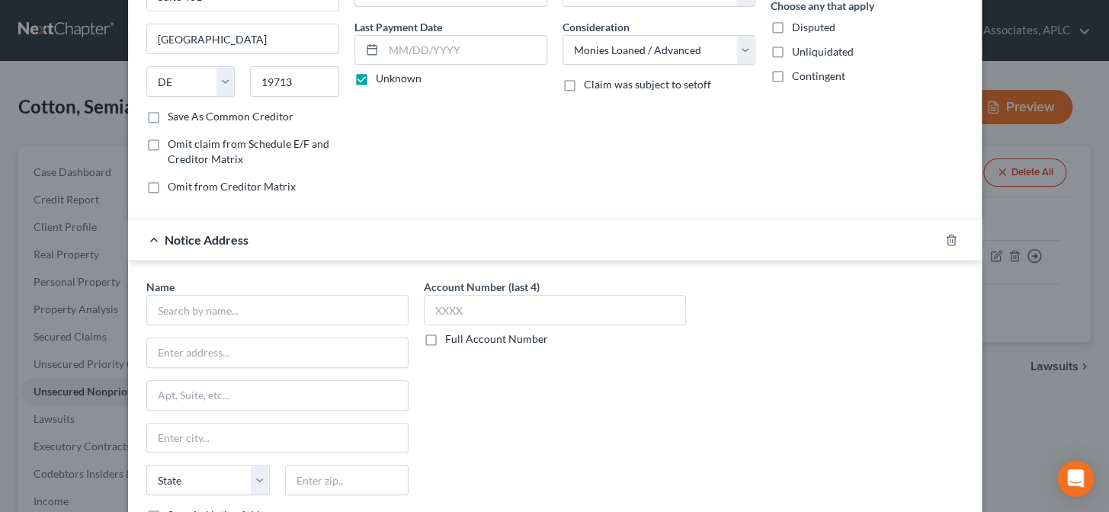
scroll to position [207, 0]
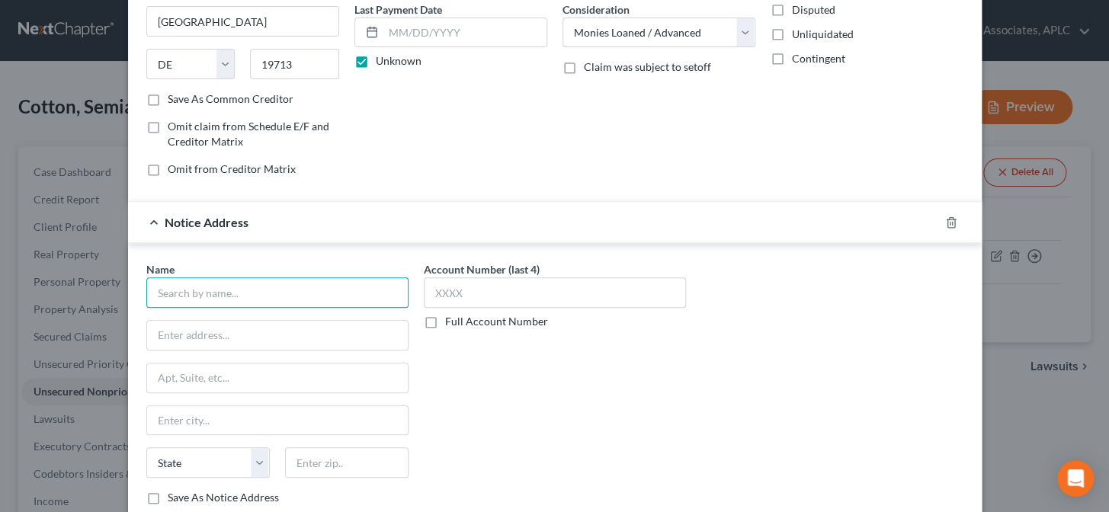
click at [341, 290] on input "text" at bounding box center [277, 292] width 262 height 30
type input "D & A Services"
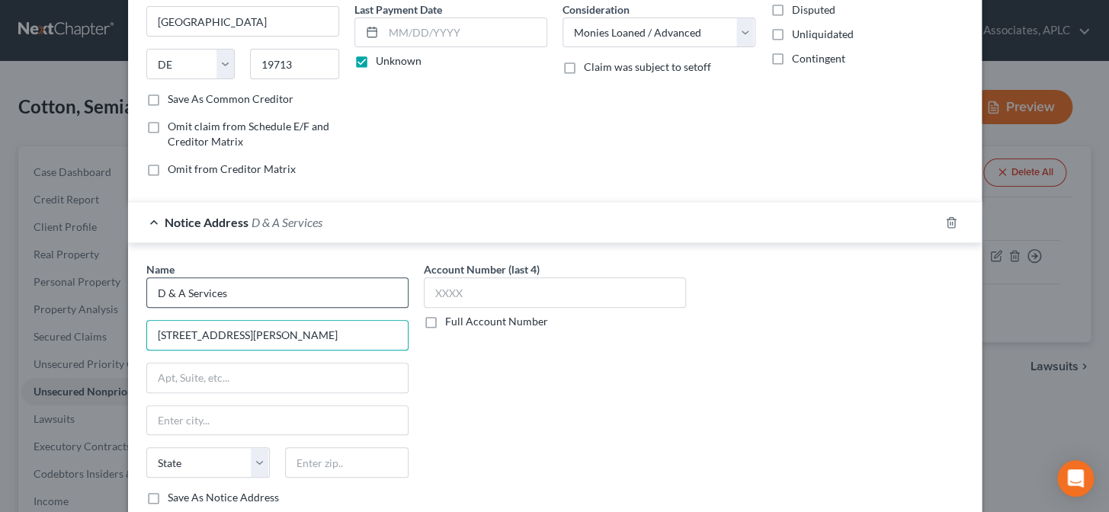
type input "1400 E. Touhy Ave."
type input "60018"
type input "Des Plaines"
select select "14"
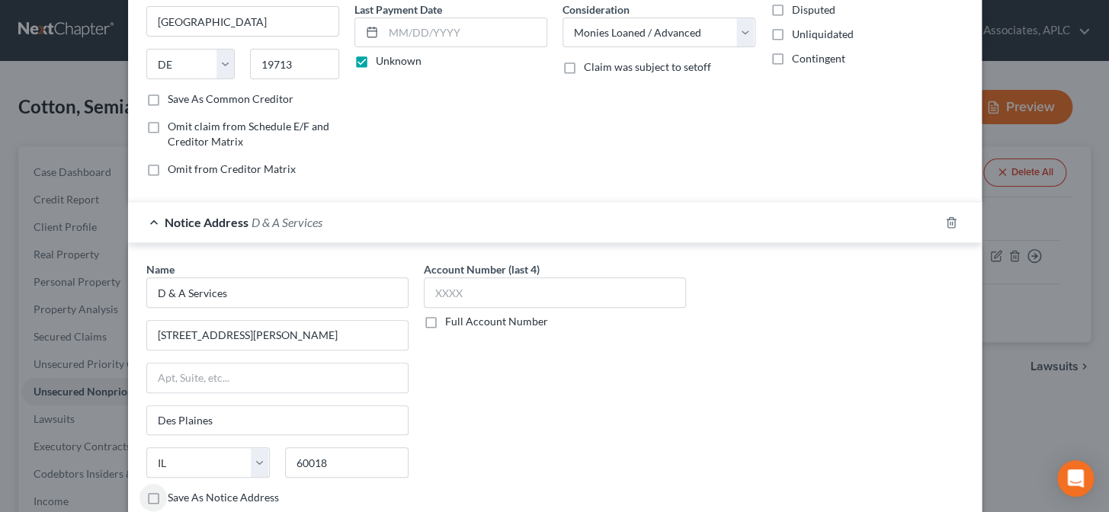
click at [168, 500] on label "Save As Notice Address" at bounding box center [223, 497] width 111 height 15
click at [174, 500] on input "Save As Notice Address" at bounding box center [179, 495] width 10 height 10
checkbox input "true"
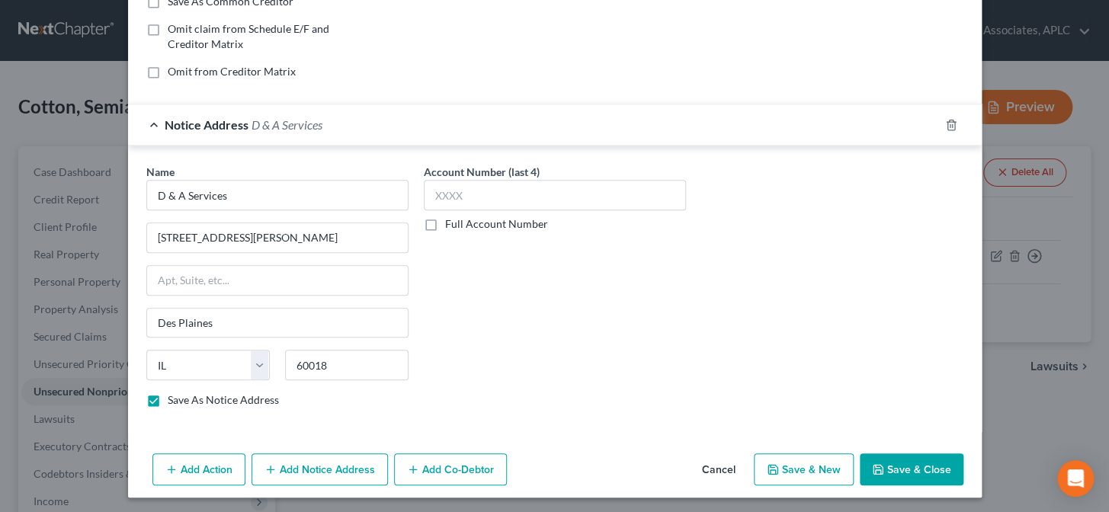
scroll to position [306, 0]
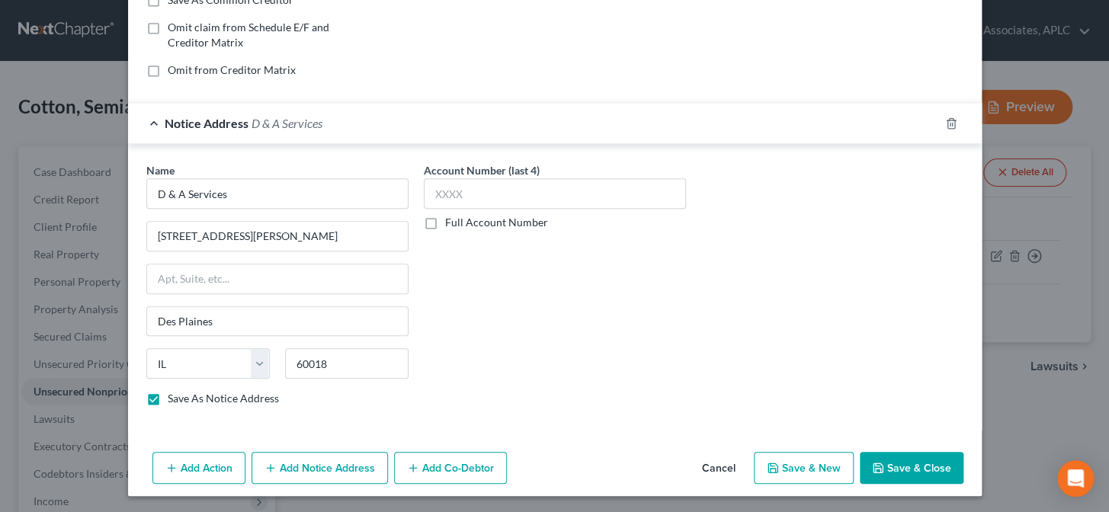
click at [814, 475] on button "Save & New" at bounding box center [804, 468] width 100 height 32
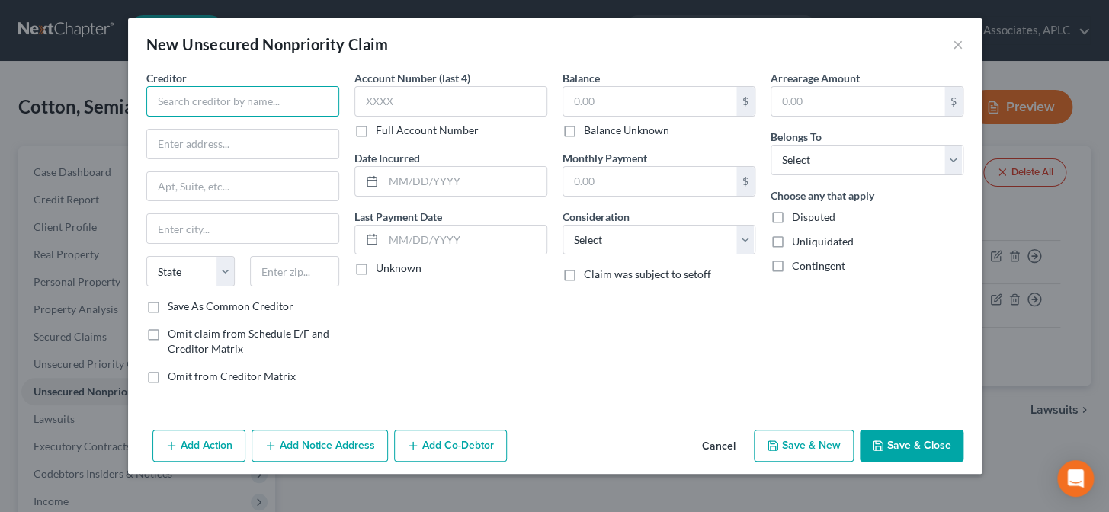
click at [259, 107] on input "text" at bounding box center [242, 101] width 193 height 30
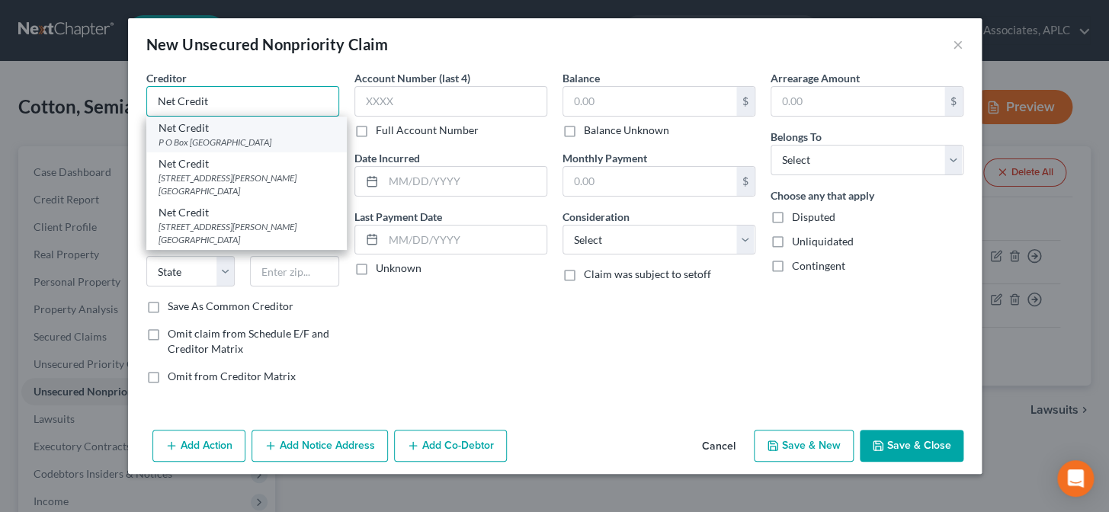
type input "Net Credit"
click at [235, 145] on div "P O Box 206766, Dallas, TX 75320" at bounding box center [247, 142] width 176 height 13
type input "P O Box 206766"
type input "Dallas"
select select "45"
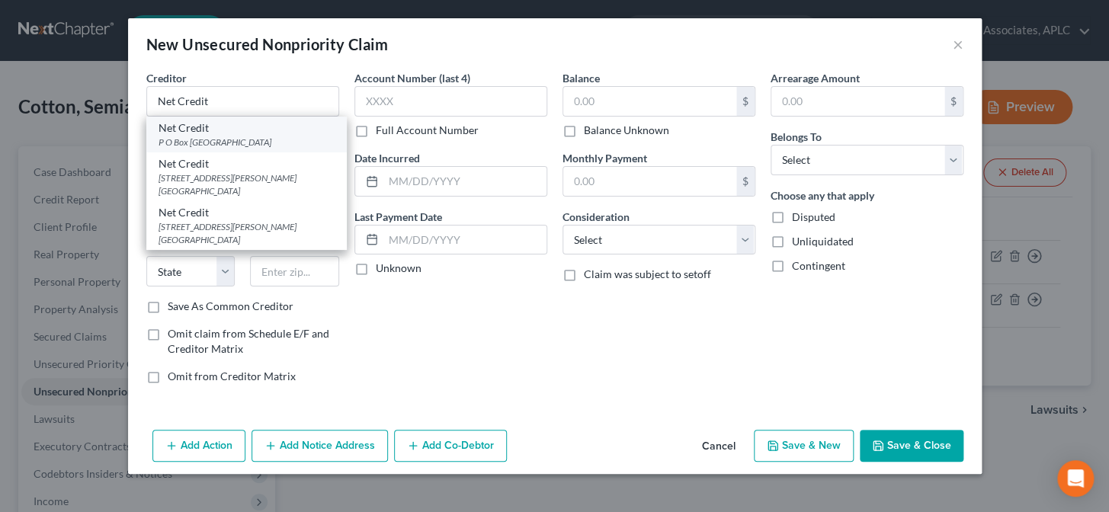
type input "75320"
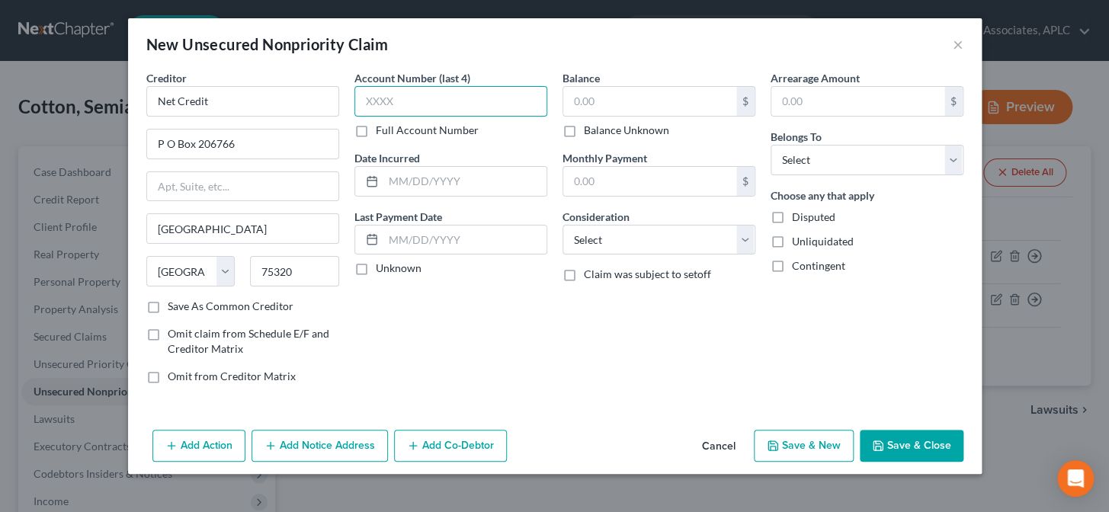
click at [379, 104] on input "text" at bounding box center [450, 101] width 193 height 30
type input "5757"
click at [376, 267] on label "Unknown" at bounding box center [399, 268] width 46 height 15
click at [382, 267] on input "Unknown" at bounding box center [387, 266] width 10 height 10
checkbox input "true"
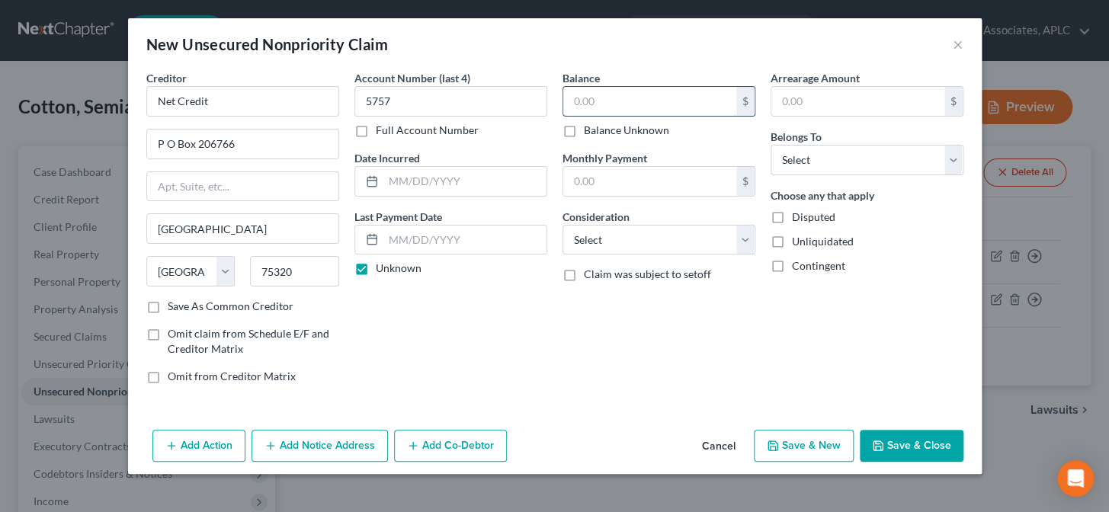
click at [613, 98] on input "text" at bounding box center [649, 101] width 173 height 29
type input "5,782.58"
click at [607, 246] on select "Select Cable / Satellite Services Collection Agency Credit Card Debt Debt Couns…" at bounding box center [658, 240] width 193 height 30
select select "10"
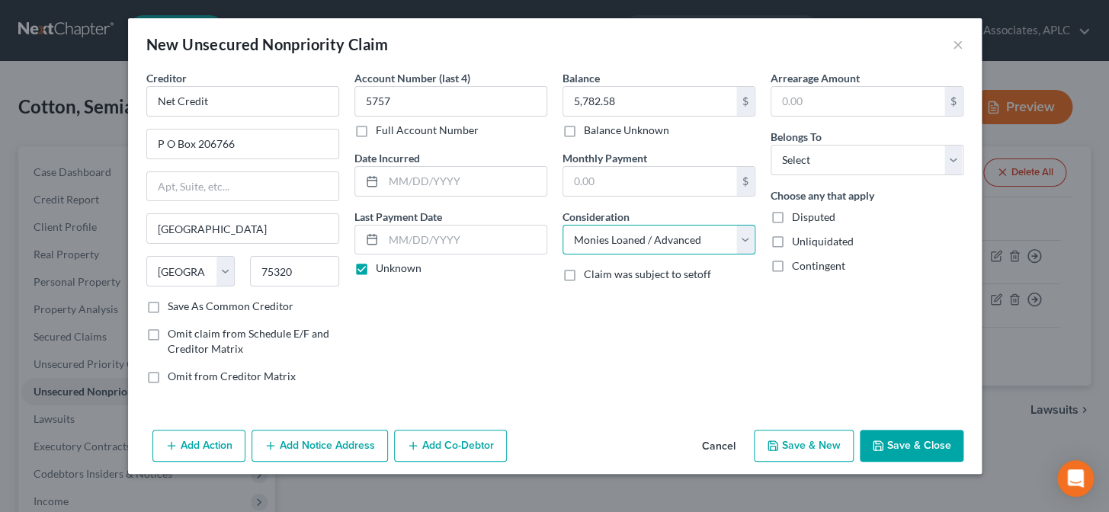
click at [562, 225] on select "Select Cable / Satellite Services Collection Agency Credit Card Debt Debt Couns…" at bounding box center [658, 240] width 193 height 30
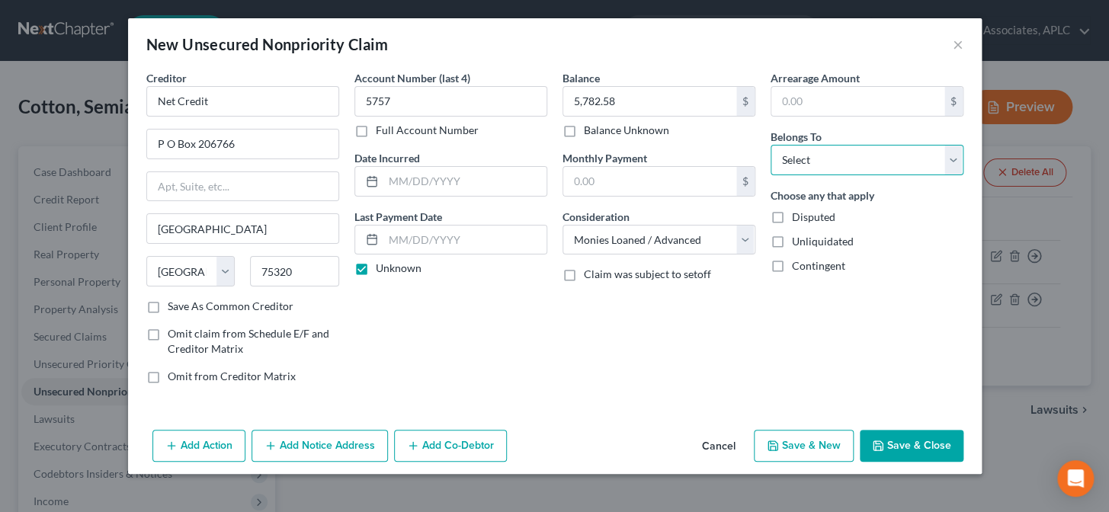
click at [812, 167] on select "Select Debtor 1 Only Debtor 2 Only Debtor 1 And Debtor 2 Only At Least One Of T…" at bounding box center [866, 160] width 193 height 30
select select "0"
click at [770, 145] on select "Select Debtor 1 Only Debtor 2 Only Debtor 1 And Debtor 2 Only At Least One Of T…" at bounding box center [866, 160] width 193 height 30
click at [352, 442] on button "Add Notice Address" at bounding box center [319, 446] width 136 height 32
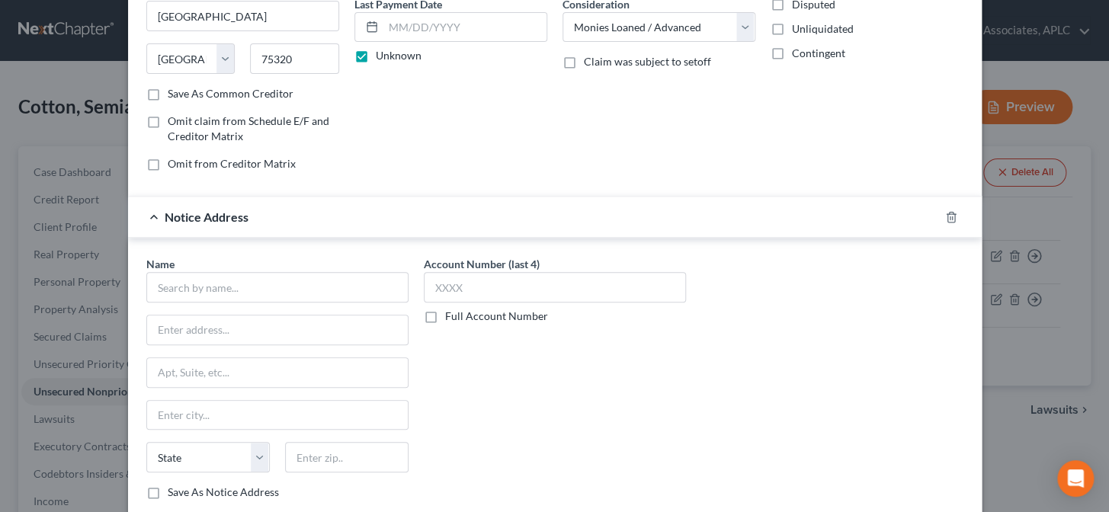
scroll to position [277, 0]
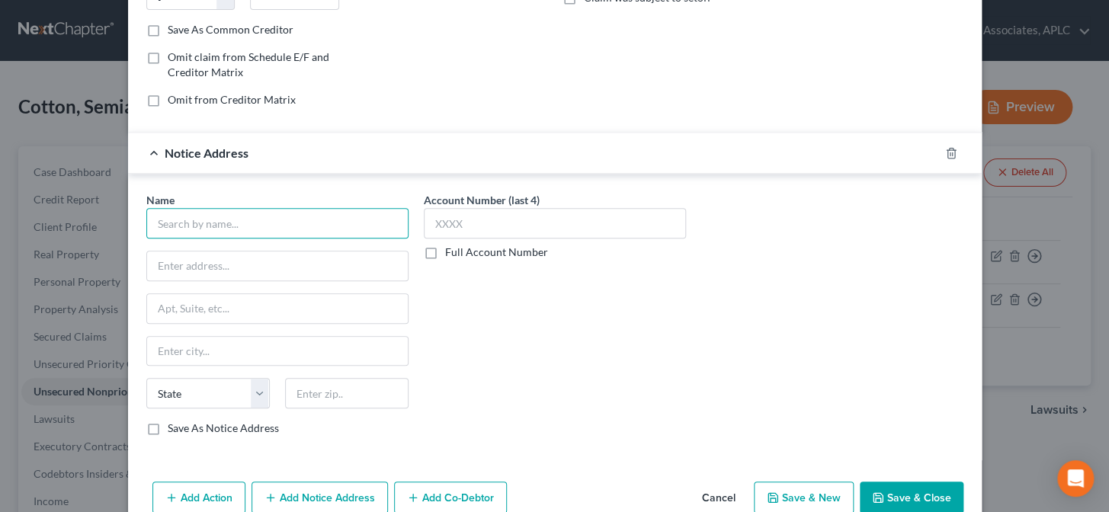
click at [343, 225] on input "text" at bounding box center [277, 223] width 262 height 30
type input "Central Portfolio Control"
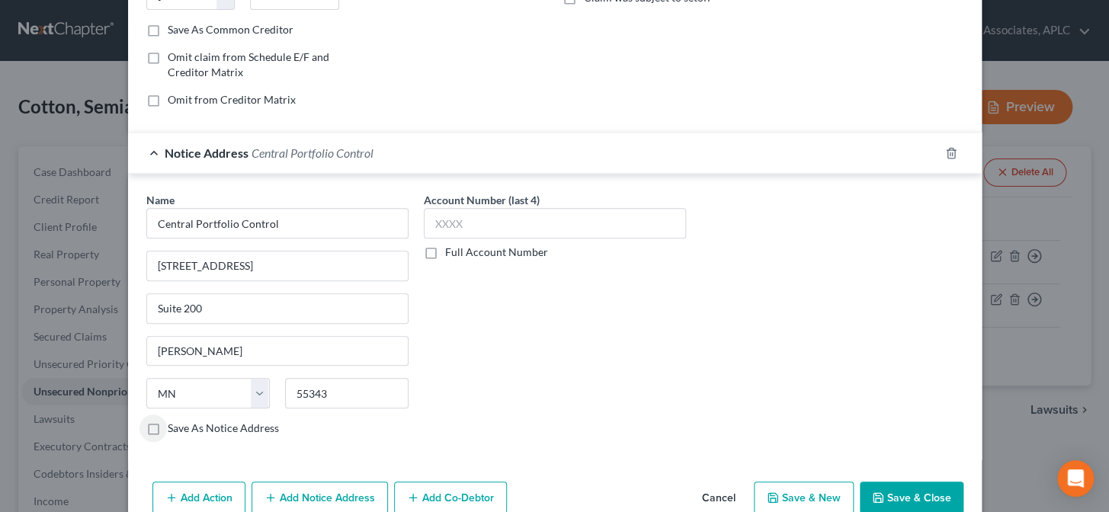
click at [168, 424] on label "Save As Notice Address" at bounding box center [223, 428] width 111 height 15
click at [174, 424] on input "Save As Notice Address" at bounding box center [179, 426] width 10 height 10
click at [796, 503] on button "Save & New" at bounding box center [804, 498] width 100 height 32
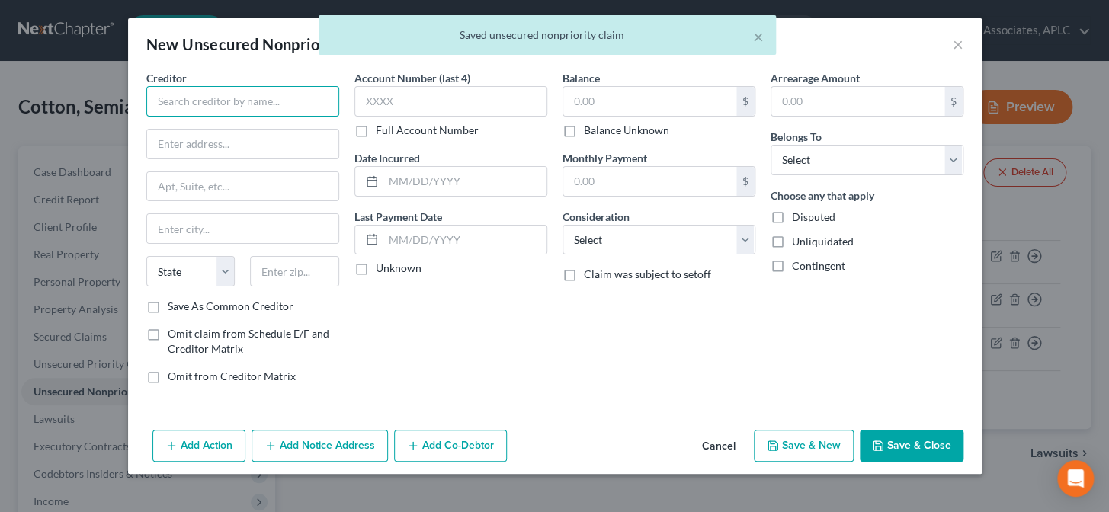
click at [301, 102] on input "text" at bounding box center [242, 101] width 193 height 30
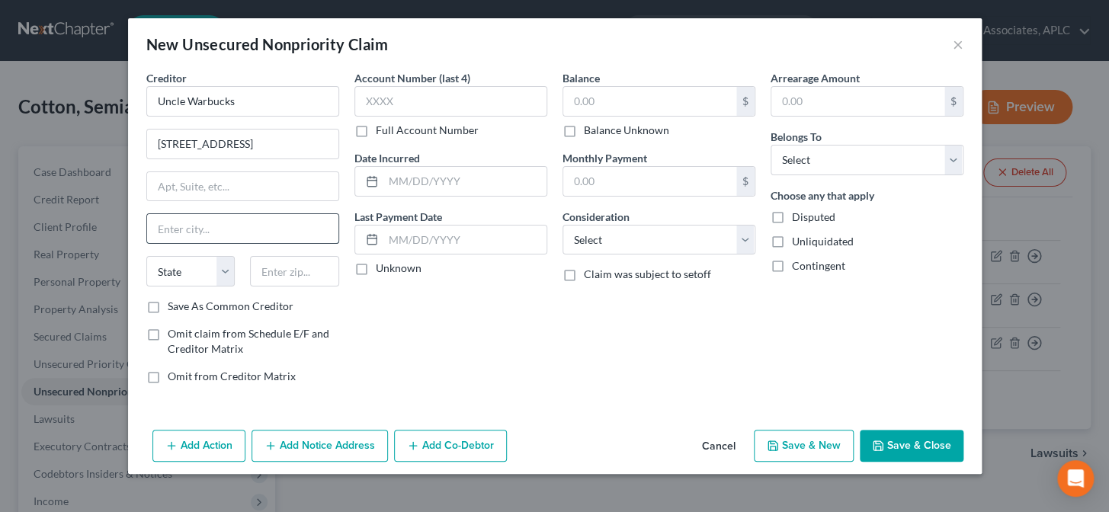
click at [238, 223] on input "text" at bounding box center [242, 228] width 191 height 29
click at [456, 167] on input "text" at bounding box center [464, 181] width 163 height 29
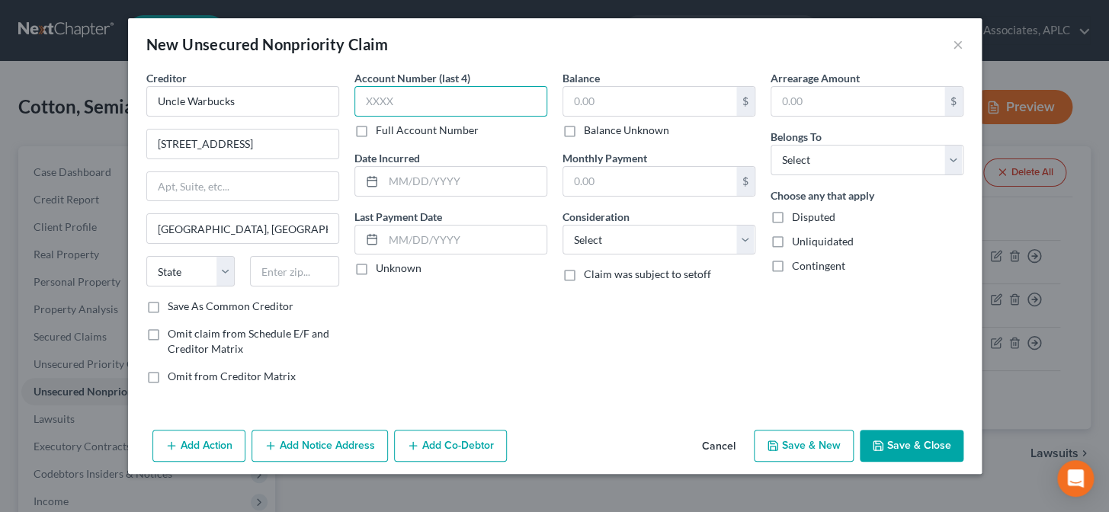
click at [459, 113] on input "text" at bounding box center [450, 101] width 193 height 30
click at [376, 264] on label "Unknown" at bounding box center [399, 268] width 46 height 15
click at [382, 264] on input "Unknown" at bounding box center [387, 266] width 10 height 10
click at [604, 91] on input "text" at bounding box center [649, 101] width 173 height 29
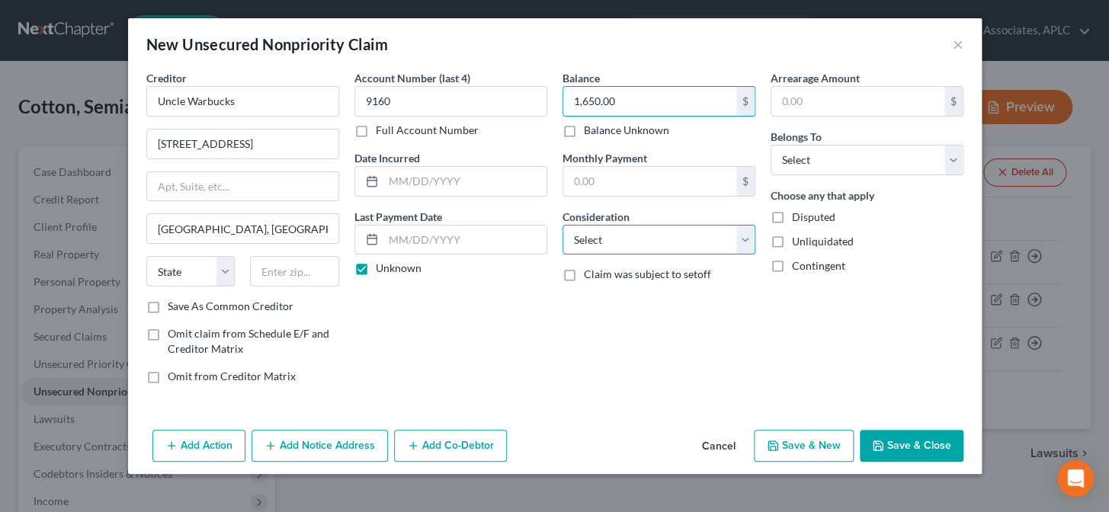
click at [618, 232] on select "Select Cable / Satellite Services Collection Agency Credit Card Debt Debt Couns…" at bounding box center [658, 240] width 193 height 30
click at [562, 225] on select "Select Cable / Satellite Services Collection Agency Credit Card Debt Debt Couns…" at bounding box center [658, 240] width 193 height 30
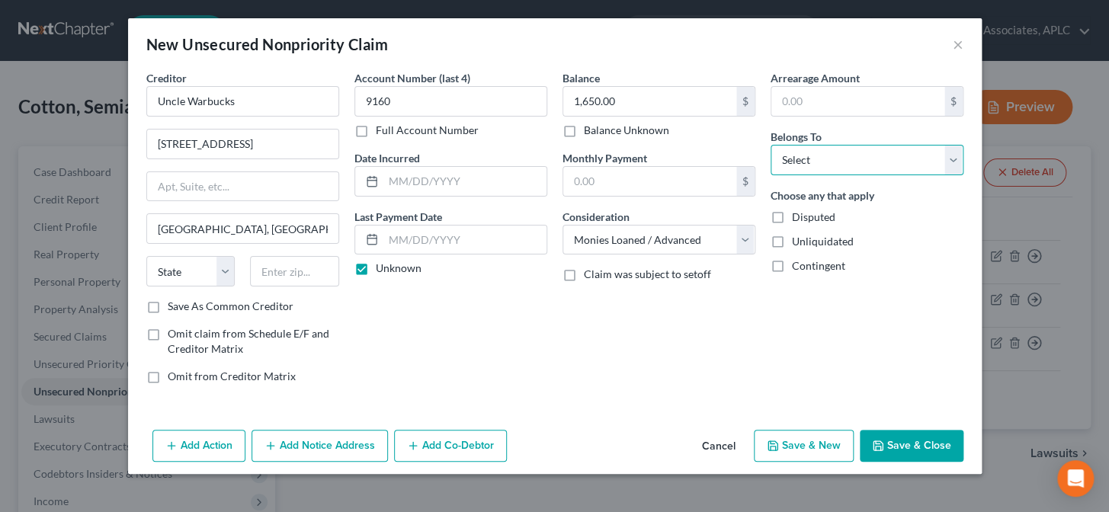
click at [780, 152] on select "Select Debtor 1 Only Debtor 2 Only Debtor 1 And Debtor 2 Only At Least One Of T…" at bounding box center [866, 160] width 193 height 30
click at [770, 145] on select "Select Debtor 1 Only Debtor 2 Only Debtor 1 And Debtor 2 Only At Least One Of T…" at bounding box center [866, 160] width 193 height 30
click at [341, 452] on button "Add Notice Address" at bounding box center [319, 446] width 136 height 32
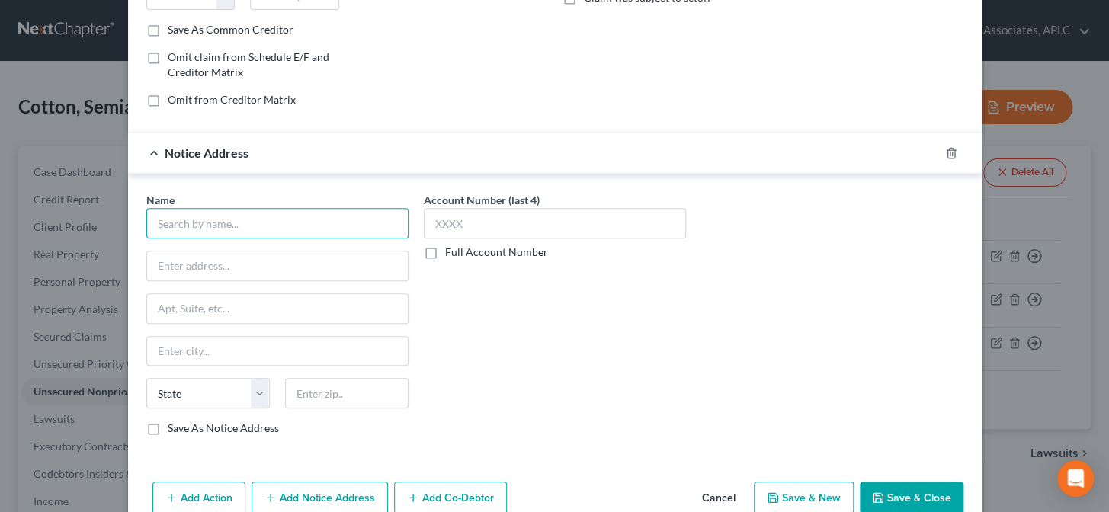
click at [325, 226] on input "text" at bounding box center [277, 223] width 262 height 30
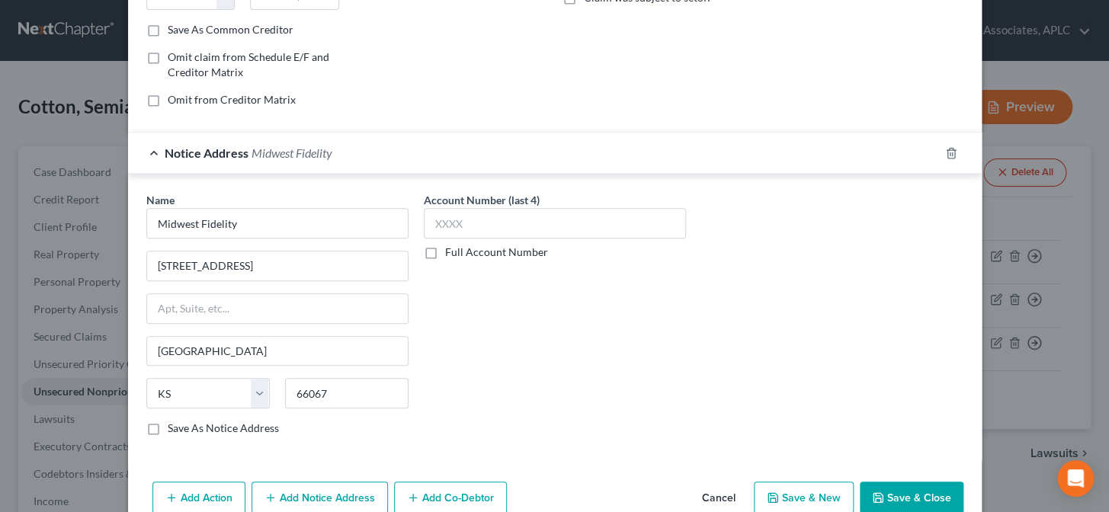
click at [168, 428] on label "Save As Notice Address" at bounding box center [223, 428] width 111 height 15
click at [174, 428] on input "Save As Notice Address" at bounding box center [179, 426] width 10 height 10
click at [882, 495] on button "Save & Close" at bounding box center [912, 498] width 104 height 32
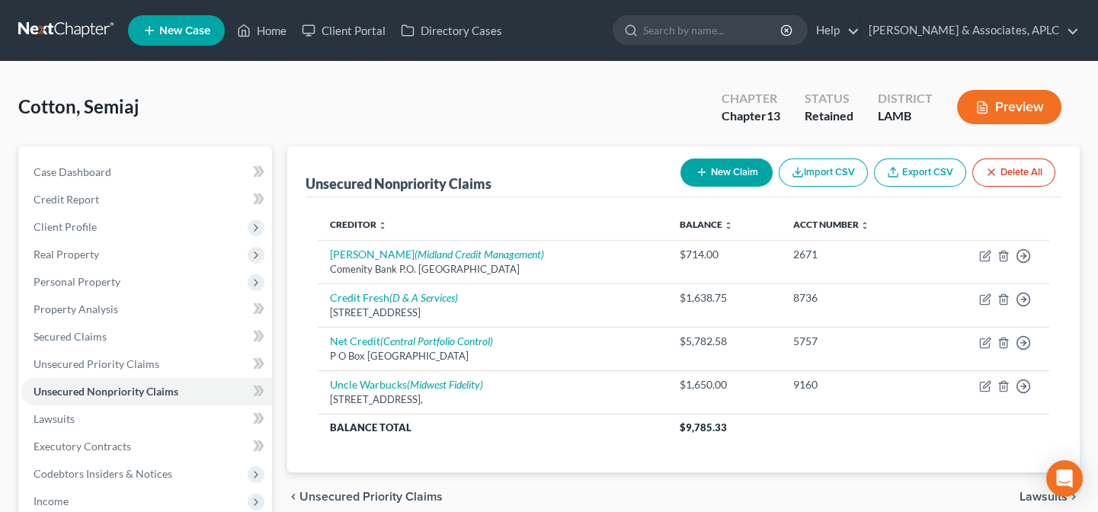
click at [731, 168] on button "New Claim" at bounding box center [727, 173] width 92 height 28
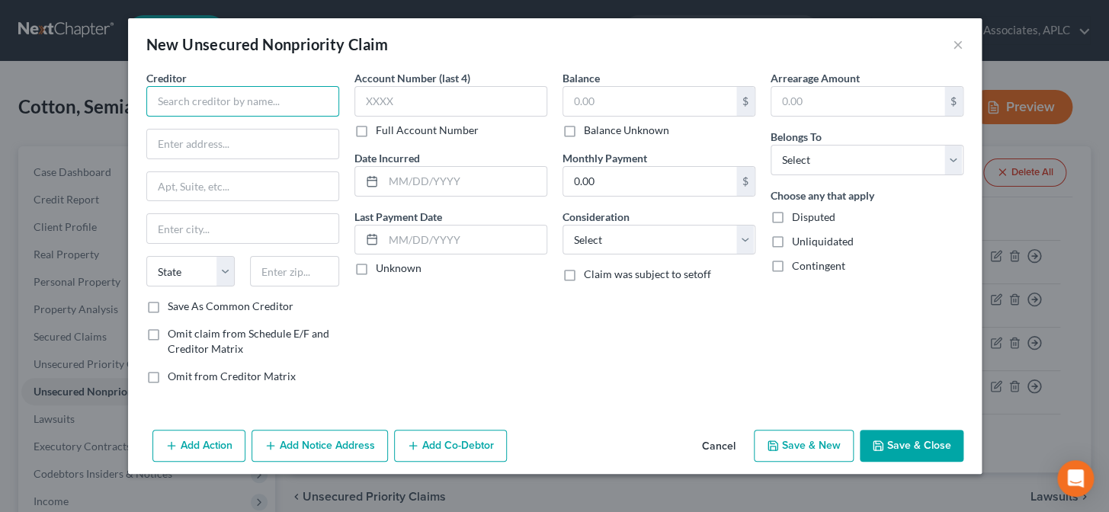
click at [234, 98] on input "text" at bounding box center [242, 101] width 193 height 30
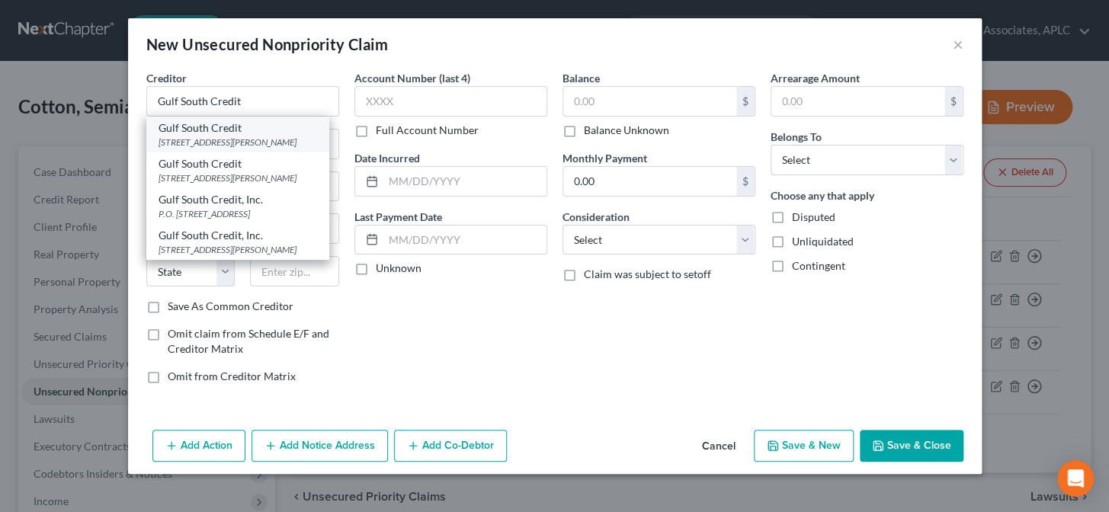
click at [189, 142] on div "276 Lobdell Avenue Suite B, Baton Rouge, LA 70807" at bounding box center [238, 142] width 159 height 13
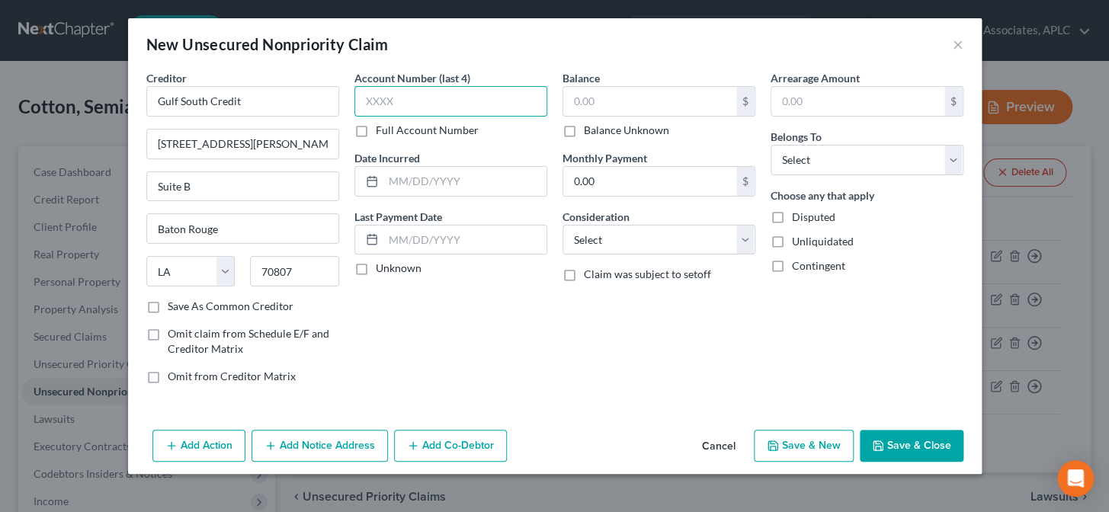
click at [437, 103] on input "text" at bounding box center [450, 101] width 193 height 30
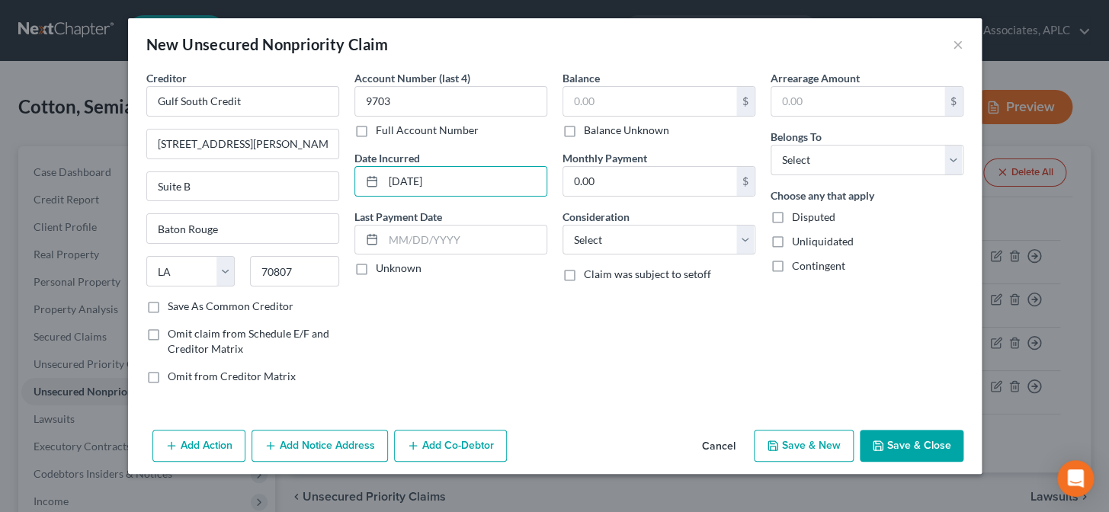
click at [376, 274] on label "Unknown" at bounding box center [399, 268] width 46 height 15
click at [382, 271] on input "Unknown" at bounding box center [387, 266] width 10 height 10
click at [594, 102] on input "text" at bounding box center [649, 101] width 173 height 29
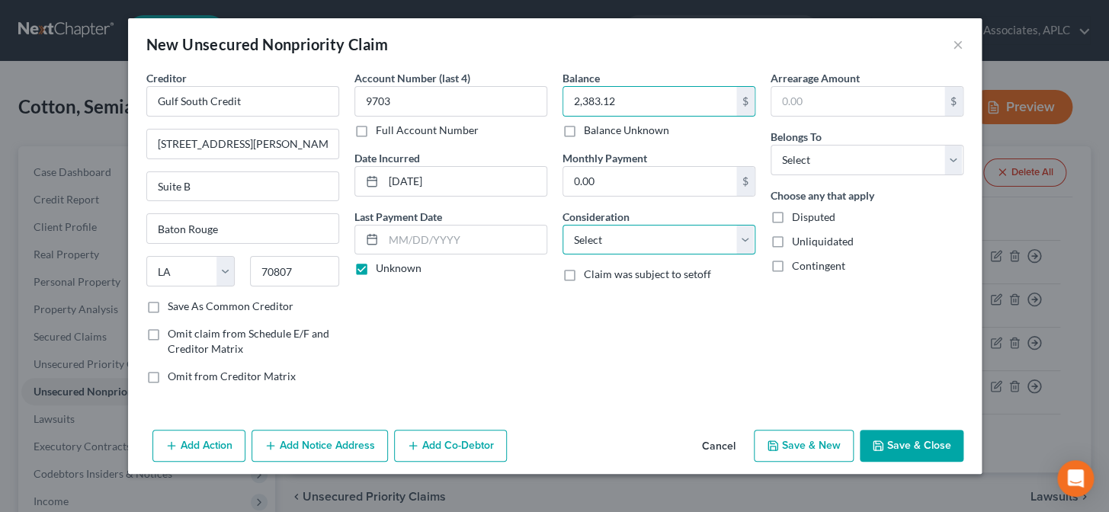
click at [615, 248] on select "Select Cable / Satellite Services Collection Agency Credit Card Debt Debt Couns…" at bounding box center [658, 240] width 193 height 30
click at [562, 225] on select "Select Cable / Satellite Services Collection Agency Credit Card Debt Debt Couns…" at bounding box center [658, 240] width 193 height 30
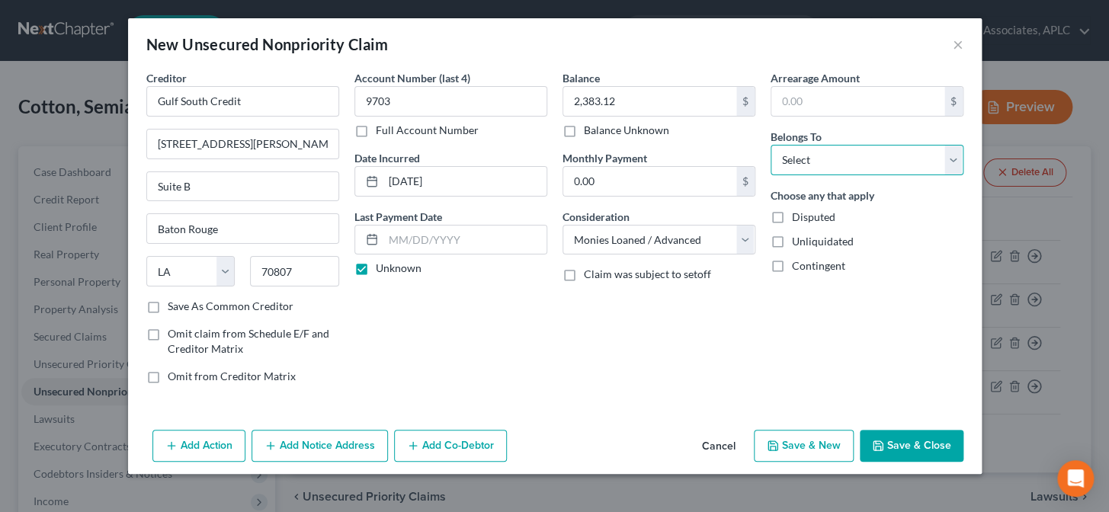
click at [779, 154] on select "Select Debtor 1 Only Debtor 2 Only Debtor 1 And Debtor 2 Only At Least One Of T…" at bounding box center [866, 160] width 193 height 30
click at [770, 145] on select "Select Debtor 1 Only Debtor 2 Only Debtor 1 And Debtor 2 Only At Least One Of T…" at bounding box center [866, 160] width 193 height 30
click at [837, 447] on button "Save & New" at bounding box center [804, 446] width 100 height 32
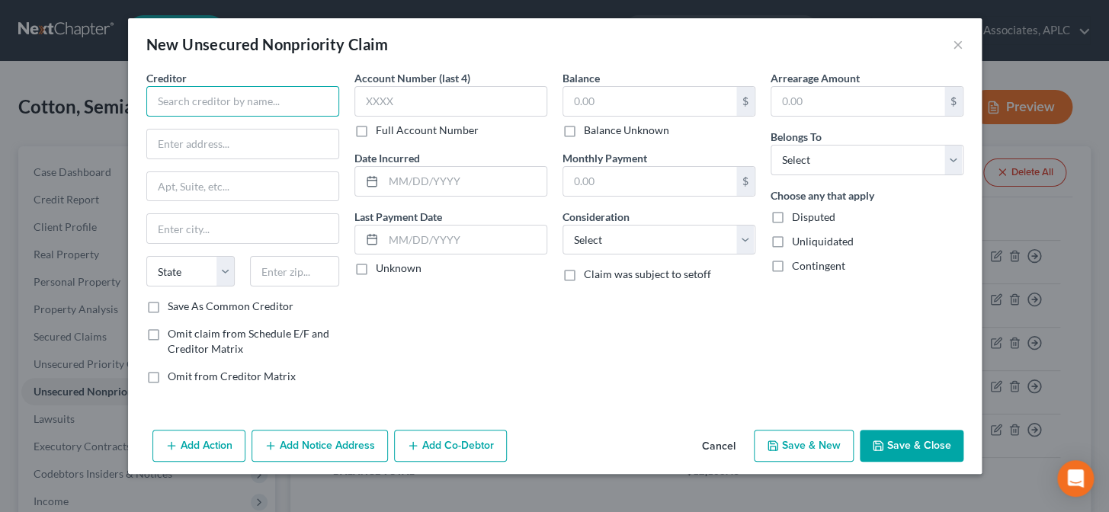
click at [256, 97] on input "text" at bounding box center [242, 101] width 193 height 30
click at [210, 101] on input "Gulf Coast Credit Union" at bounding box center [242, 101] width 193 height 30
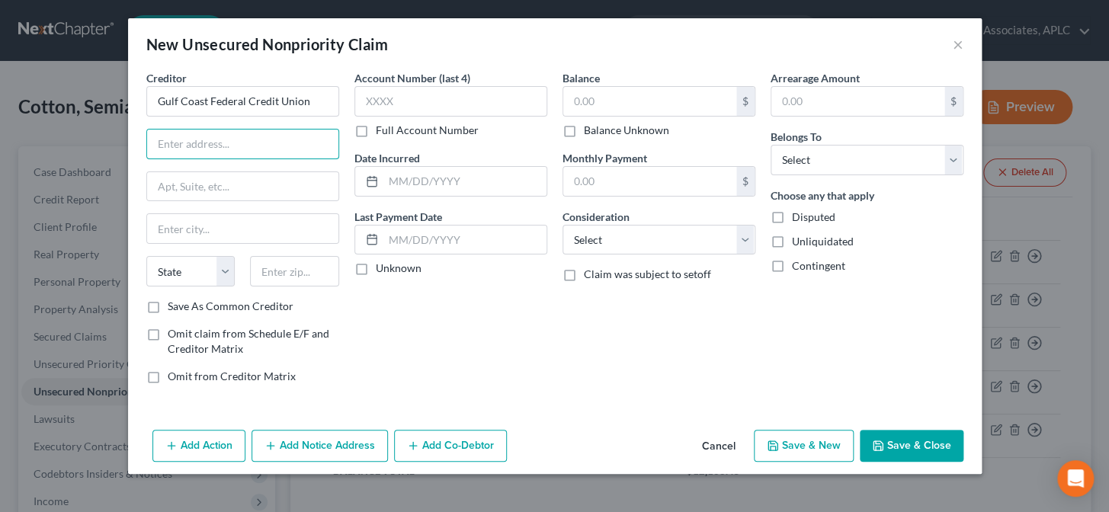
drag, startPoint x: 220, startPoint y: 139, endPoint x: 344, endPoint y: 111, distance: 127.4
click at [220, 139] on input "text" at bounding box center [242, 144] width 191 height 29
paste input "2633 Rodd Field"
click at [293, 283] on input "text" at bounding box center [294, 271] width 89 height 30
click at [168, 307] on label "Save As Common Creditor" at bounding box center [231, 306] width 126 height 15
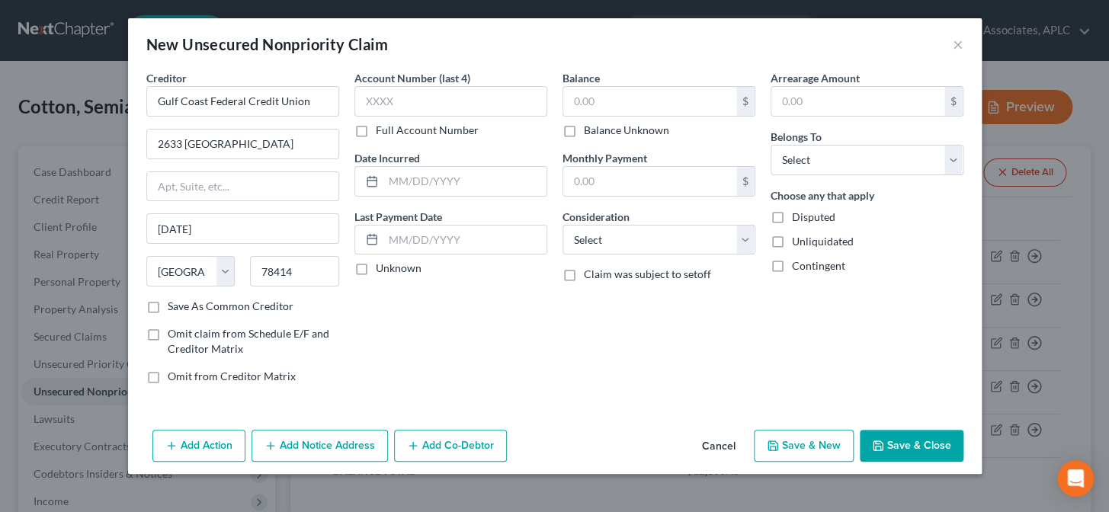
click at [174, 307] on input "Save As Common Creditor" at bounding box center [179, 304] width 10 height 10
click at [424, 106] on input "text" at bounding box center [450, 101] width 193 height 30
click at [376, 265] on label "Unknown" at bounding box center [399, 268] width 46 height 15
click at [382, 265] on input "Unknown" at bounding box center [387, 266] width 10 height 10
click at [610, 94] on input "text" at bounding box center [649, 101] width 173 height 29
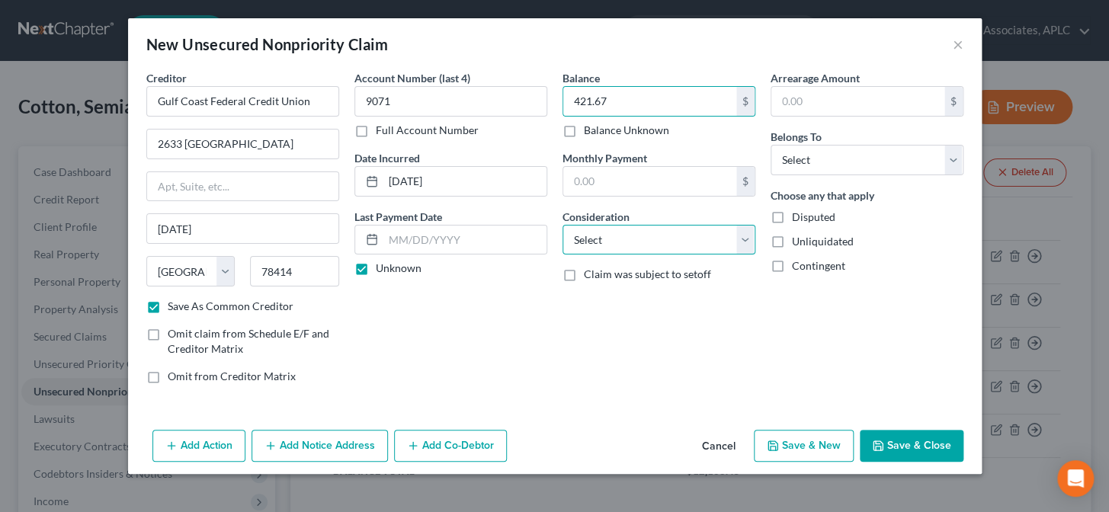
click at [625, 240] on select "Select Cable / Satellite Services Collection Agency Credit Card Debt Debt Couns…" at bounding box center [658, 240] width 193 height 30
click at [562, 225] on select "Select Cable / Satellite Services Collection Agency Credit Card Debt Debt Couns…" at bounding box center [658, 240] width 193 height 30
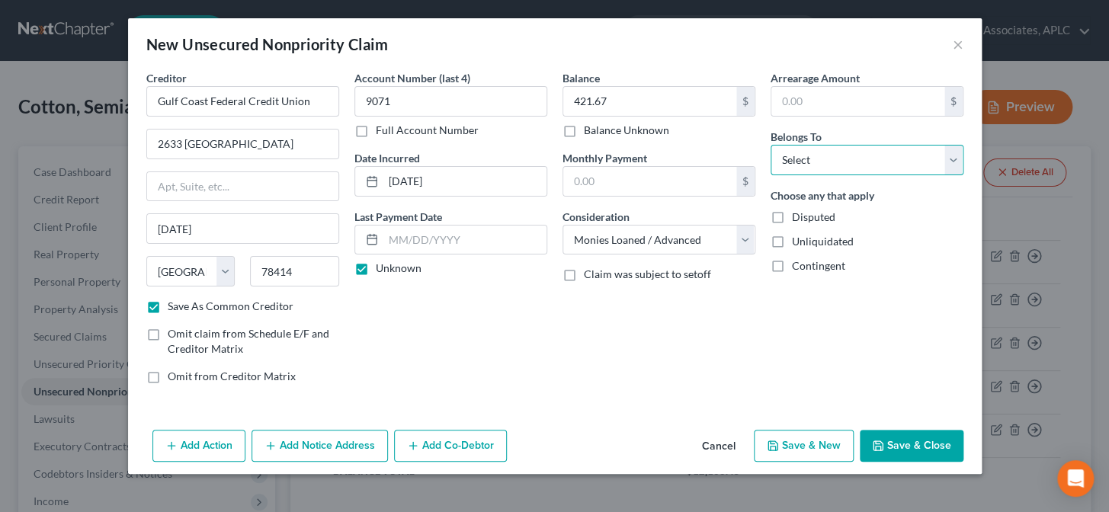
click at [793, 155] on select "Select Debtor 1 Only Debtor 2 Only Debtor 1 And Debtor 2 Only At Least One Of T…" at bounding box center [866, 160] width 193 height 30
click at [770, 145] on select "Select Debtor 1 Only Debtor 2 Only Debtor 1 And Debtor 2 Only At Least One Of T…" at bounding box center [866, 160] width 193 height 30
click at [438, 449] on button "Add Co-Debtor" at bounding box center [450, 446] width 113 height 32
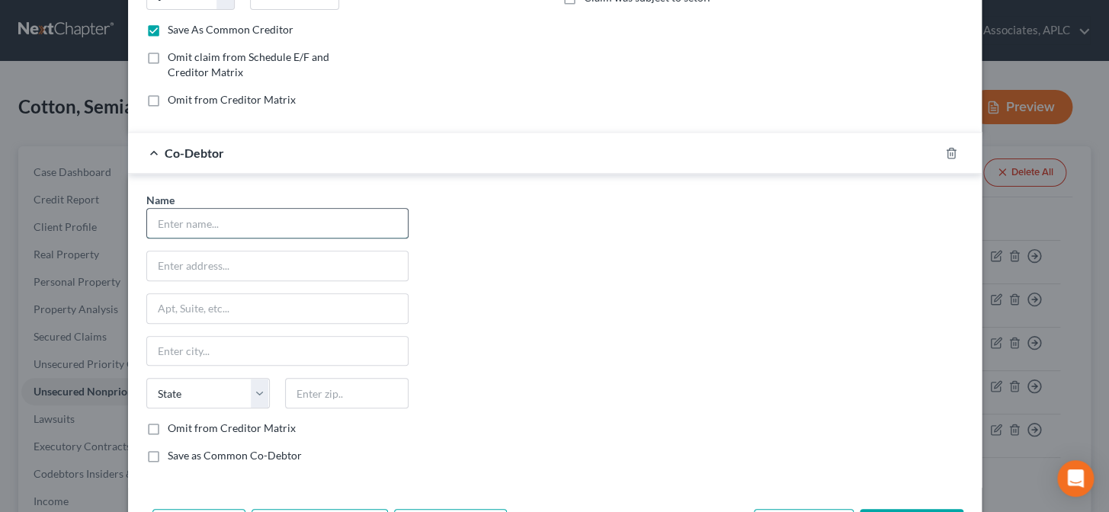
click at [343, 229] on input "text" at bounding box center [277, 223] width 261 height 29
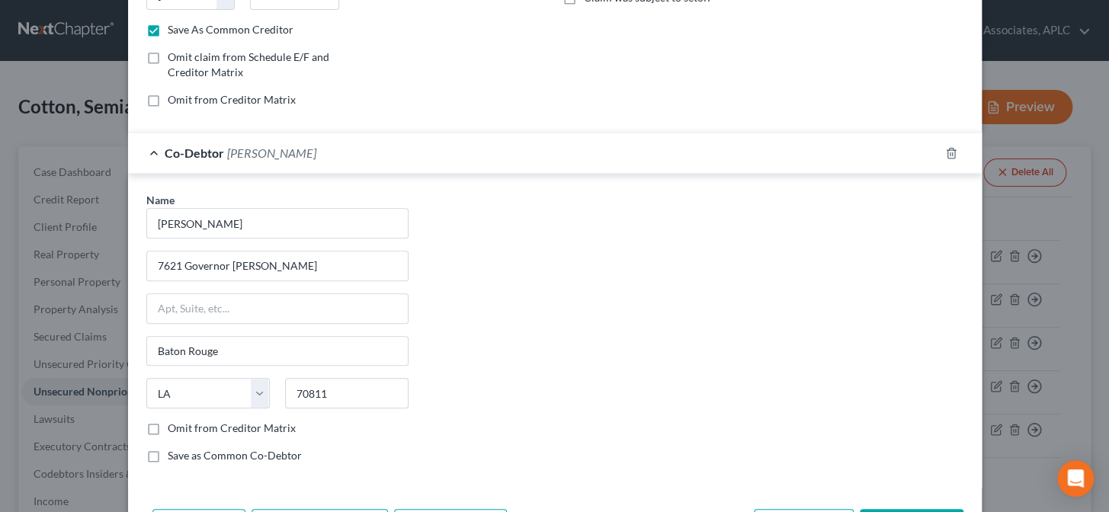
drag, startPoint x: 148, startPoint y: 454, endPoint x: 475, endPoint y: 363, distance: 339.5
click at [168, 455] on label "Save as Common Co-Debtor" at bounding box center [235, 455] width 134 height 15
click at [174, 455] on input "Save as Common Co-Debtor" at bounding box center [179, 453] width 10 height 10
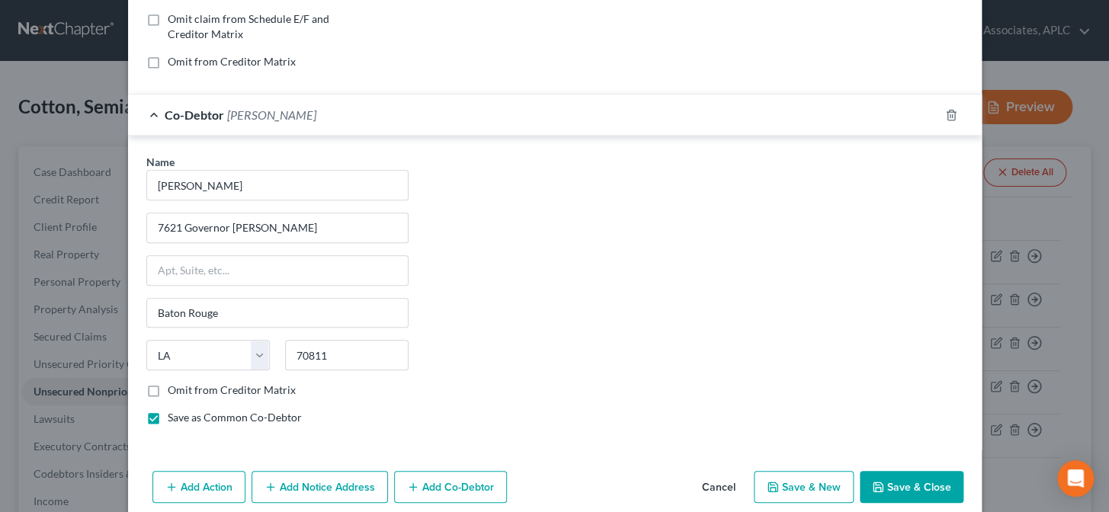
scroll to position [335, 0]
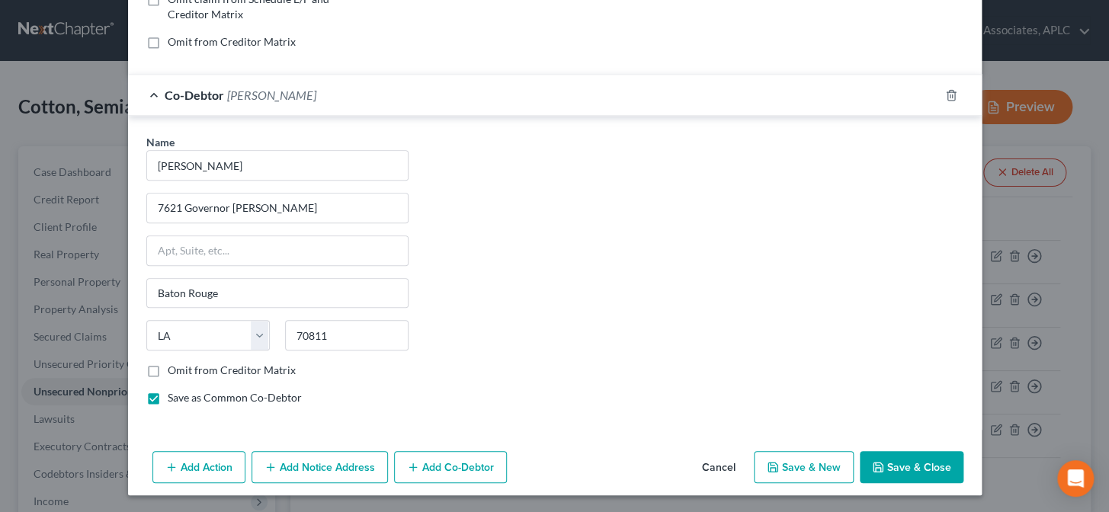
click at [815, 471] on button "Save & New" at bounding box center [804, 467] width 100 height 32
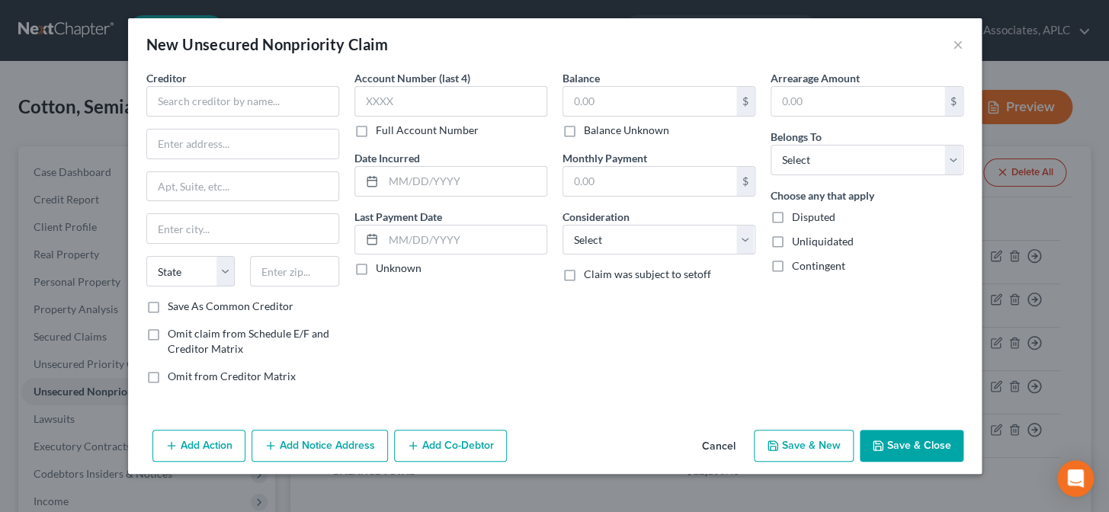
scroll to position [0, 0]
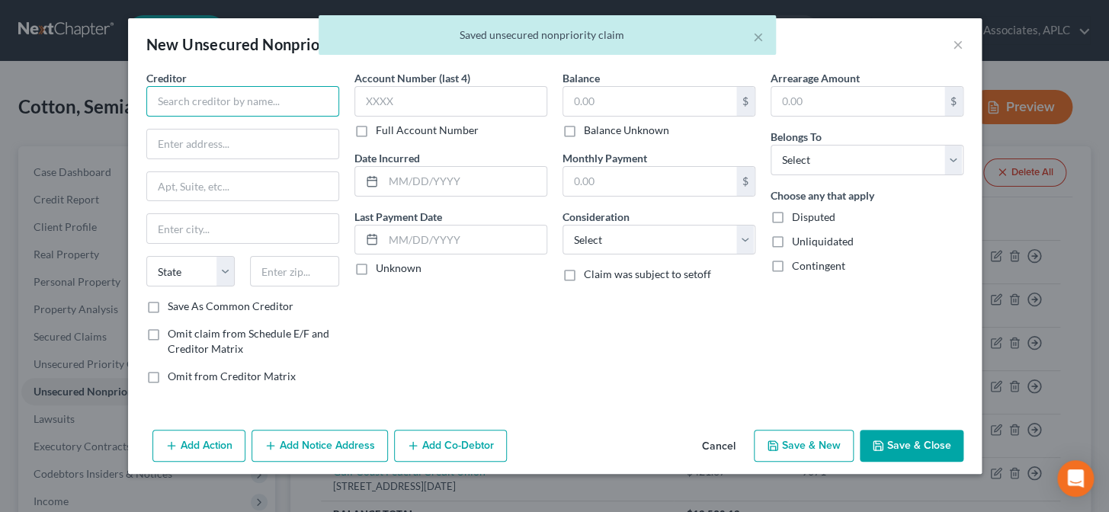
click at [262, 101] on input "text" at bounding box center [242, 101] width 193 height 30
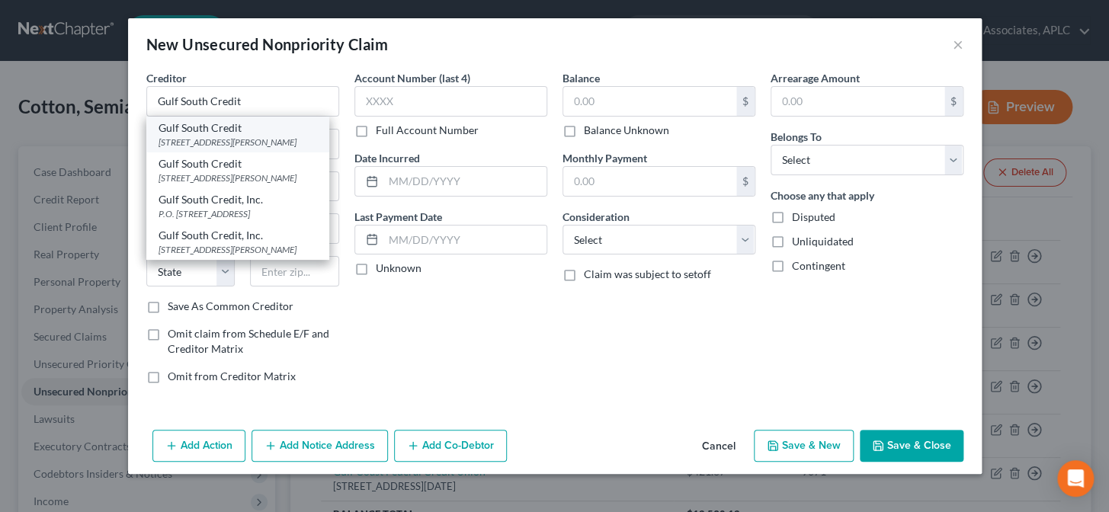
click at [248, 149] on div "276 Lobdell Avenue Suite B, Baton Rouge, LA 70807" at bounding box center [238, 142] width 159 height 13
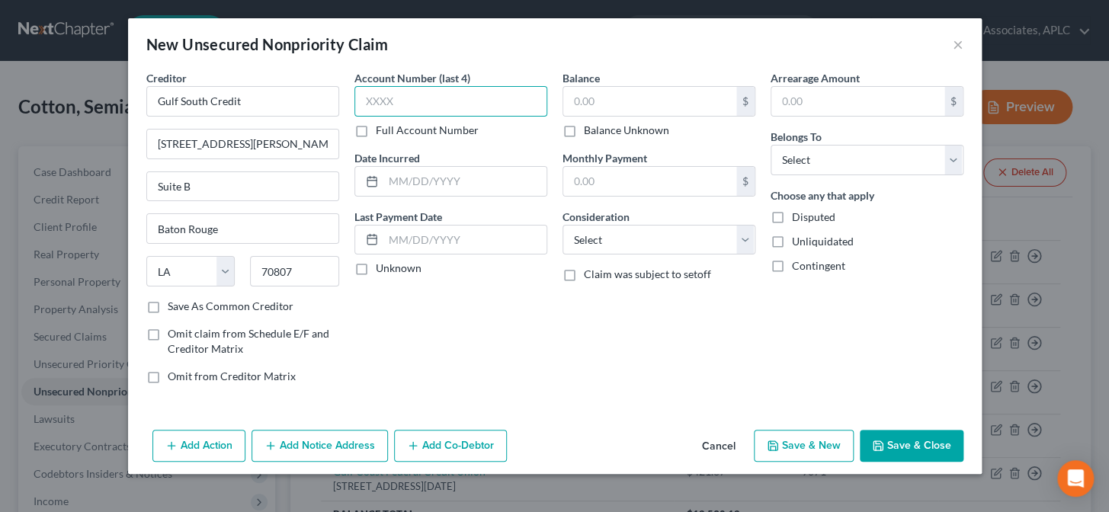
click at [404, 108] on input "text" at bounding box center [450, 101] width 193 height 30
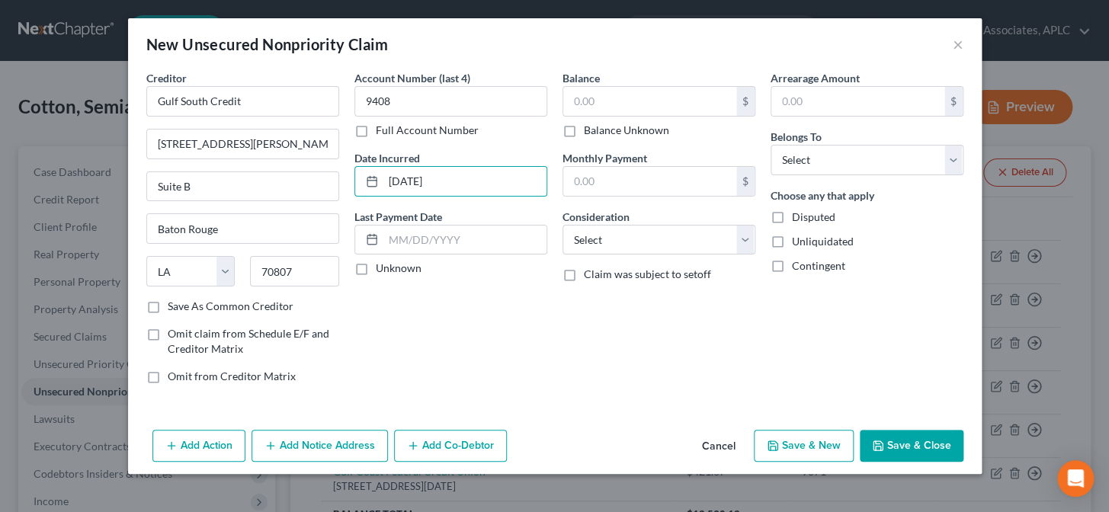
click at [376, 271] on label "Unknown" at bounding box center [399, 268] width 46 height 15
click at [382, 271] on input "Unknown" at bounding box center [387, 266] width 10 height 10
click at [602, 102] on input "text" at bounding box center [649, 101] width 173 height 29
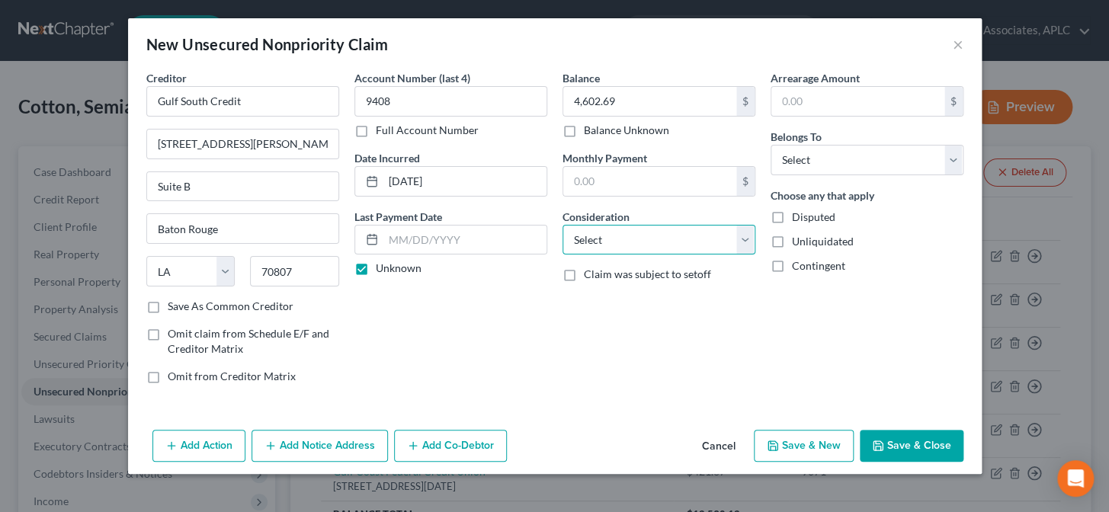
click at [617, 244] on select "Select Cable / Satellite Services Collection Agency Credit Card Debt Debt Couns…" at bounding box center [658, 240] width 193 height 30
click at [562, 225] on select "Select Cable / Satellite Services Collection Agency Credit Card Debt Debt Couns…" at bounding box center [658, 240] width 193 height 30
click at [928, 443] on button "Save & Close" at bounding box center [912, 446] width 104 height 32
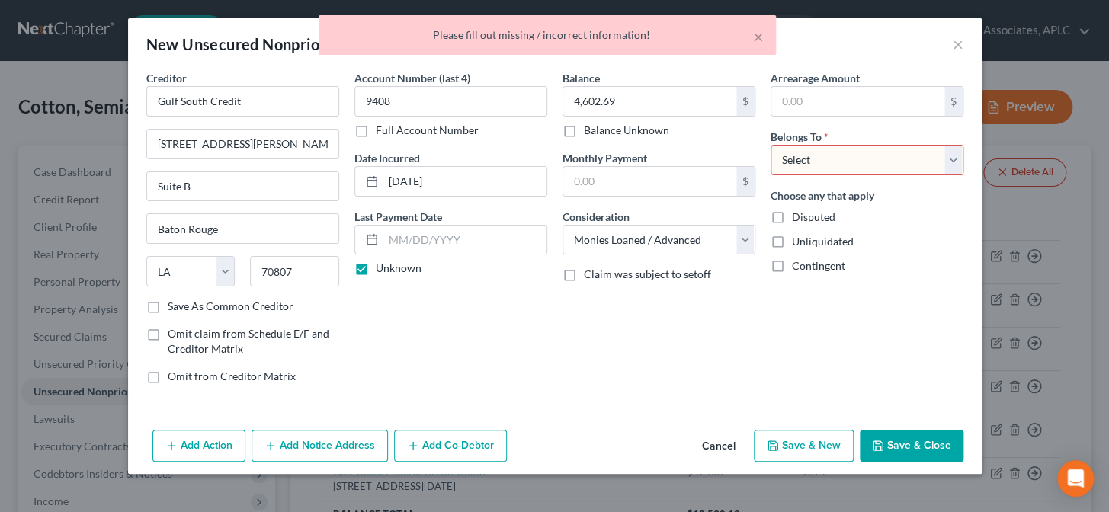
drag, startPoint x: 799, startPoint y: 155, endPoint x: 800, endPoint y: 171, distance: 16.0
click at [799, 155] on select "Select Debtor 1 Only Debtor 2 Only Debtor 1 And Debtor 2 Only At Least One Of T…" at bounding box center [866, 160] width 193 height 30
click at [770, 145] on select "Select Debtor 1 Only Debtor 2 Only Debtor 1 And Debtor 2 Only At Least One Of T…" at bounding box center [866, 160] width 193 height 30
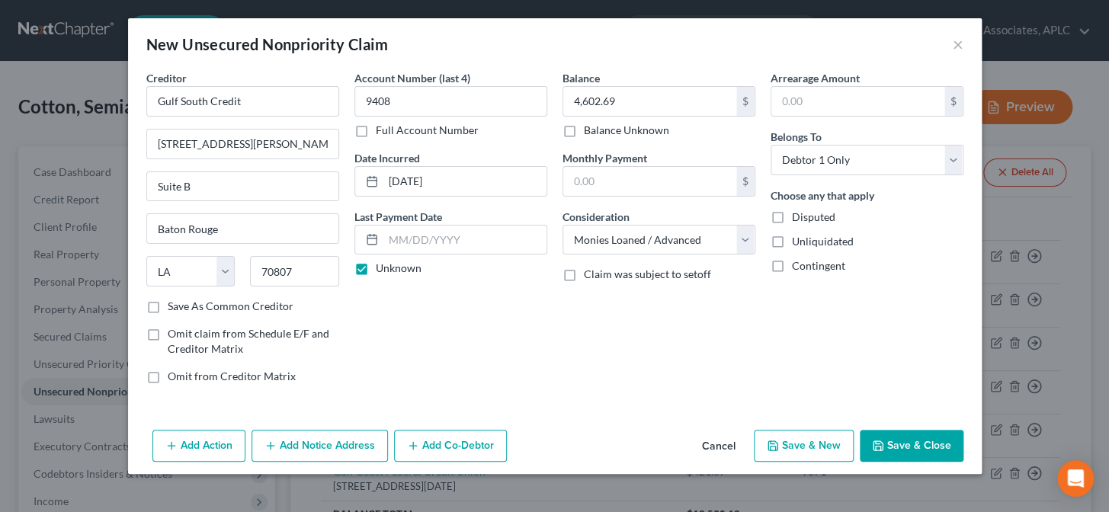
click at [826, 449] on button "Save & New" at bounding box center [804, 446] width 100 height 32
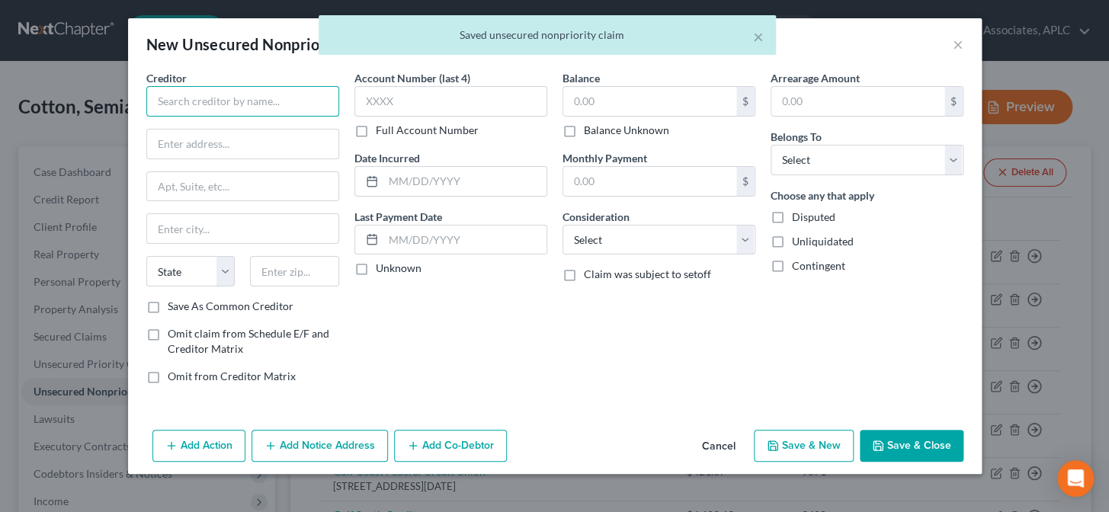
click at [260, 99] on input "text" at bounding box center [242, 101] width 193 height 30
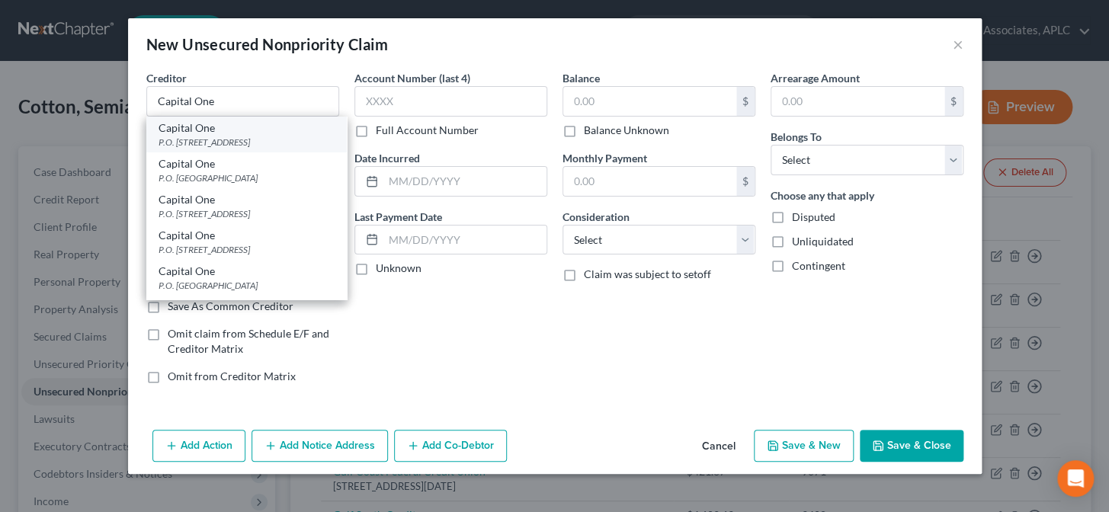
click at [243, 136] on div "P.O. Box 60519, City Of Industry, CA 91716" at bounding box center [247, 142] width 176 height 13
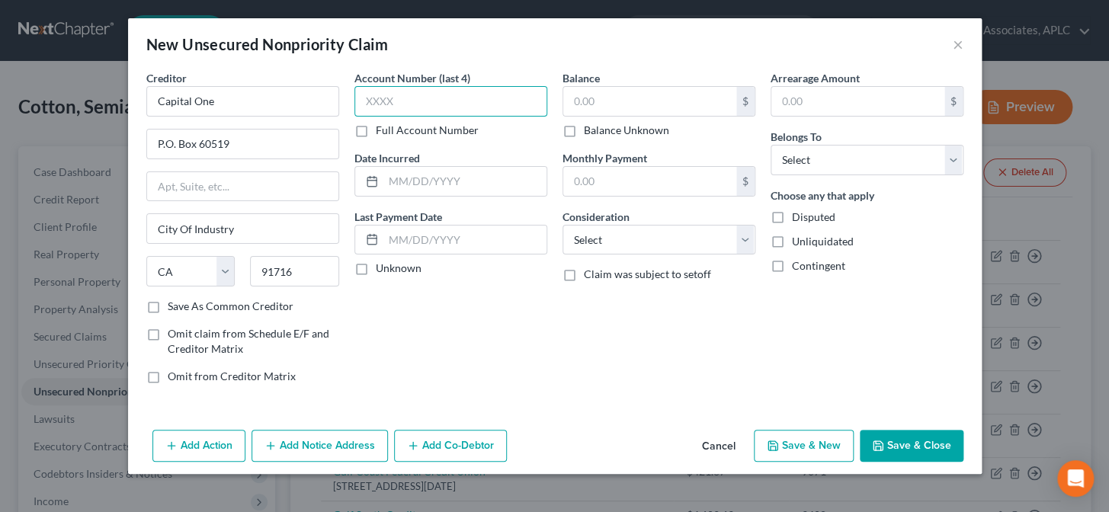
click at [362, 106] on input "text" at bounding box center [450, 101] width 193 height 30
click at [376, 274] on label "Unknown" at bounding box center [399, 268] width 46 height 15
click at [382, 271] on input "Unknown" at bounding box center [387, 266] width 10 height 10
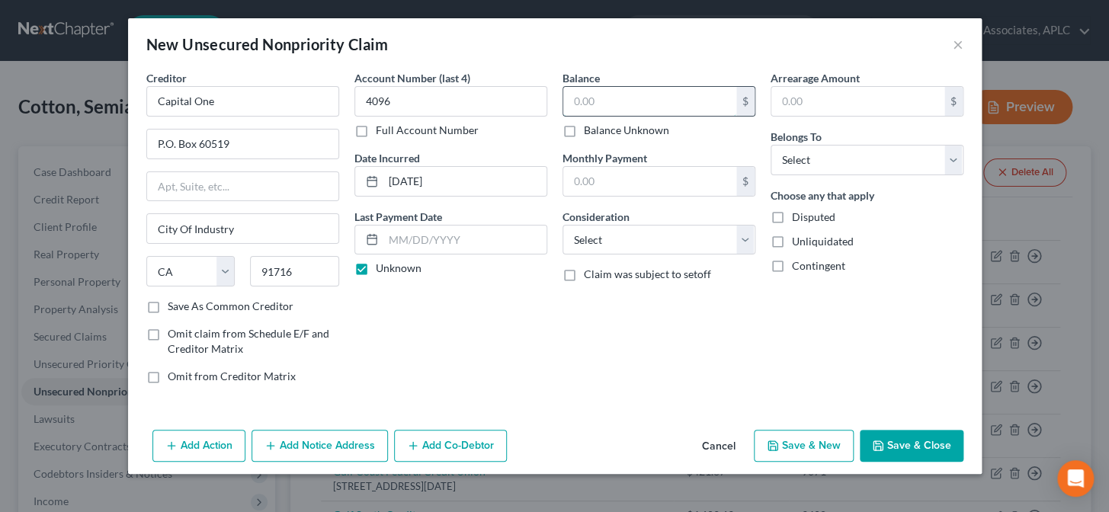
click at [653, 110] on input "text" at bounding box center [649, 101] width 173 height 29
click at [620, 245] on select "Select Cable / Satellite Services Collection Agency Credit Card Debt Debt Couns…" at bounding box center [658, 240] width 193 height 30
click at [562, 225] on select "Select Cable / Satellite Services Collection Agency Credit Card Debt Debt Couns…" at bounding box center [658, 240] width 193 height 30
click at [809, 162] on select "Select Debtor 1 Only Debtor 2 Only Debtor 1 And Debtor 2 Only At Least One Of T…" at bounding box center [866, 160] width 193 height 30
click at [770, 145] on select "Select Debtor 1 Only Debtor 2 Only Debtor 1 And Debtor 2 Only At Least One Of T…" at bounding box center [866, 160] width 193 height 30
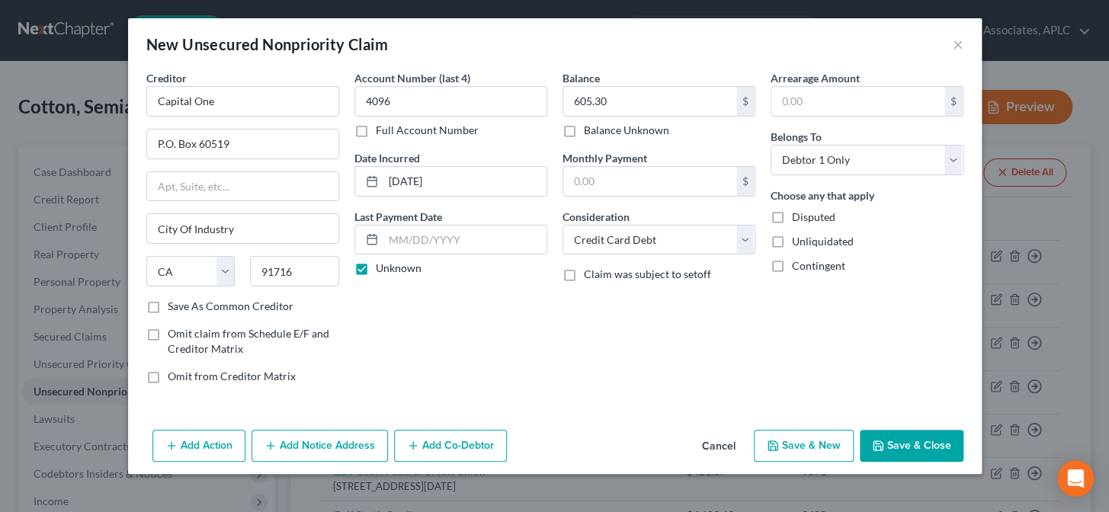
click at [826, 454] on button "Save & New" at bounding box center [804, 446] width 100 height 32
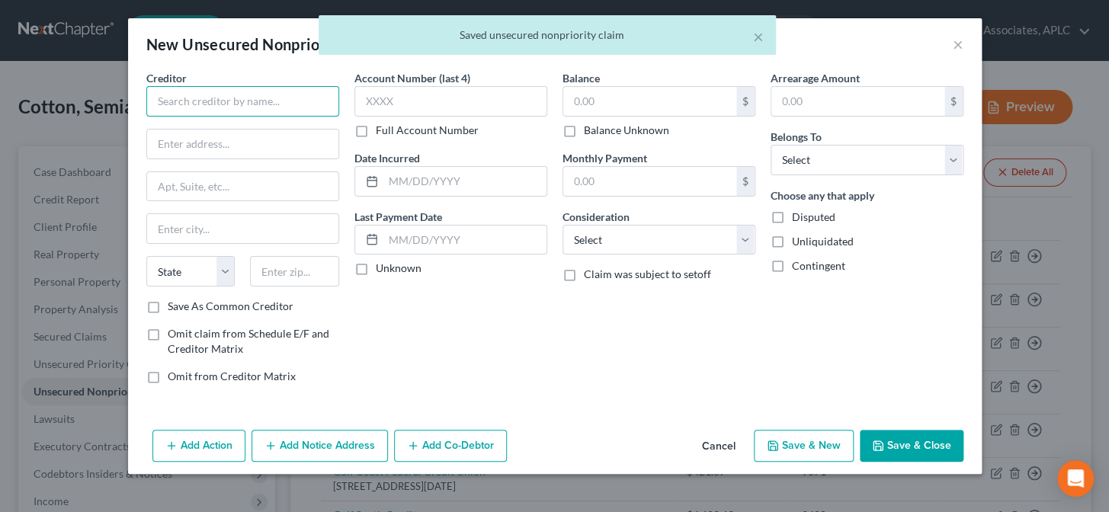
click at [306, 101] on input "text" at bounding box center [242, 101] width 193 height 30
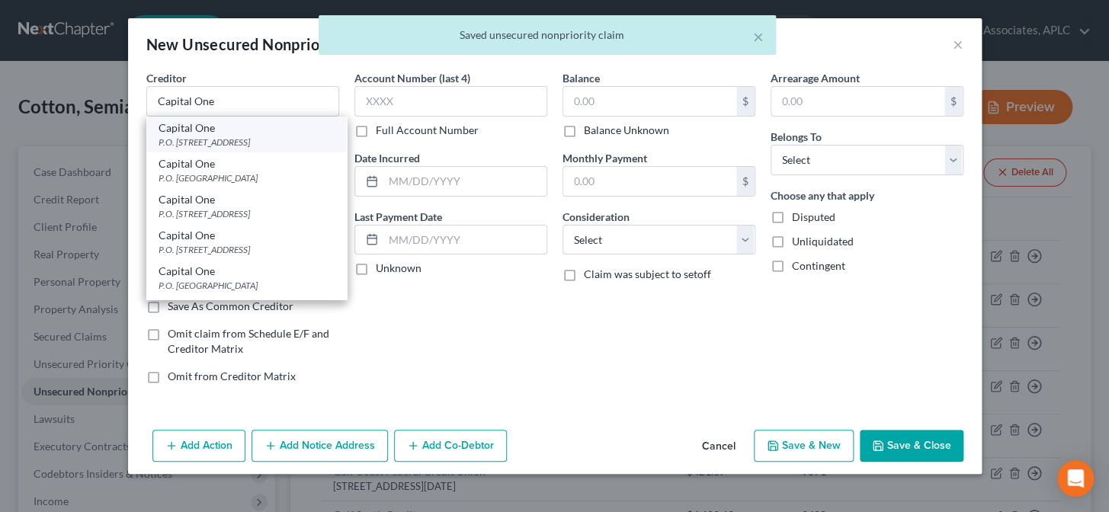
click at [258, 137] on div "P.O. Box 60519, City Of Industry, CA 91716" at bounding box center [247, 142] width 176 height 13
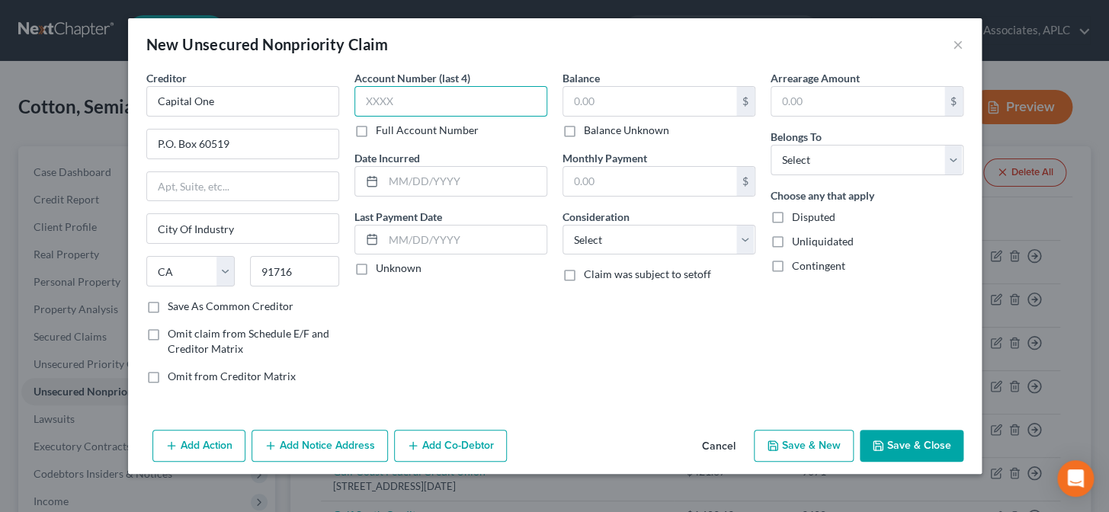
click at [412, 94] on input "text" at bounding box center [450, 101] width 193 height 30
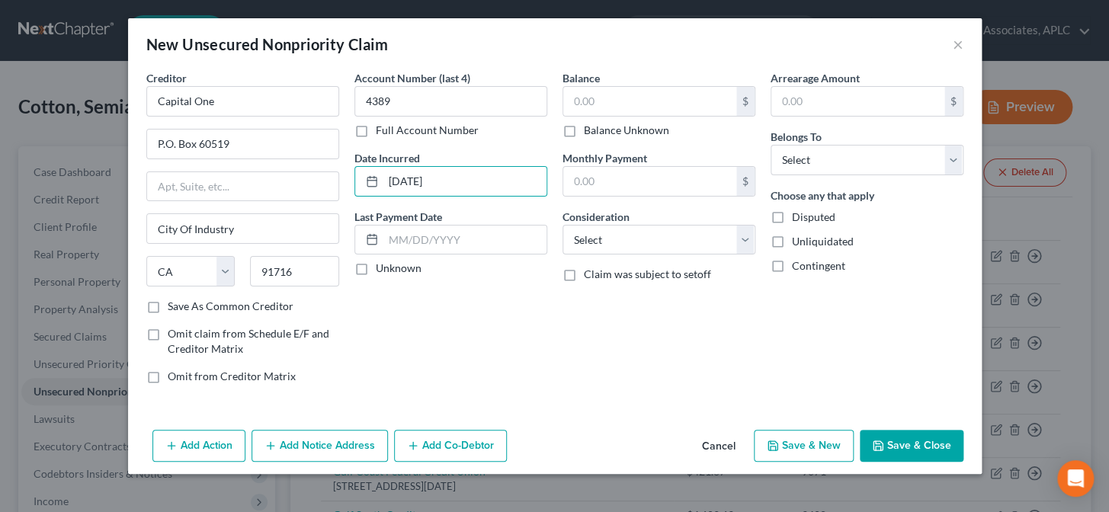
click at [376, 266] on label "Unknown" at bounding box center [399, 268] width 46 height 15
click at [382, 266] on input "Unknown" at bounding box center [387, 266] width 10 height 10
click at [624, 104] on input "text" at bounding box center [649, 101] width 173 height 29
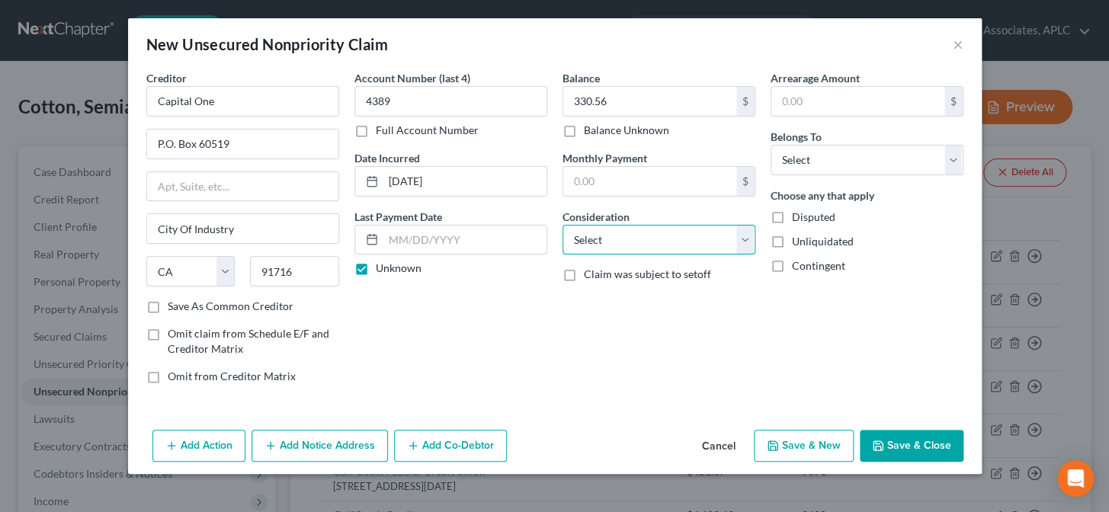
click at [630, 243] on select "Select Cable / Satellite Services Collection Agency Credit Card Debt Debt Couns…" at bounding box center [658, 240] width 193 height 30
click at [562, 225] on select "Select Cable / Satellite Services Collection Agency Credit Card Debt Debt Couns…" at bounding box center [658, 240] width 193 height 30
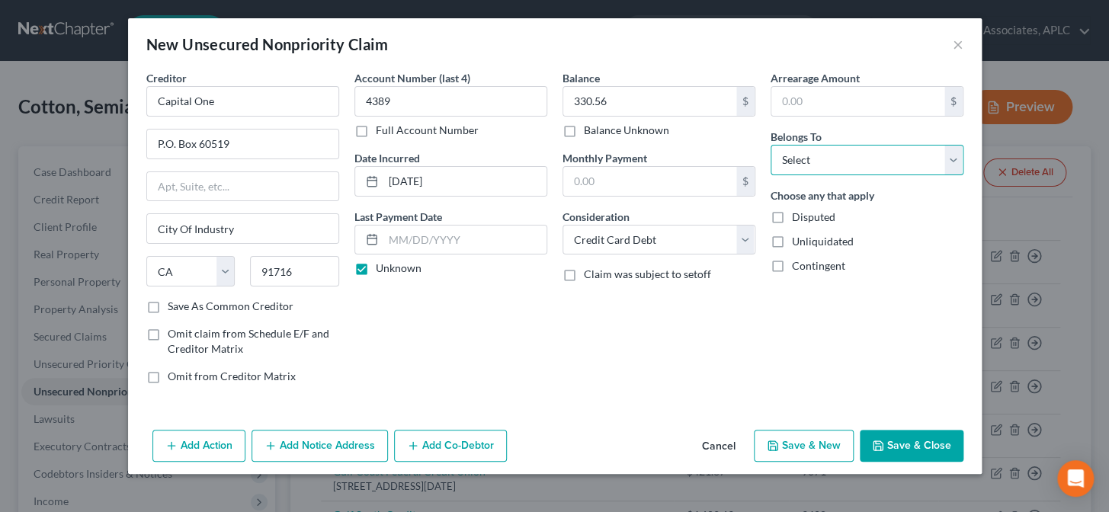
click at [800, 169] on select "Select Debtor 1 Only Debtor 2 Only Debtor 1 And Debtor 2 Only At Least One Of T…" at bounding box center [866, 160] width 193 height 30
click at [770, 145] on select "Select Debtor 1 Only Debtor 2 Only Debtor 1 And Debtor 2 Only At Least One Of T…" at bounding box center [866, 160] width 193 height 30
click at [834, 441] on button "Save & New" at bounding box center [804, 446] width 100 height 32
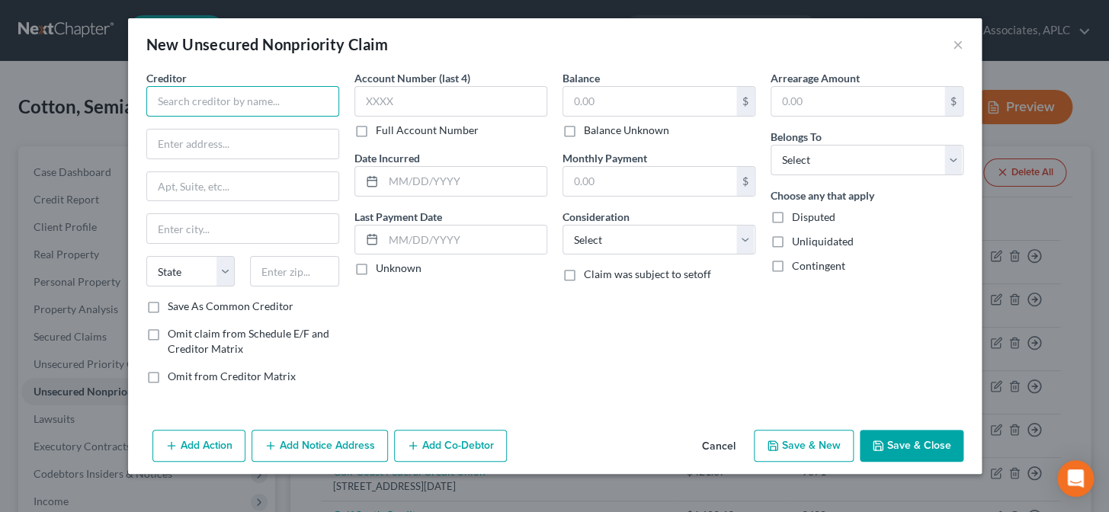
click at [264, 92] on input "text" at bounding box center [242, 101] width 193 height 30
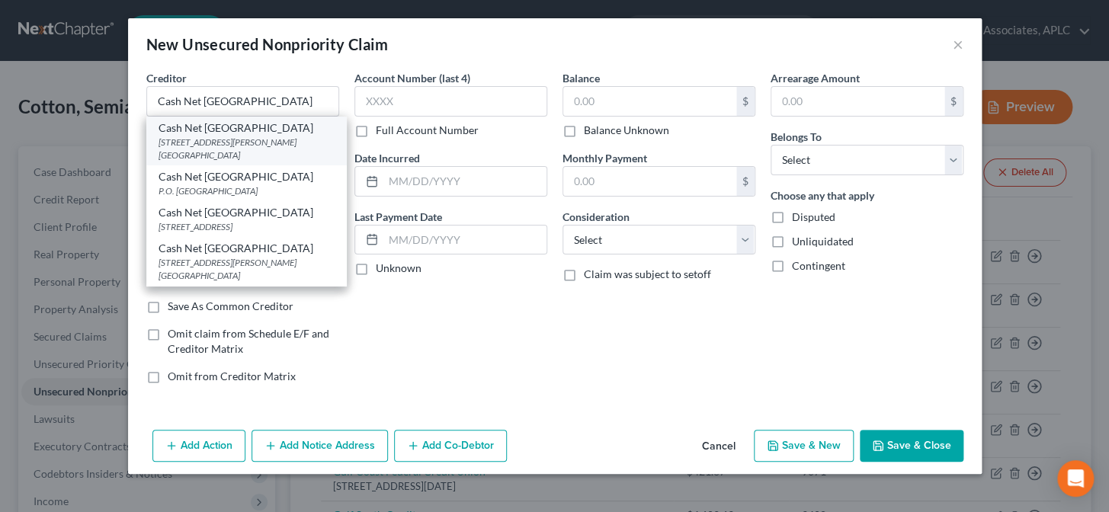
click at [219, 140] on div "175 W. Jackson Blvd. Suite 600, Chicago, IL 60604" at bounding box center [247, 149] width 176 height 26
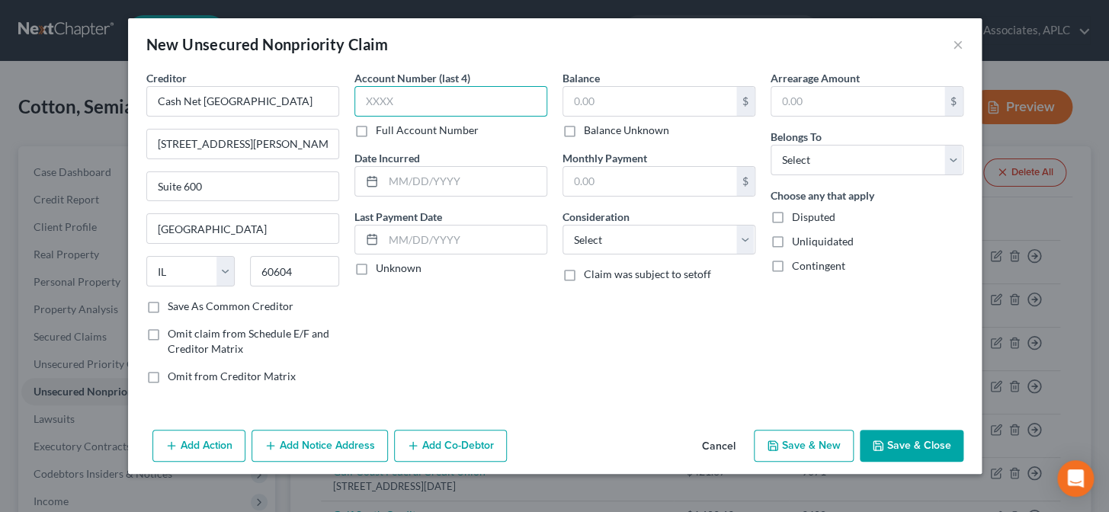
click at [373, 97] on input "text" at bounding box center [450, 101] width 193 height 30
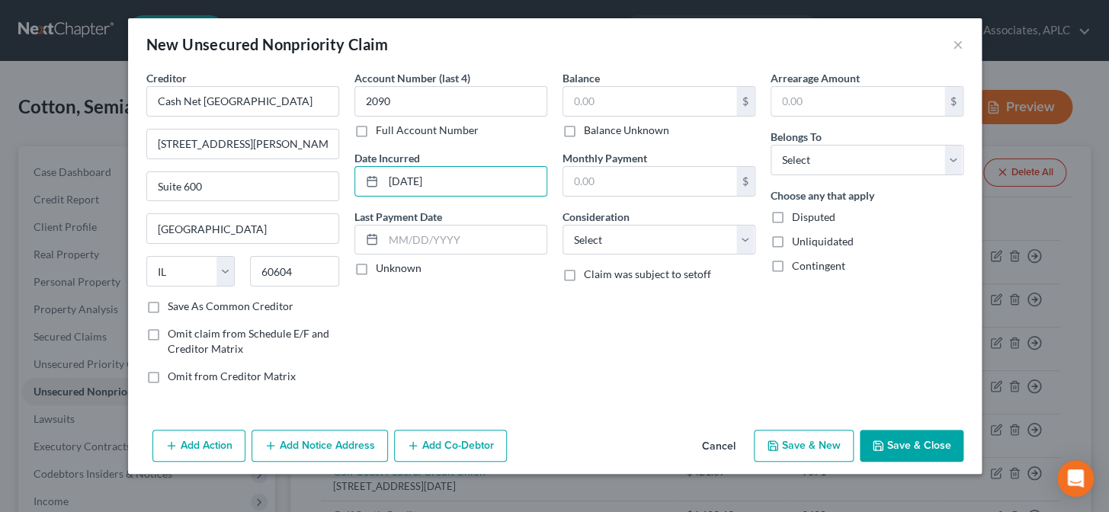
click at [376, 274] on label "Unknown" at bounding box center [399, 268] width 46 height 15
click at [382, 271] on input "Unknown" at bounding box center [387, 266] width 10 height 10
click at [626, 111] on input "text" at bounding box center [649, 101] width 173 height 29
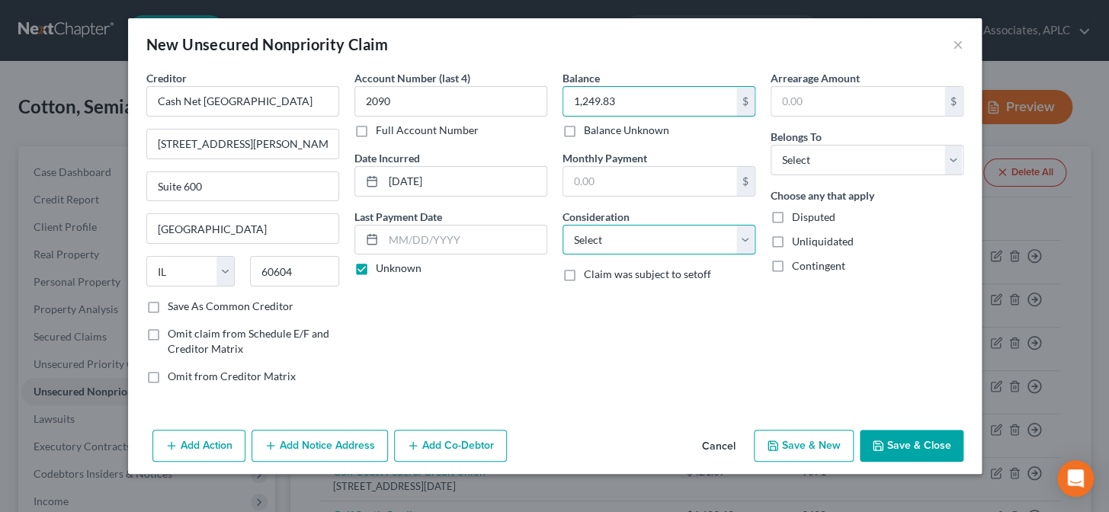
click at [631, 247] on select "Select Cable / Satellite Services Collection Agency Credit Card Debt Debt Couns…" at bounding box center [658, 240] width 193 height 30
click at [562, 225] on select "Select Cable / Satellite Services Collection Agency Credit Card Debt Debt Couns…" at bounding box center [658, 240] width 193 height 30
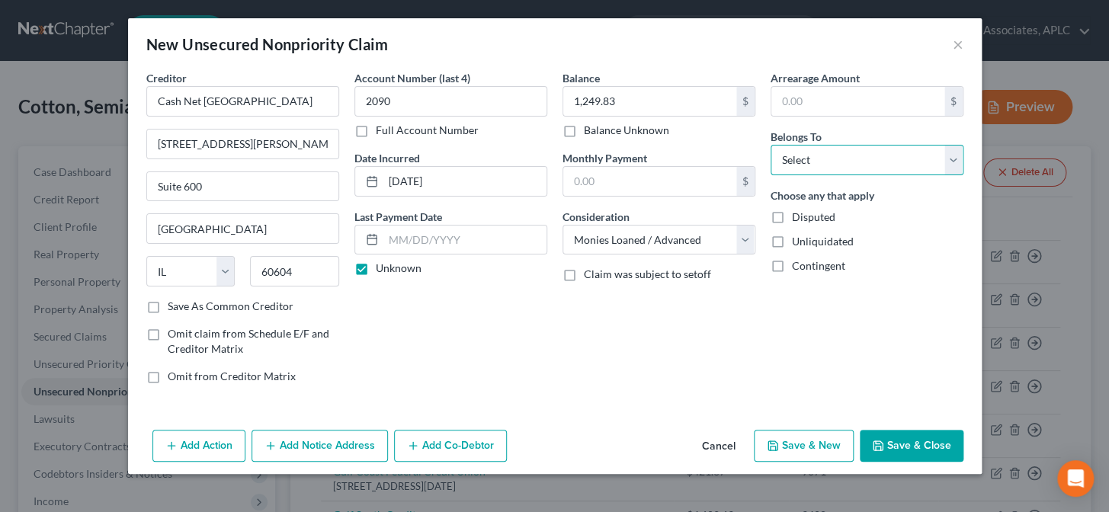
drag, startPoint x: 775, startPoint y: 159, endPoint x: 784, endPoint y: 173, distance: 17.1
click at [775, 159] on select "Select Debtor 1 Only Debtor 2 Only Debtor 1 And Debtor 2 Only At Least One Of T…" at bounding box center [866, 160] width 193 height 30
click at [770, 145] on select "Select Debtor 1 Only Debtor 2 Only Debtor 1 And Debtor 2 Only At Least One Of T…" at bounding box center [866, 160] width 193 height 30
click at [370, 446] on button "Add Notice Address" at bounding box center [319, 446] width 136 height 32
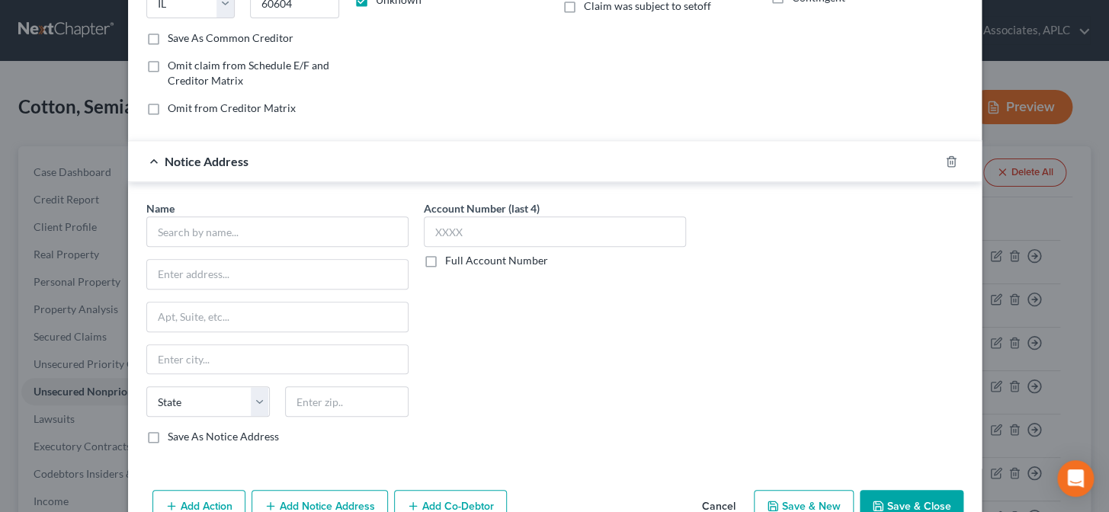
scroll to position [277, 0]
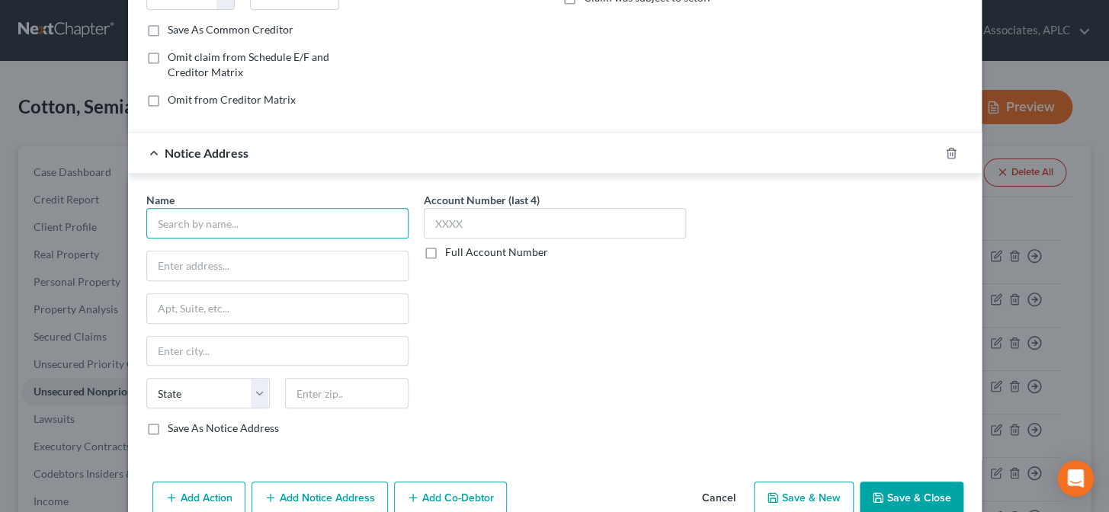
click at [385, 229] on input "text" at bounding box center [277, 223] width 262 height 30
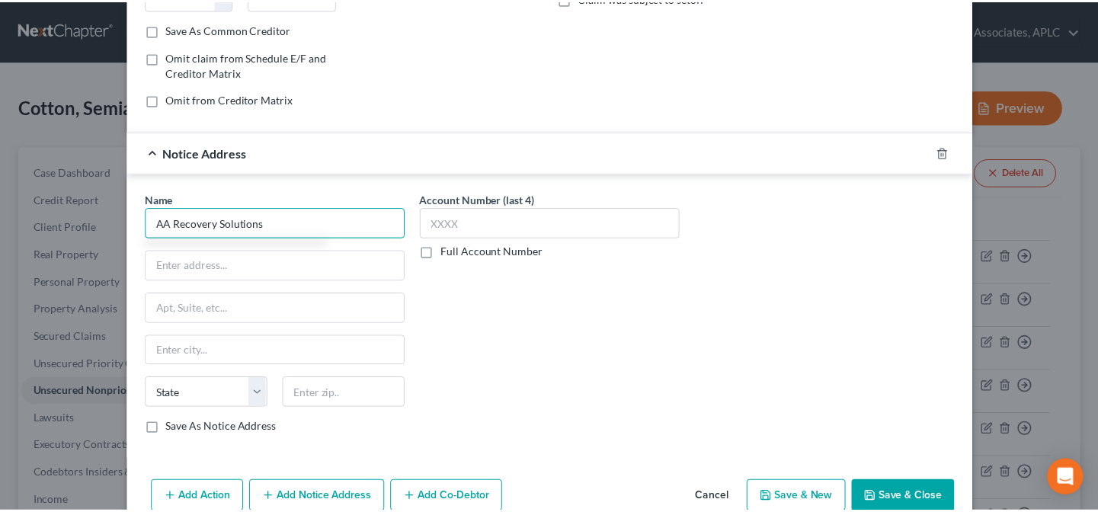
scroll to position [306, 0]
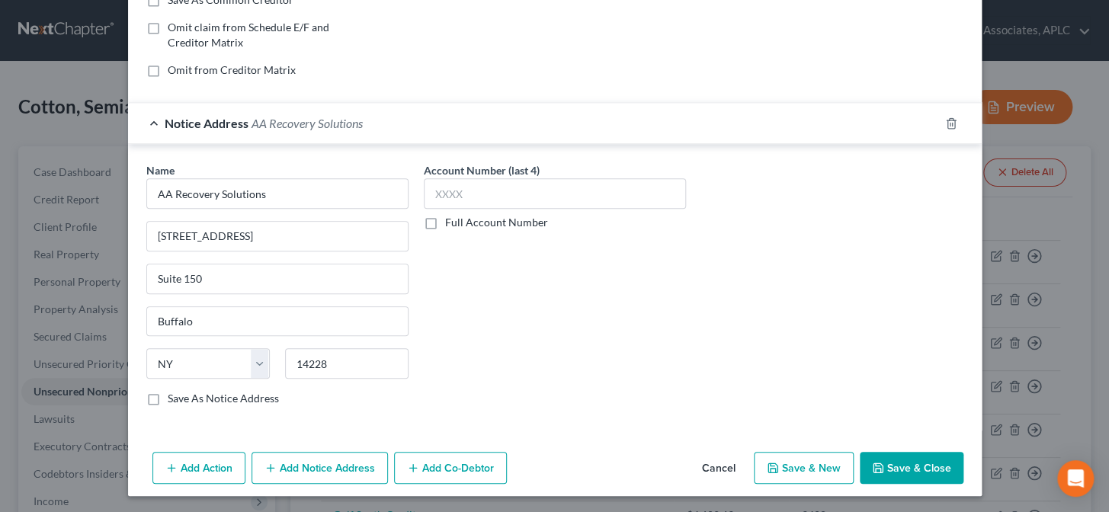
click at [168, 396] on label "Save As Notice Address" at bounding box center [223, 398] width 111 height 15
click at [174, 396] on input "Save As Notice Address" at bounding box center [179, 396] width 10 height 10
click at [902, 470] on button "Save & Close" at bounding box center [912, 468] width 104 height 32
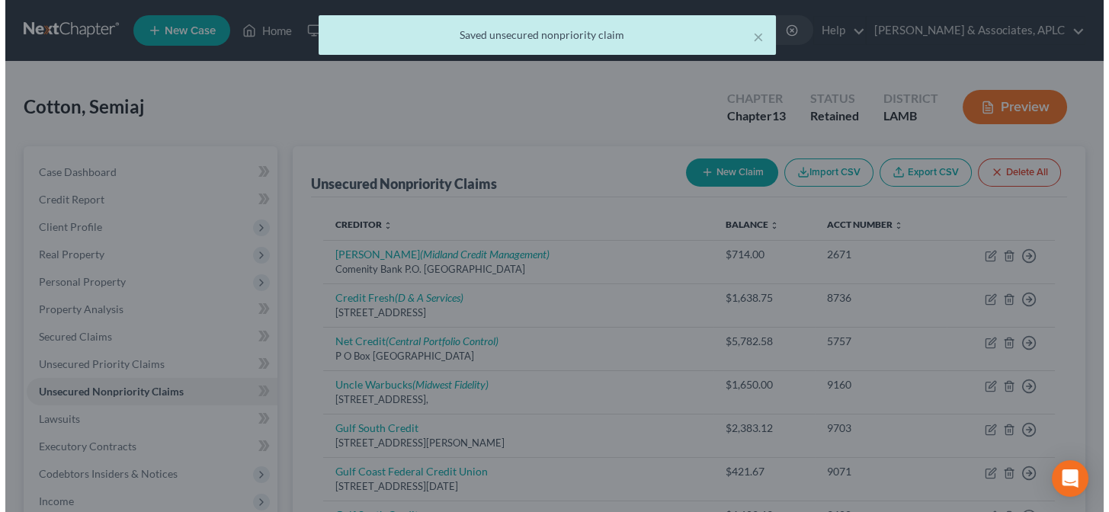
scroll to position [0, 0]
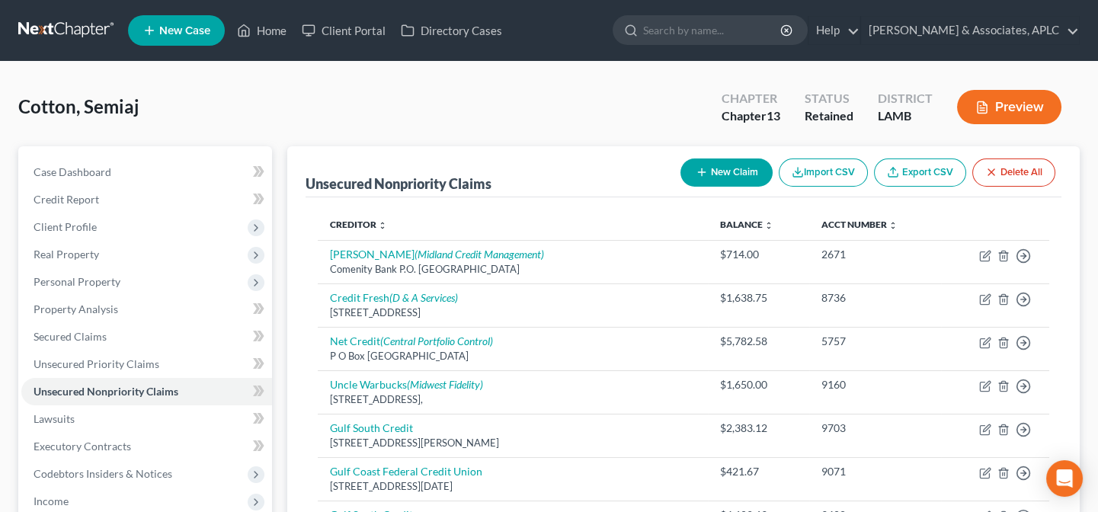
click at [720, 167] on button "New Claim" at bounding box center [727, 173] width 92 height 28
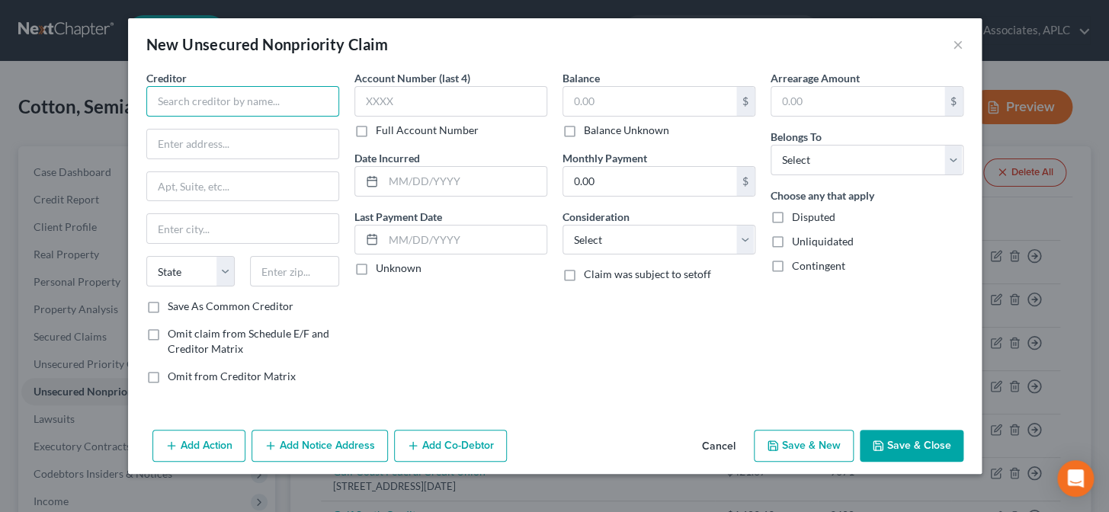
click at [285, 106] on input "text" at bounding box center [242, 101] width 193 height 30
click at [282, 191] on input "3300 Rider Trail S" at bounding box center [242, 186] width 191 height 29
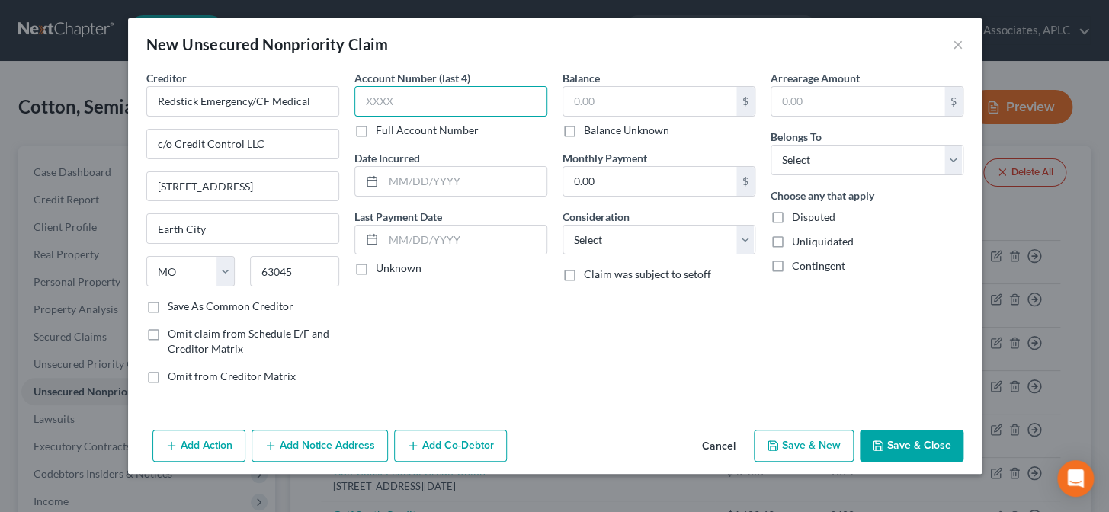
click at [400, 104] on input "text" at bounding box center [450, 101] width 193 height 30
click at [168, 306] on label "Save As Common Creditor" at bounding box center [231, 306] width 126 height 15
click at [174, 306] on input "Save As Common Creditor" at bounding box center [179, 304] width 10 height 10
click at [388, 196] on div "Account Number (last 4) 8802 Full Account Number Date Incurred Last Payment Dat…" at bounding box center [451, 233] width 208 height 326
click at [388, 181] on input "text" at bounding box center [464, 181] width 163 height 29
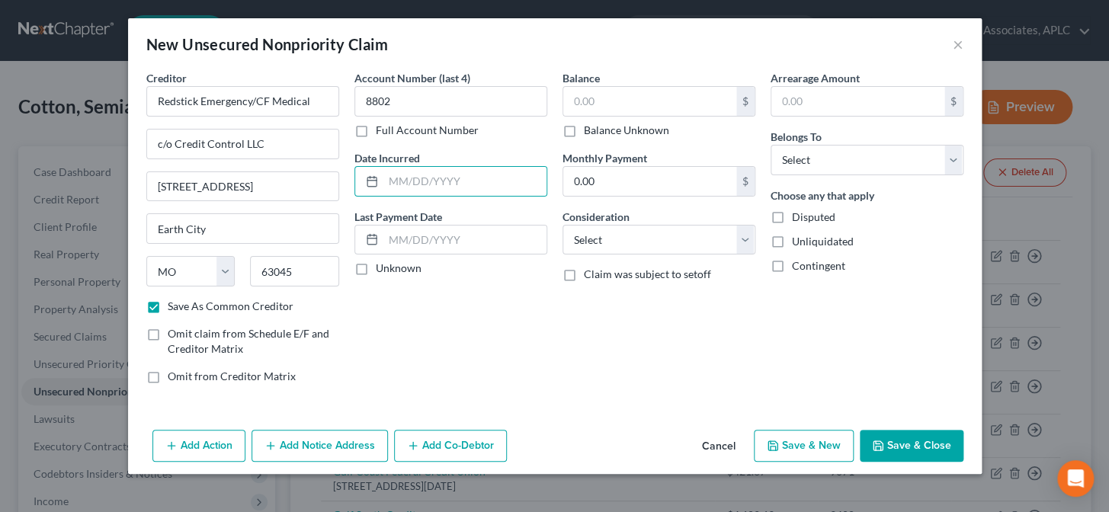
click at [376, 267] on label "Unknown" at bounding box center [399, 268] width 46 height 15
click at [382, 267] on input "Unknown" at bounding box center [387, 266] width 10 height 10
click at [593, 106] on input "text" at bounding box center [649, 101] width 173 height 29
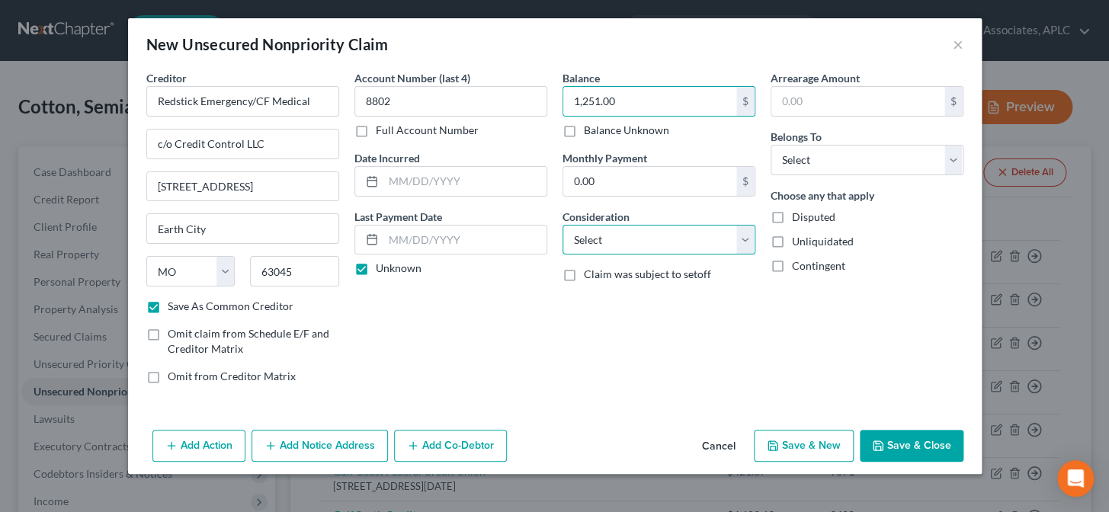
click at [617, 239] on select "Select Cable / Satellite Services Collection Agency Credit Card Debt Debt Couns…" at bounding box center [658, 240] width 193 height 30
click at [562, 225] on select "Select Cable / Satellite Services Collection Agency Credit Card Debt Debt Couns…" at bounding box center [658, 240] width 193 height 30
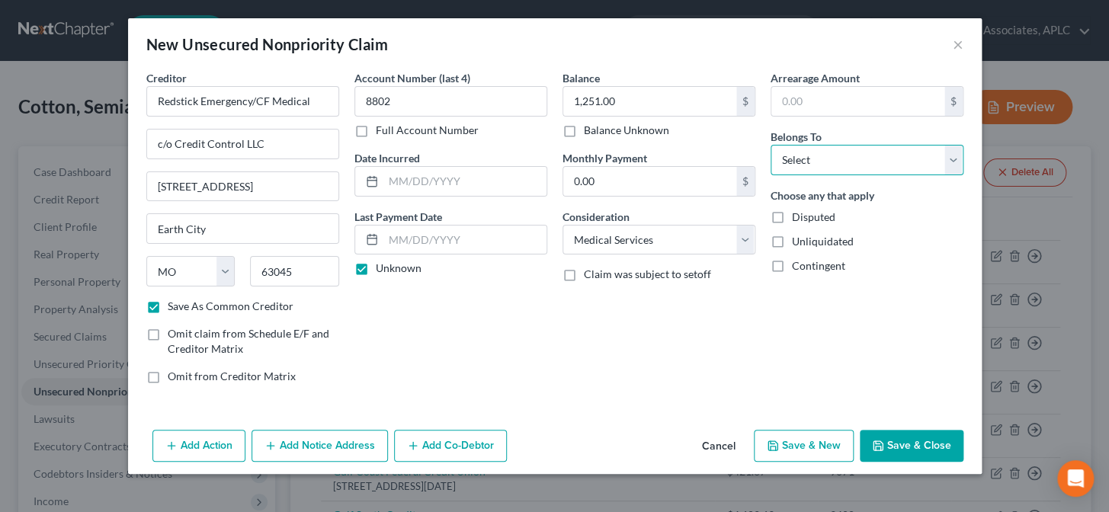
drag, startPoint x: 806, startPoint y: 159, endPoint x: 805, endPoint y: 171, distance: 13.0
click at [806, 159] on select "Select Debtor 1 Only Debtor 2 Only Debtor 1 And Debtor 2 Only At Least One Of T…" at bounding box center [866, 160] width 193 height 30
click at [770, 145] on select "Select Debtor 1 Only Debtor 2 Only Debtor 1 And Debtor 2 Only At Least One Of T…" at bounding box center [866, 160] width 193 height 30
click at [818, 444] on button "Save & New" at bounding box center [804, 446] width 100 height 32
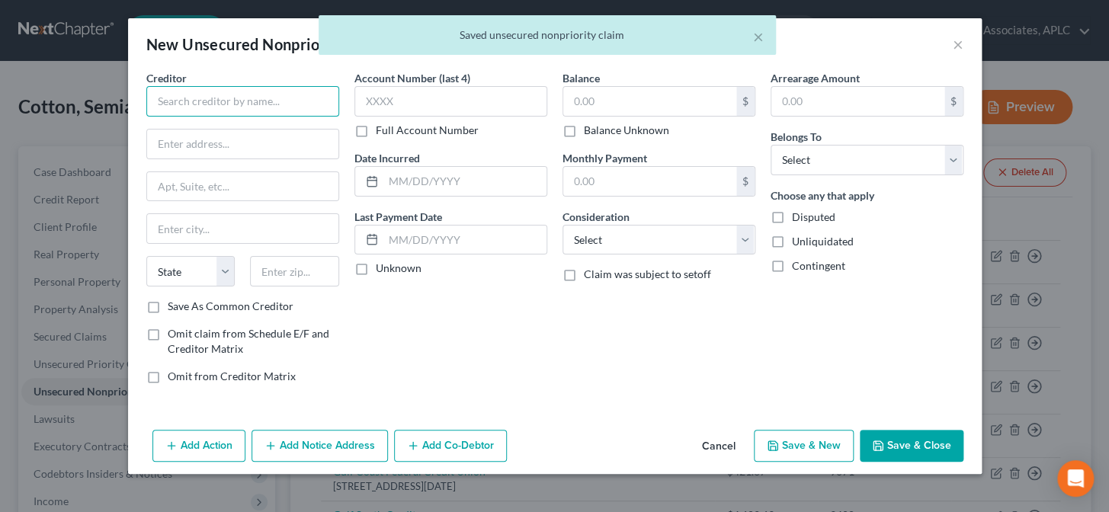
click at [232, 103] on input "text" at bounding box center [242, 101] width 193 height 30
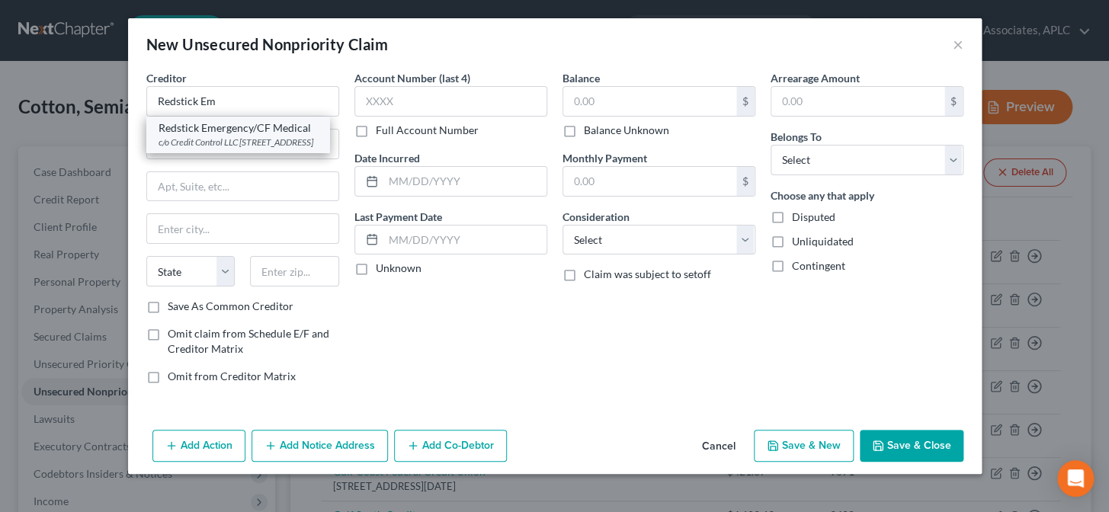
click at [237, 140] on div "c/o Credit Control LLC 3300 Rider Trail S, Suite 500, Earth City, MO 63045" at bounding box center [238, 142] width 159 height 13
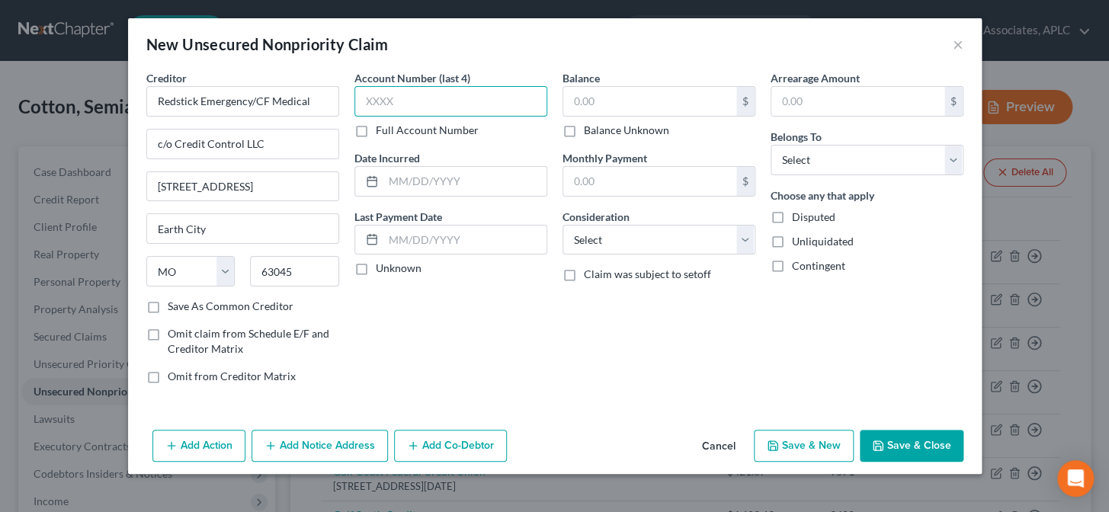
click at [409, 105] on input "text" at bounding box center [450, 101] width 193 height 30
click at [376, 268] on label "Unknown" at bounding box center [399, 268] width 46 height 15
click at [382, 268] on input "Unknown" at bounding box center [387, 266] width 10 height 10
click at [638, 98] on input "text" at bounding box center [649, 101] width 173 height 29
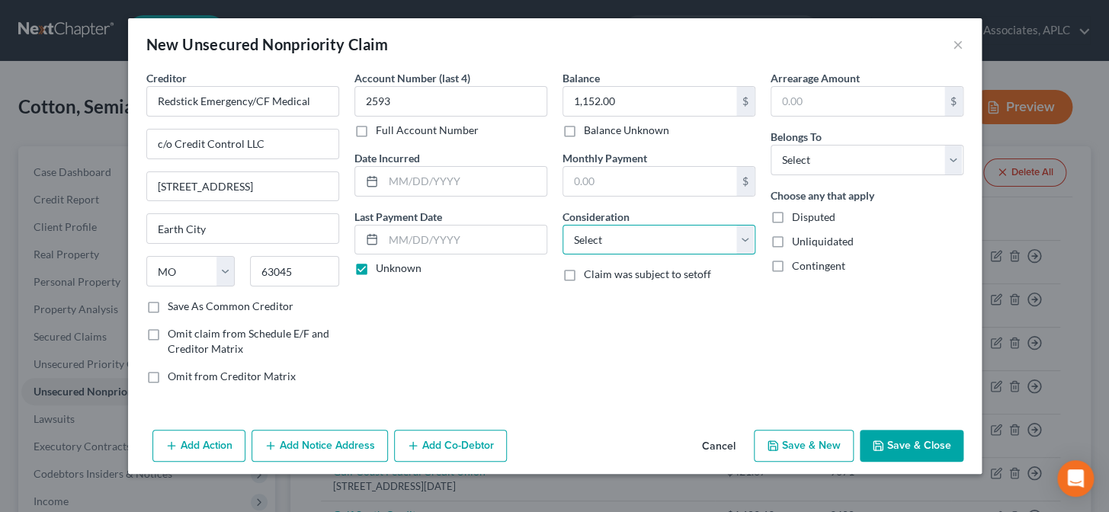
click at [640, 236] on select "Select Cable / Satellite Services Collection Agency Credit Card Debt Debt Couns…" at bounding box center [658, 240] width 193 height 30
click at [562, 225] on select "Select Cable / Satellite Services Collection Agency Credit Card Debt Debt Couns…" at bounding box center [658, 240] width 193 height 30
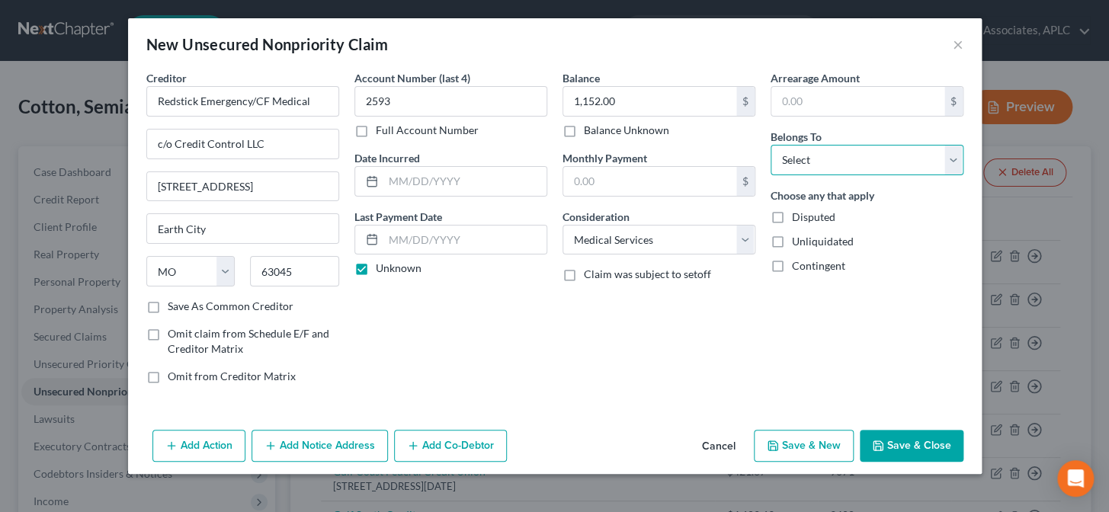
click at [807, 162] on select "Select Debtor 1 Only Debtor 2 Only Debtor 1 And Debtor 2 Only At Least One Of T…" at bounding box center [866, 160] width 193 height 30
click at [770, 145] on select "Select Debtor 1 Only Debtor 2 Only Debtor 1 And Debtor 2 Only At Least One Of T…" at bounding box center [866, 160] width 193 height 30
click at [815, 447] on button "Save & New" at bounding box center [804, 446] width 100 height 32
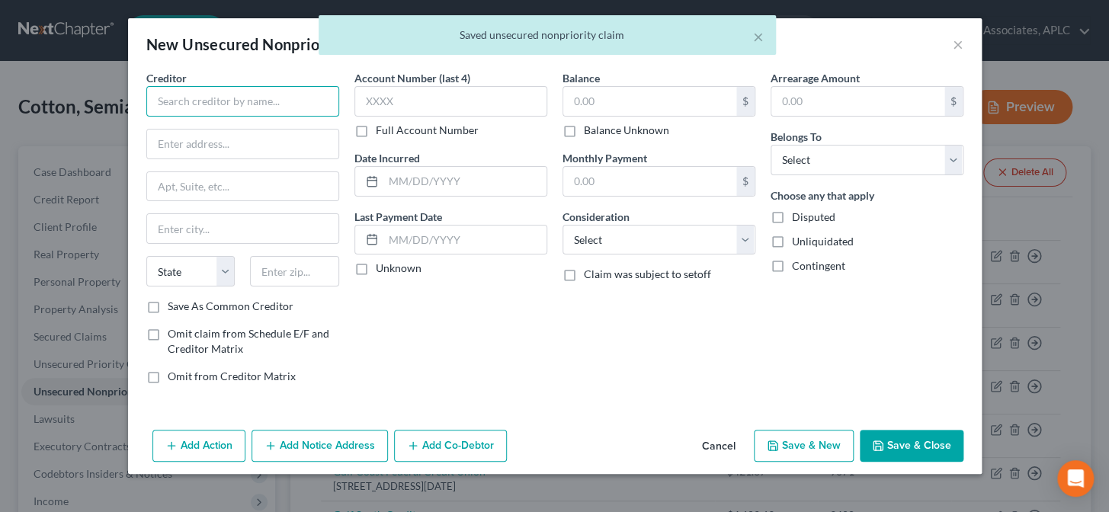
click at [255, 102] on input "text" at bounding box center [242, 101] width 193 height 30
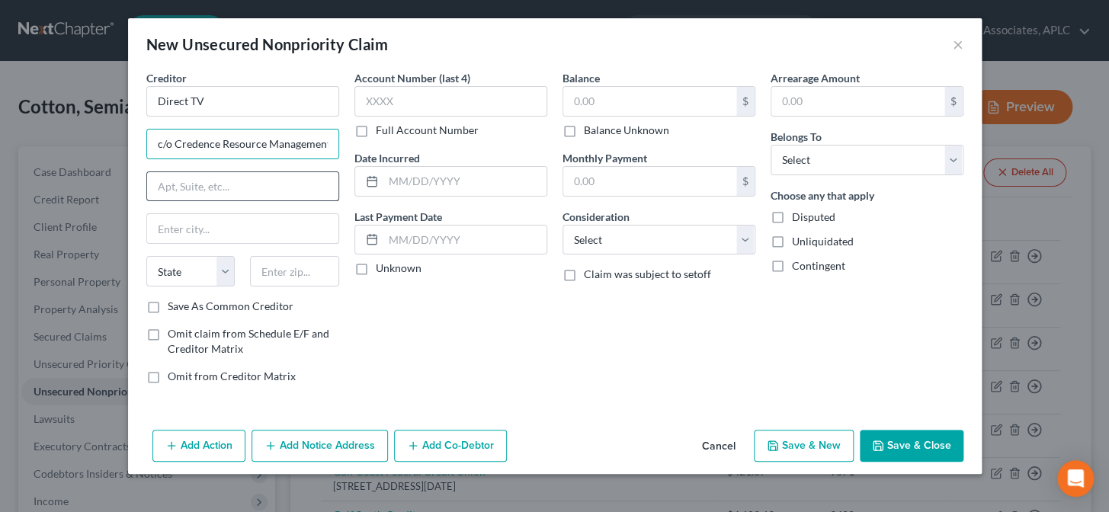
click at [255, 187] on input "text" at bounding box center [242, 186] width 191 height 29
click at [168, 300] on label "Save As Common Creditor" at bounding box center [231, 306] width 126 height 15
click at [174, 300] on input "Save As Common Creditor" at bounding box center [179, 304] width 10 height 10
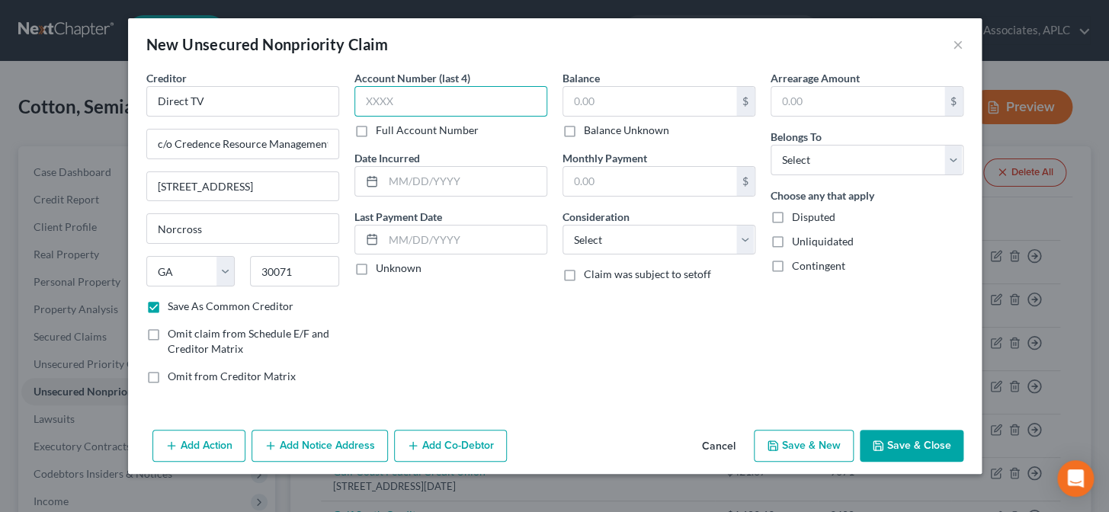
click at [364, 101] on input "text" at bounding box center [450, 101] width 193 height 30
drag, startPoint x: 361, startPoint y: 267, endPoint x: 556, endPoint y: 115, distance: 246.5
click at [376, 267] on label "Unknown" at bounding box center [399, 268] width 46 height 15
click at [382, 267] on input "Unknown" at bounding box center [387, 266] width 10 height 10
click at [590, 98] on input "text" at bounding box center [649, 101] width 173 height 29
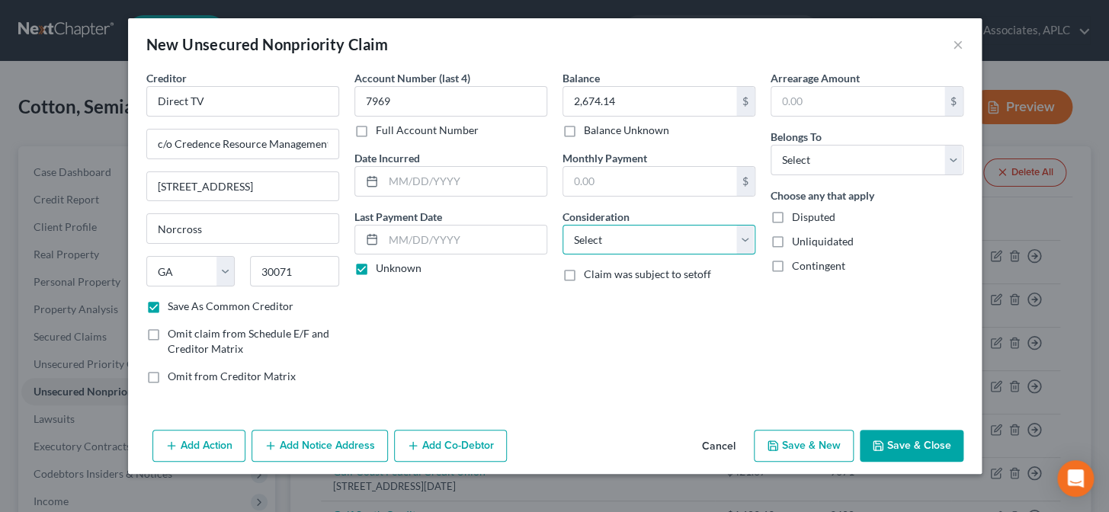
click at [613, 246] on select "Select Cable / Satellite Services Collection Agency Credit Card Debt Debt Couns…" at bounding box center [658, 240] width 193 height 30
click at [562, 225] on select "Select Cable / Satellite Services Collection Agency Credit Card Debt Debt Couns…" at bounding box center [658, 240] width 193 height 30
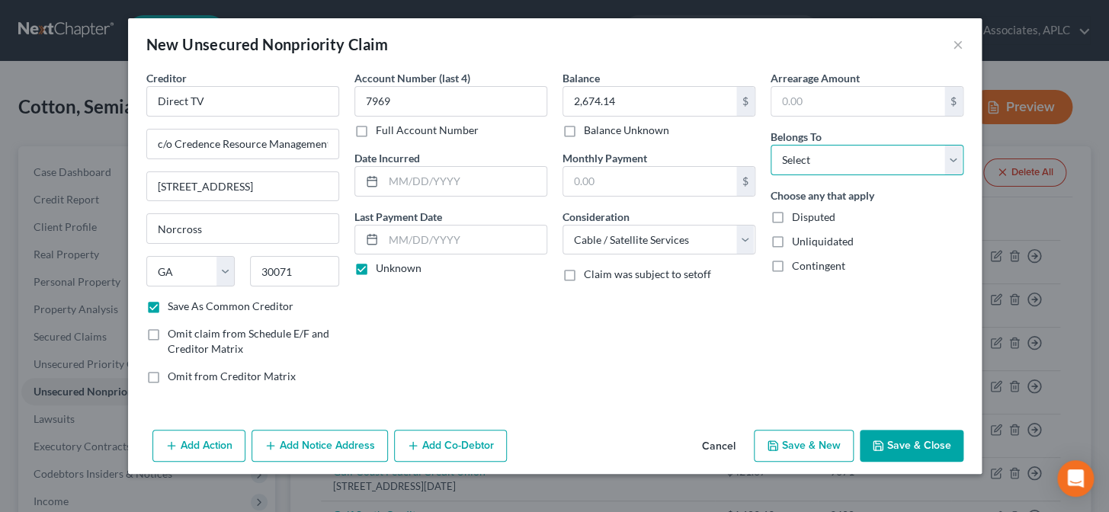
click at [784, 152] on select "Select Debtor 1 Only Debtor 2 Only Debtor 1 And Debtor 2 Only At Least One Of T…" at bounding box center [866, 160] width 193 height 30
click at [770, 145] on select "Select Debtor 1 Only Debtor 2 Only Debtor 1 And Debtor 2 Only At Least One Of T…" at bounding box center [866, 160] width 193 height 30
click at [836, 442] on button "Save & New" at bounding box center [804, 446] width 100 height 32
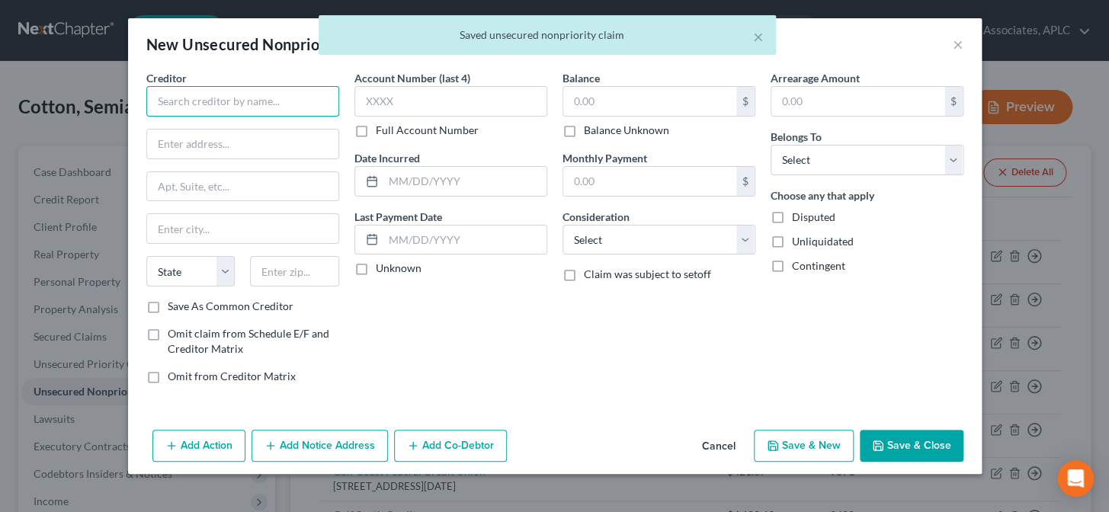
click at [239, 111] on input "text" at bounding box center [242, 101] width 193 height 30
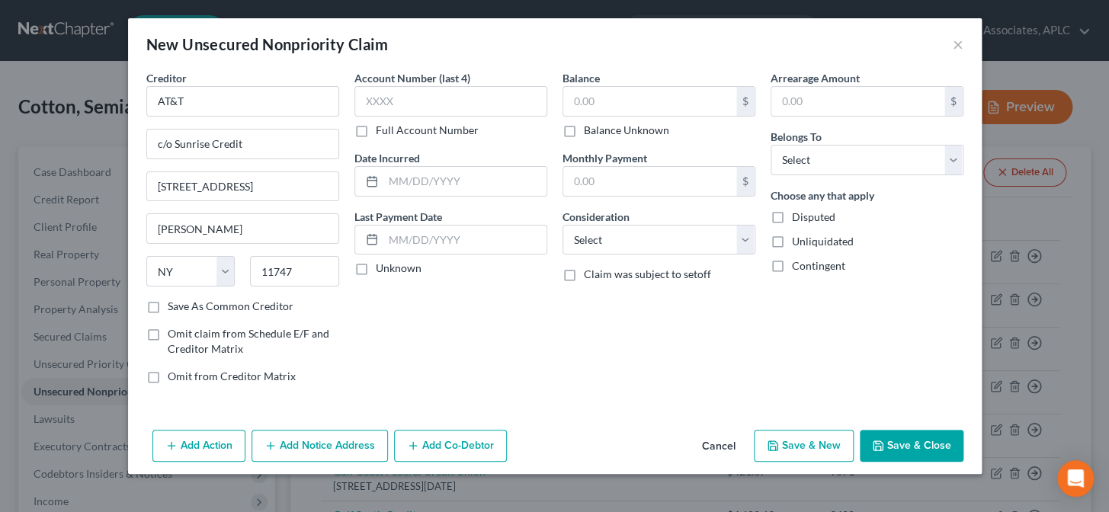
click at [168, 309] on label "Save As Common Creditor" at bounding box center [231, 306] width 126 height 15
click at [174, 309] on input "Save As Common Creditor" at bounding box center [179, 304] width 10 height 10
click at [365, 99] on input "text" at bounding box center [450, 101] width 193 height 30
click at [376, 270] on label "Unknown" at bounding box center [399, 268] width 46 height 15
click at [382, 270] on input "Unknown" at bounding box center [387, 266] width 10 height 10
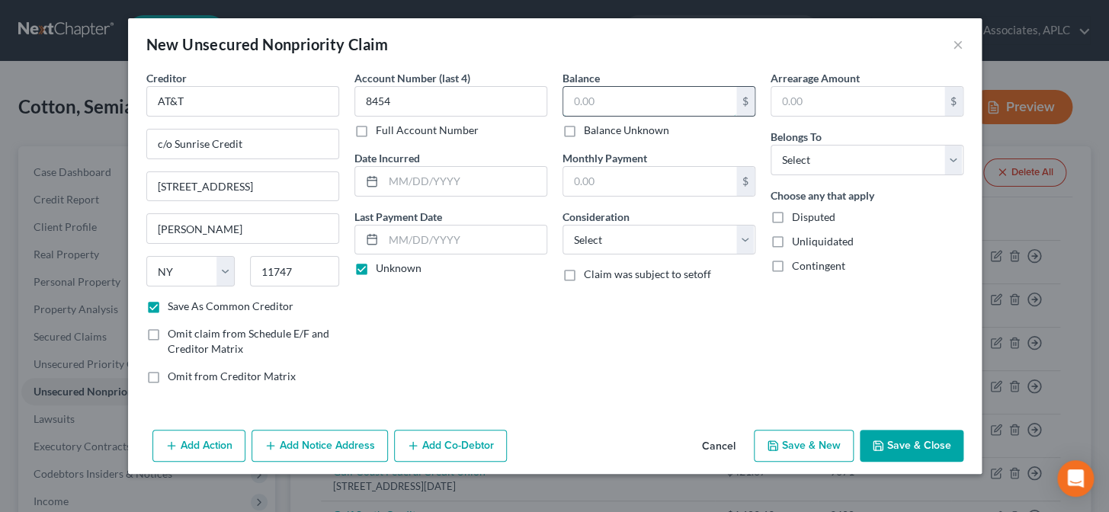
click at [601, 103] on input "text" at bounding box center [649, 101] width 173 height 29
click at [612, 247] on select "Select Cable / Satellite Services Collection Agency Credit Card Debt Debt Couns…" at bounding box center [658, 240] width 193 height 30
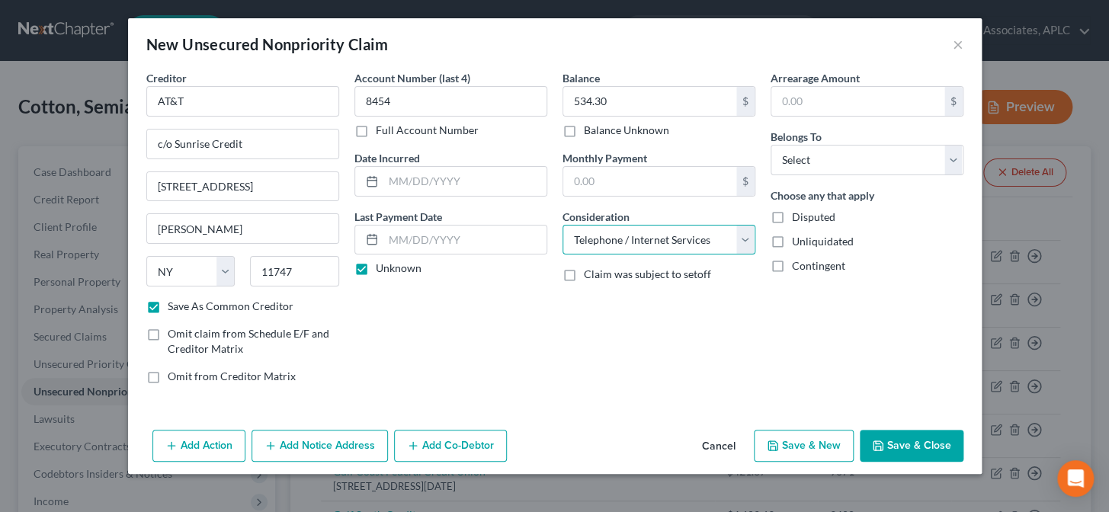
click at [562, 225] on select "Select Cable / Satellite Services Collection Agency Credit Card Debt Debt Couns…" at bounding box center [658, 240] width 193 height 30
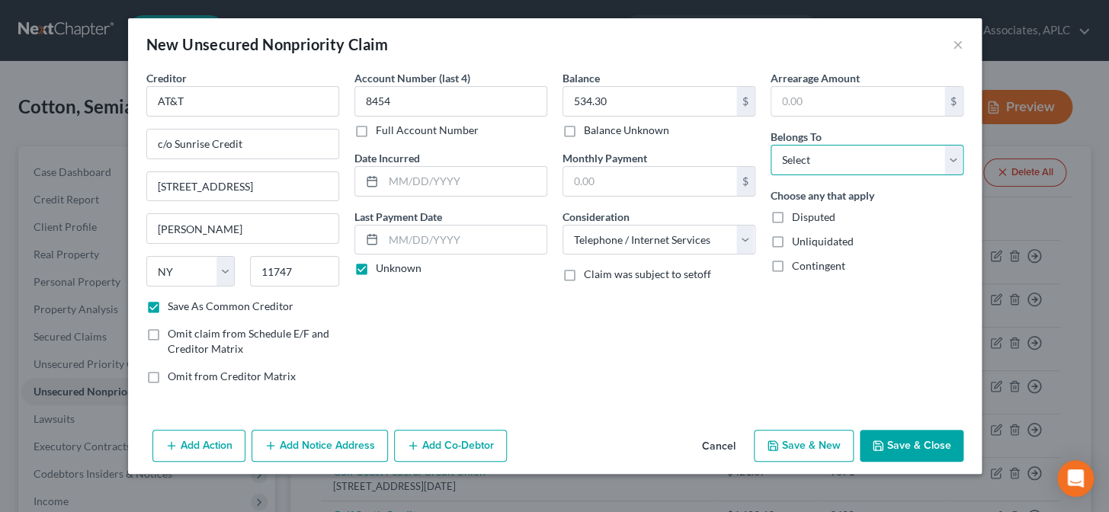
click at [833, 154] on select "Select Debtor 1 Only Debtor 2 Only Debtor 1 And Debtor 2 Only At Least One Of T…" at bounding box center [866, 160] width 193 height 30
click at [770, 145] on select "Select Debtor 1 Only Debtor 2 Only Debtor 1 And Debtor 2 Only At Least One Of T…" at bounding box center [866, 160] width 193 height 30
click at [811, 447] on button "Save & New" at bounding box center [804, 446] width 100 height 32
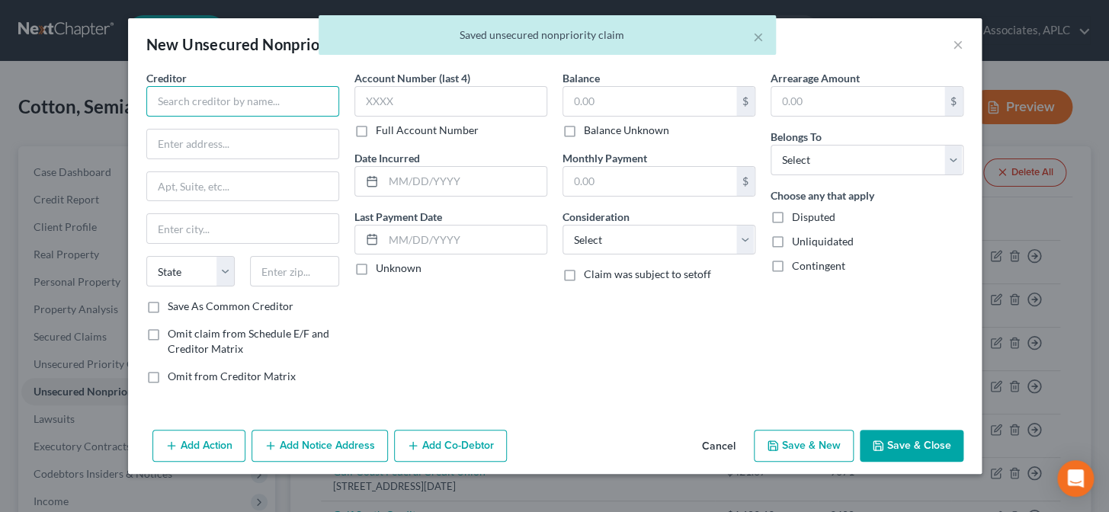
drag, startPoint x: 276, startPoint y: 97, endPoint x: 270, endPoint y: 82, distance: 16.4
click at [272, 89] on input "text" at bounding box center [242, 101] width 193 height 30
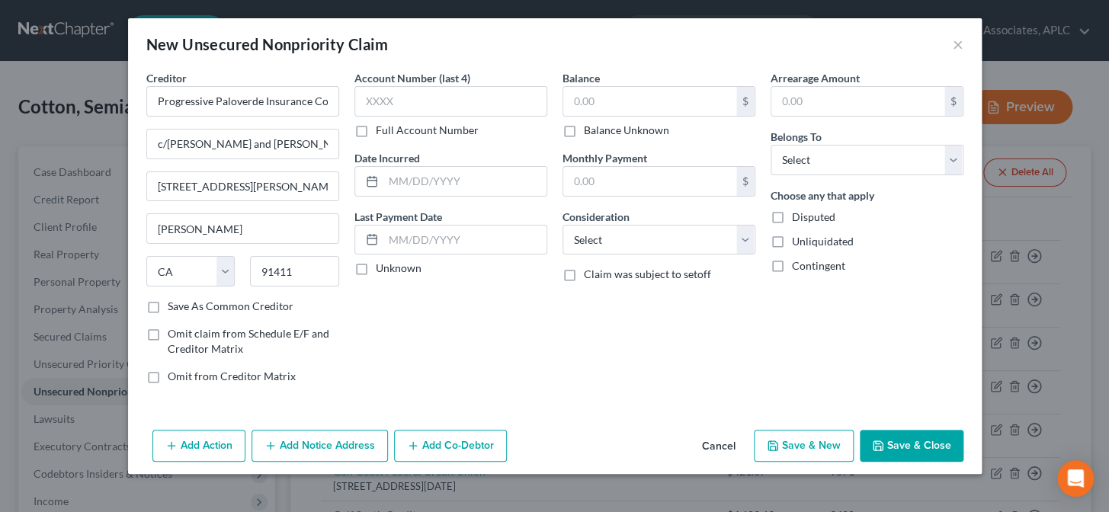
click at [168, 307] on label "Save As Common Creditor" at bounding box center [231, 306] width 126 height 15
click at [174, 307] on input "Save As Common Creditor" at bounding box center [179, 304] width 10 height 10
click at [376, 269] on label "Unknown" at bounding box center [399, 268] width 46 height 15
click at [382, 269] on input "Unknown" at bounding box center [387, 266] width 10 height 10
click at [604, 100] on input "text" at bounding box center [649, 101] width 173 height 29
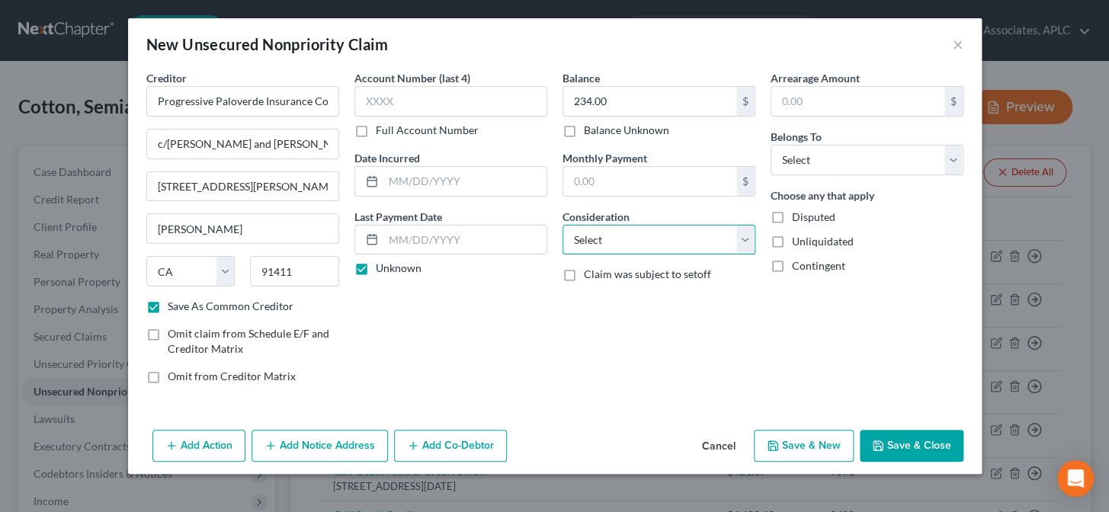
click at [613, 237] on select "Select Cable / Satellite Services Collection Agency Credit Card Debt Debt Couns…" at bounding box center [658, 240] width 193 height 30
click at [562, 225] on select "Select Cable / Satellite Services Collection Agency Credit Card Debt Debt Couns…" at bounding box center [658, 240] width 193 height 30
click at [606, 251] on select "Select Cable / Satellite Services Collection Agency Credit Card Debt Debt Couns…" at bounding box center [658, 240] width 193 height 30
click at [562, 225] on select "Select Cable / Satellite Services Collection Agency Credit Card Debt Debt Couns…" at bounding box center [658, 240] width 193 height 30
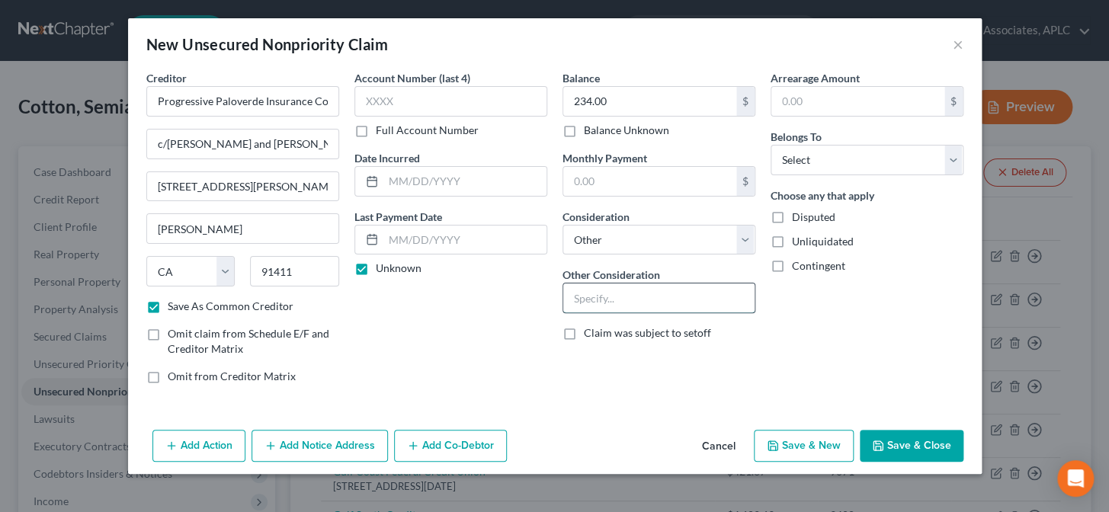
click at [596, 291] on input "text" at bounding box center [658, 297] width 191 height 29
click at [866, 164] on select "Select Debtor 1 Only Debtor 2 Only Debtor 1 And Debtor 2 Only At Least One Of T…" at bounding box center [866, 160] width 193 height 30
click at [770, 145] on select "Select Debtor 1 Only Debtor 2 Only Debtor 1 And Debtor 2 Only At Least One Of T…" at bounding box center [866, 160] width 193 height 30
click at [821, 453] on button "Save & New" at bounding box center [804, 446] width 100 height 32
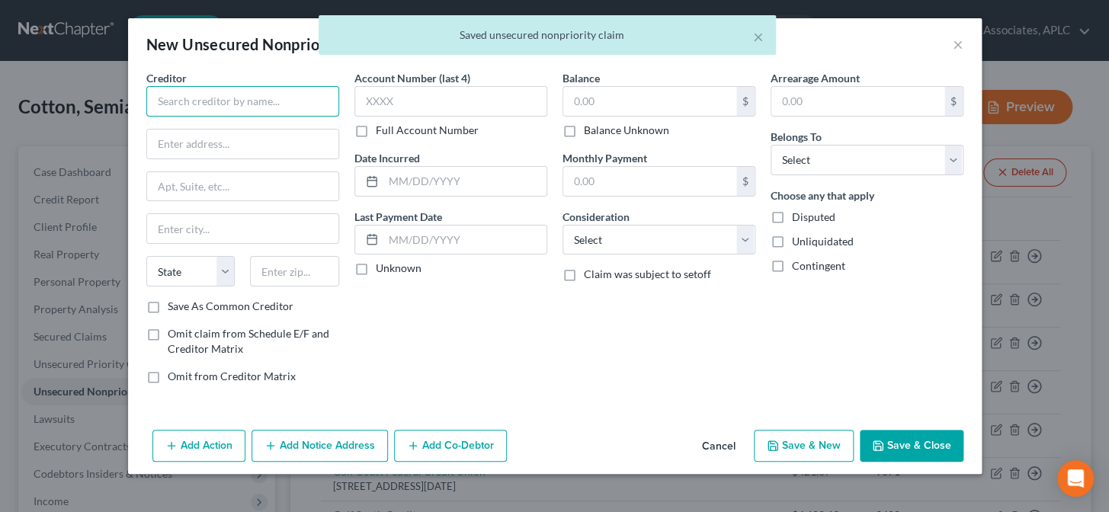
click at [298, 105] on input "text" at bounding box center [242, 101] width 193 height 30
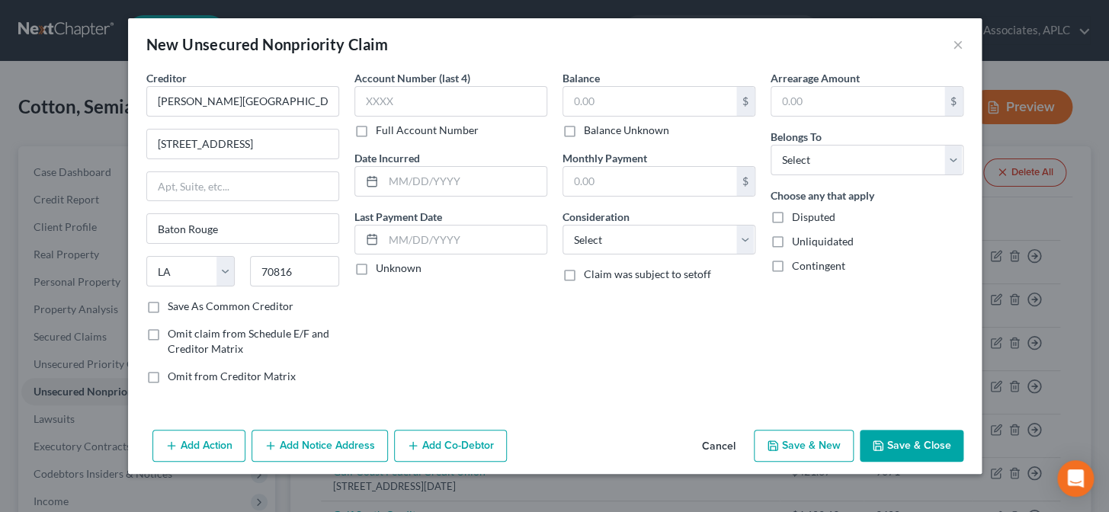
click at [168, 303] on label "Save As Common Creditor" at bounding box center [231, 306] width 126 height 15
click at [174, 303] on input "Save As Common Creditor" at bounding box center [179, 304] width 10 height 10
click at [408, 110] on input "text" at bounding box center [450, 101] width 193 height 30
click at [376, 269] on label "Unknown" at bounding box center [399, 268] width 46 height 15
click at [382, 269] on input "Unknown" at bounding box center [387, 266] width 10 height 10
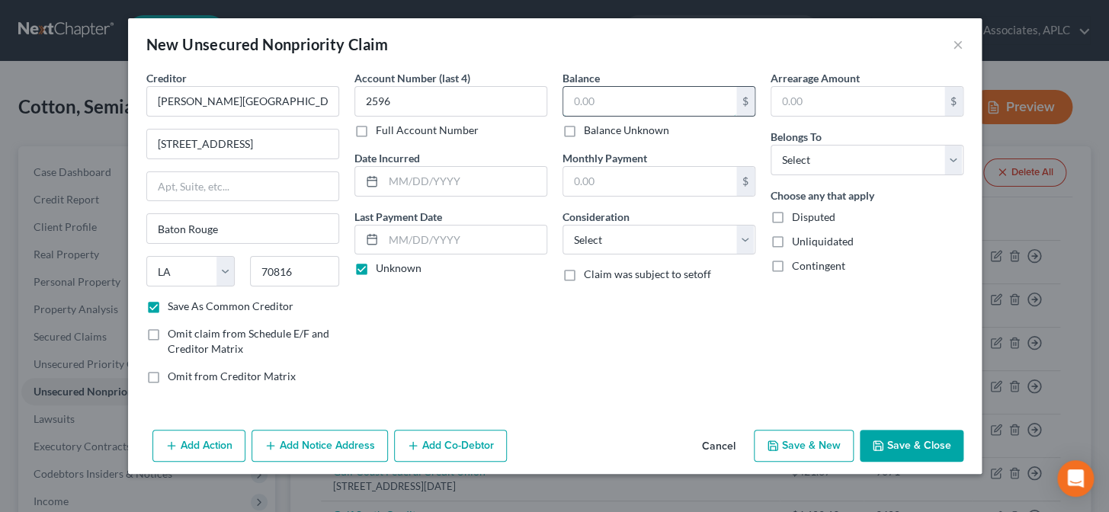
click at [624, 102] on input "text" at bounding box center [649, 101] width 173 height 29
click at [604, 248] on select "Select Cable / Satellite Services Collection Agency Credit Card Debt Debt Couns…" at bounding box center [658, 240] width 193 height 30
click at [562, 225] on select "Select Cable / Satellite Services Collection Agency Credit Card Debt Debt Couns…" at bounding box center [658, 240] width 193 height 30
click at [796, 160] on select "Select Debtor 1 Only Debtor 2 Only Debtor 1 And Debtor 2 Only At Least One Of T…" at bounding box center [866, 160] width 193 height 30
click at [770, 145] on select "Select Debtor 1 Only Debtor 2 Only Debtor 1 And Debtor 2 Only At Least One Of T…" at bounding box center [866, 160] width 193 height 30
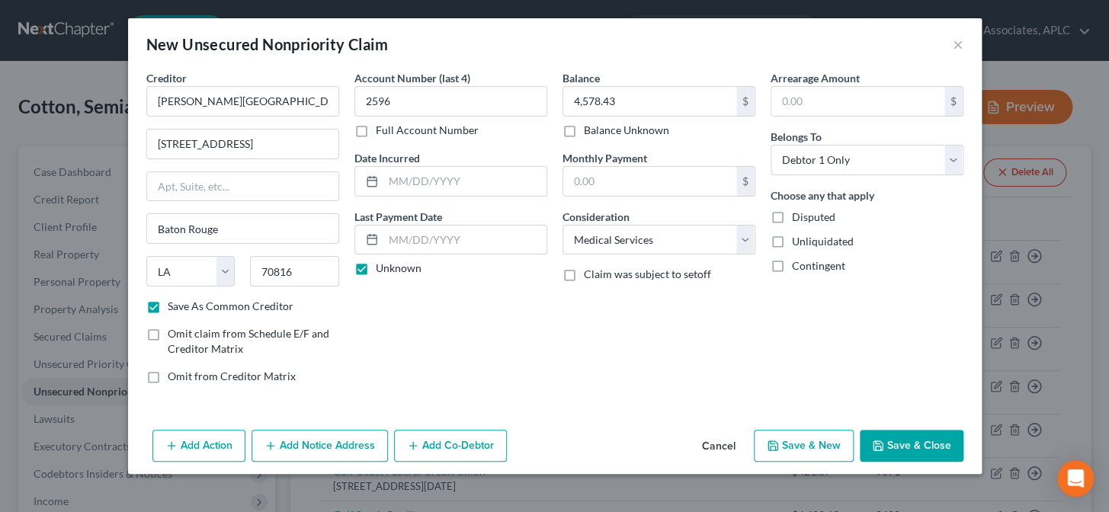
click at [819, 453] on button "Save & New" at bounding box center [804, 446] width 100 height 32
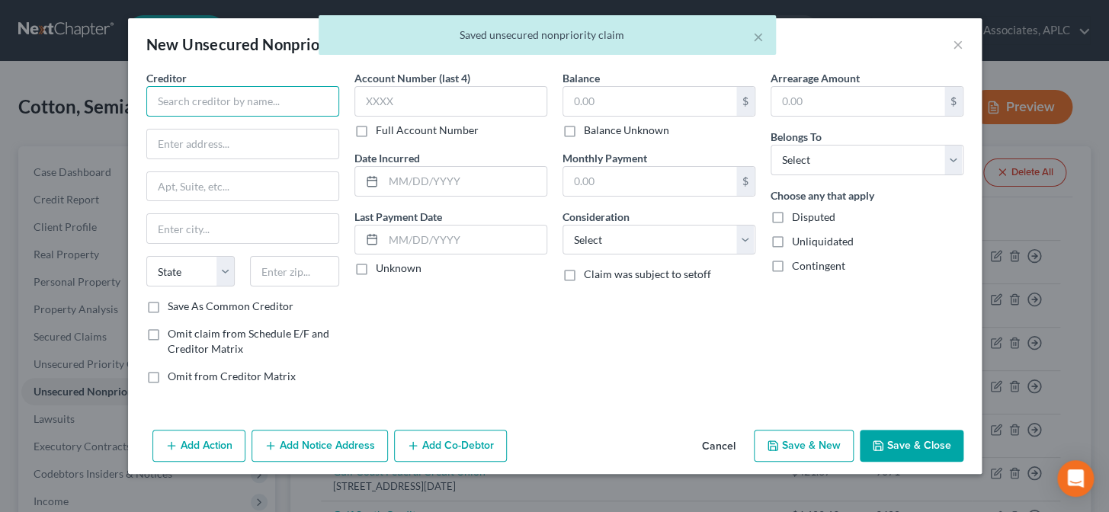
click at [245, 101] on input "text" at bounding box center [242, 101] width 193 height 30
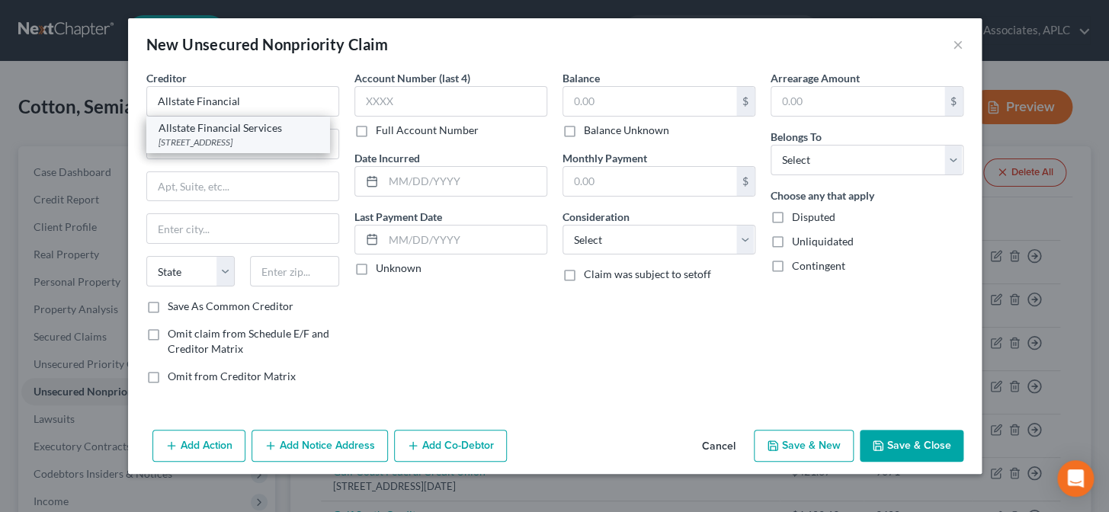
click at [230, 140] on div "213 S. Acadian Thwy., Baton Rouge, LA 70806" at bounding box center [238, 142] width 159 height 13
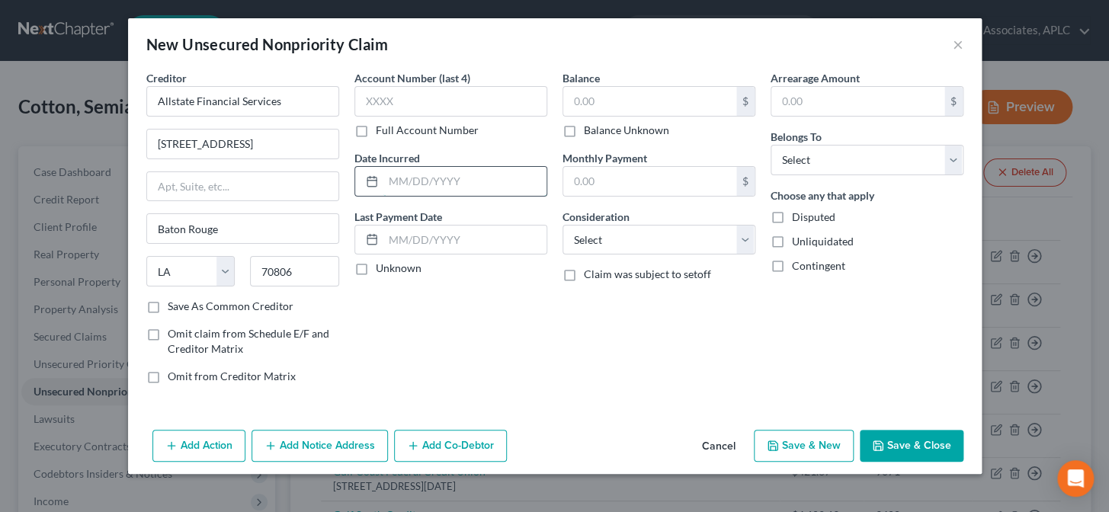
click at [385, 178] on input "text" at bounding box center [464, 181] width 163 height 29
click at [376, 271] on label "Unknown" at bounding box center [399, 268] width 46 height 15
click at [382, 271] on input "Unknown" at bounding box center [387, 266] width 10 height 10
click at [603, 99] on input "text" at bounding box center [649, 101] width 173 height 29
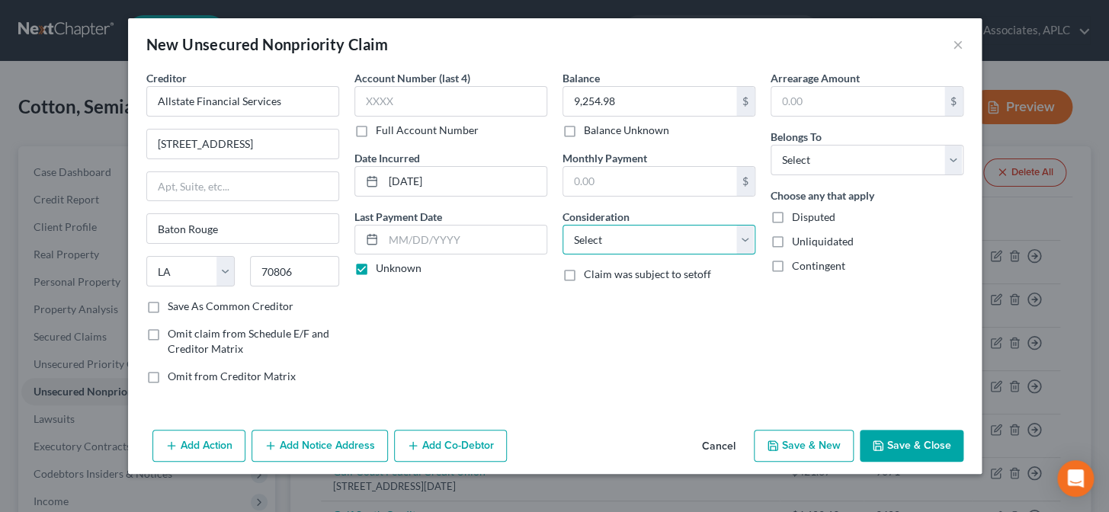
click at [608, 248] on select "Select Cable / Satellite Services Collection Agency Credit Card Debt Debt Couns…" at bounding box center [658, 240] width 193 height 30
click at [562, 225] on select "Select Cable / Satellite Services Collection Agency Credit Card Debt Debt Couns…" at bounding box center [658, 240] width 193 height 30
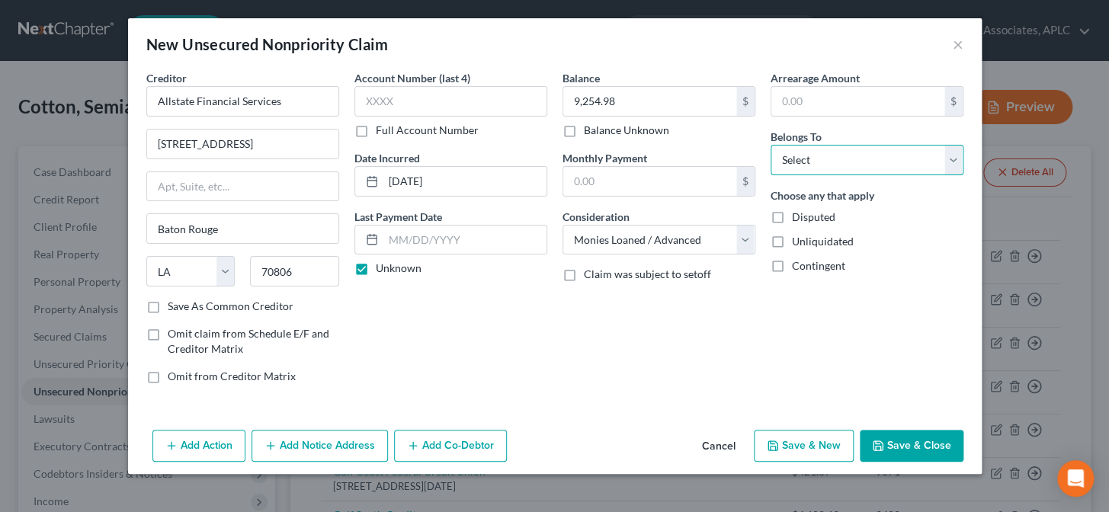
click at [818, 166] on select "Select Debtor 1 Only Debtor 2 Only Debtor 1 And Debtor 2 Only At Least One Of T…" at bounding box center [866, 160] width 193 height 30
click at [770, 145] on select "Select Debtor 1 Only Debtor 2 Only Debtor 1 And Debtor 2 Only At Least One Of T…" at bounding box center [866, 160] width 193 height 30
click at [322, 447] on button "Add Notice Address" at bounding box center [319, 446] width 136 height 32
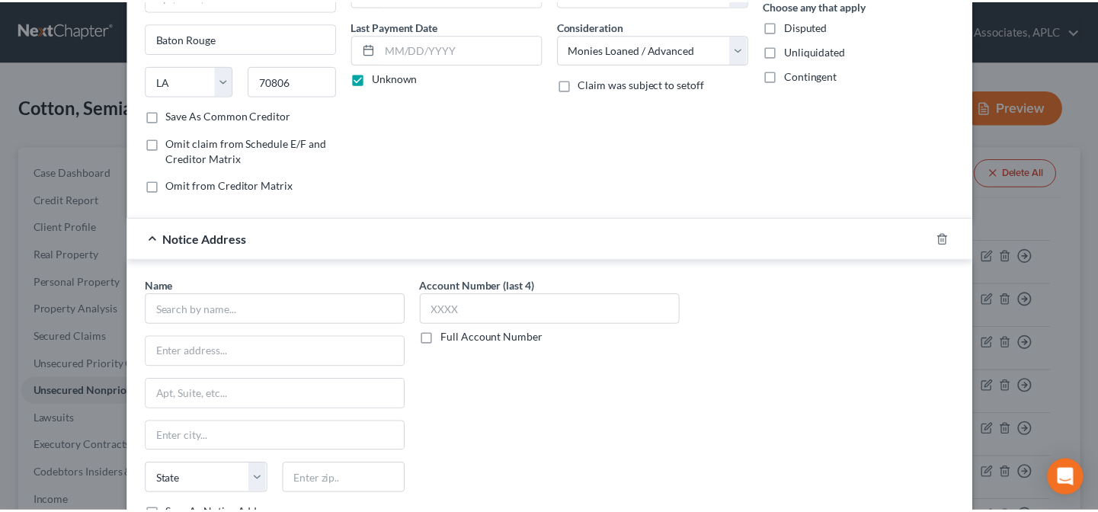
scroll to position [277, 0]
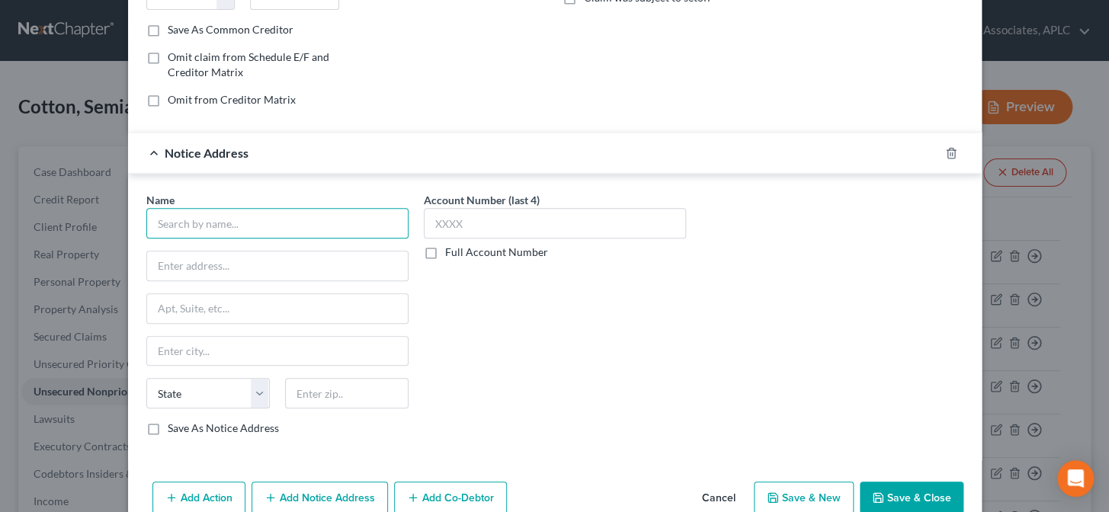
click at [332, 227] on input "text" at bounding box center [277, 223] width 262 height 30
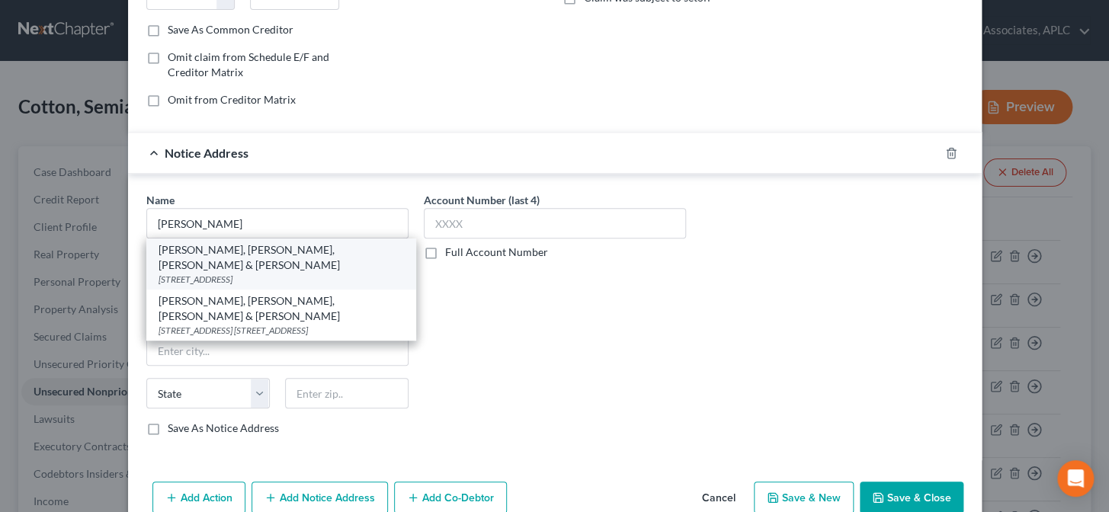
click at [319, 273] on div "3301 North Blvd., Baton Rouge, LA 70806" at bounding box center [281, 279] width 245 height 13
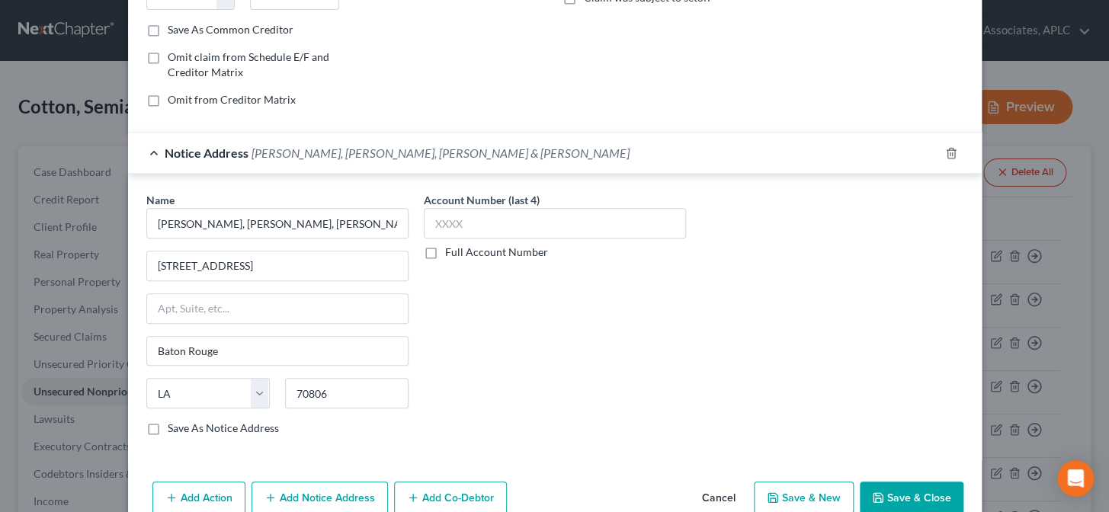
click at [823, 502] on button "Save & New" at bounding box center [804, 498] width 100 height 32
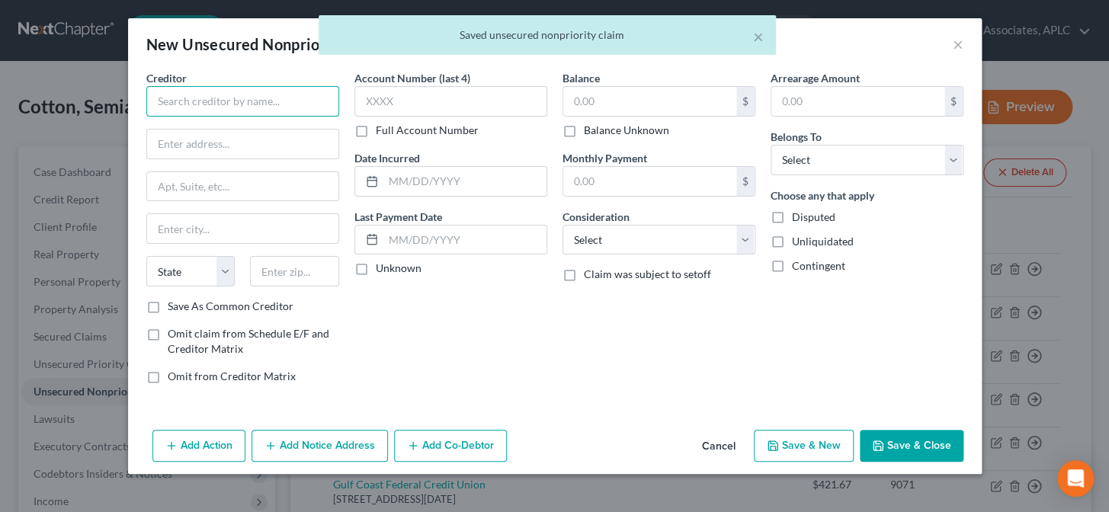
click at [264, 99] on input "text" at bounding box center [242, 101] width 193 height 30
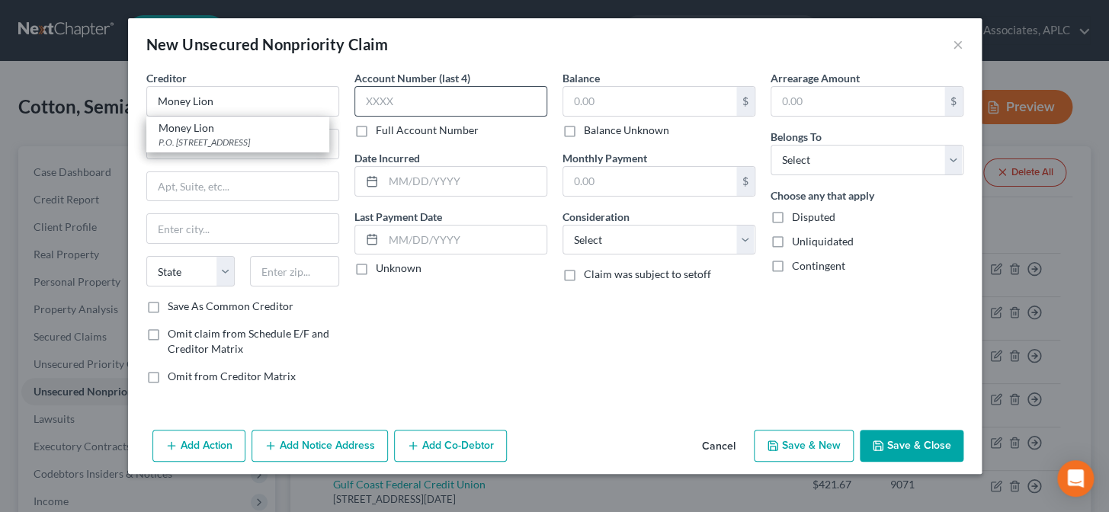
drag, startPoint x: 254, startPoint y: 145, endPoint x: 376, endPoint y: 108, distance: 127.3
click at [255, 145] on div "P.O. Box 1547, Sandy, UT 84091" at bounding box center [238, 142] width 159 height 13
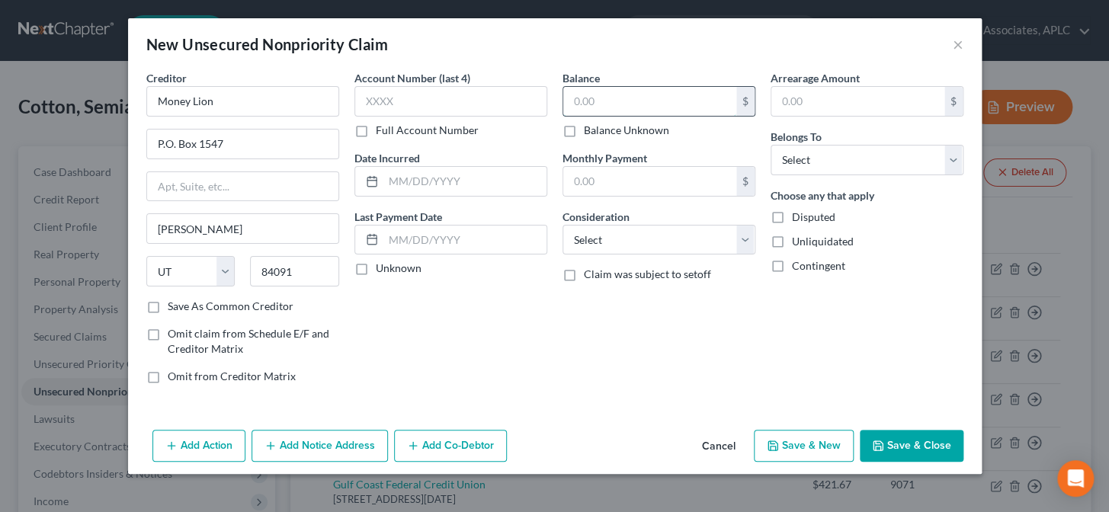
click at [582, 101] on input "text" at bounding box center [649, 101] width 173 height 29
click at [607, 241] on select "Select Cable / Satellite Services Collection Agency Credit Card Debt Debt Couns…" at bounding box center [658, 240] width 193 height 30
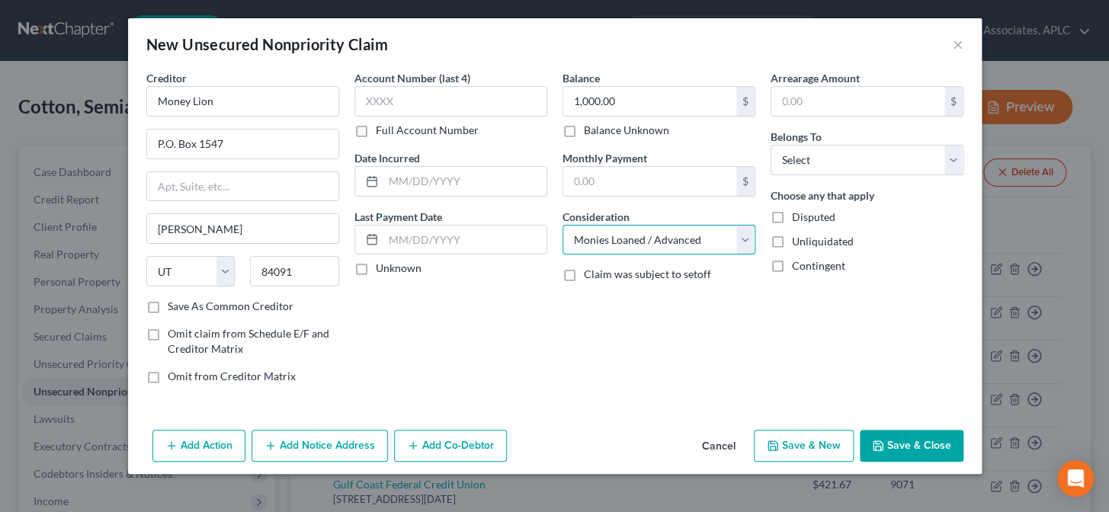
click at [562, 225] on select "Select Cable / Satellite Services Collection Agency Credit Card Debt Debt Couns…" at bounding box center [658, 240] width 193 height 30
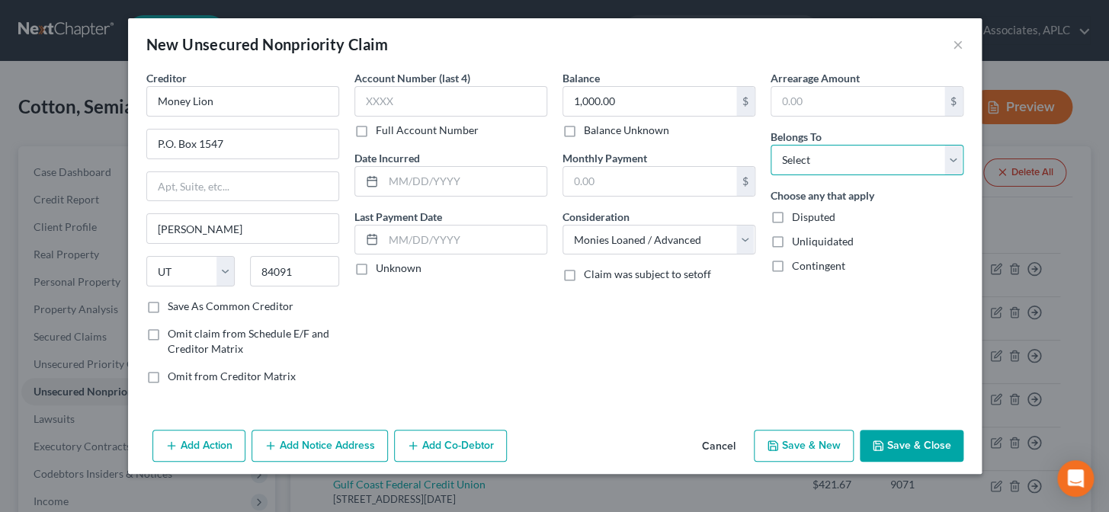
drag, startPoint x: 785, startPoint y: 159, endPoint x: 793, endPoint y: 171, distance: 13.7
click at [785, 159] on select "Select Debtor 1 Only Debtor 2 Only Debtor 1 And Debtor 2 Only At Least One Of T…" at bounding box center [866, 160] width 193 height 30
click at [770, 145] on select "Select Debtor 1 Only Debtor 2 Only Debtor 1 And Debtor 2 Only At Least One Of T…" at bounding box center [866, 160] width 193 height 30
click at [902, 444] on button "Save & Close" at bounding box center [912, 446] width 104 height 32
